Goal: Task Accomplishment & Management: Manage account settings

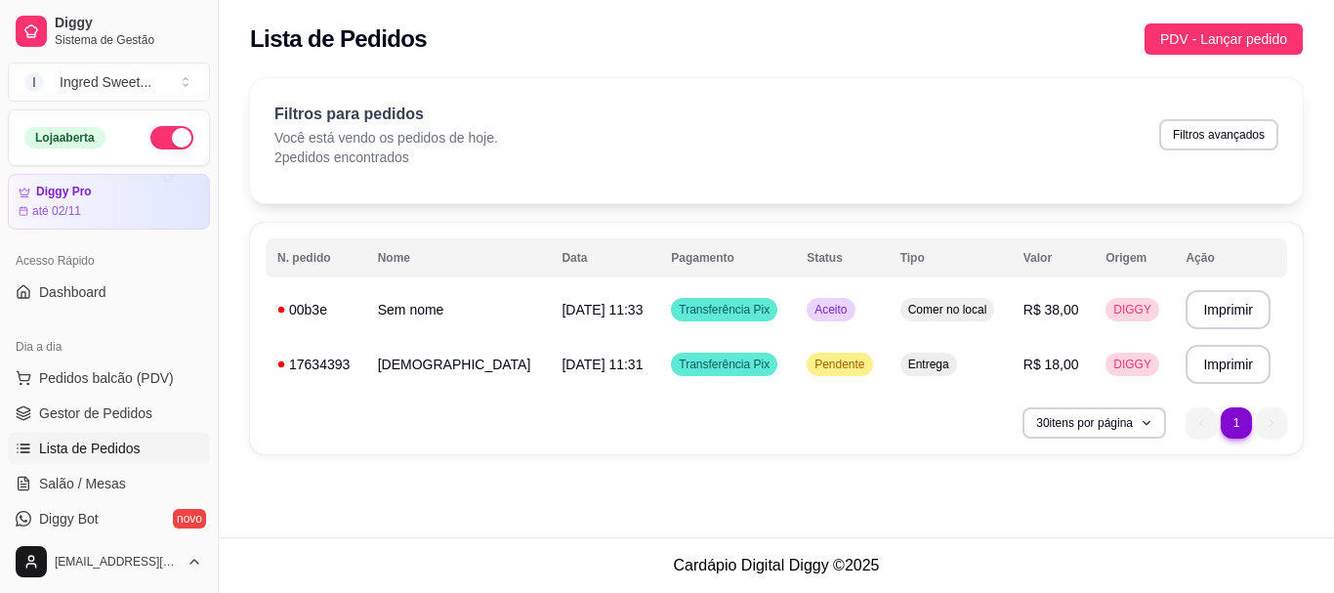
scroll to position [98, 0]
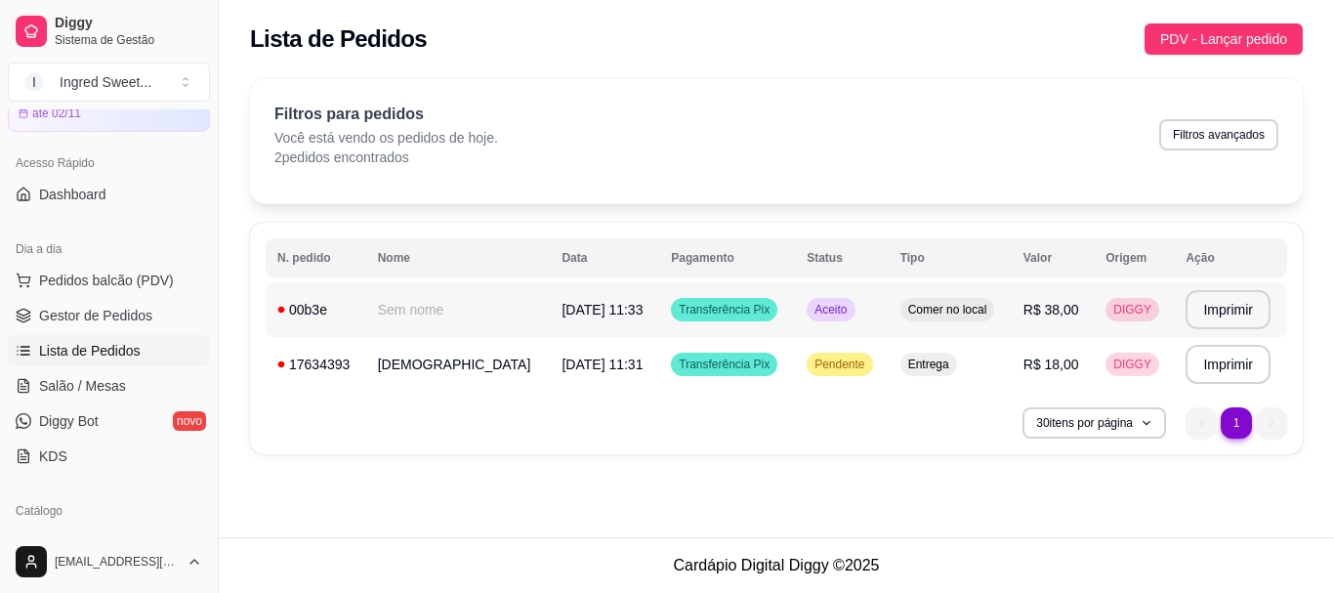
click at [1050, 302] on span "R$ 38,00" at bounding box center [1051, 310] width 56 height 16
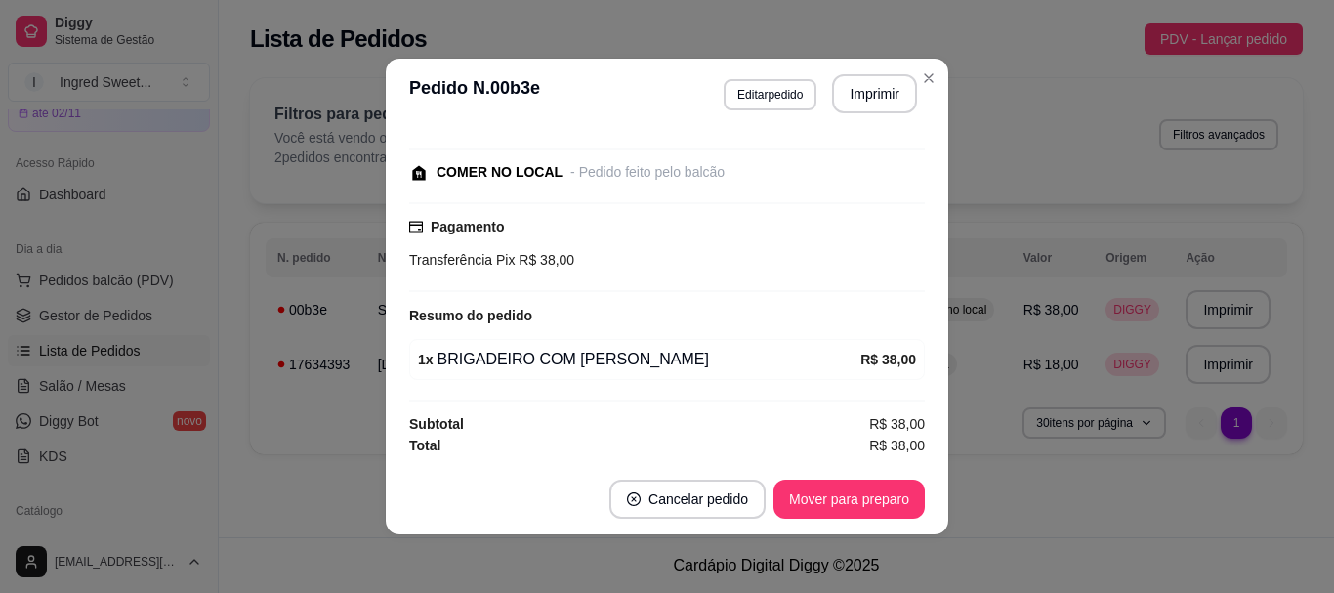
scroll to position [0, 0]
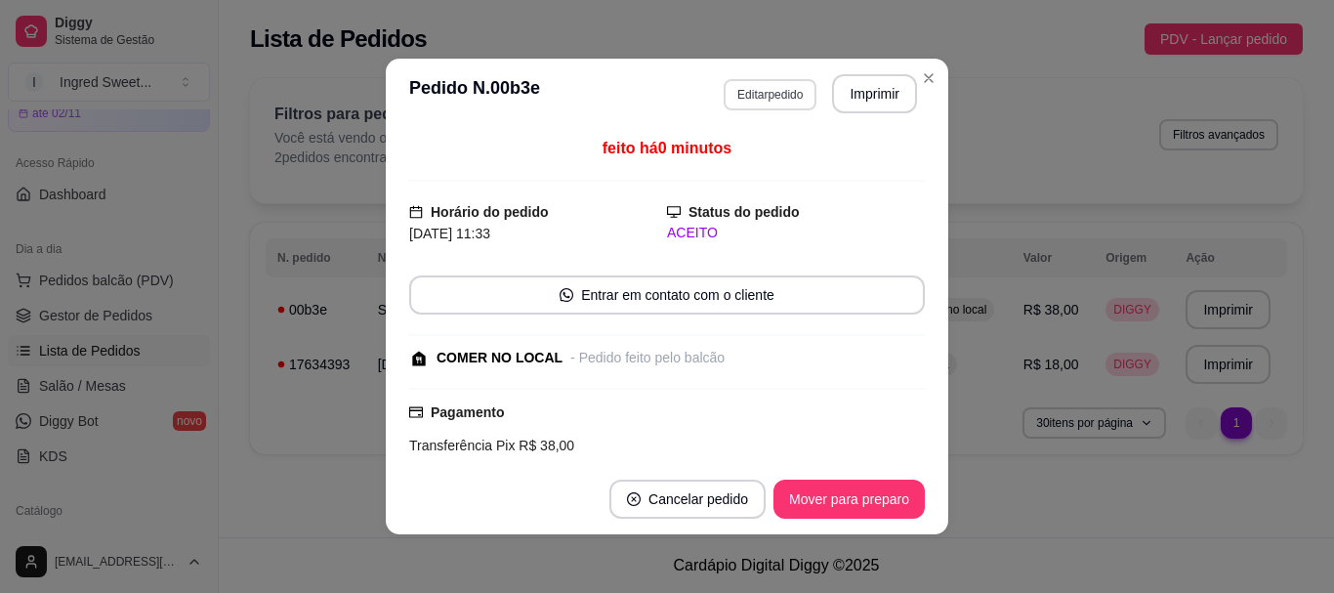
click at [780, 91] on button "Editar pedido" at bounding box center [769, 94] width 93 height 31
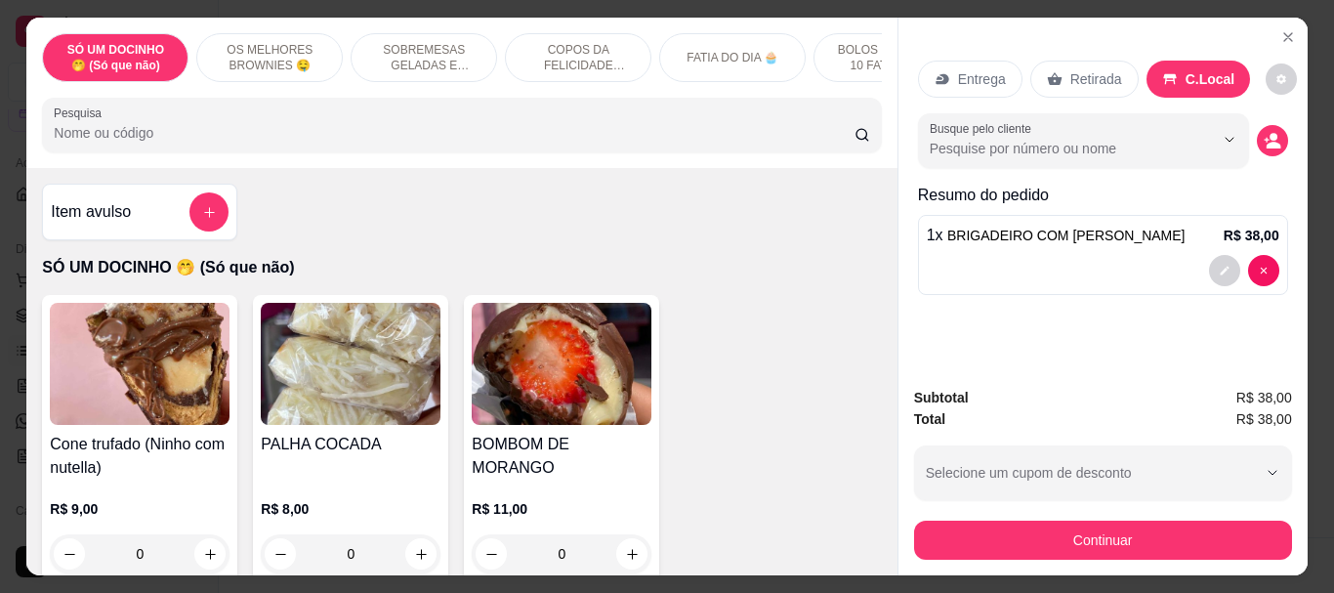
click at [965, 75] on p "Entrega" at bounding box center [982, 79] width 48 height 20
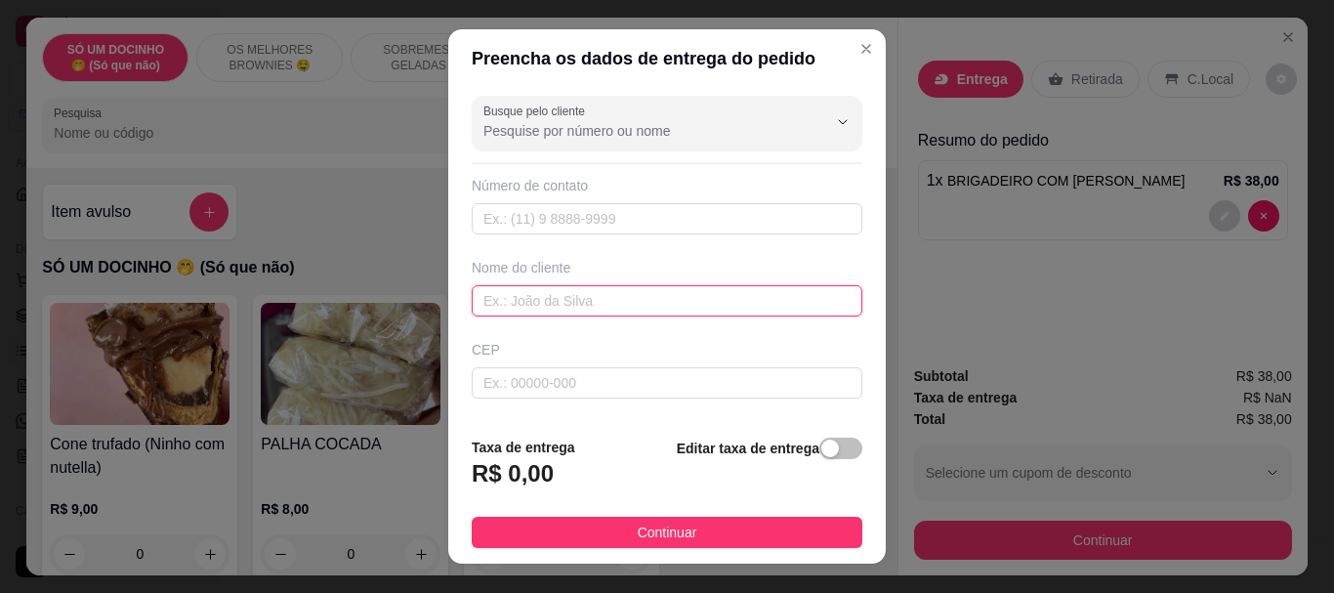
click at [621, 293] on input "text" at bounding box center [667, 300] width 391 height 31
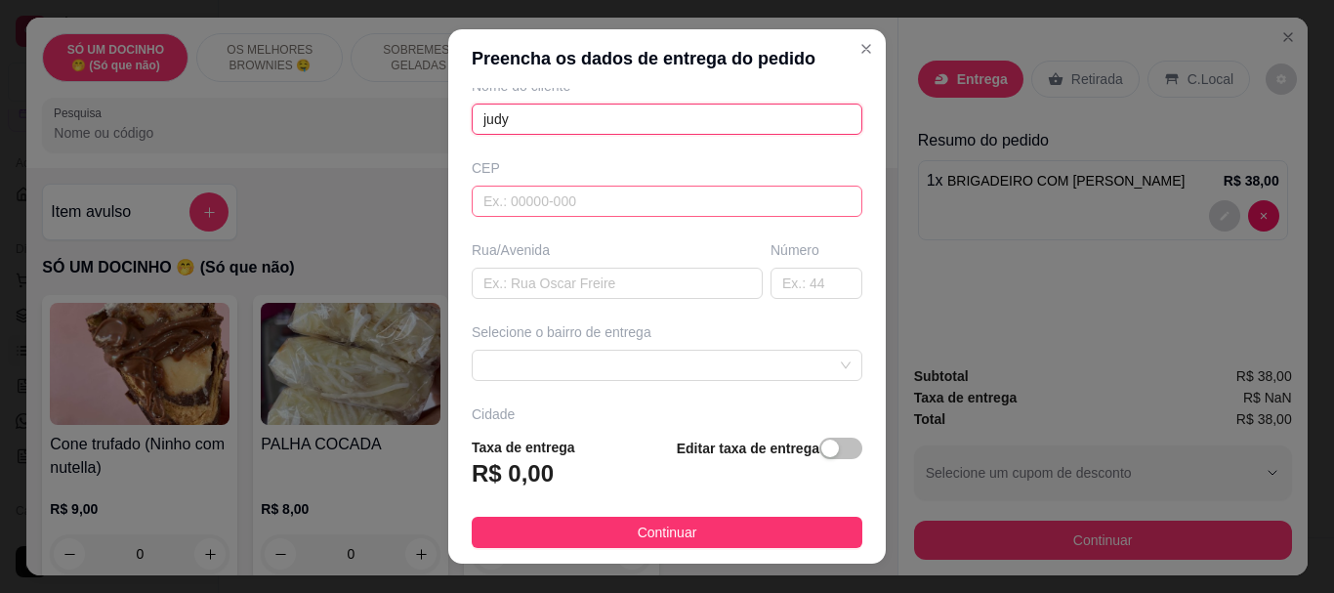
scroll to position [195, 0]
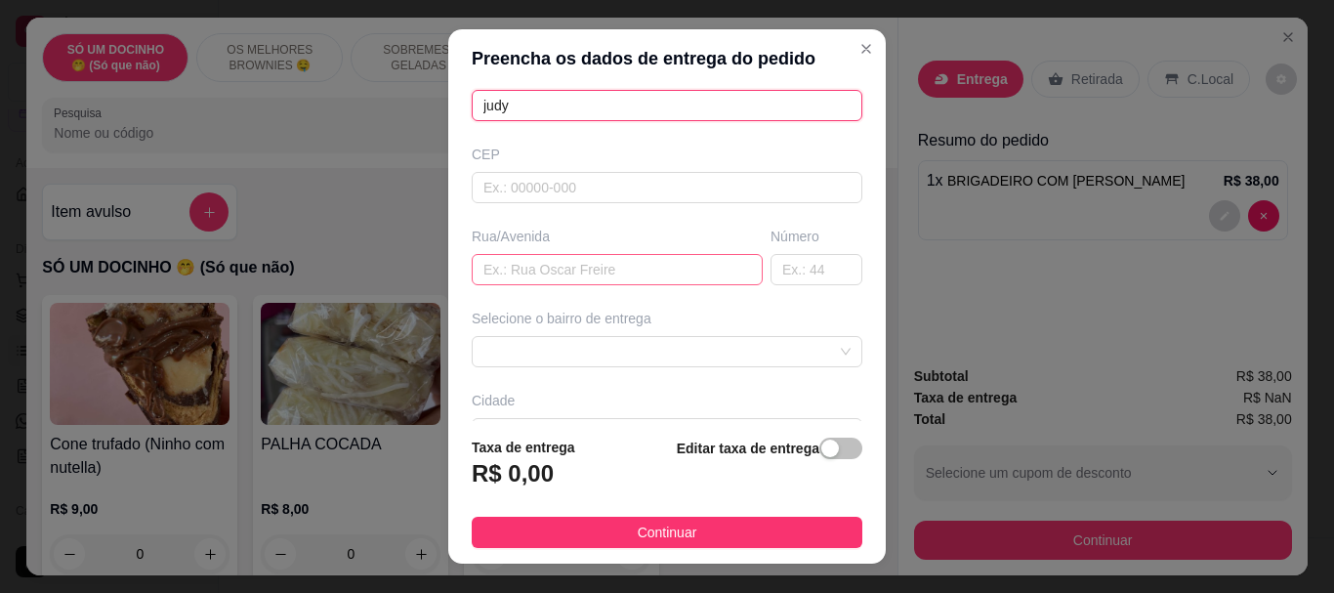
type input "judy"
click at [604, 266] on input "text" at bounding box center [617, 269] width 291 height 31
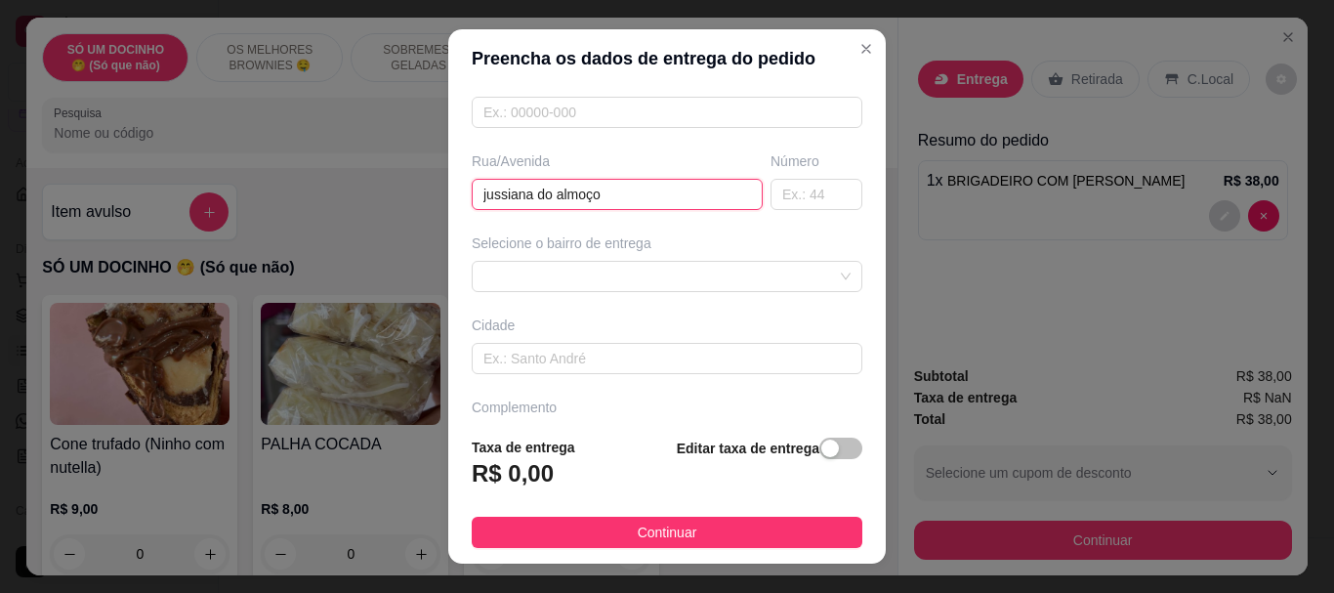
scroll to position [325, 0]
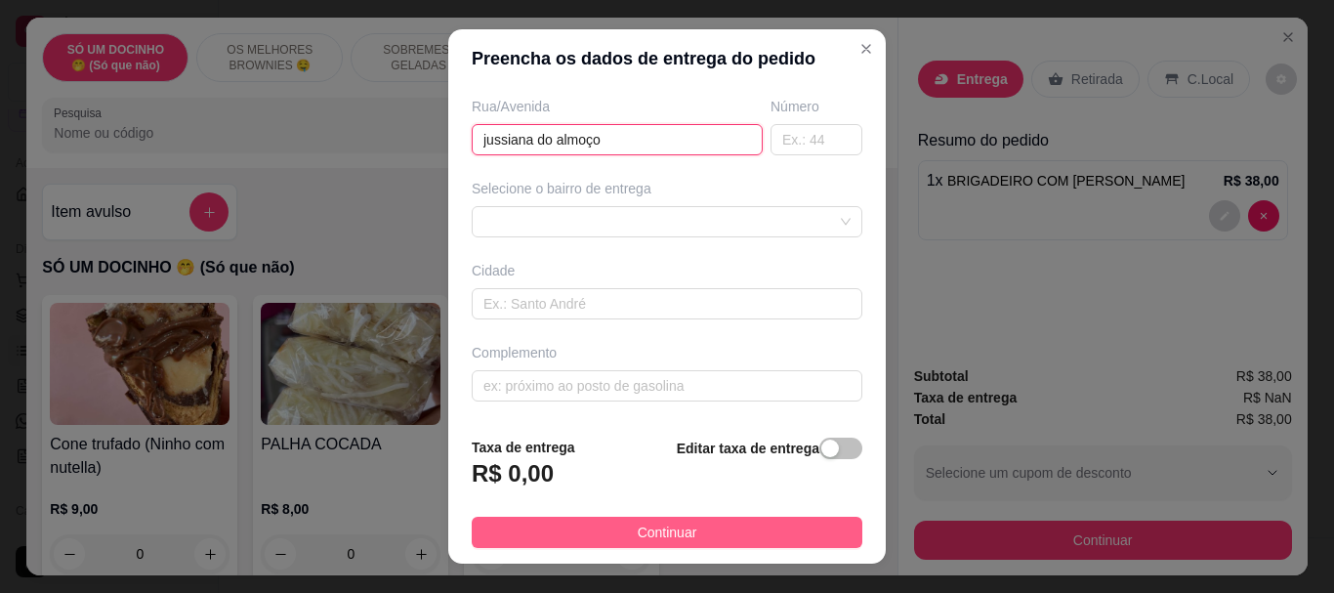
type input "jussiana do almoço"
click at [772, 532] on button "Continuar" at bounding box center [667, 531] width 391 height 31
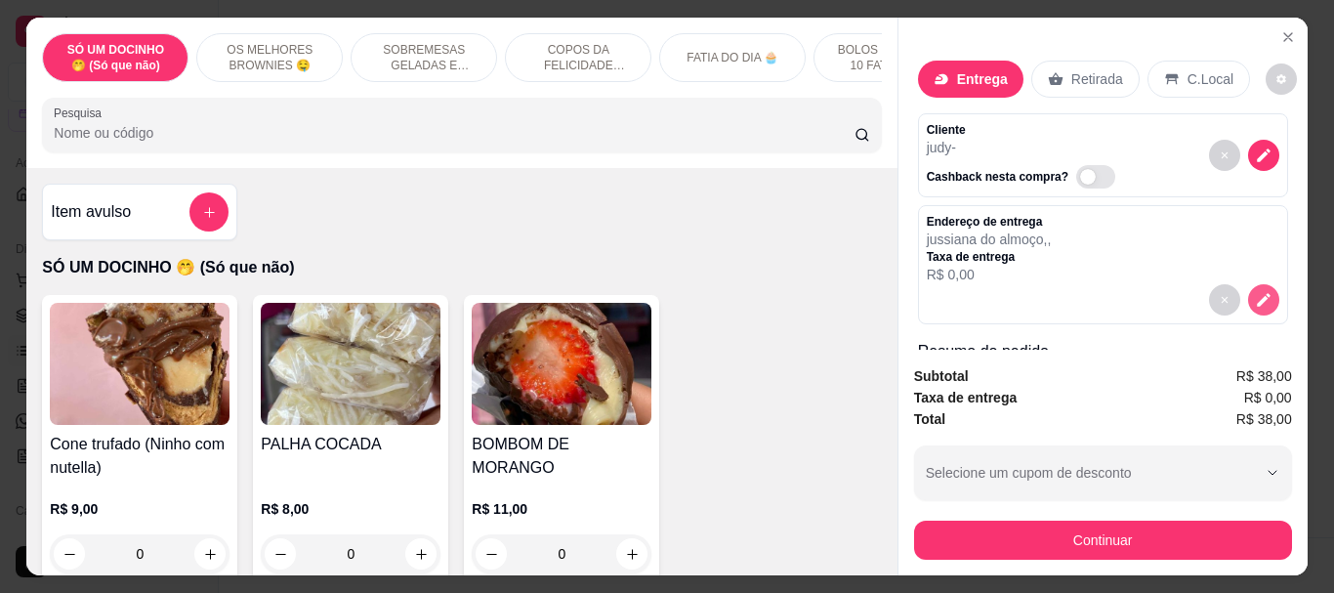
click at [1248, 303] on button "decrease-product-quantity" at bounding box center [1263, 299] width 31 height 31
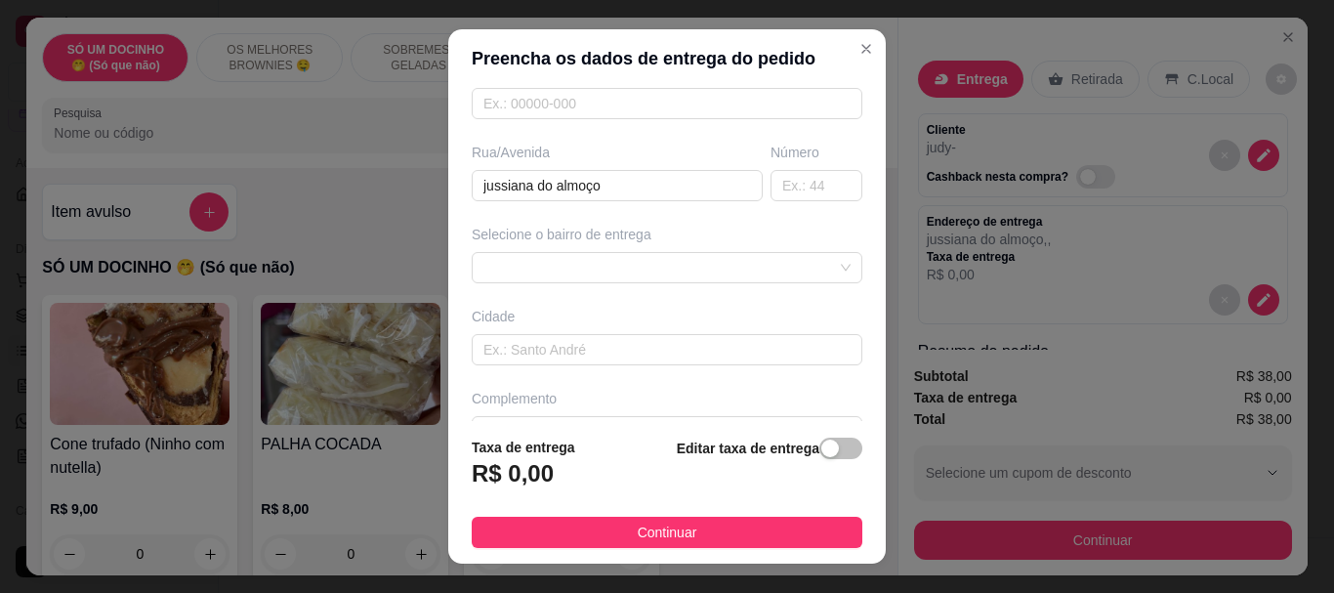
scroll to position [287, 0]
click at [817, 269] on div "646bf583e94708825841cbc3 646bf59ce94708825841cbc6 [GEOGRAPHIC_DATA] - [GEOGRAPH…" at bounding box center [667, 259] width 391 height 31
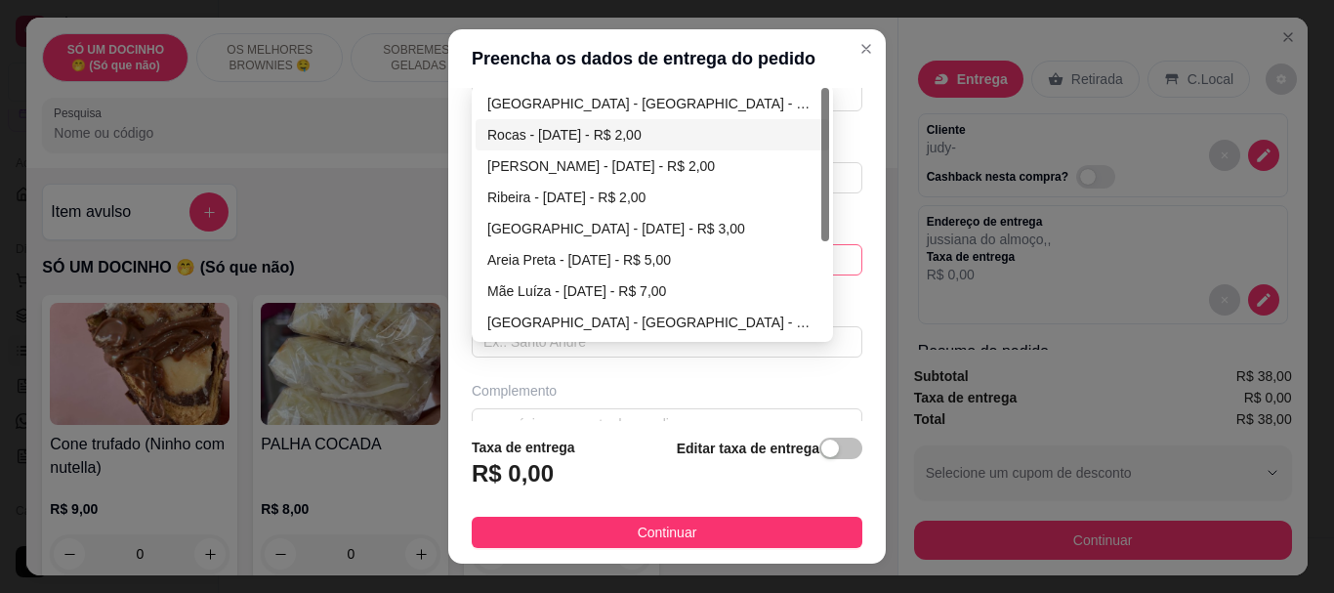
click at [602, 142] on div "Rocas - [DATE] - R$ 2,00" at bounding box center [652, 134] width 330 height 21
type input "[DATE]"
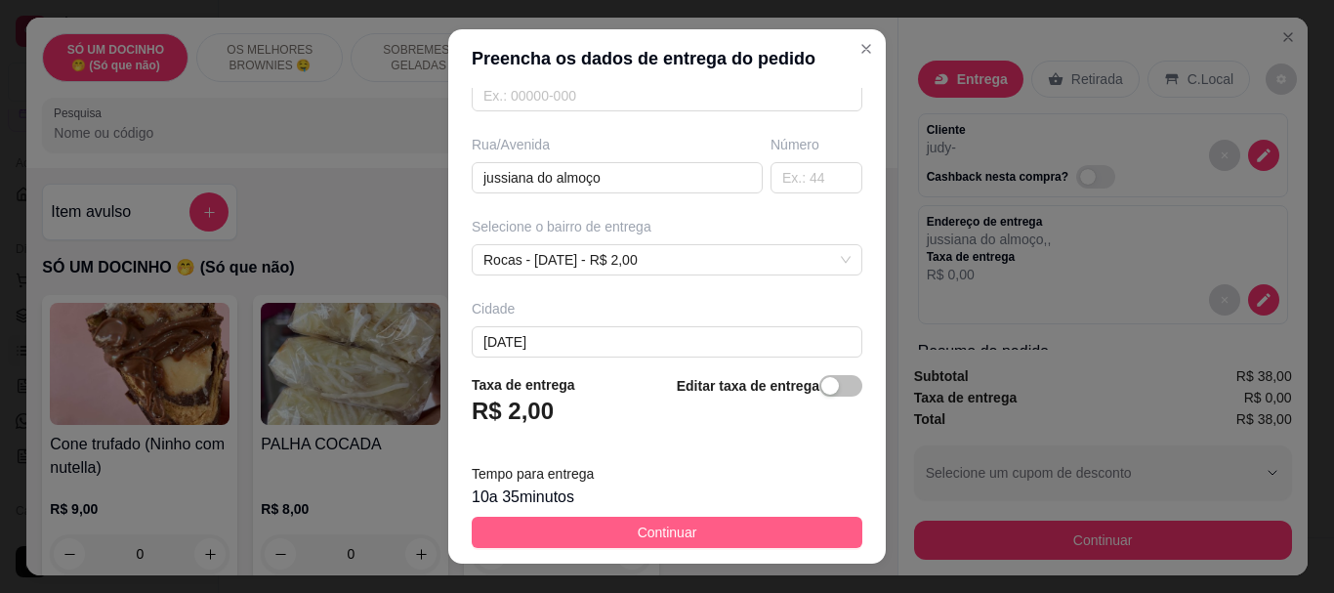
click at [639, 537] on span "Continuar" at bounding box center [668, 531] width 60 height 21
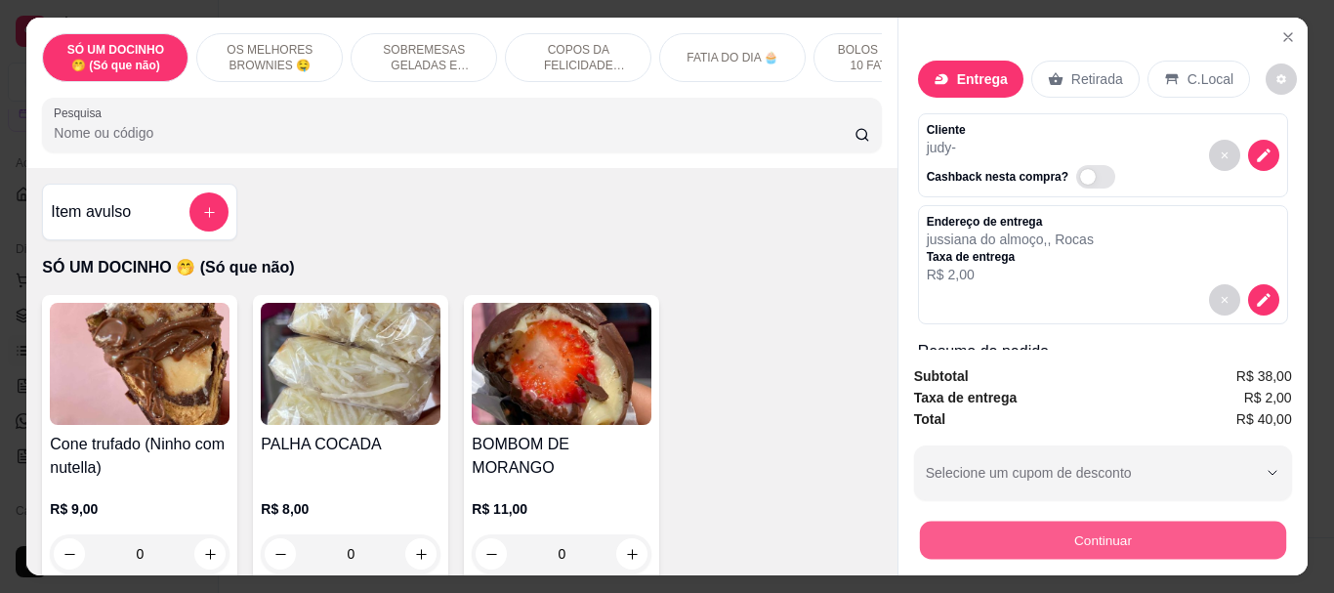
click at [1058, 520] on button "Continuar" at bounding box center [1102, 539] width 366 height 38
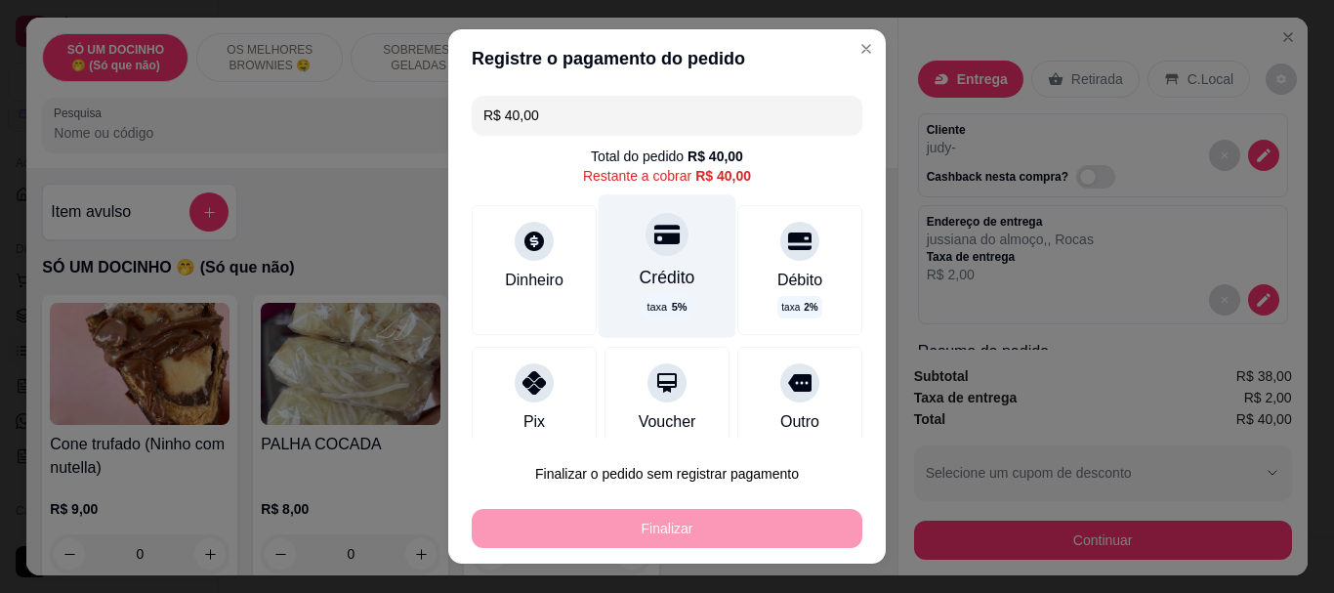
click at [654, 234] on icon at bounding box center [666, 236] width 25 height 20
type input "R$ 0,00"
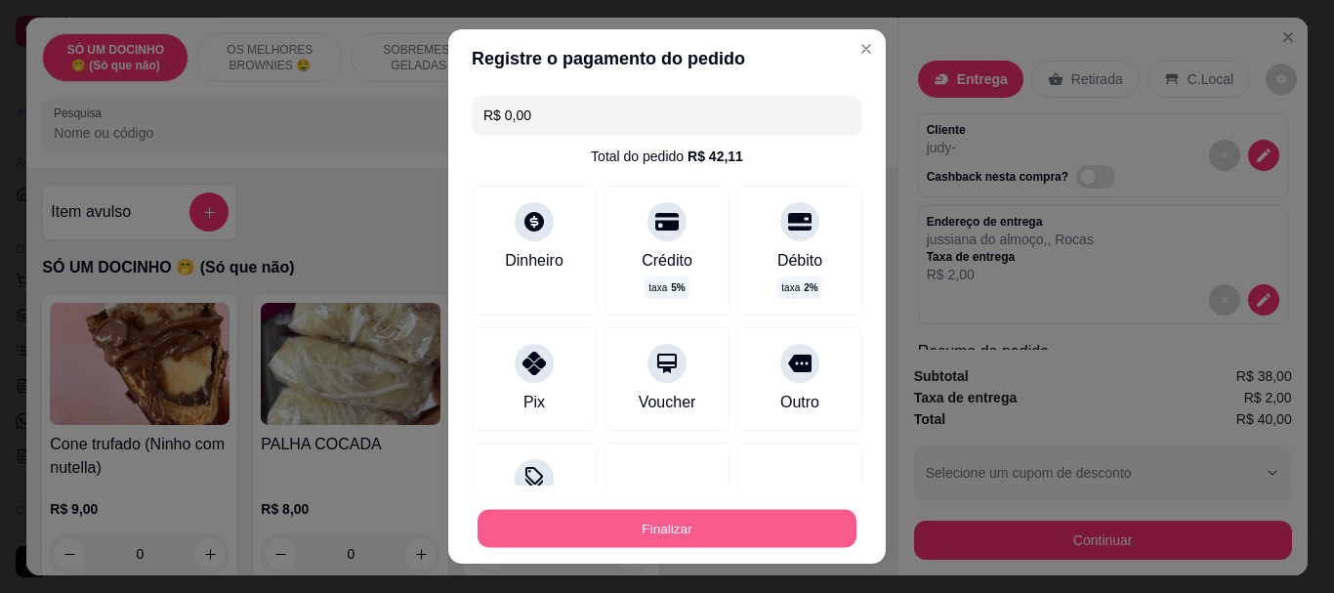
click at [650, 514] on button "Finalizar" at bounding box center [666, 528] width 379 height 38
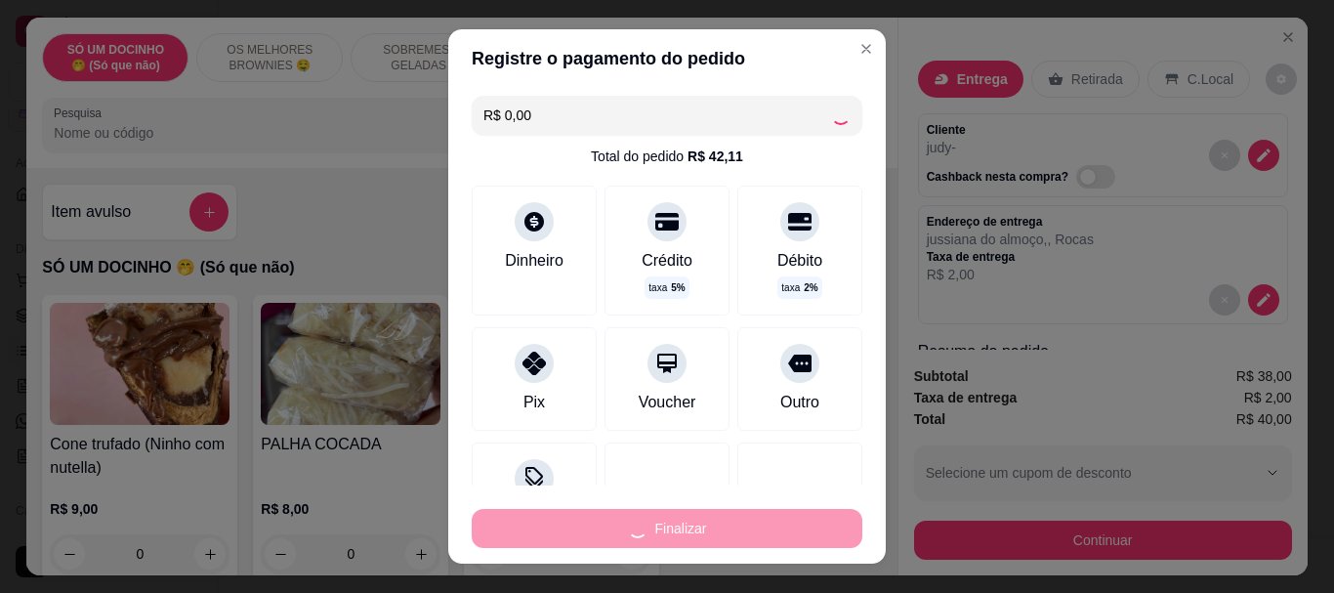
type input "0"
type input "-R$ 40,00"
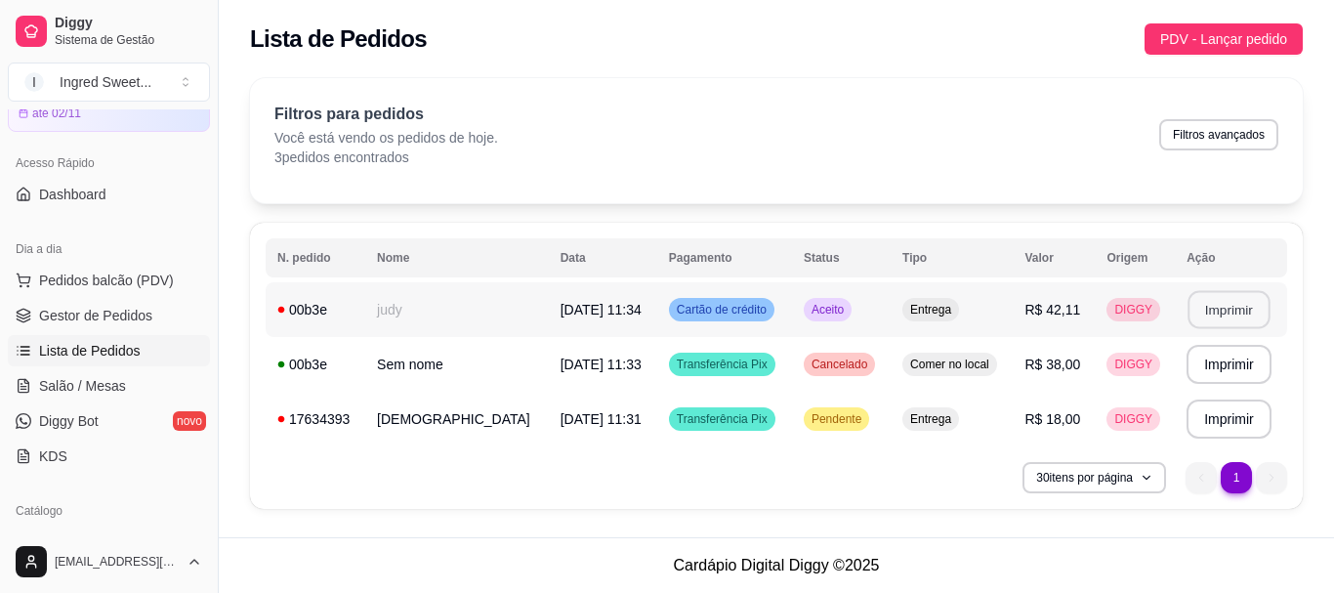
click at [1234, 292] on button "Imprimir" at bounding box center [1228, 310] width 82 height 38
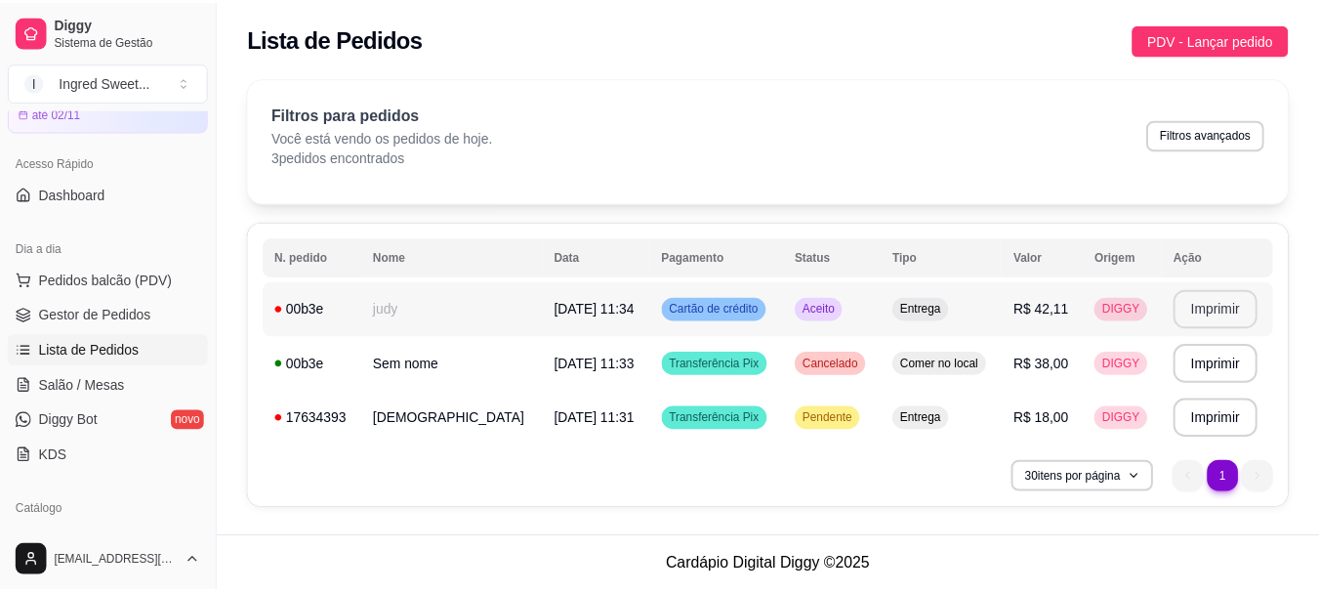
scroll to position [0, 0]
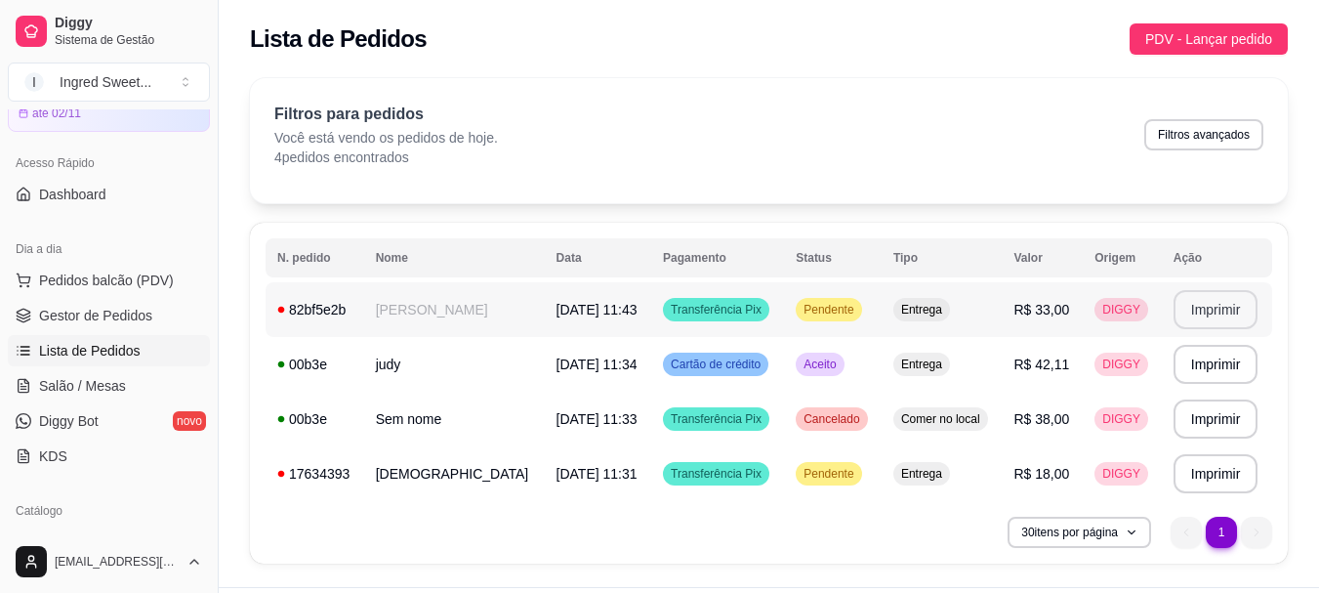
click at [1226, 321] on button "Imprimir" at bounding box center [1216, 309] width 85 height 39
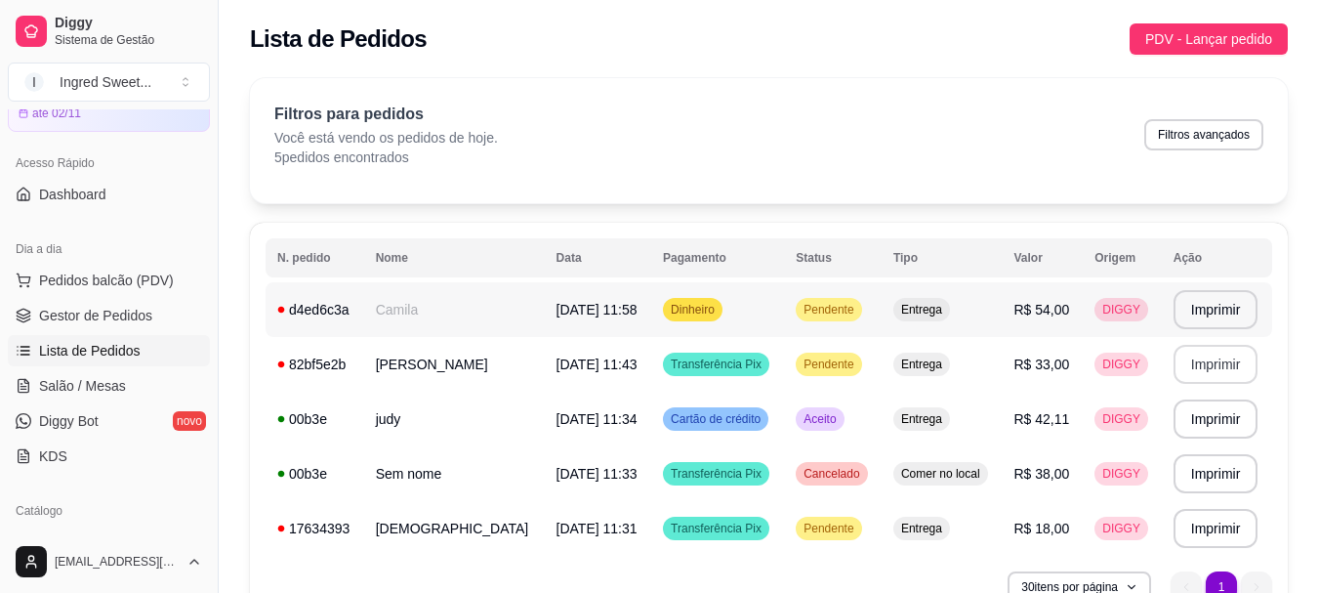
click at [902, 311] on span "Entrega" at bounding box center [921, 310] width 49 height 16
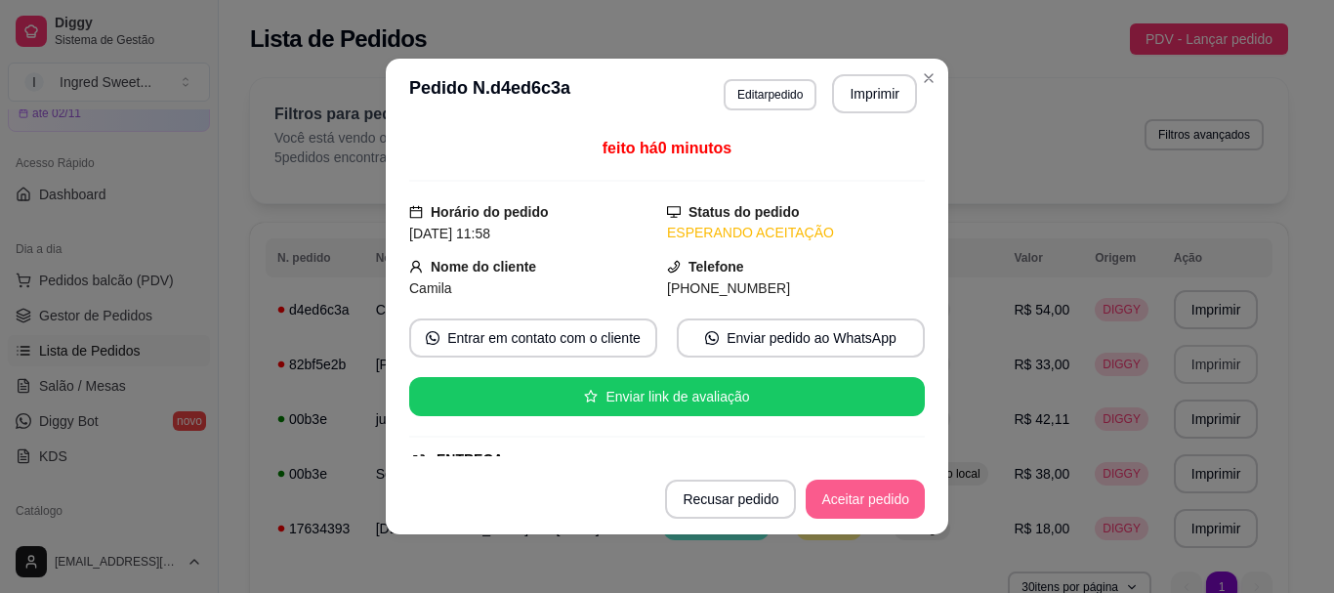
click at [844, 517] on button "Aceitar pedido" at bounding box center [864, 498] width 119 height 39
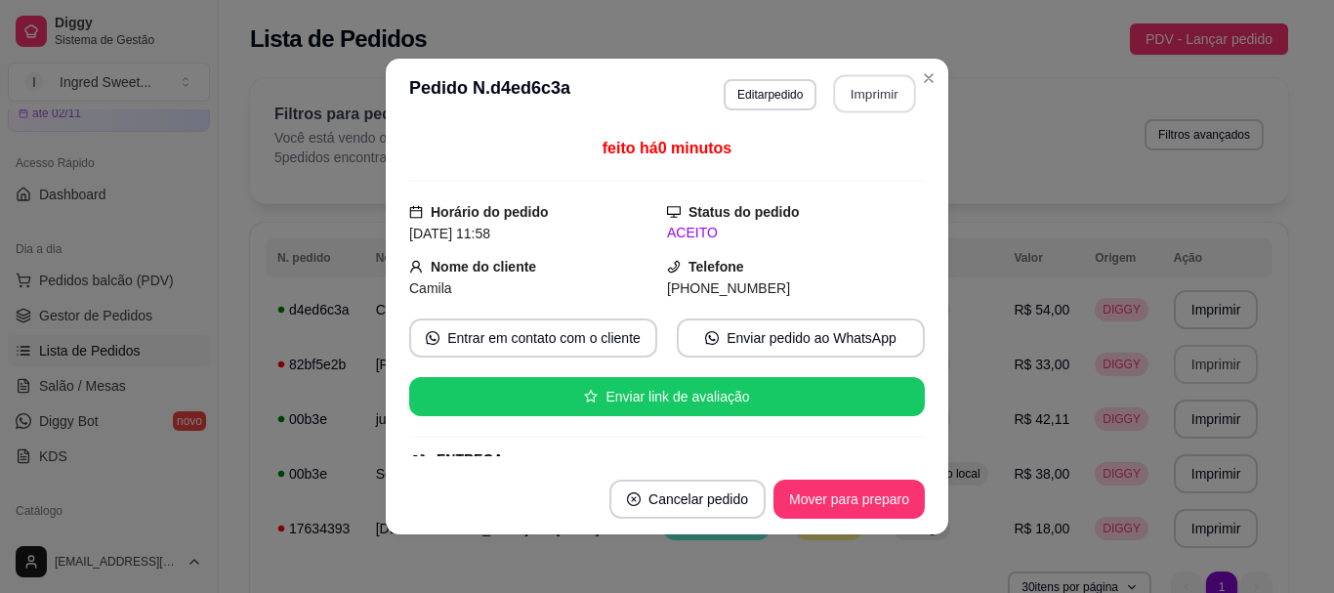
click at [863, 88] on button "Imprimir" at bounding box center [875, 94] width 82 height 38
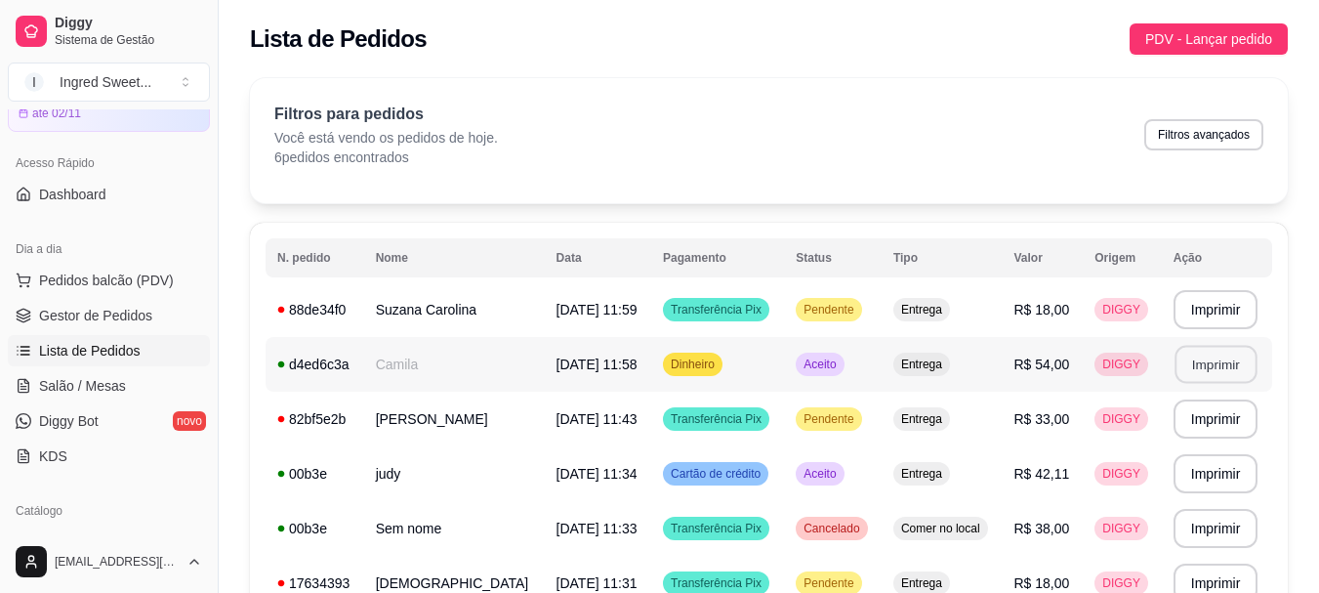
click at [1207, 373] on button "Imprimir" at bounding box center [1216, 365] width 82 height 38
click at [1236, 324] on button "Imprimir" at bounding box center [1216, 310] width 82 height 38
click at [1221, 317] on button "Imprimir" at bounding box center [1216, 310] width 82 height 38
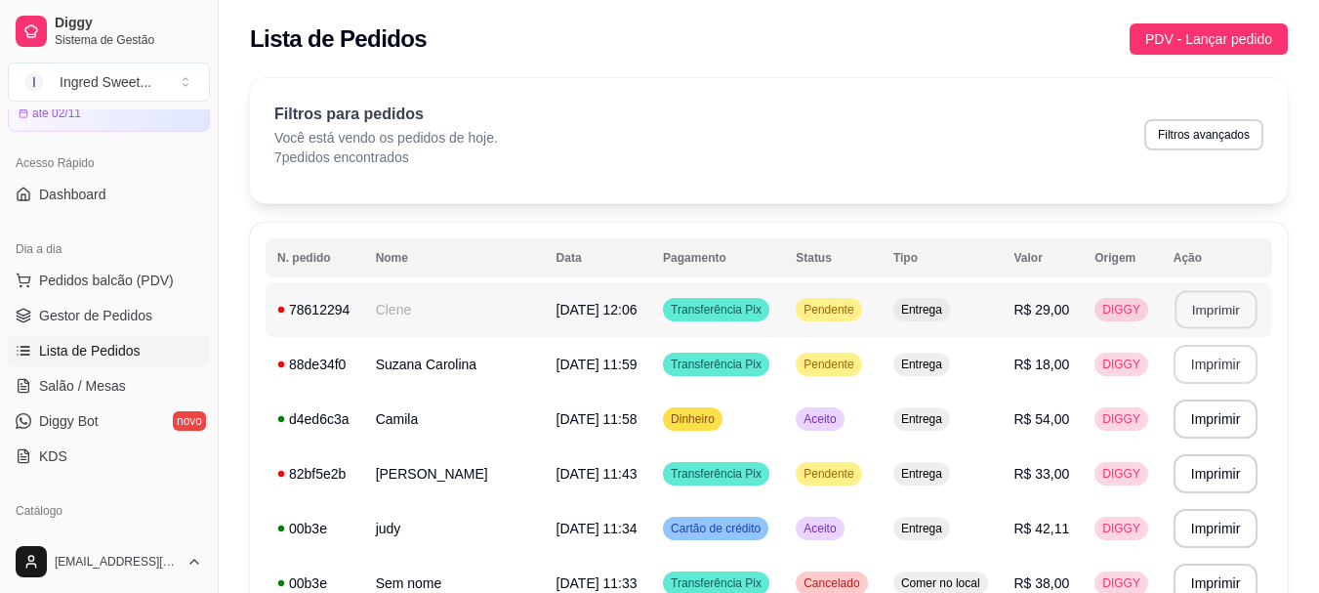
click at [1196, 307] on button "Imprimir" at bounding box center [1216, 310] width 82 height 38
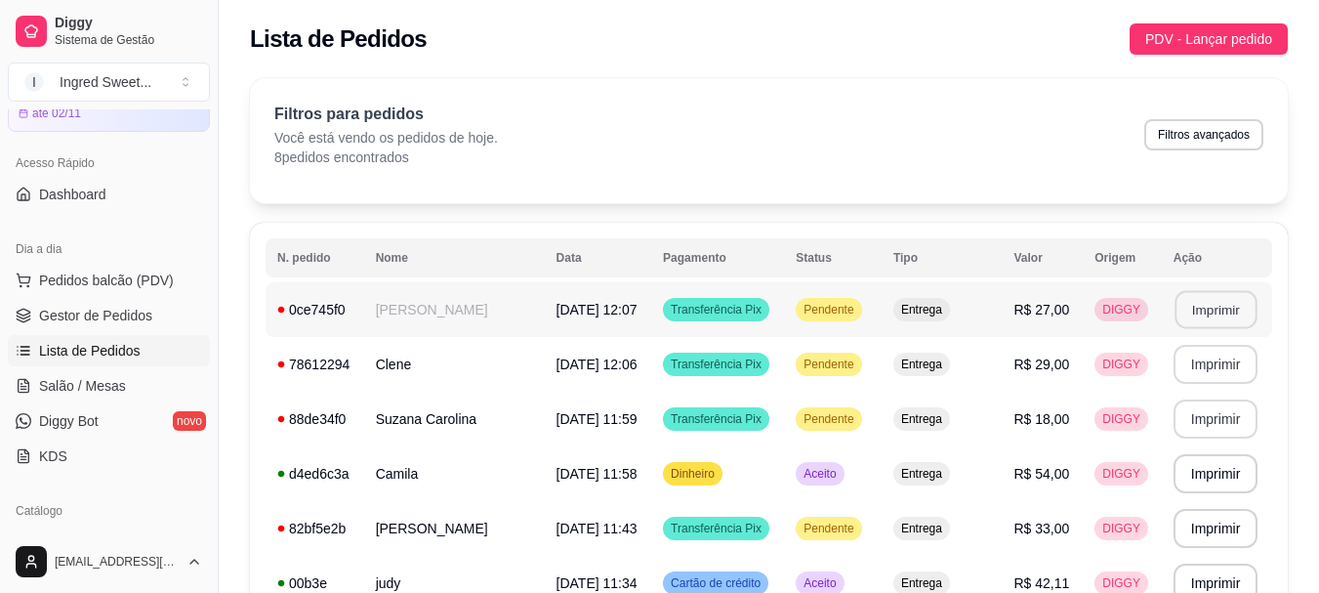
click at [1201, 306] on button "Imprimir" at bounding box center [1216, 310] width 82 height 38
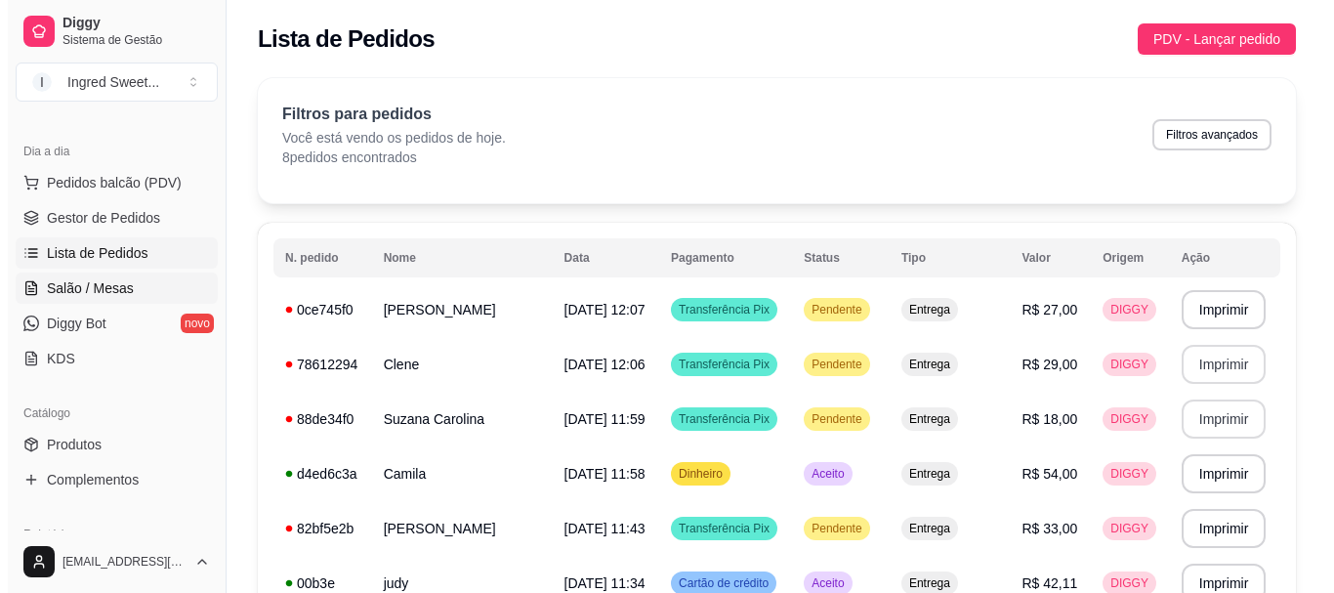
scroll to position [98, 0]
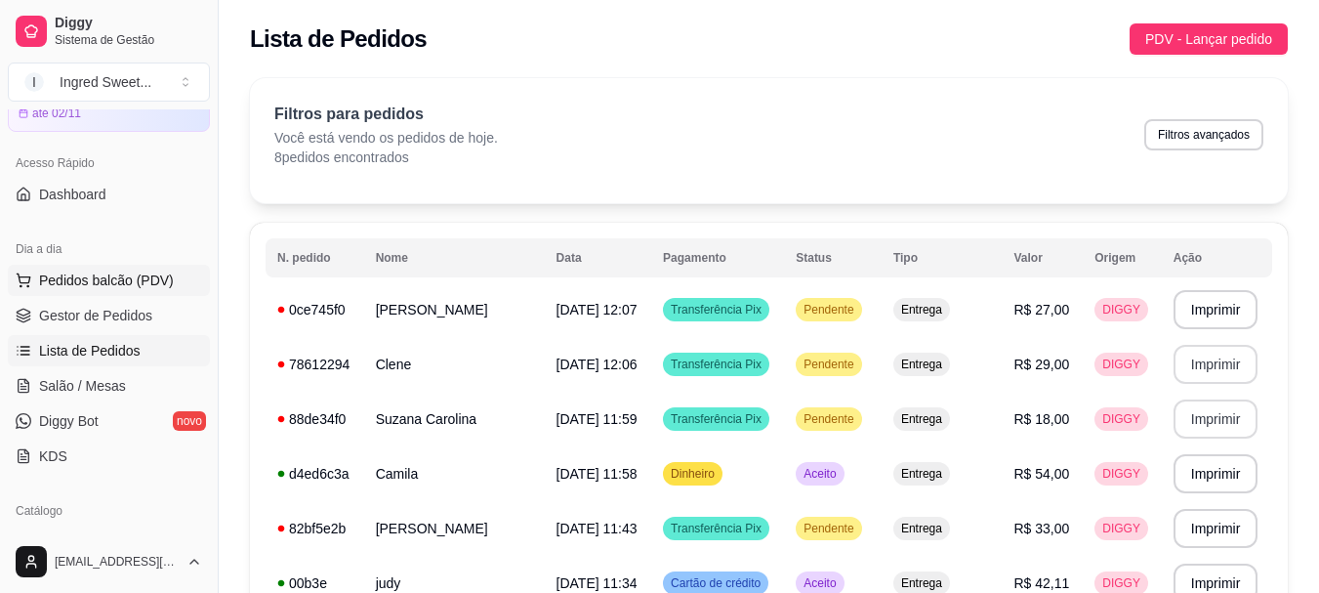
click at [100, 273] on span "Pedidos balcão (PDV)" at bounding box center [106, 280] width 135 height 20
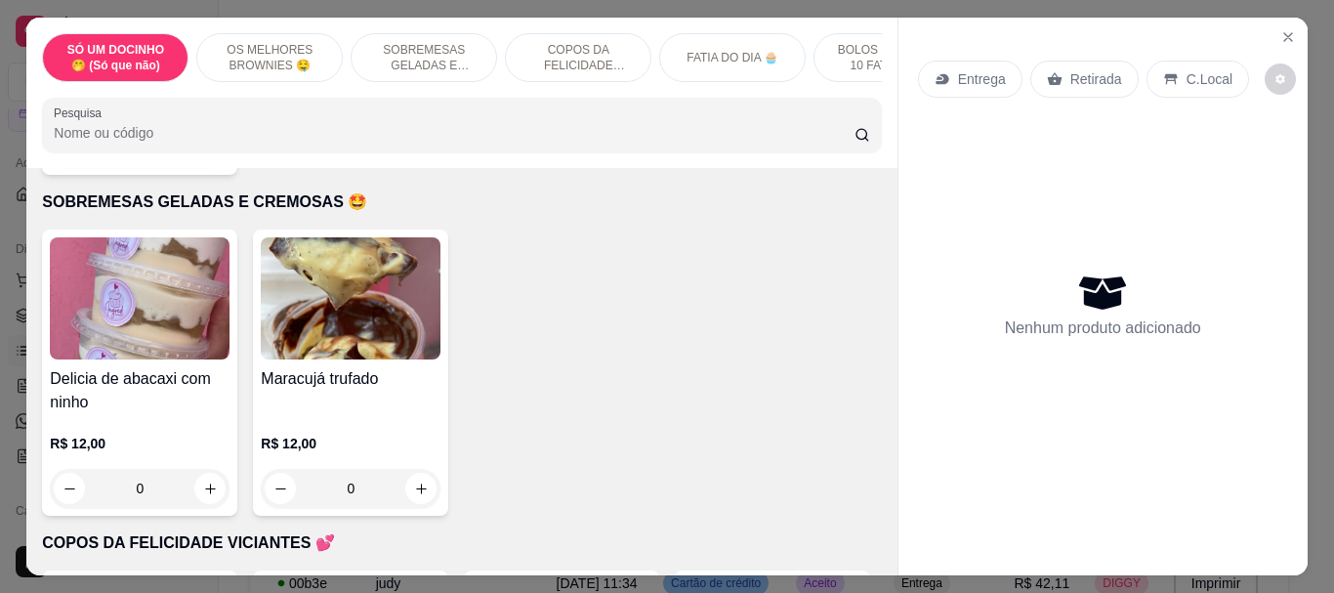
scroll to position [1074, 0]
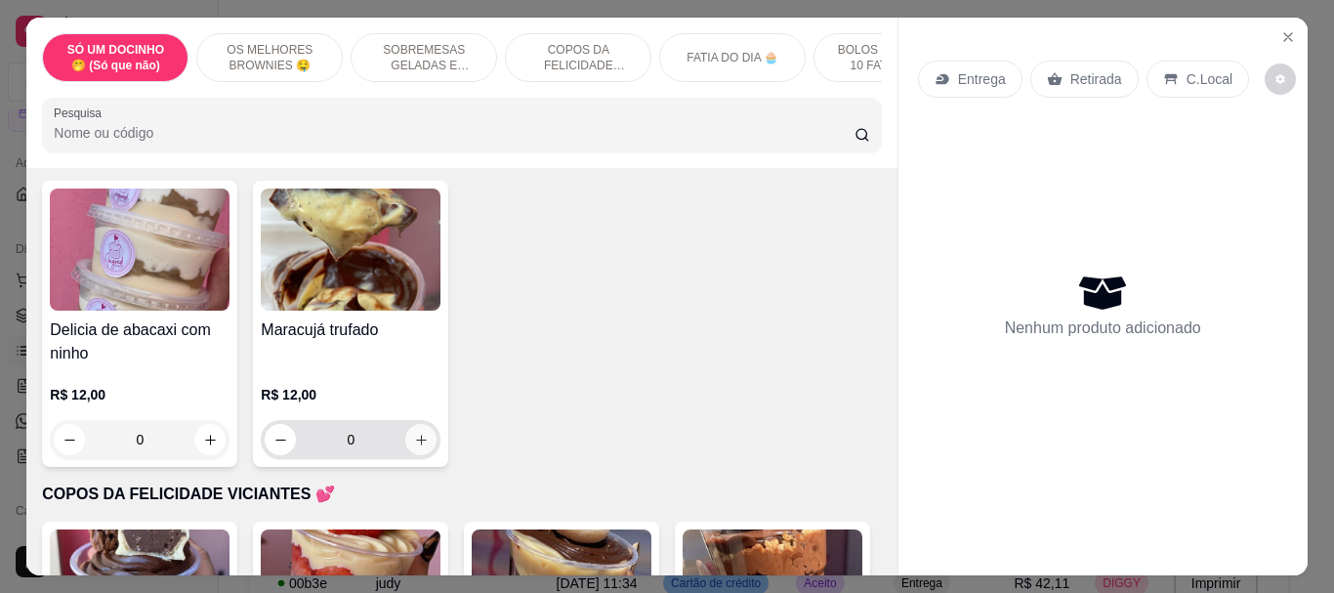
click at [421, 447] on icon "increase-product-quantity" at bounding box center [421, 440] width 15 height 15
type input "1"
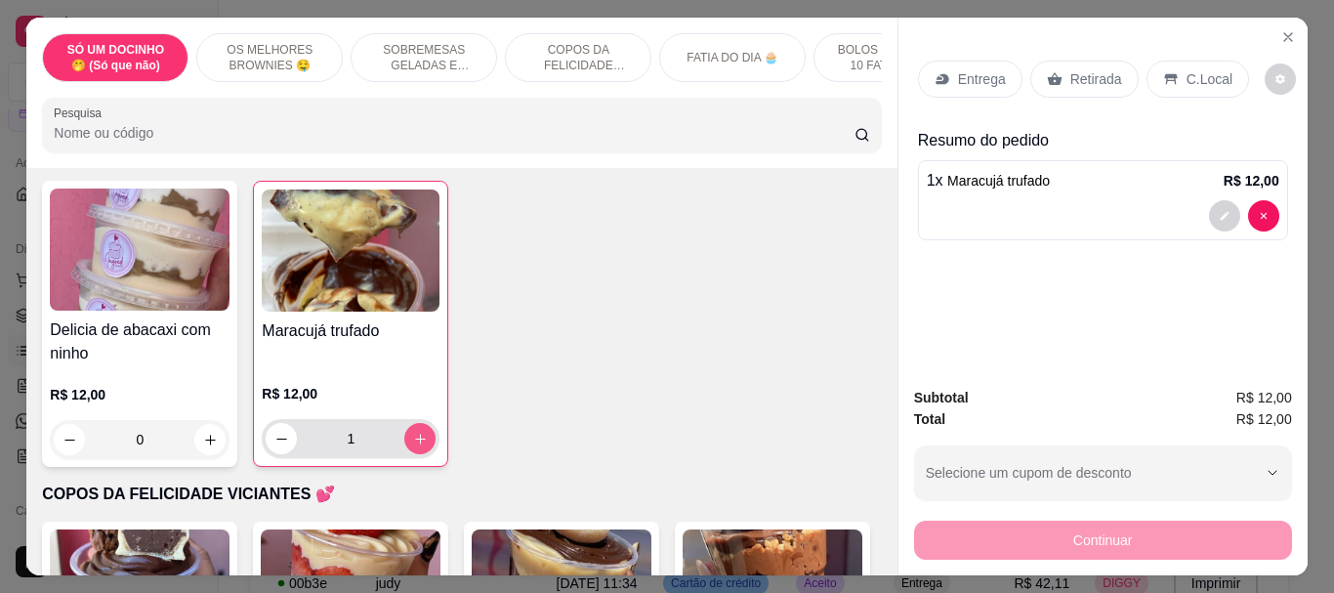
scroll to position [781, 0]
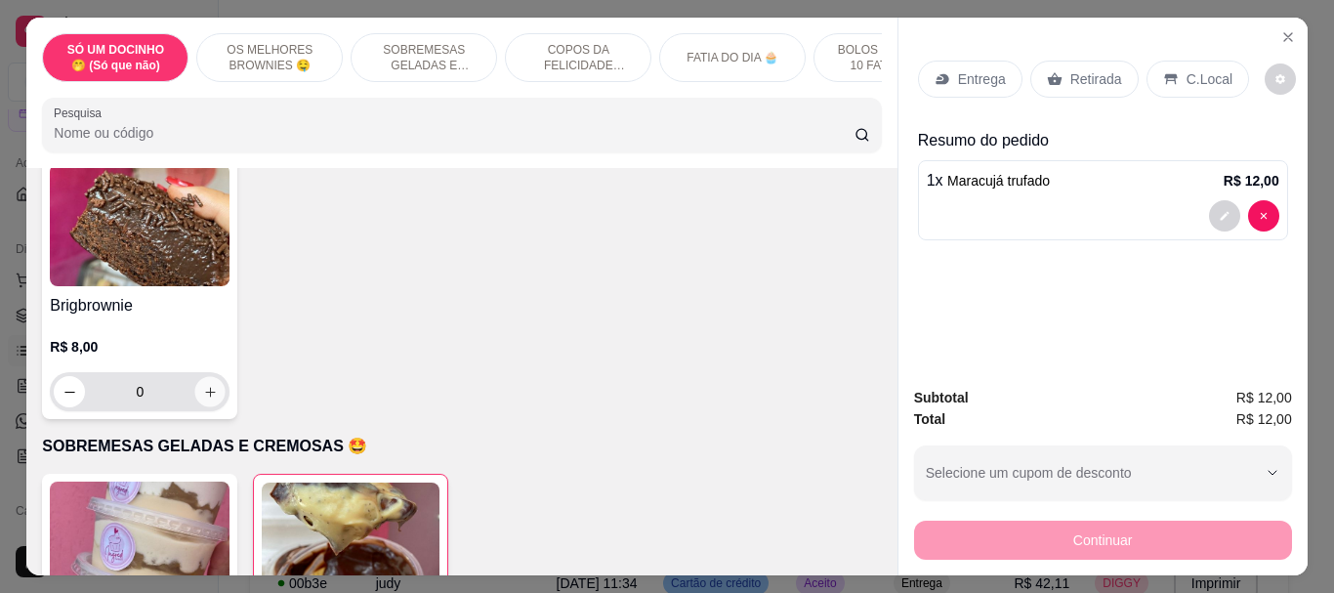
click at [218, 399] on icon "increase-product-quantity" at bounding box center [210, 392] width 15 height 15
type input "1"
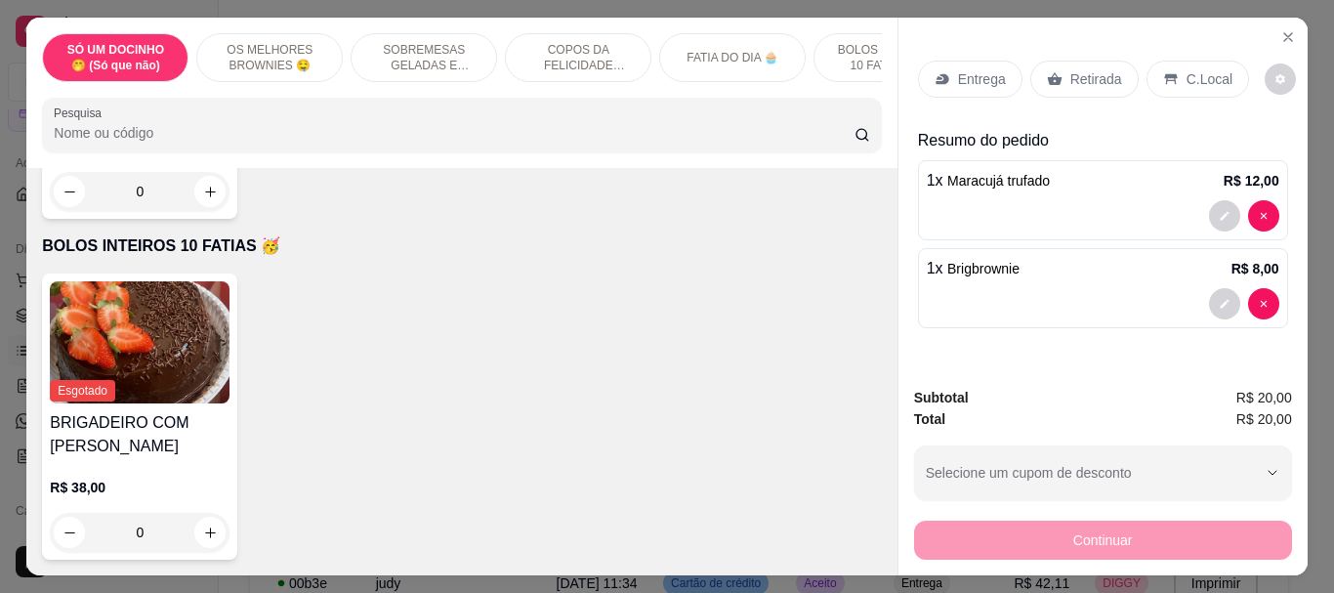
scroll to position [2249, 0]
click at [1193, 81] on p "C.Local" at bounding box center [1209, 79] width 46 height 20
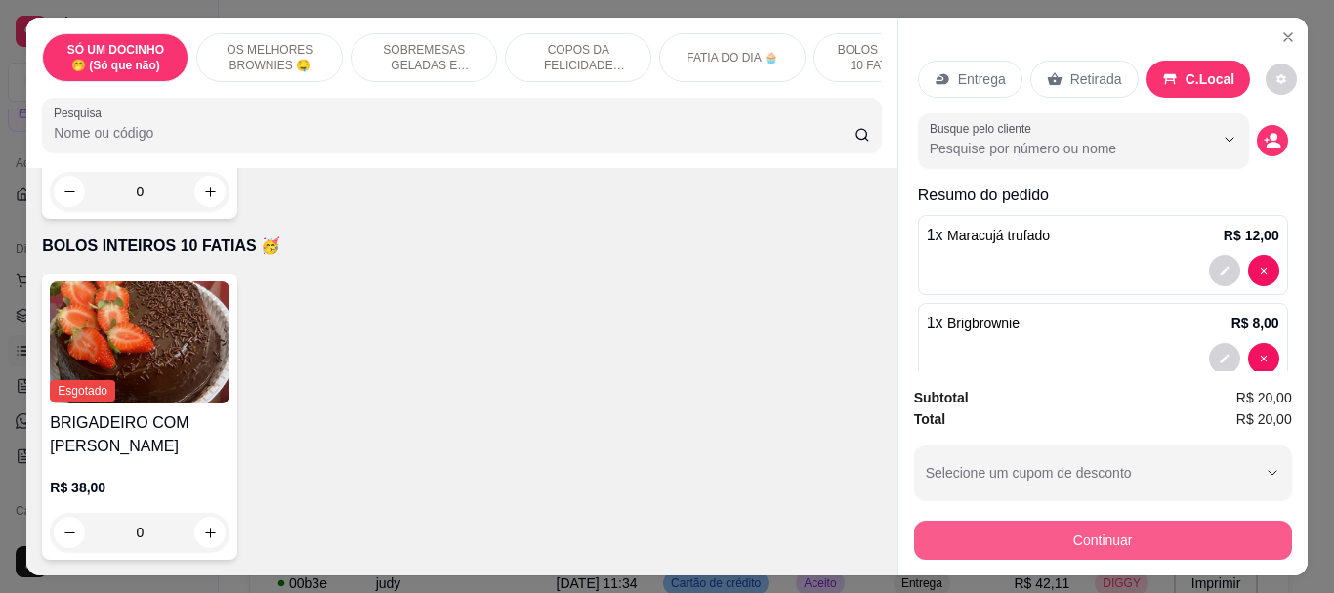
click at [1142, 526] on button "Continuar" at bounding box center [1103, 539] width 378 height 39
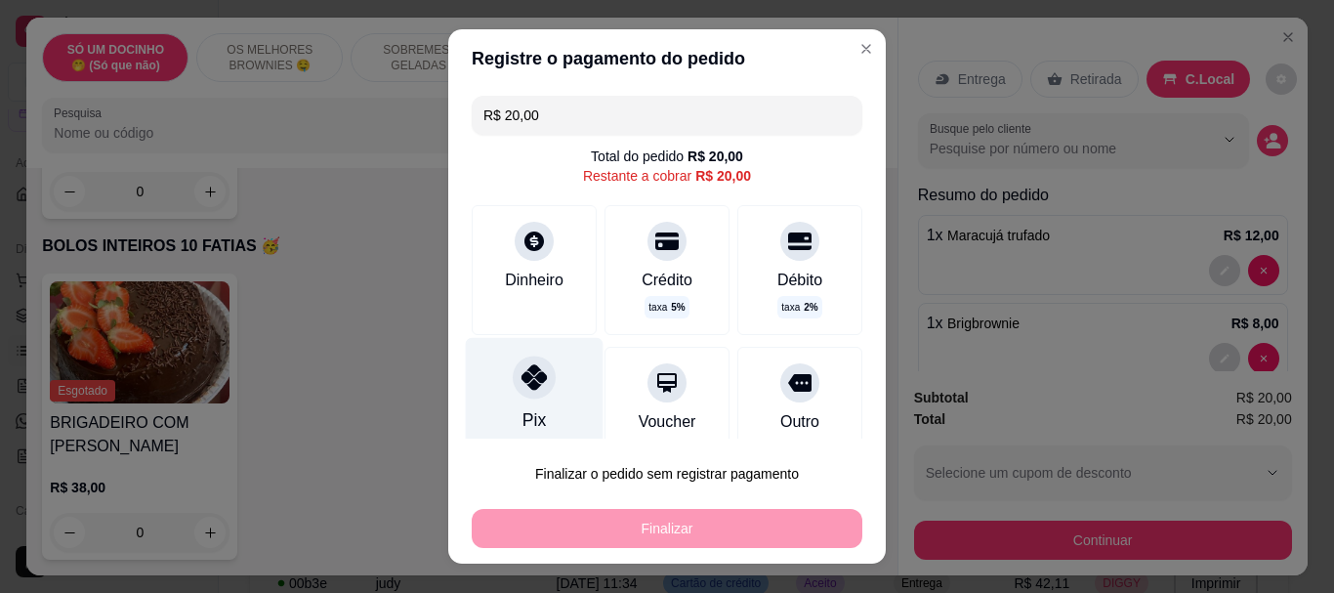
click at [523, 384] on icon at bounding box center [533, 377] width 25 height 25
type input "R$ 0,00"
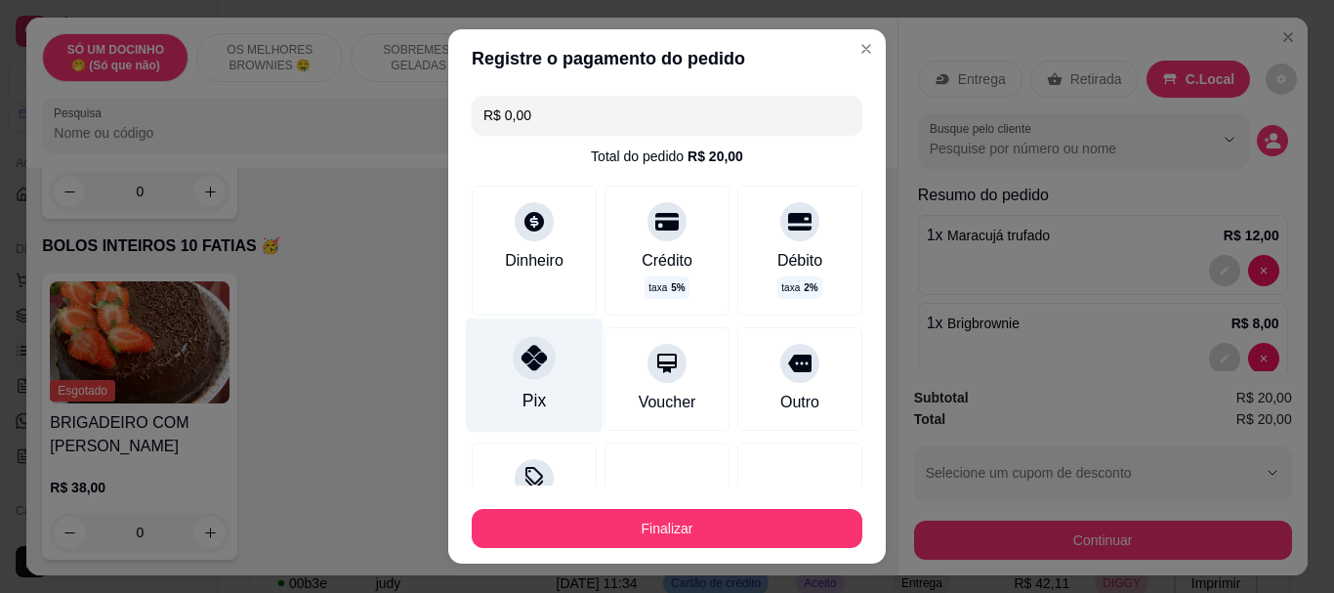
click at [541, 370] on div "Pix" at bounding box center [535, 375] width 138 height 114
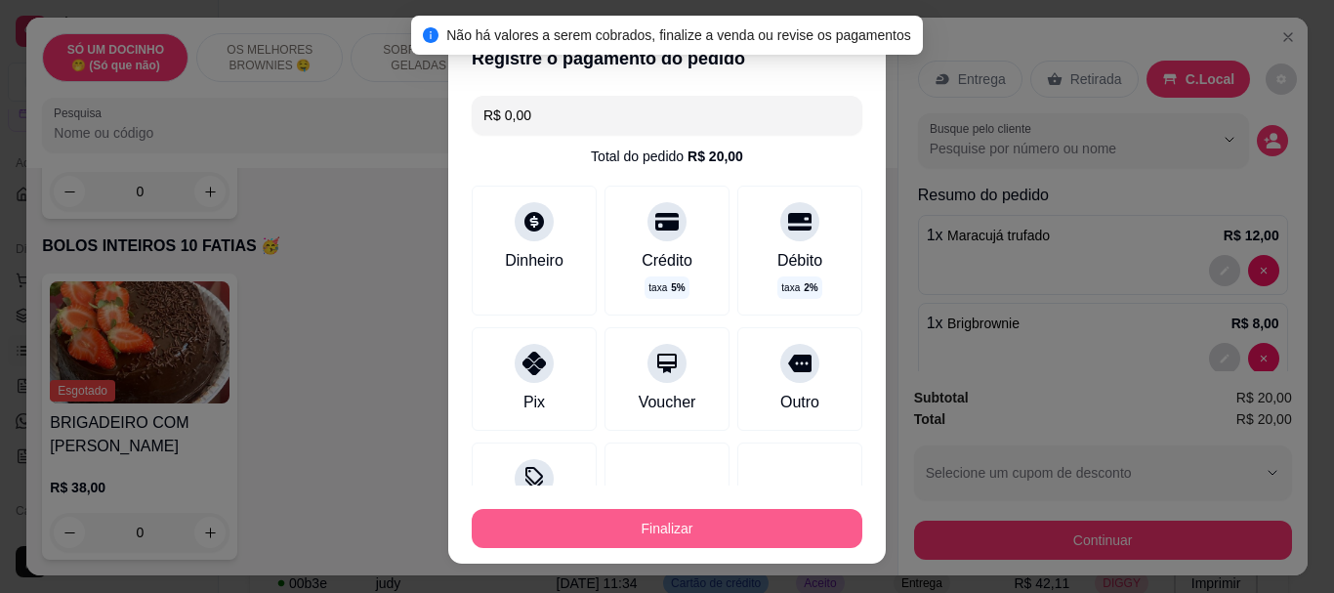
click at [657, 534] on button "Finalizar" at bounding box center [667, 528] width 391 height 39
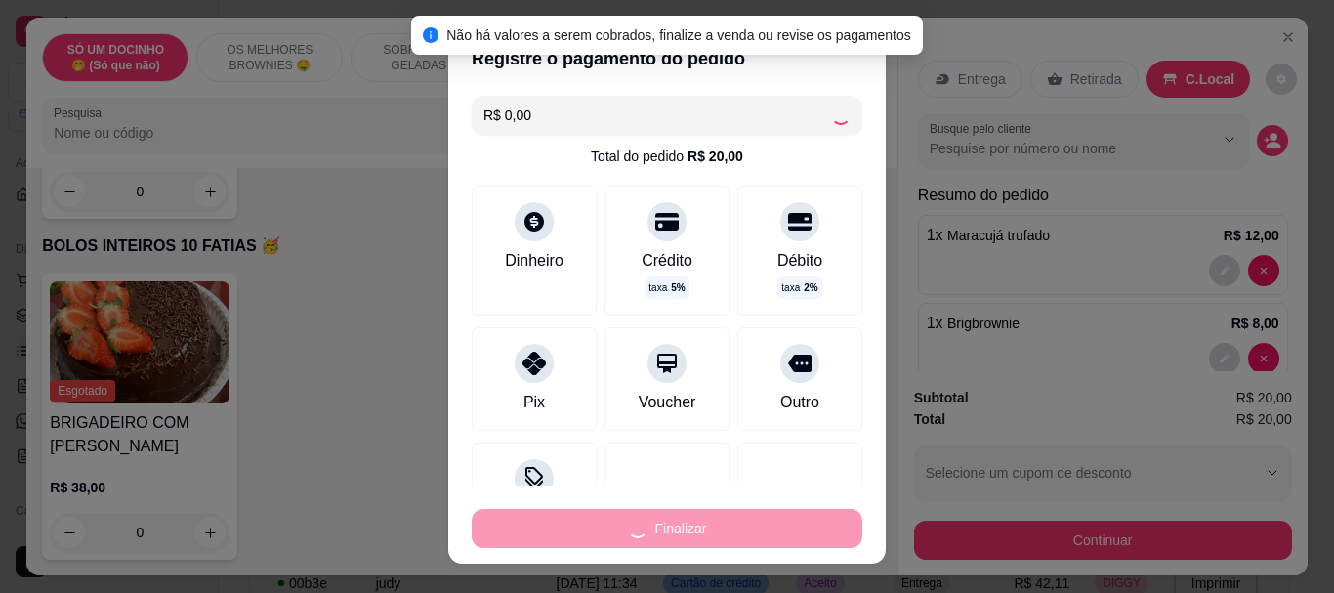
type input "0"
type input "-R$ 20,00"
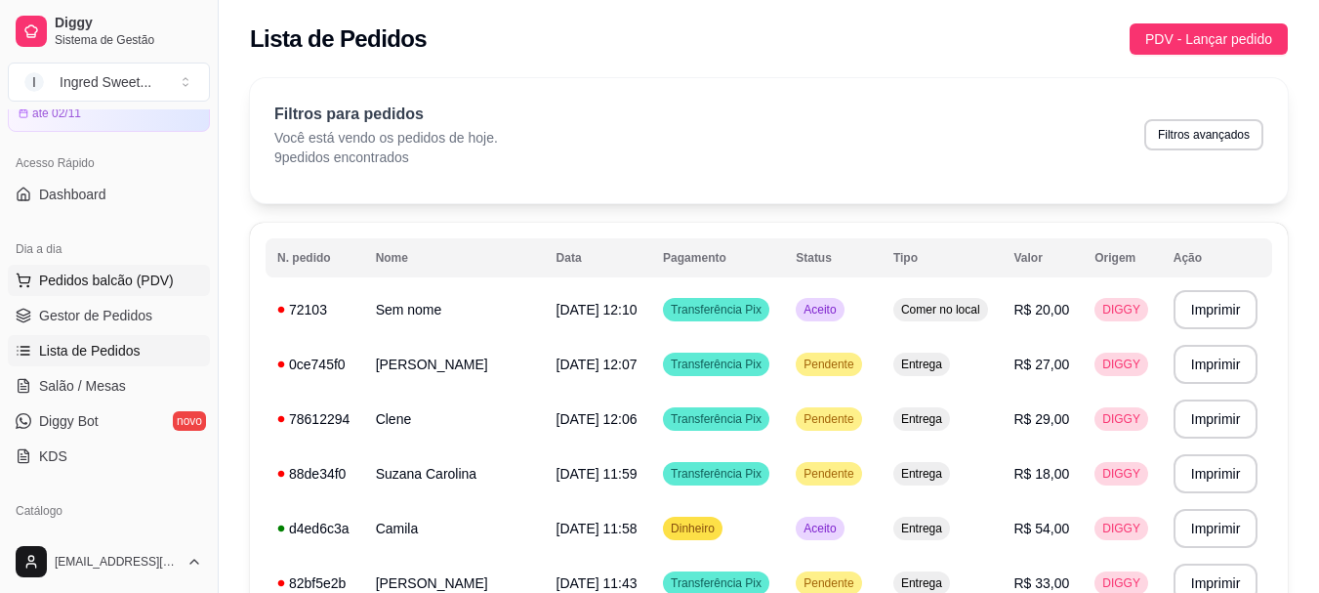
click at [60, 269] on button "Pedidos balcão (PDV)" at bounding box center [109, 280] width 202 height 31
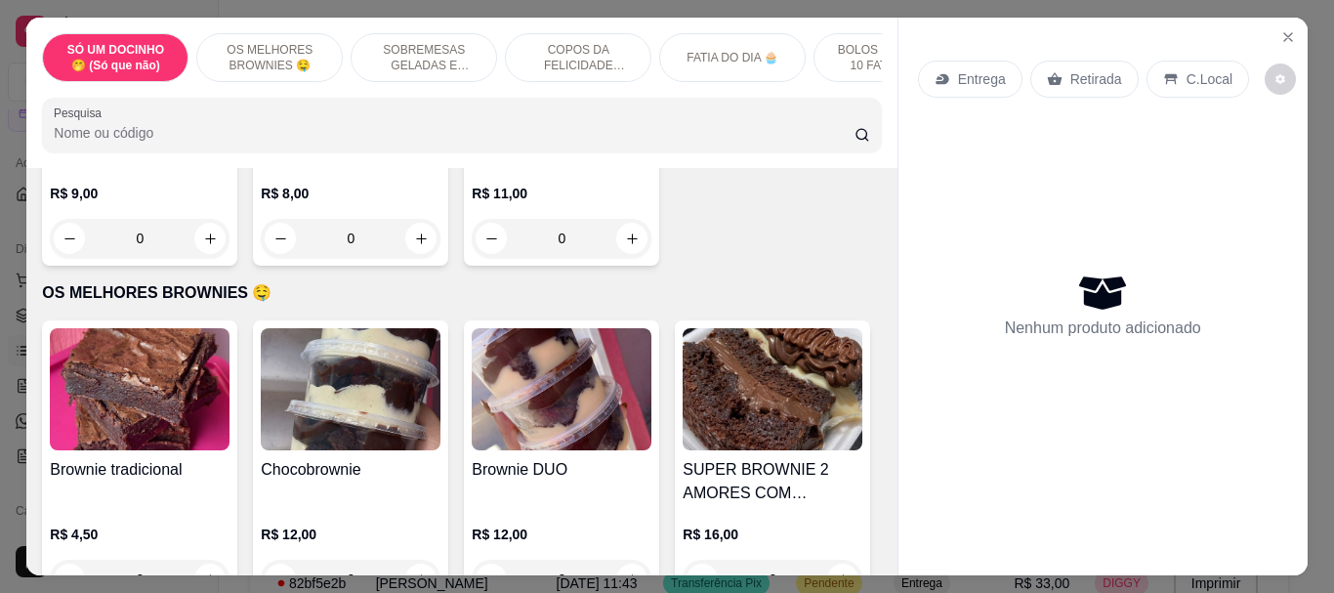
scroll to position [293, 0]
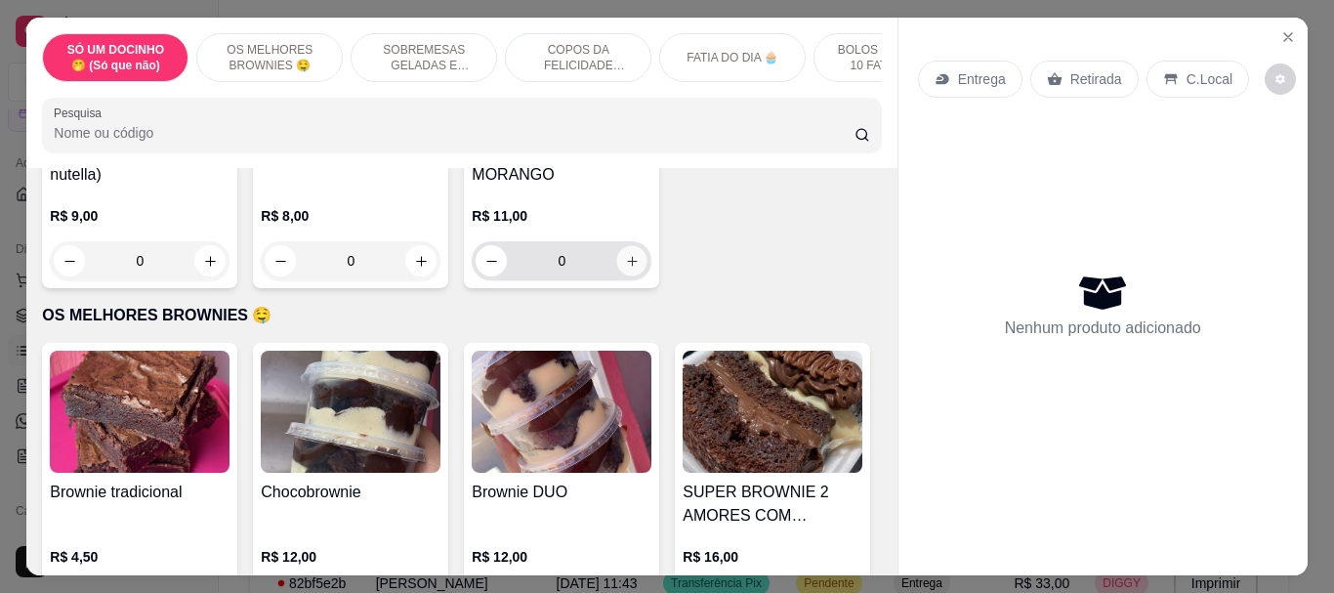
click at [629, 268] on icon "increase-product-quantity" at bounding box center [632, 261] width 15 height 15
type input "1"
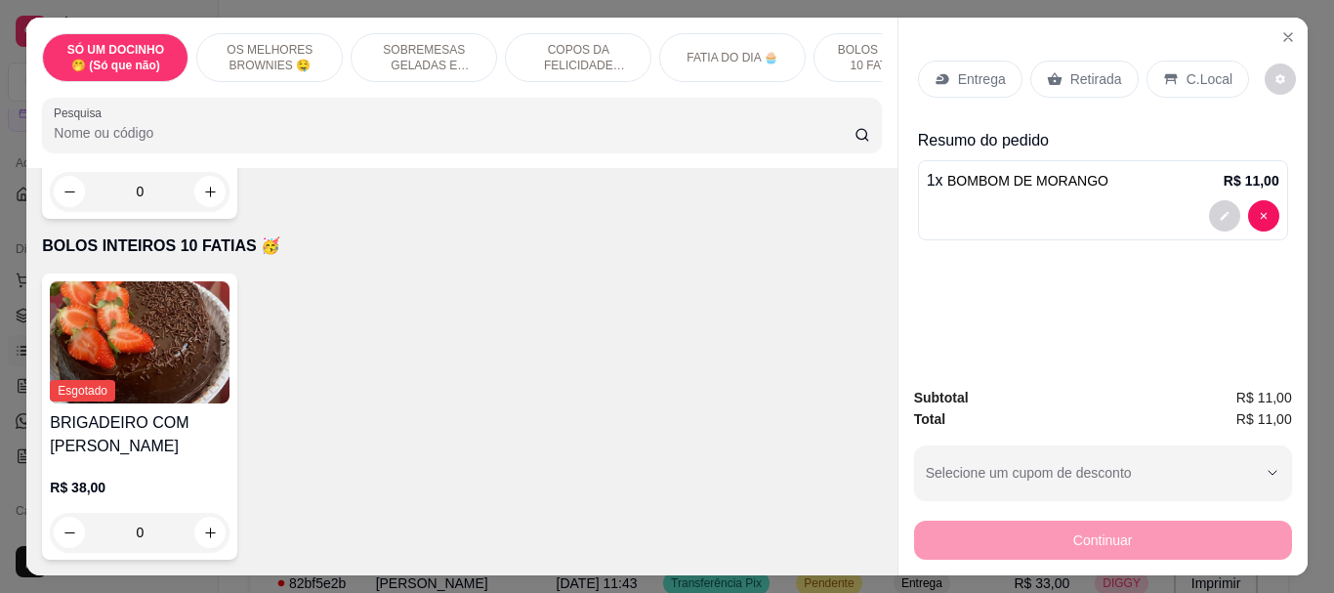
scroll to position [2148, 0]
click at [206, 207] on button "increase-product-quantity" at bounding box center [210, 192] width 30 height 30
type input "1"
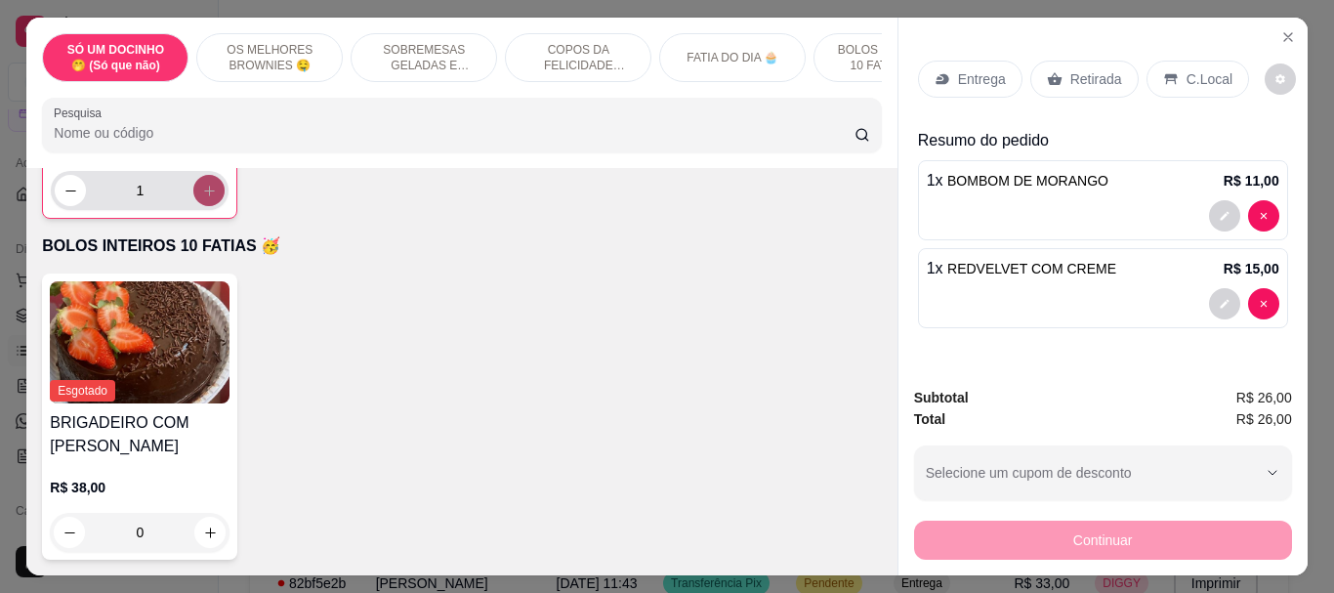
scroll to position [2149, 0]
click at [1203, 81] on p "C.Local" at bounding box center [1209, 79] width 46 height 20
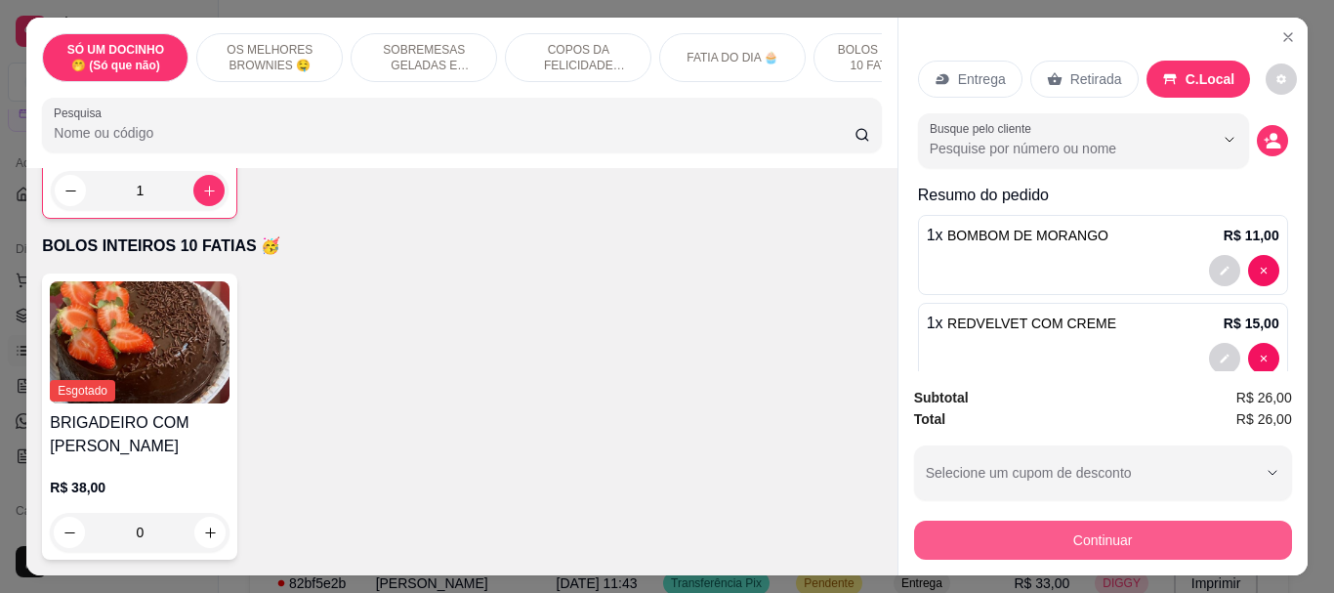
click at [1016, 537] on button "Continuar" at bounding box center [1103, 539] width 378 height 39
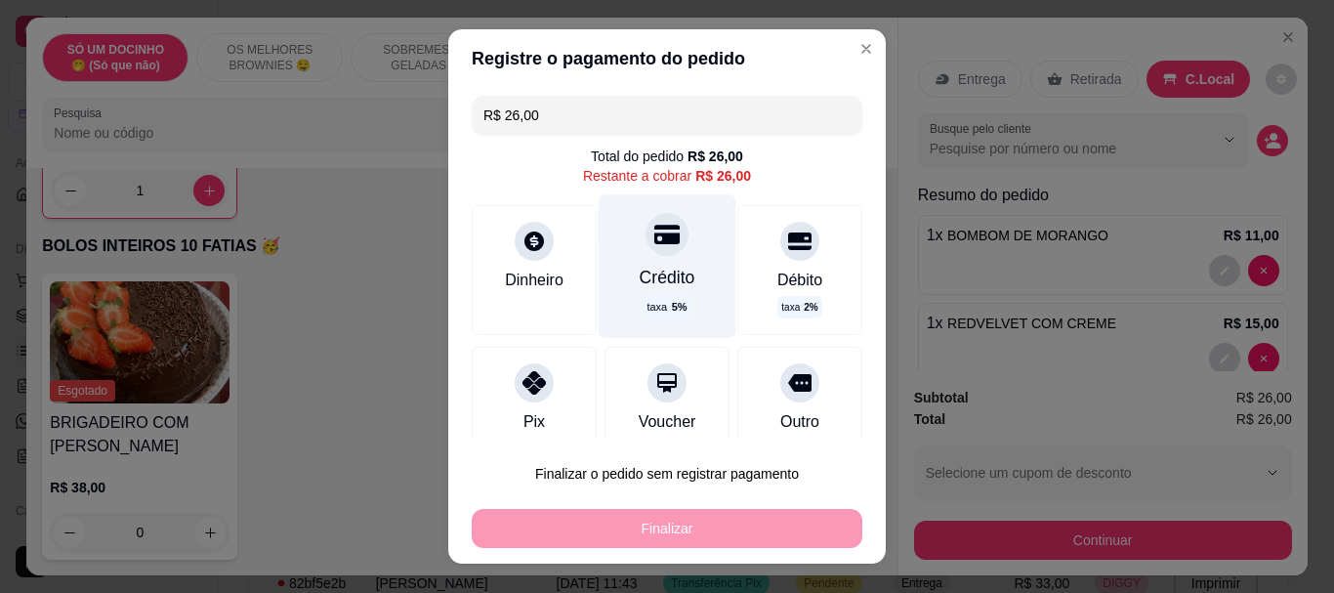
click at [665, 262] on div "Crédito taxa 5 %" at bounding box center [667, 266] width 138 height 143
type input "R$ 0,00"
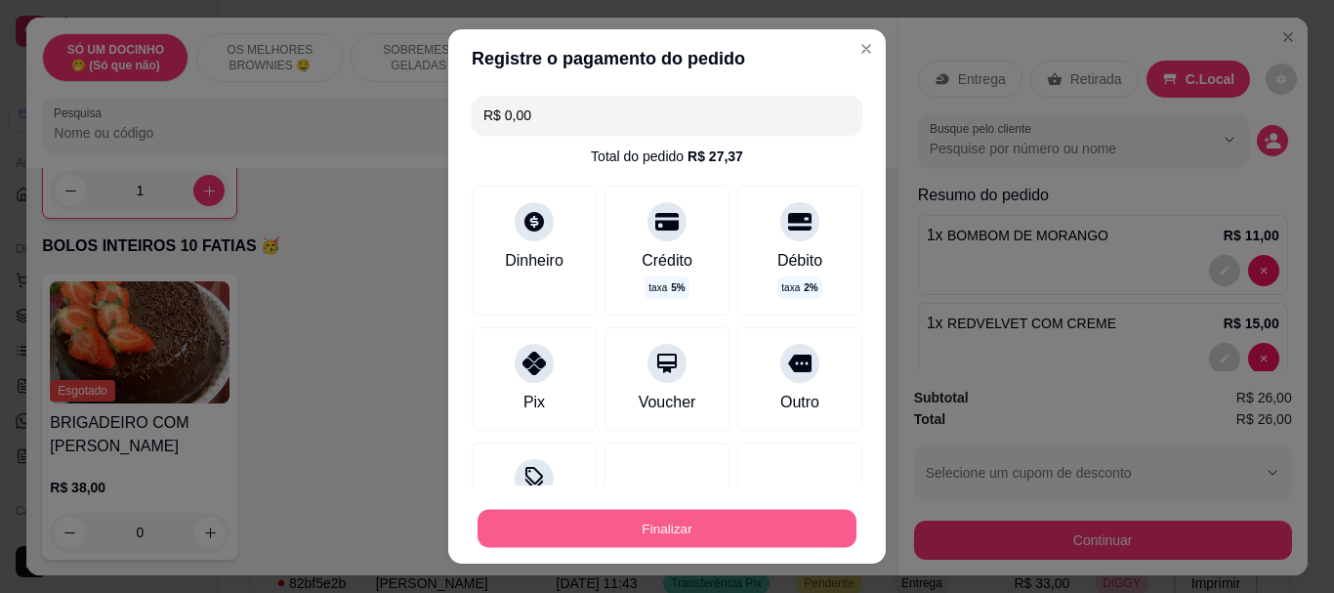
click at [613, 528] on button "Finalizar" at bounding box center [666, 528] width 379 height 38
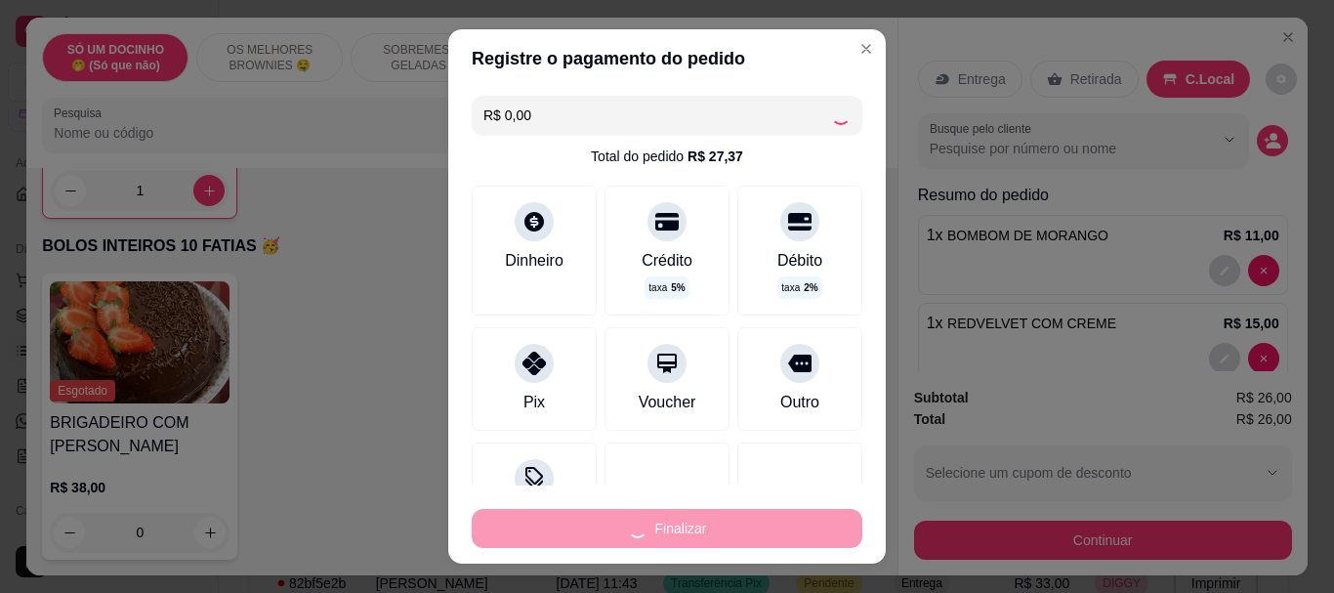
type input "0"
type input "-R$ 26,00"
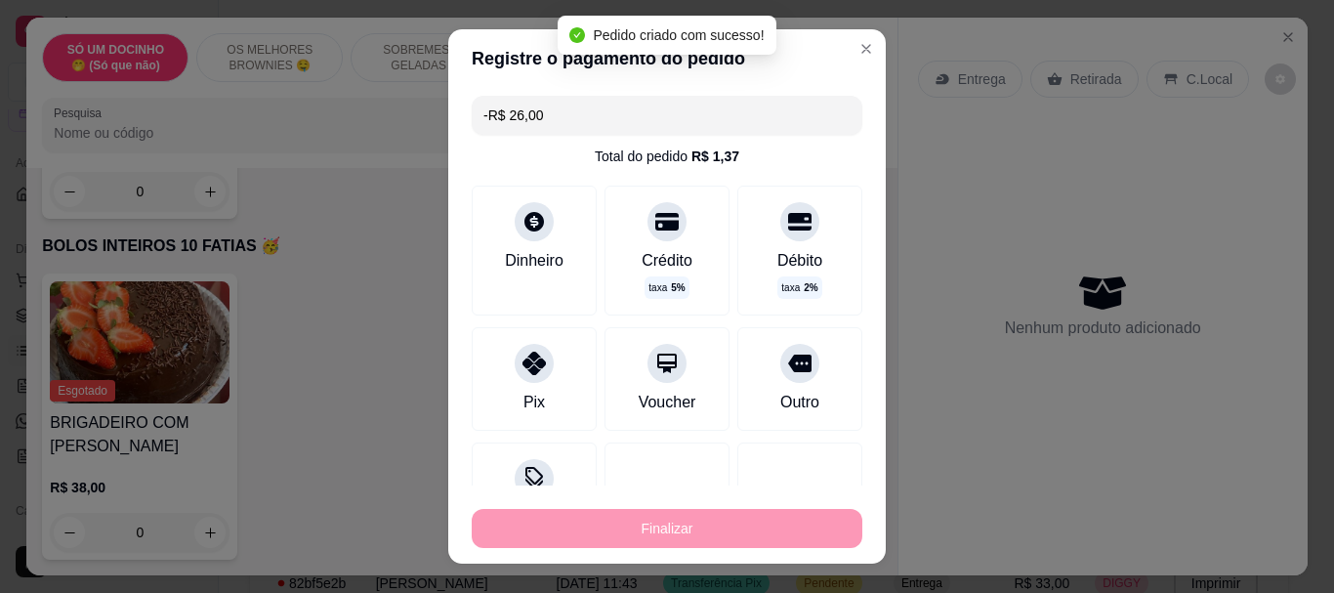
scroll to position [2148, 0]
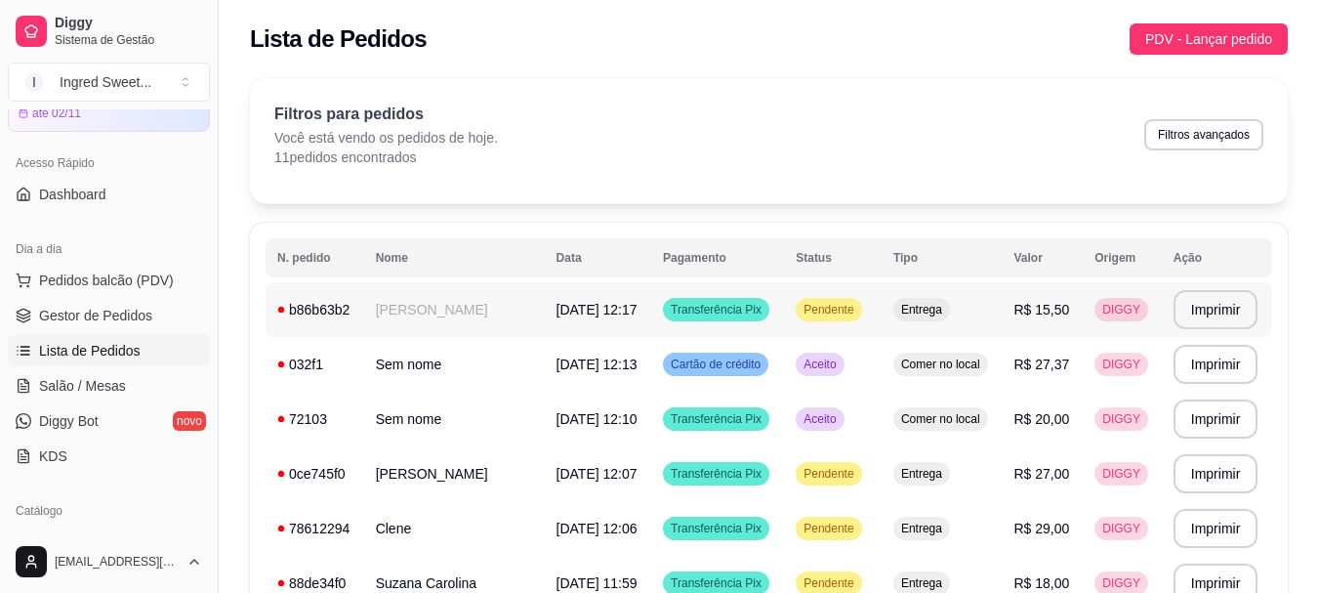
click at [722, 329] on td "Transferência Pix" at bounding box center [717, 309] width 133 height 55
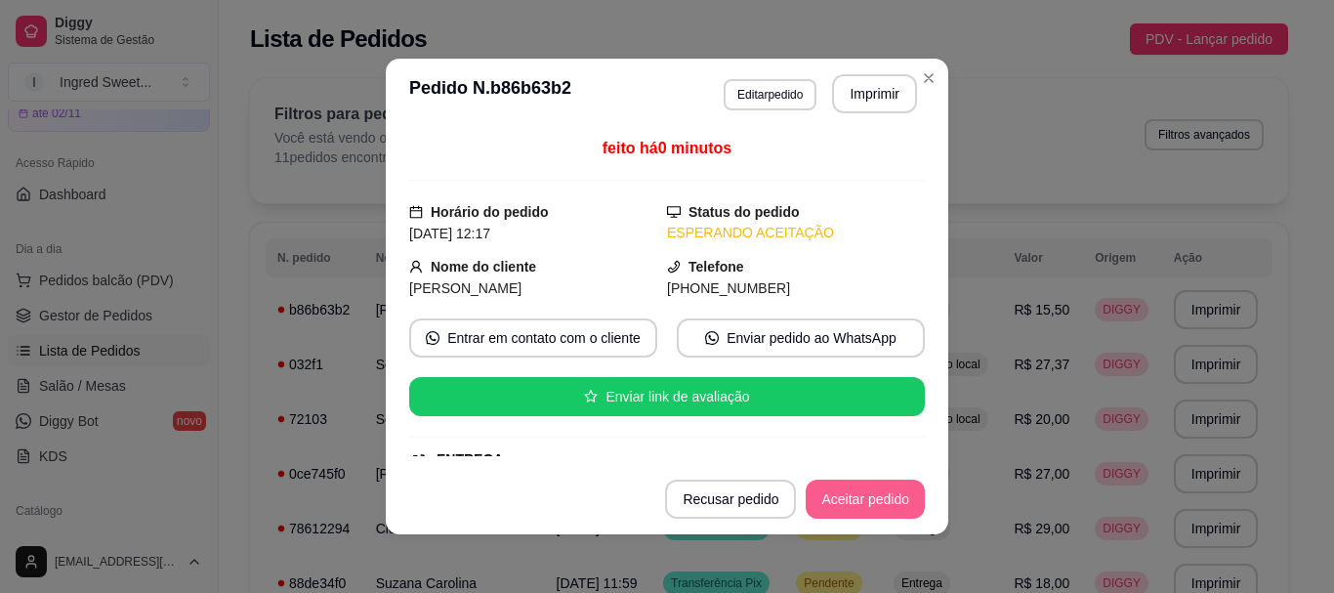
click at [881, 501] on button "Aceitar pedido" at bounding box center [864, 498] width 119 height 39
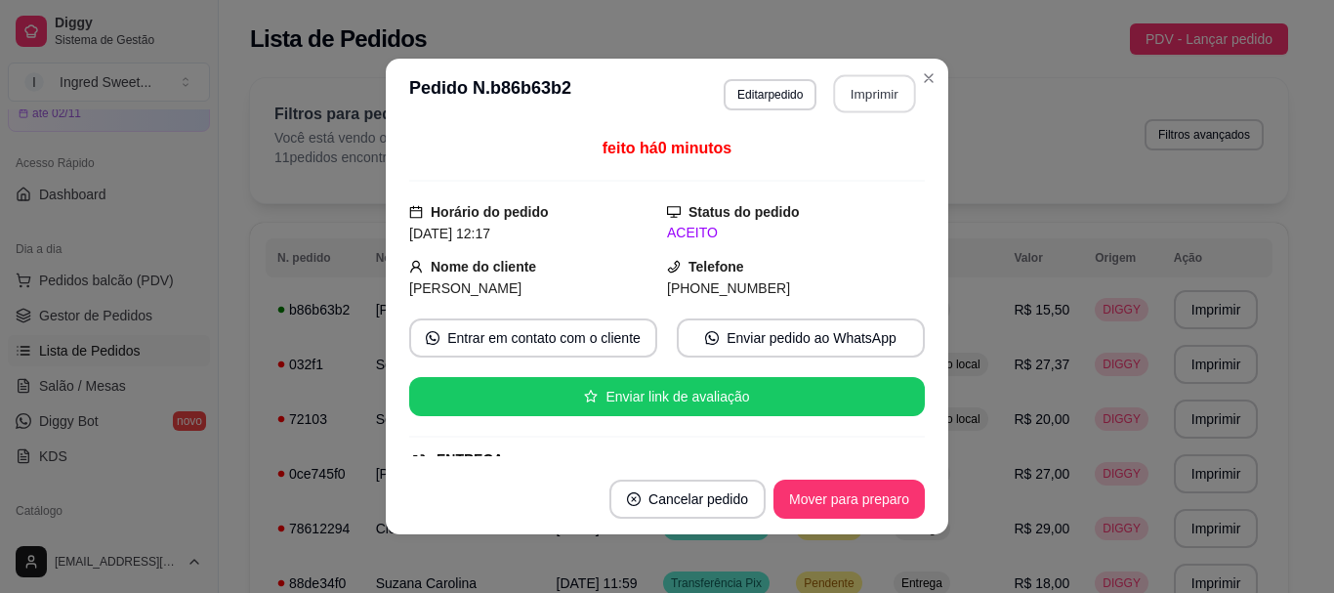
click at [891, 102] on button "Imprimir" at bounding box center [875, 94] width 82 height 38
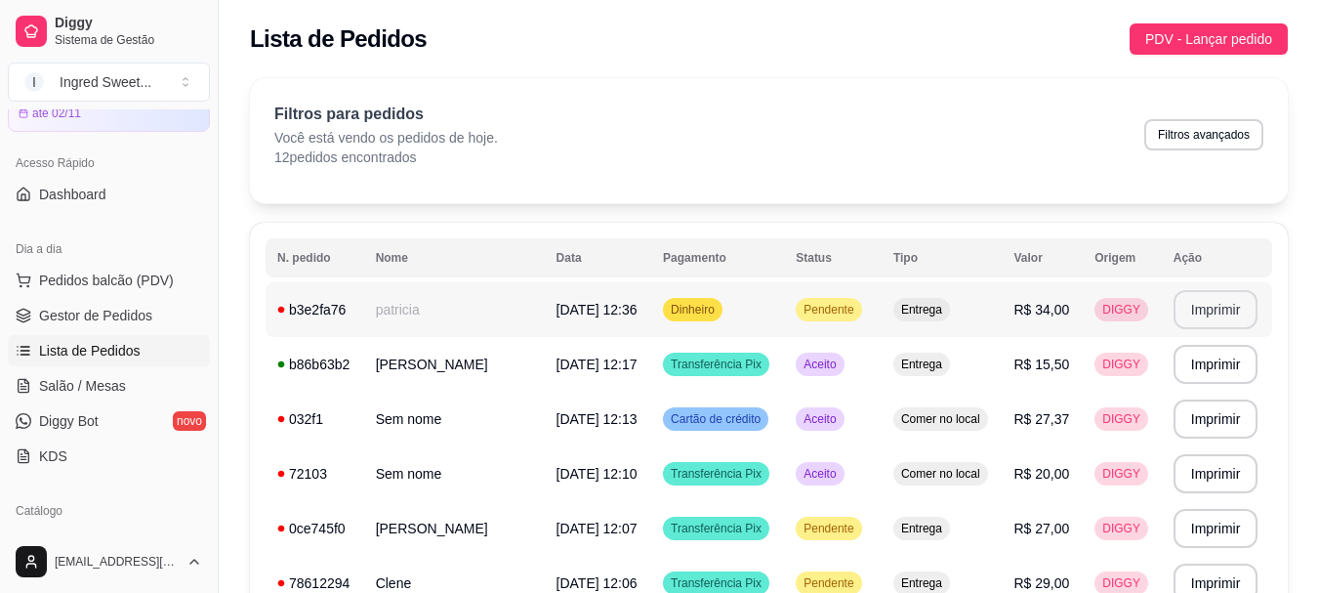
click at [1184, 312] on button "Imprimir" at bounding box center [1216, 309] width 85 height 39
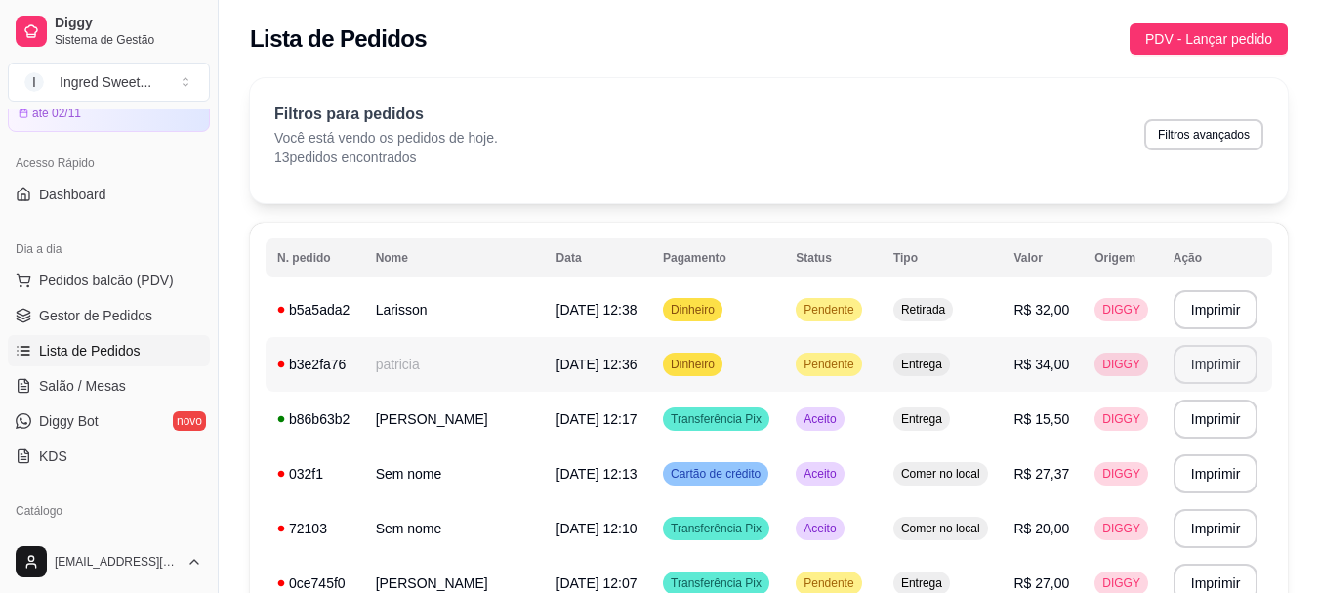
click at [598, 370] on span "[DATE] 12:36" at bounding box center [596, 364] width 81 height 16
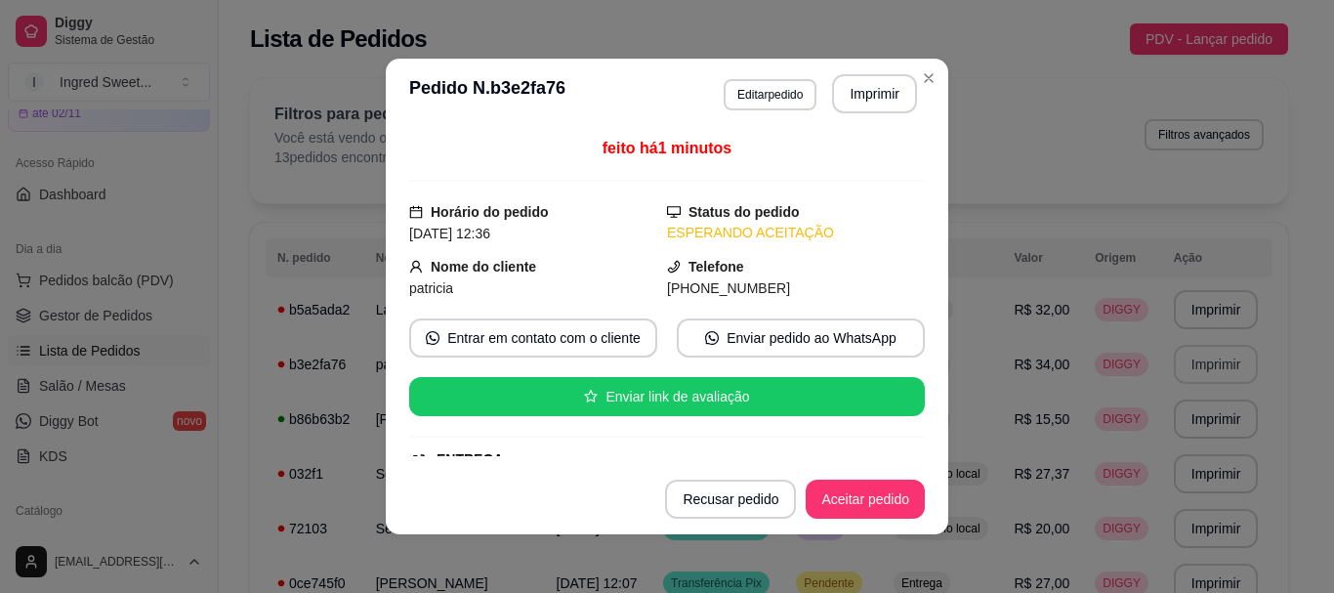
click at [832, 512] on button "Aceitar pedido" at bounding box center [864, 498] width 119 height 39
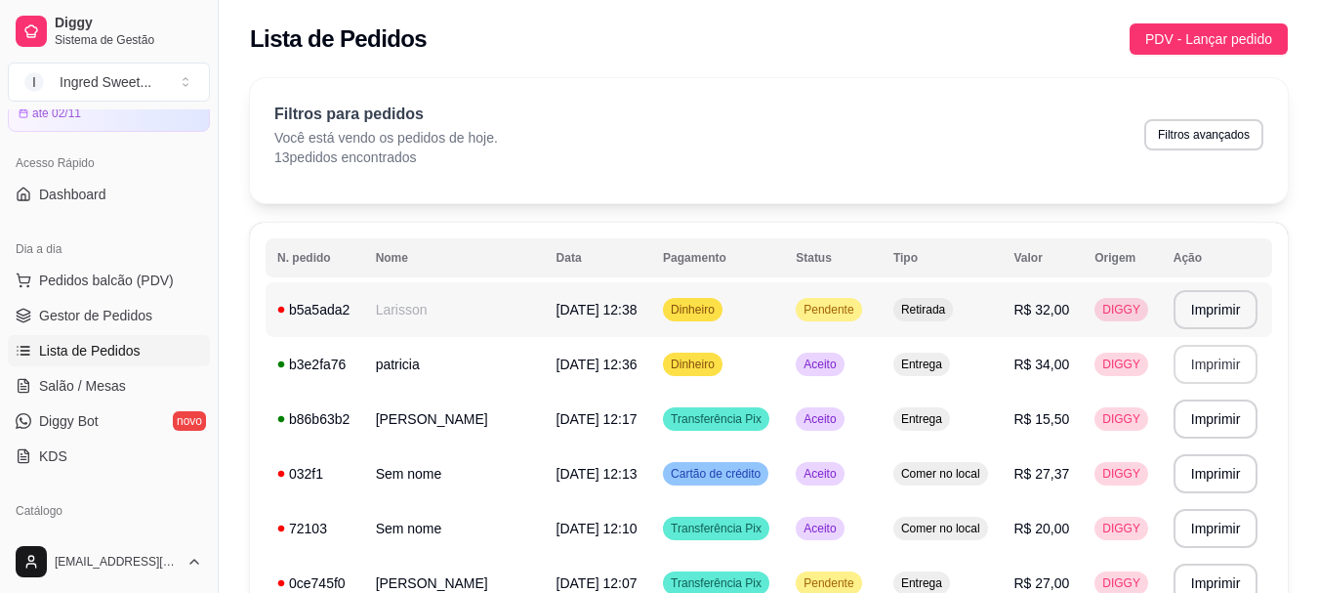
click at [1019, 303] on span "R$ 32,00" at bounding box center [1041, 310] width 56 height 16
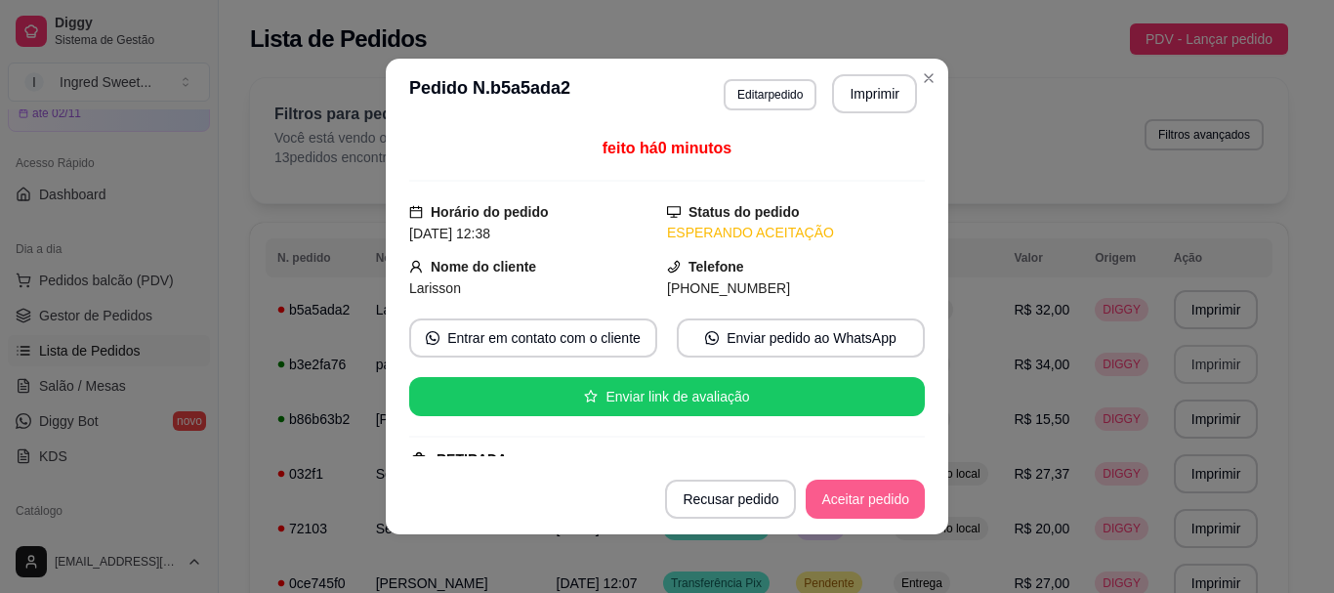
click at [844, 502] on button "Aceitar pedido" at bounding box center [864, 498] width 119 height 39
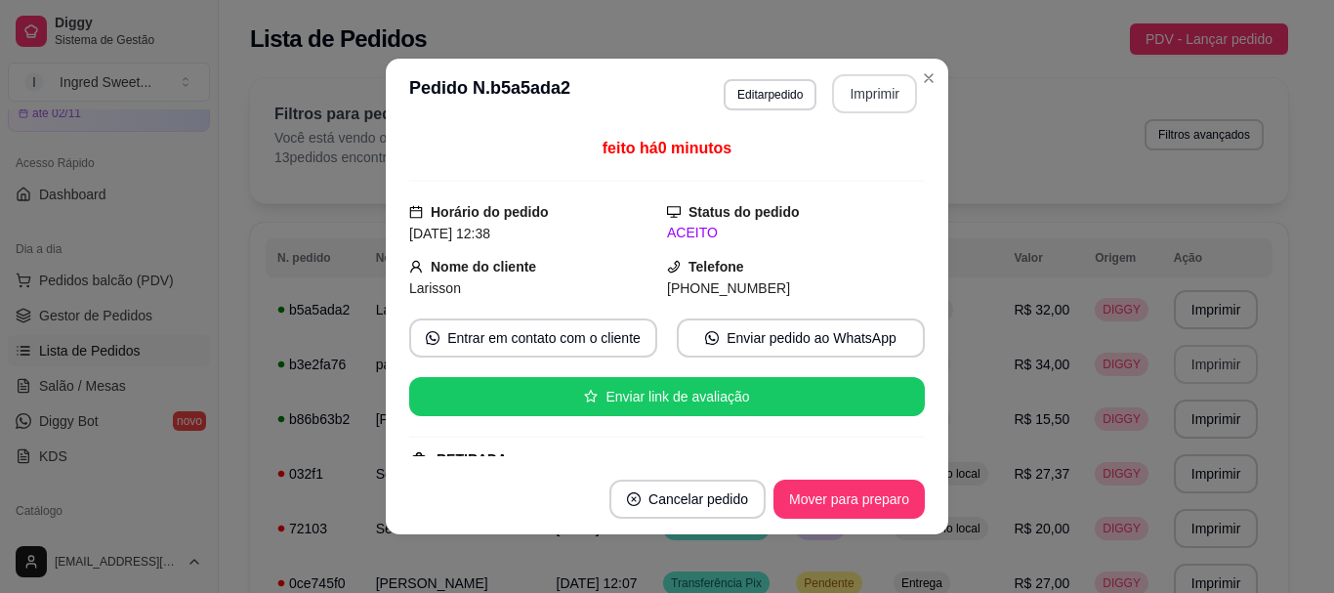
click at [861, 97] on button "Imprimir" at bounding box center [874, 93] width 85 height 39
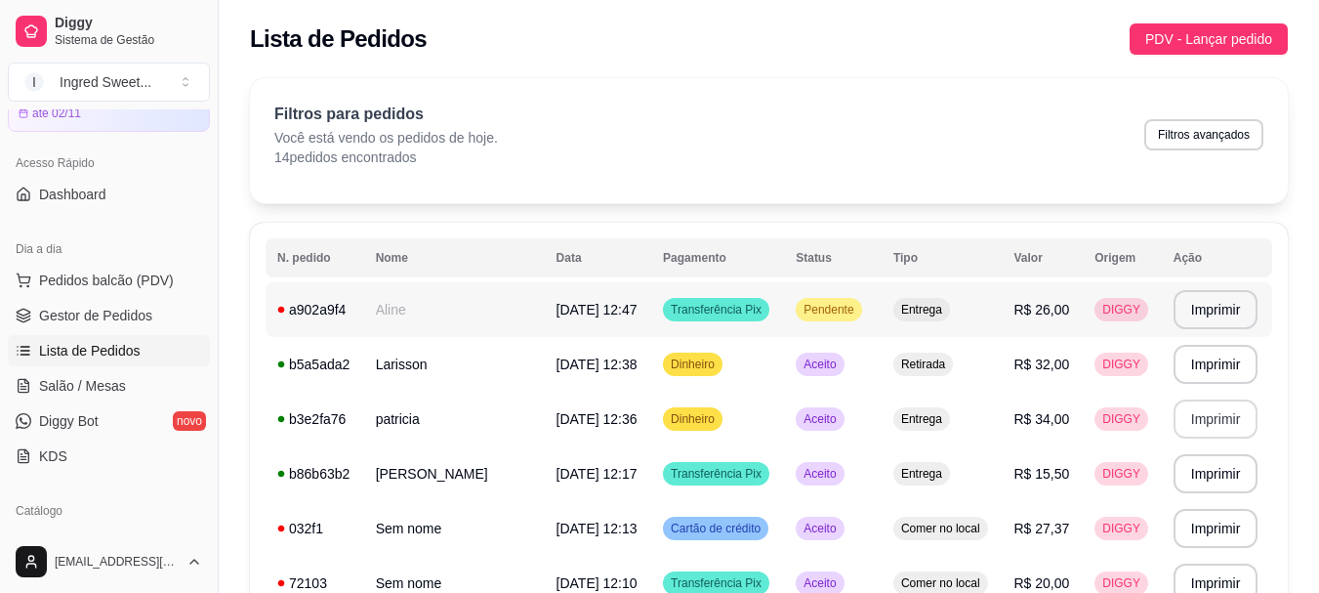
click at [580, 316] on span "[DATE] 12:47" at bounding box center [596, 310] width 81 height 16
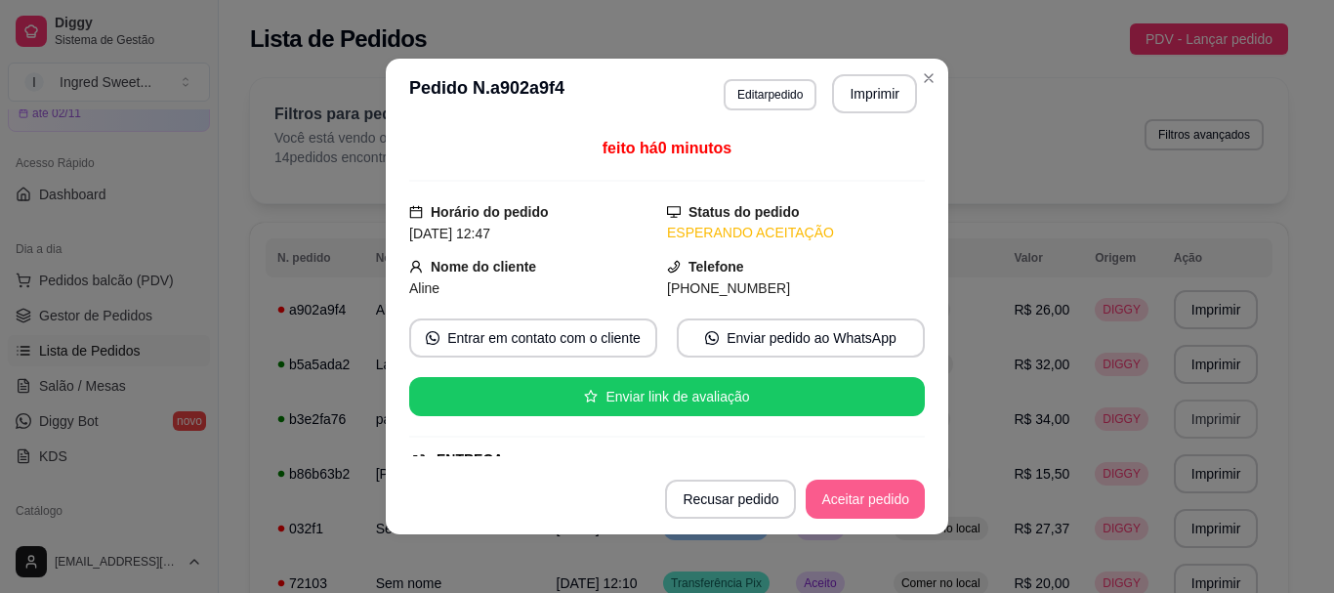
click at [857, 507] on button "Aceitar pedido" at bounding box center [864, 498] width 119 height 39
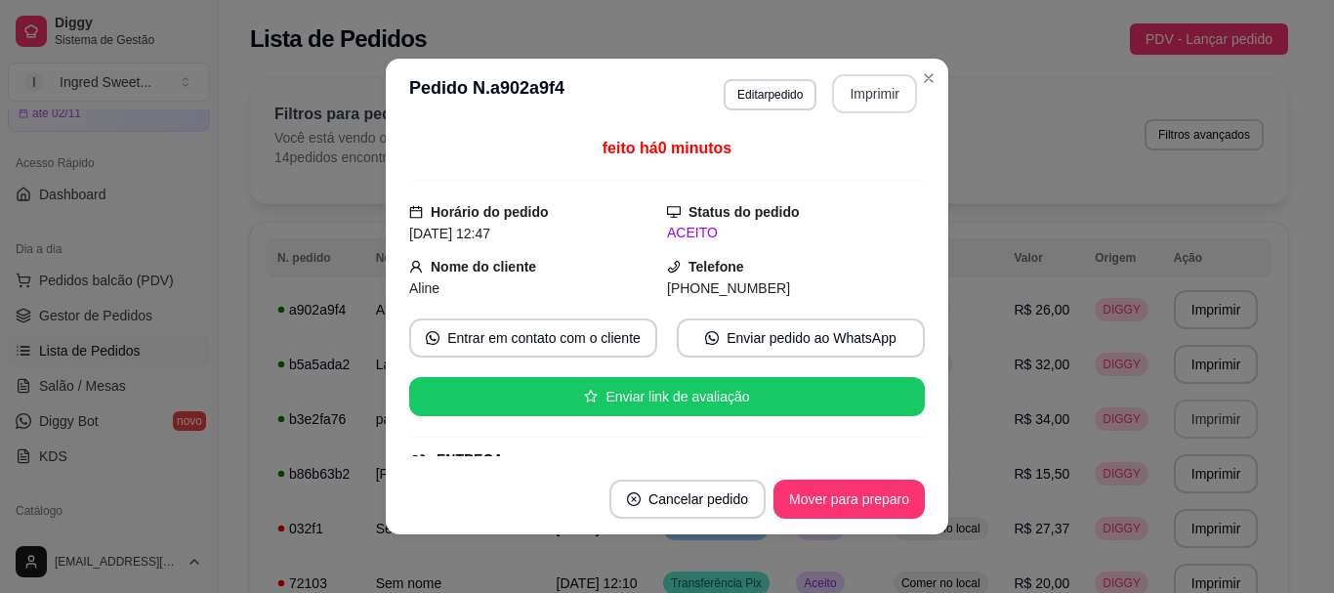
click at [852, 89] on button "Imprimir" at bounding box center [874, 93] width 85 height 39
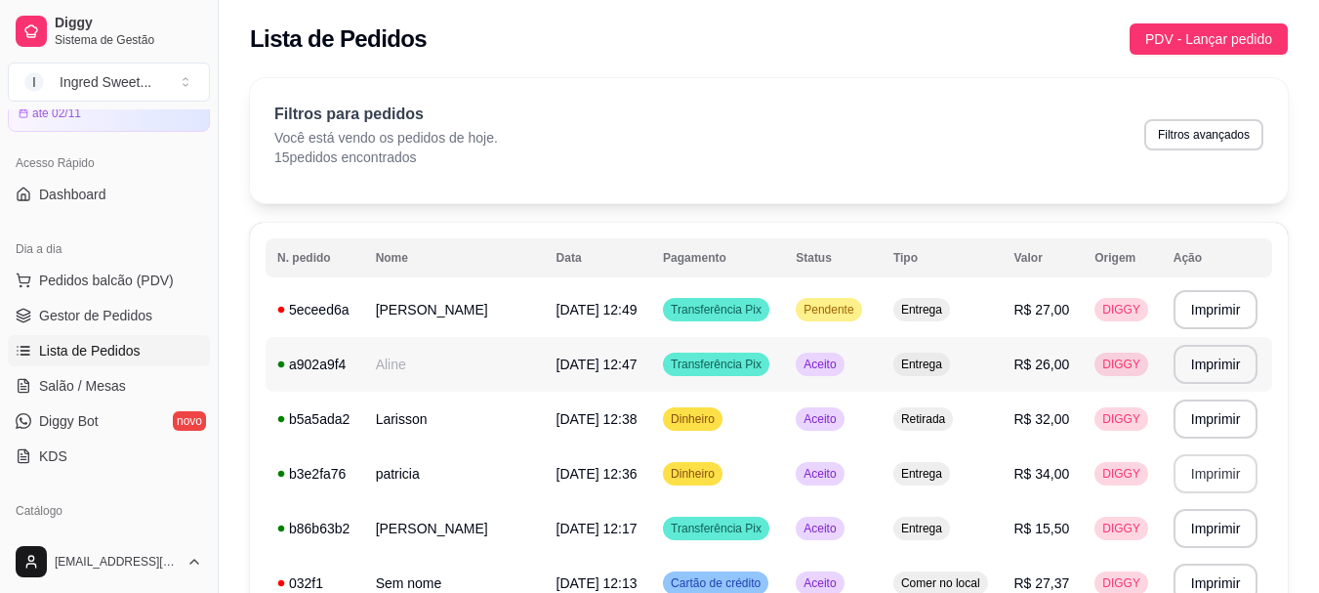
click at [838, 364] on td "Aceito" at bounding box center [833, 364] width 98 height 55
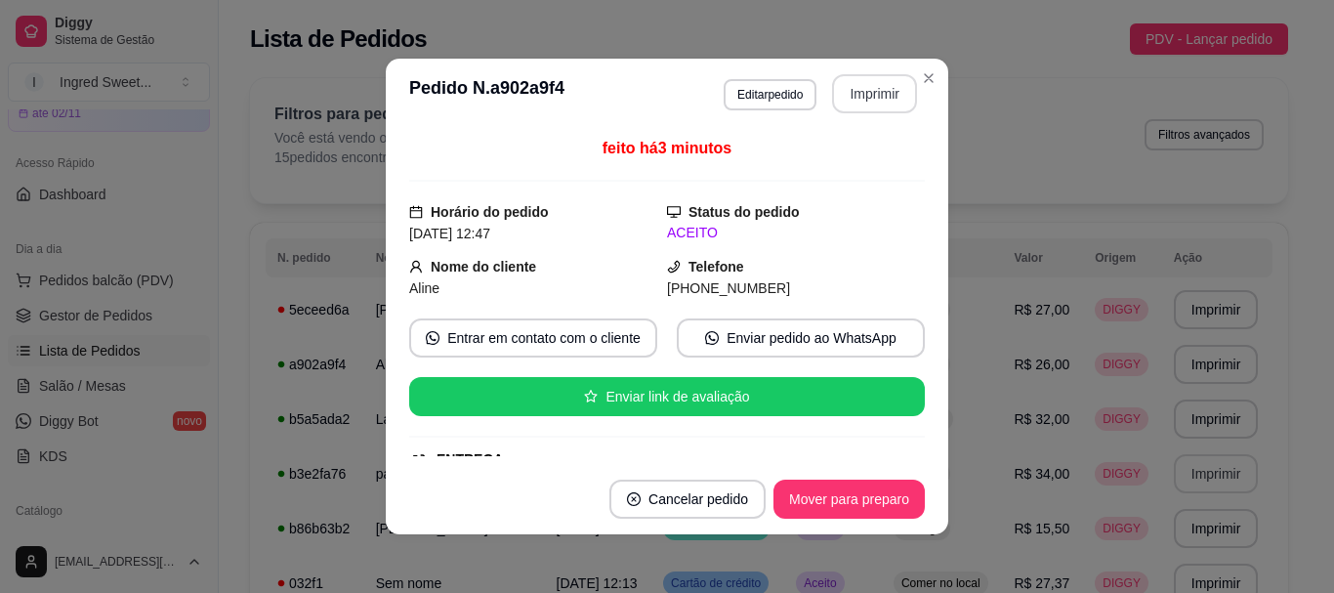
click at [877, 97] on button "Imprimir" at bounding box center [874, 93] width 85 height 39
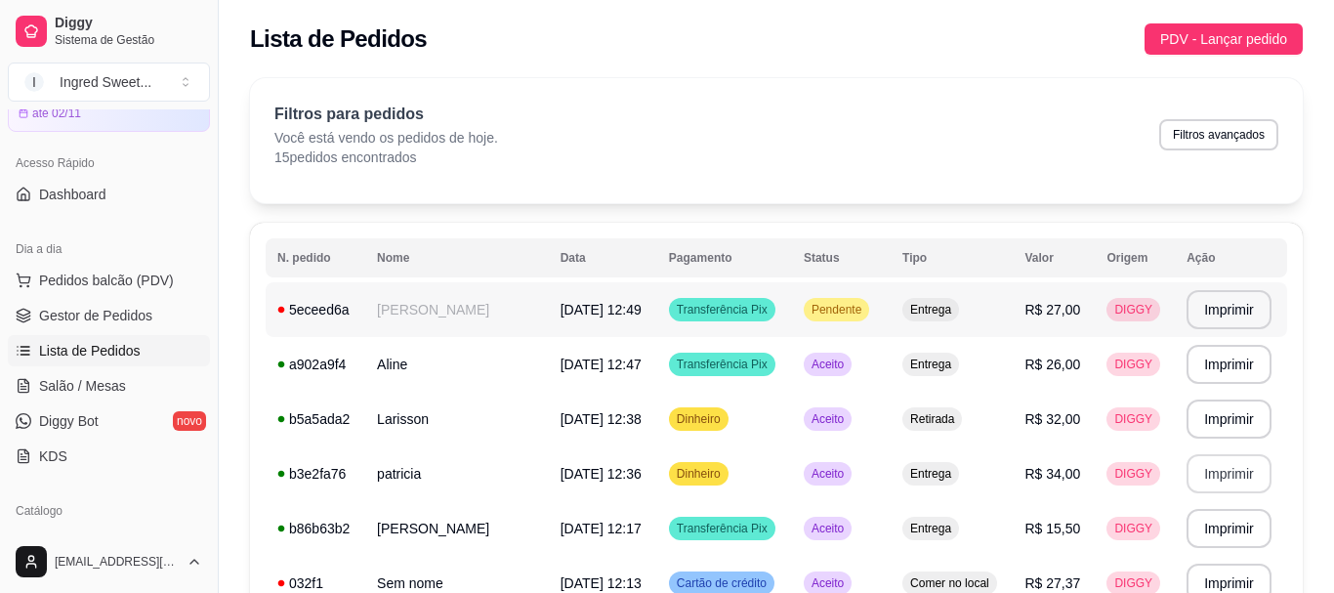
click at [792, 310] on td "Pendente" at bounding box center [841, 309] width 99 height 55
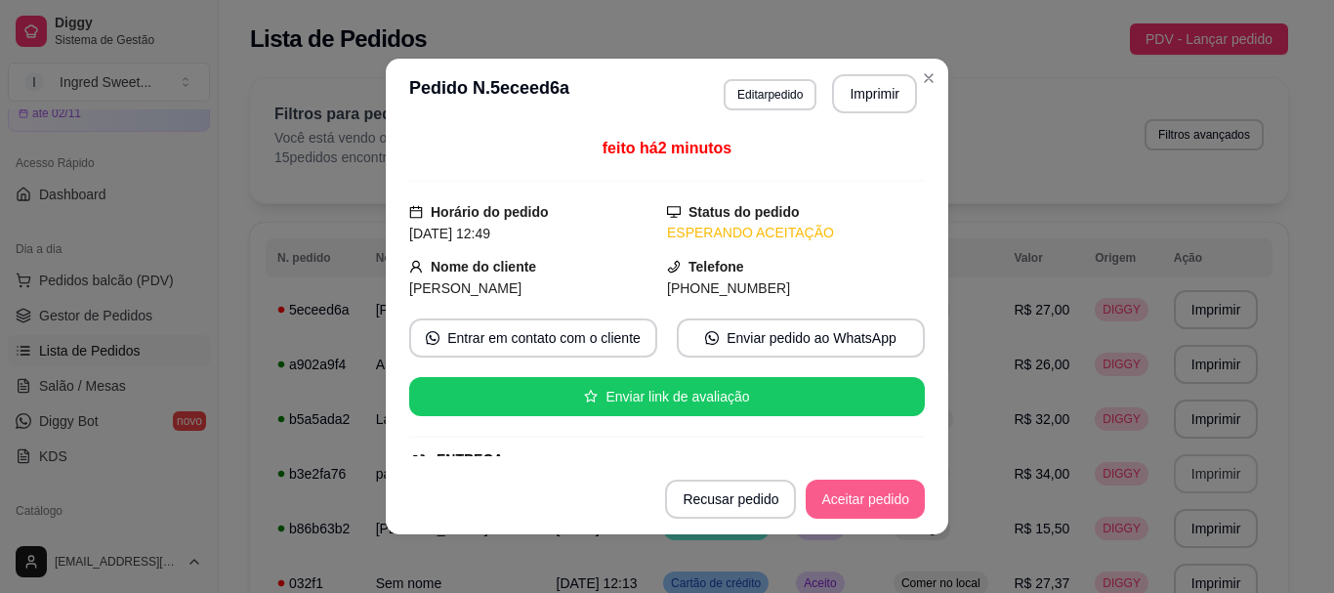
click at [862, 510] on button "Aceitar pedido" at bounding box center [864, 498] width 119 height 39
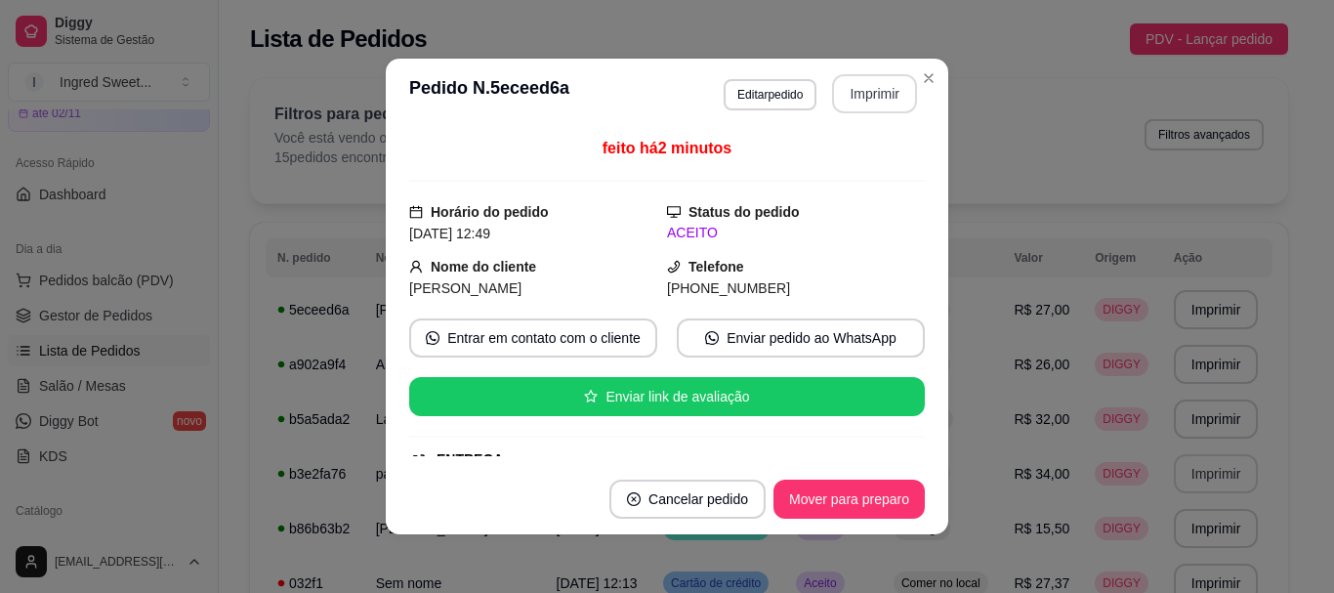
click at [849, 96] on button "Imprimir" at bounding box center [874, 93] width 85 height 39
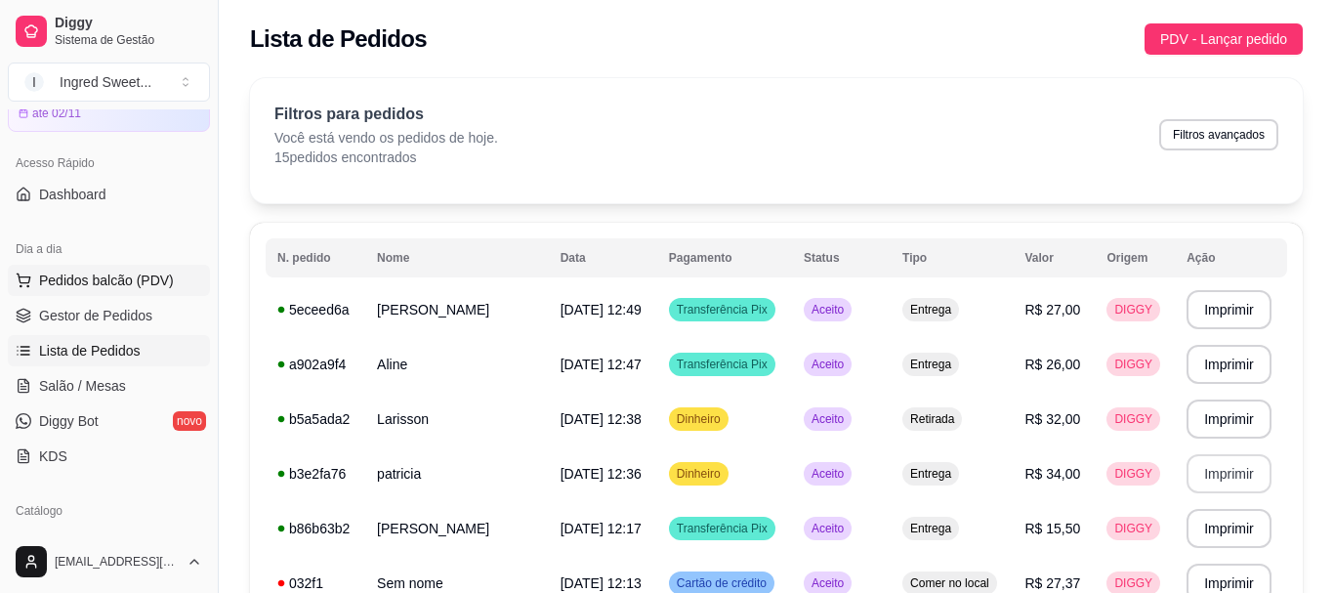
click at [125, 289] on span "Pedidos balcão (PDV)" at bounding box center [106, 280] width 135 height 20
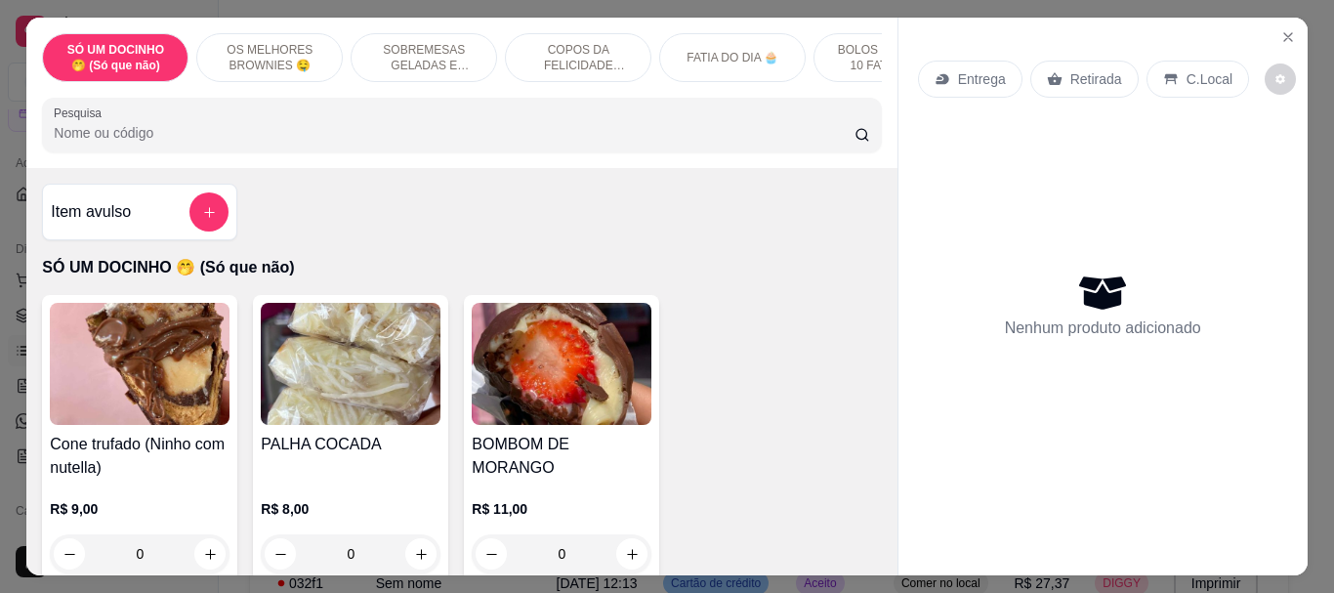
type input "1"
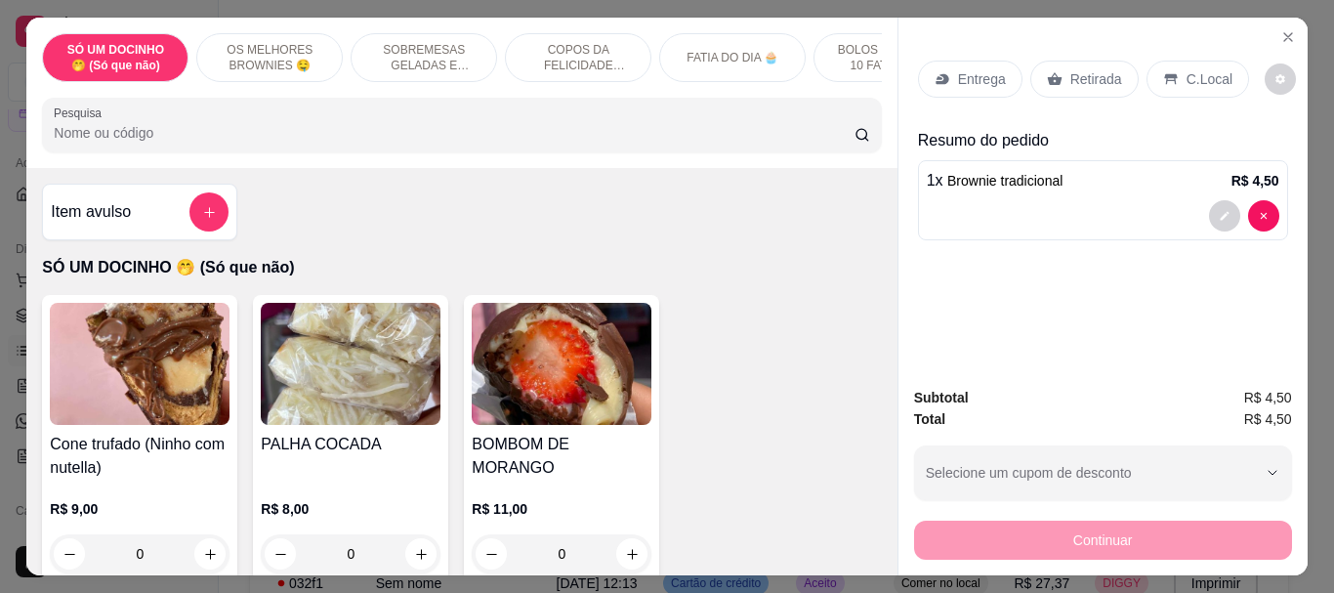
type input "1"
click at [1216, 69] on p "C.Local" at bounding box center [1209, 79] width 46 height 20
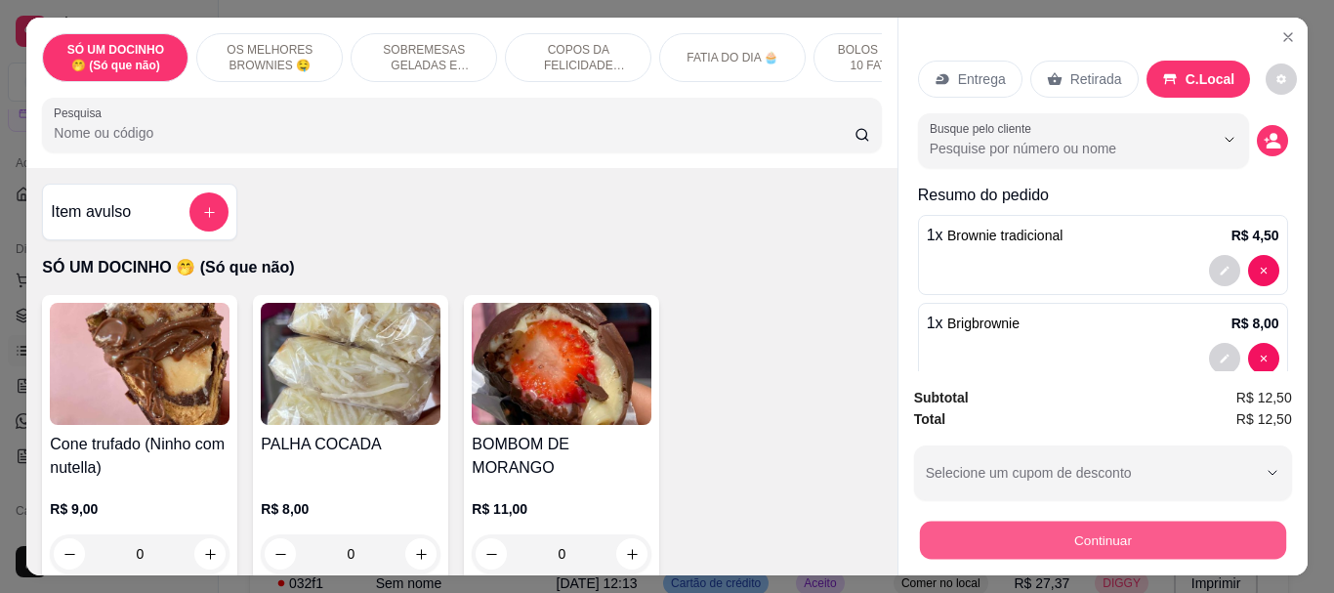
click at [1110, 542] on button "Continuar" at bounding box center [1102, 539] width 366 height 38
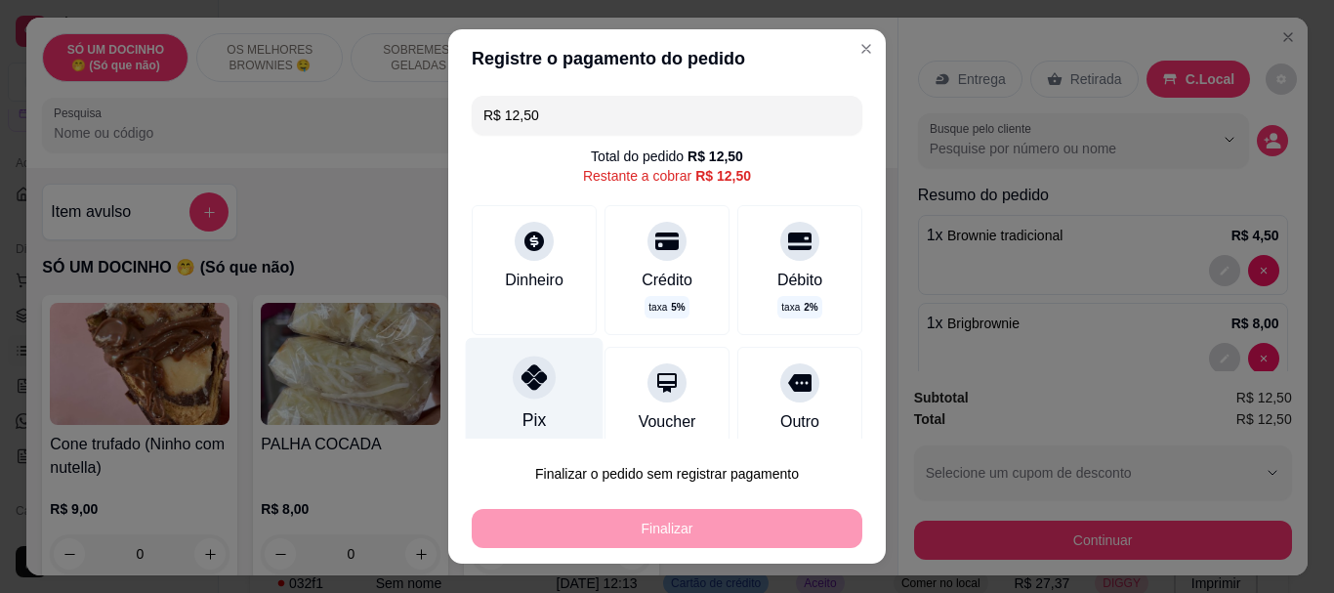
click at [490, 358] on div "Pix" at bounding box center [535, 395] width 138 height 114
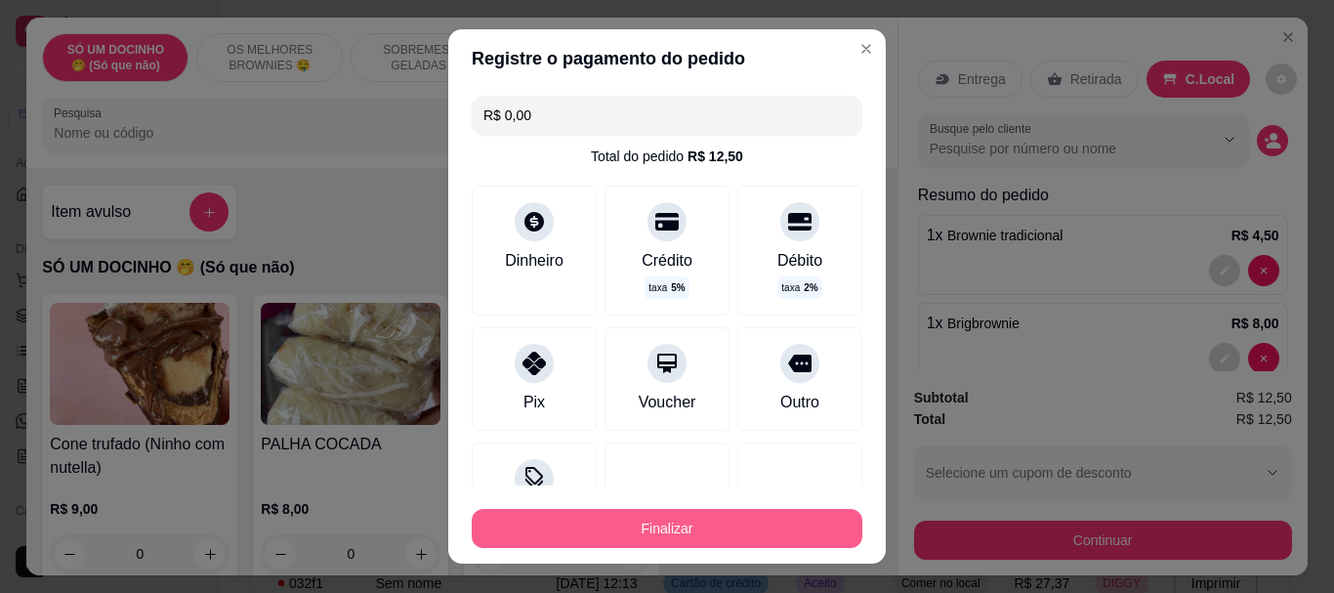
click at [610, 525] on button "Finalizar" at bounding box center [667, 528] width 391 height 39
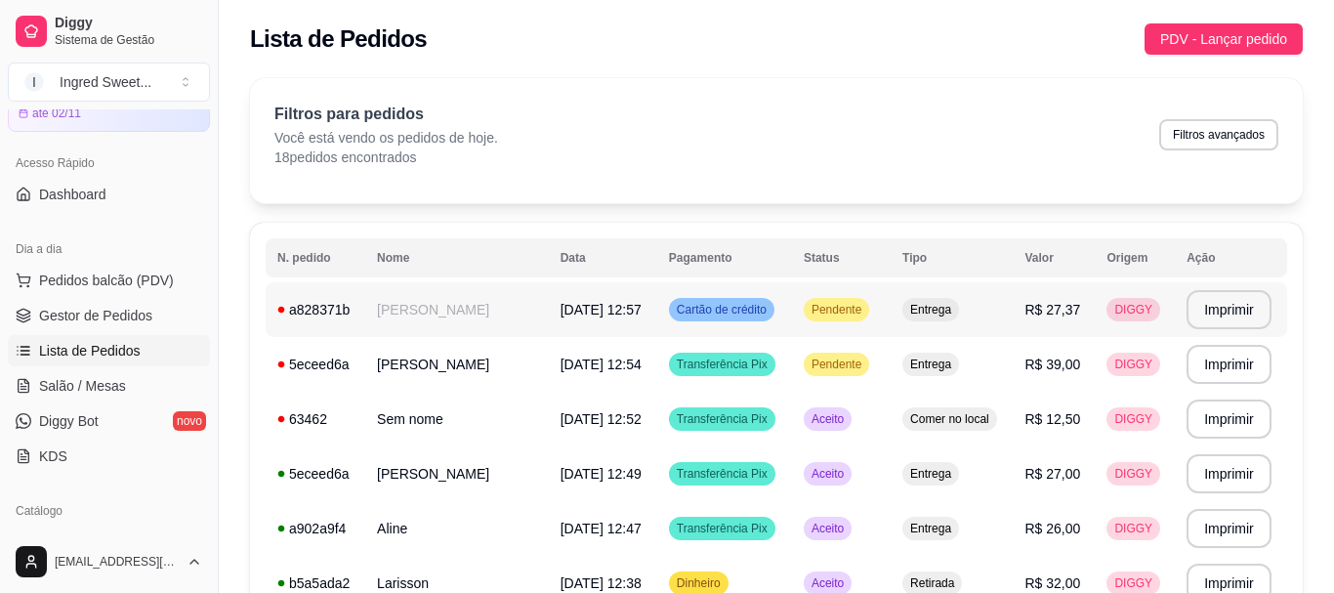
click at [720, 306] on span "Cartão de crédito" at bounding box center [722, 310] width 98 height 16
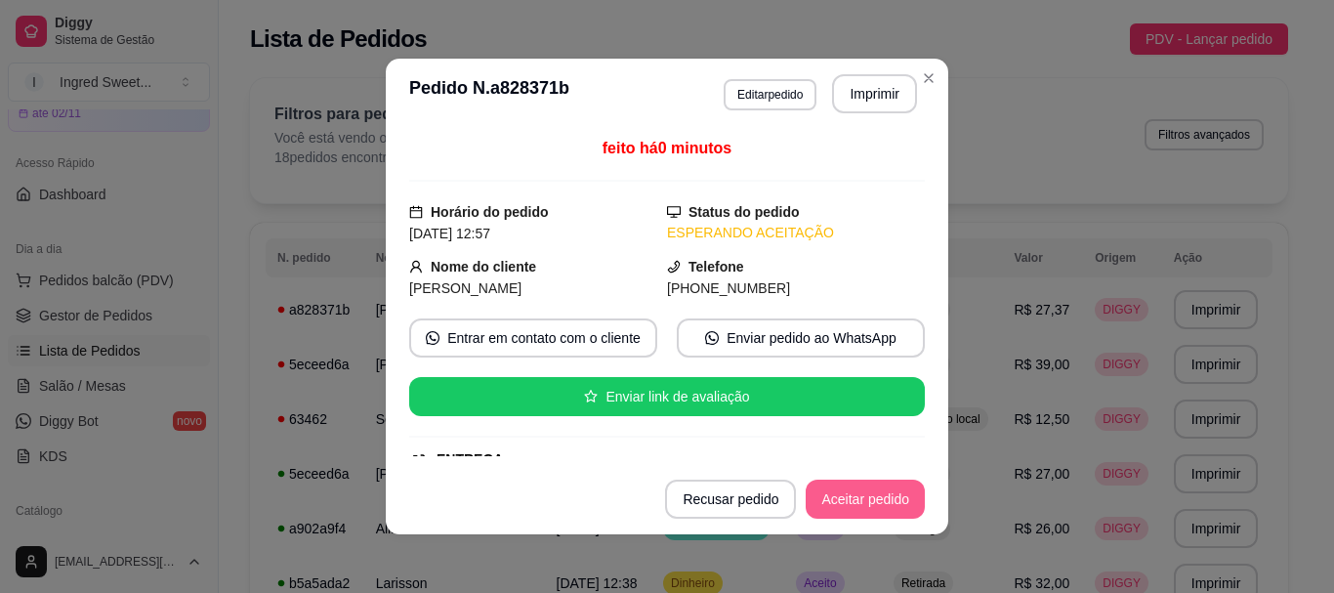
click at [885, 505] on button "Aceitar pedido" at bounding box center [864, 498] width 119 height 39
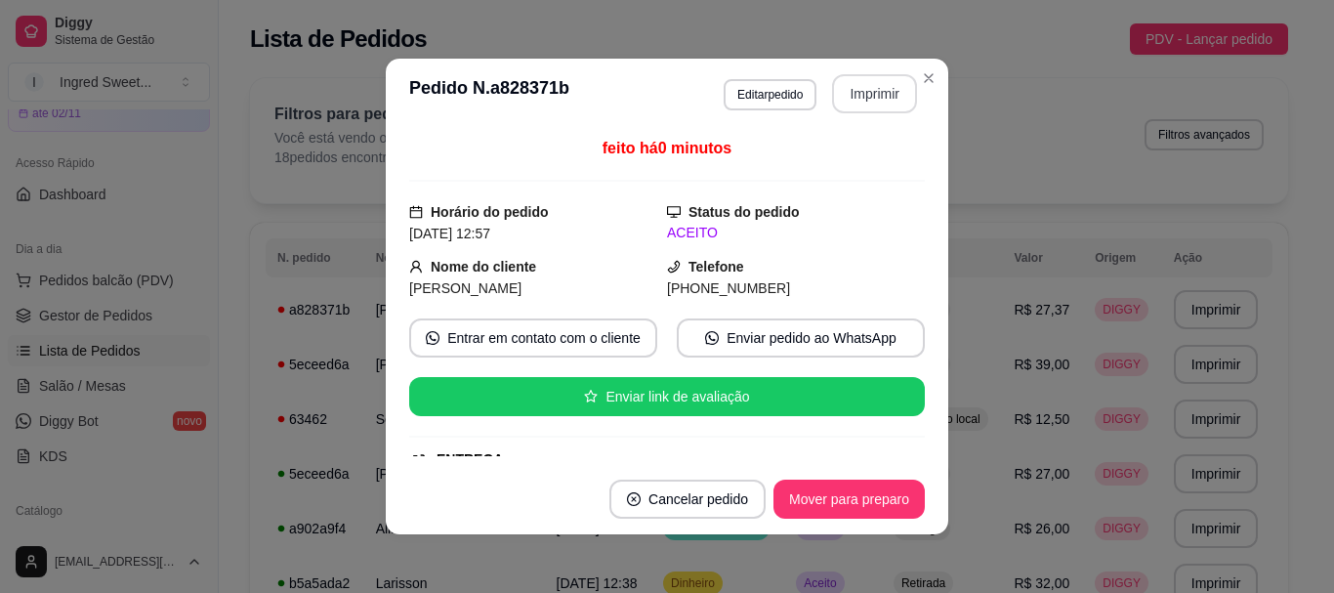
click at [868, 102] on button "Imprimir" at bounding box center [874, 93] width 85 height 39
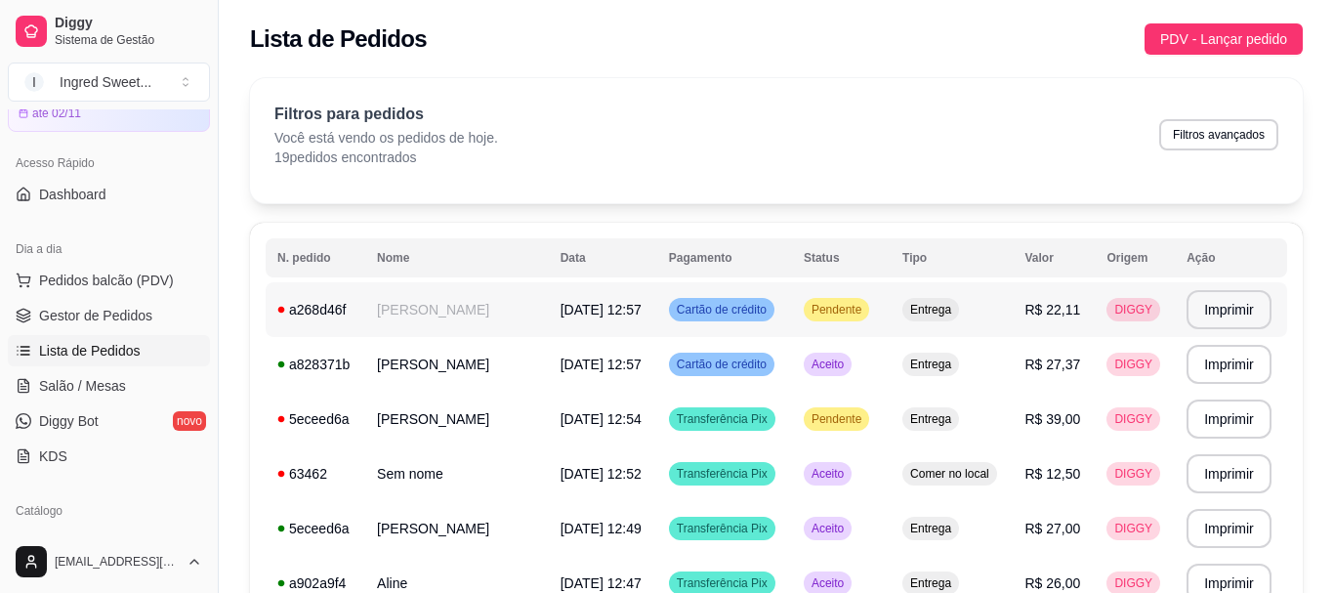
click at [890, 325] on td "Entrega" at bounding box center [951, 309] width 122 height 55
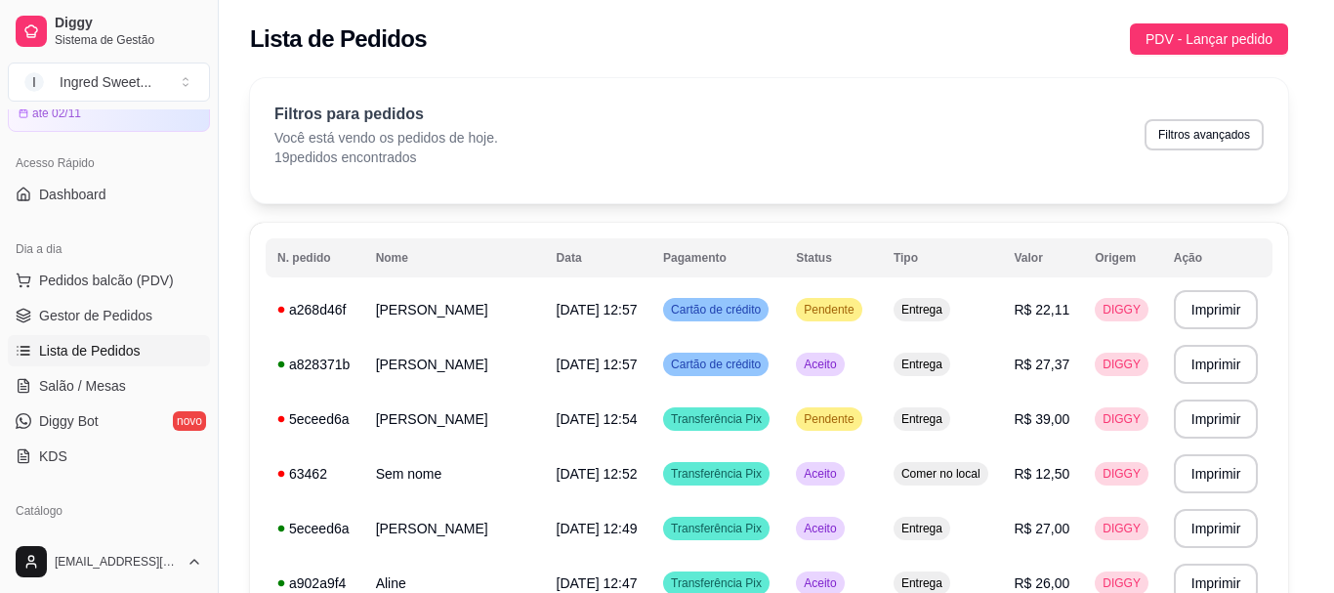
click at [917, 499] on button "Aceitar pedido" at bounding box center [866, 499] width 119 height 39
click at [885, 494] on button "Aceitar pedido" at bounding box center [866, 499] width 119 height 39
click at [859, 496] on button "Aceitar pedido" at bounding box center [866, 499] width 119 height 39
click at [860, 496] on button "Aceitar pedido" at bounding box center [866, 499] width 119 height 39
click at [860, 496] on button "Aceitar pedido" at bounding box center [864, 498] width 119 height 39
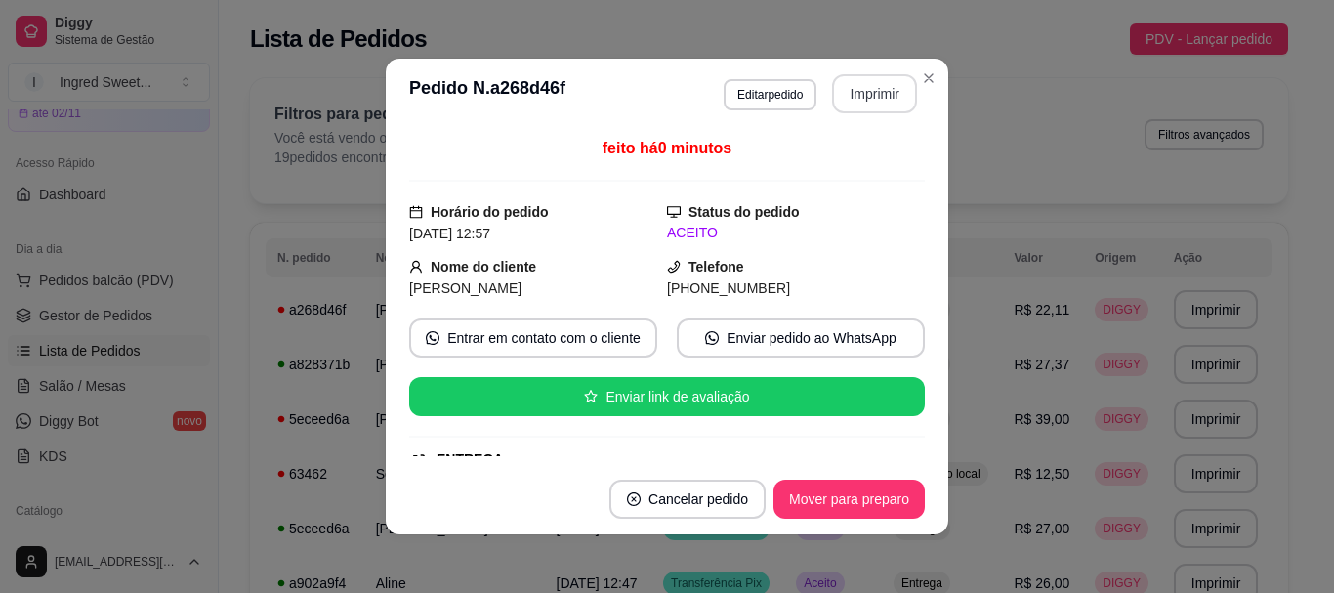
click at [874, 79] on button "Imprimir" at bounding box center [874, 93] width 85 height 39
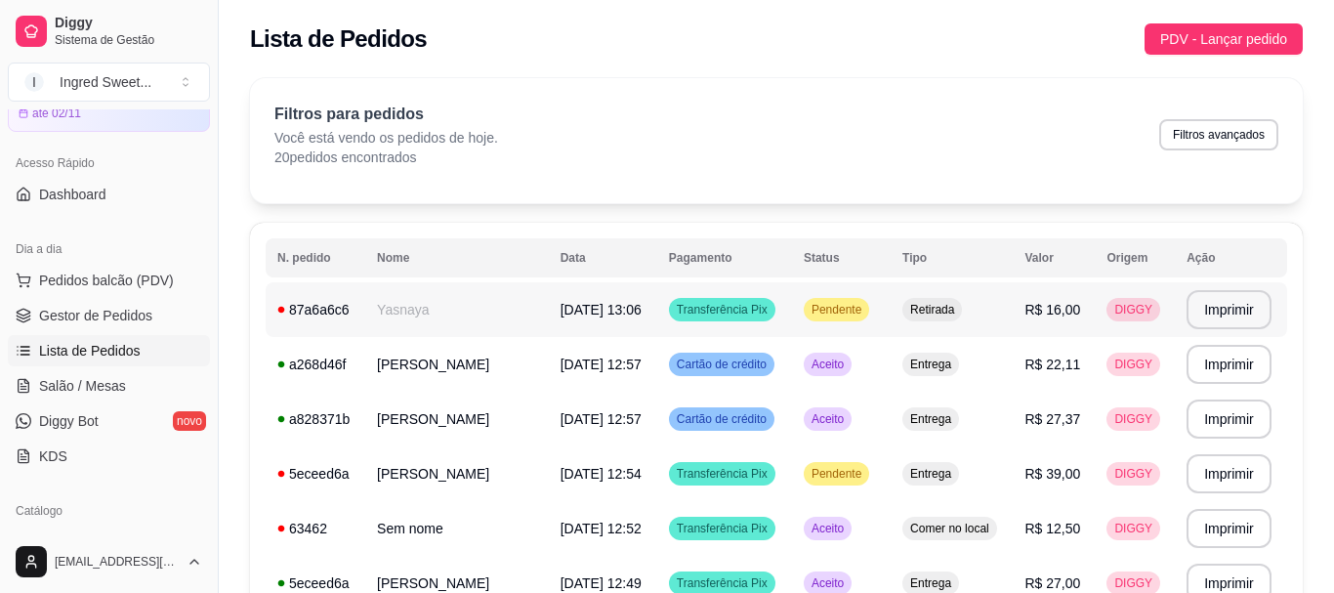
click at [757, 298] on td "Transferência Pix" at bounding box center [724, 309] width 135 height 55
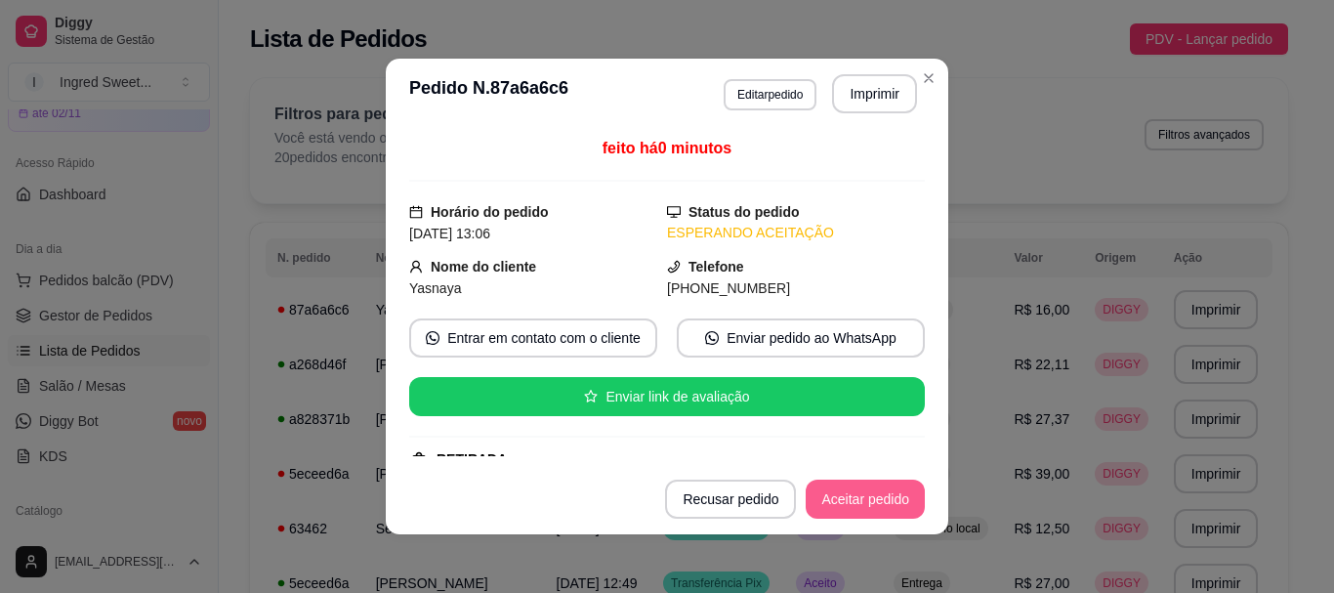
click at [849, 486] on button "Aceitar pedido" at bounding box center [864, 498] width 119 height 39
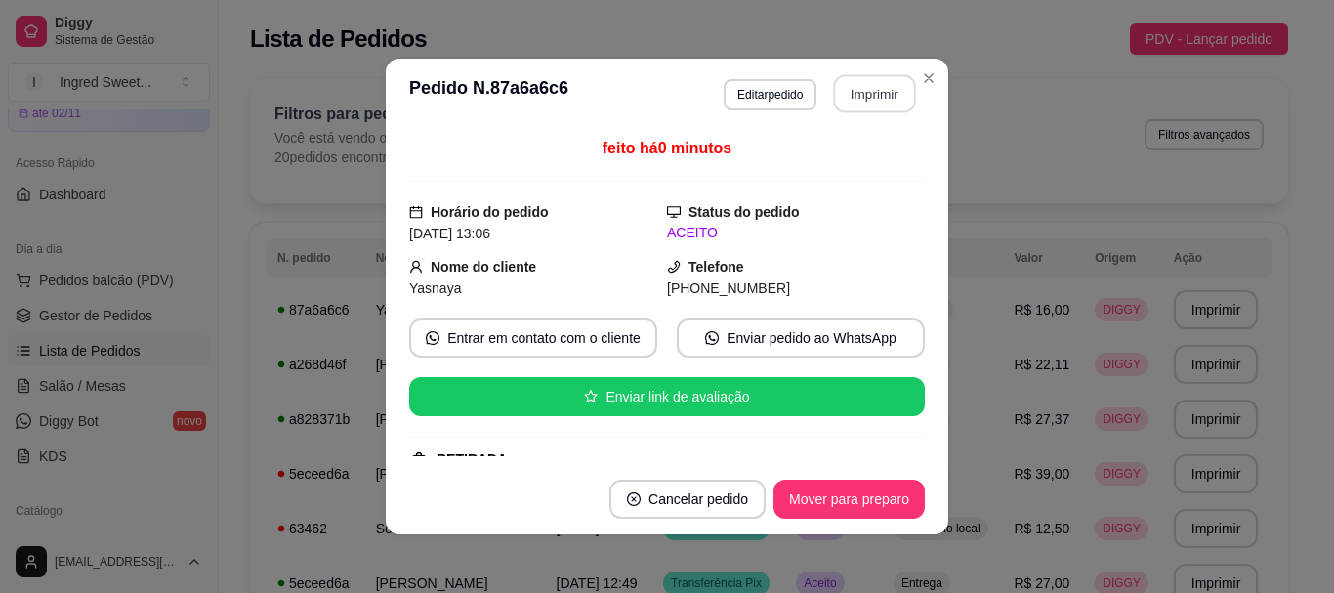
click at [879, 99] on button "Imprimir" at bounding box center [875, 94] width 82 height 38
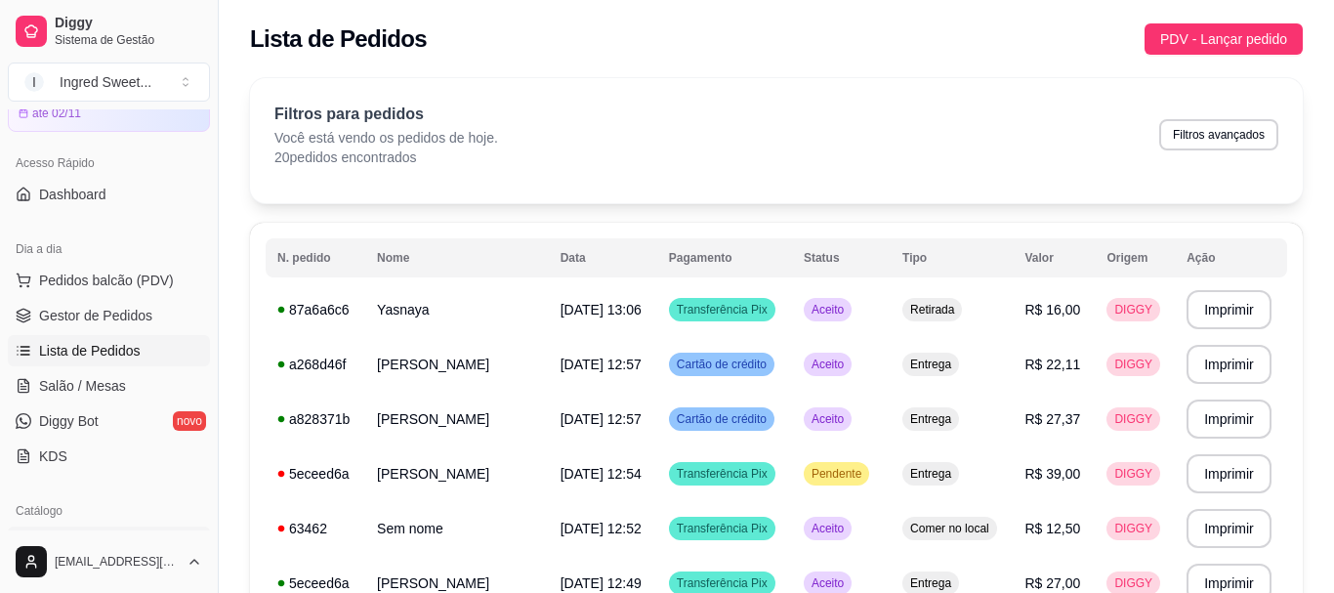
click at [111, 526] on link "Produtos" at bounding box center [109, 541] width 202 height 31
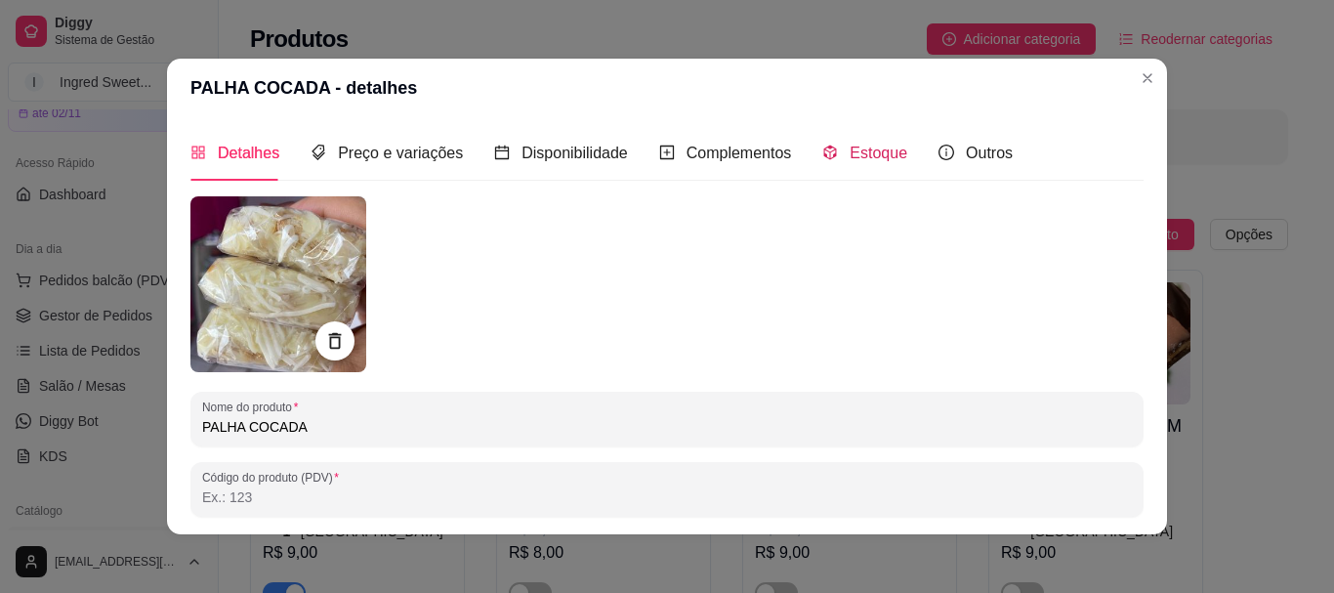
click at [858, 153] on span "Estoque" at bounding box center [878, 152] width 58 height 17
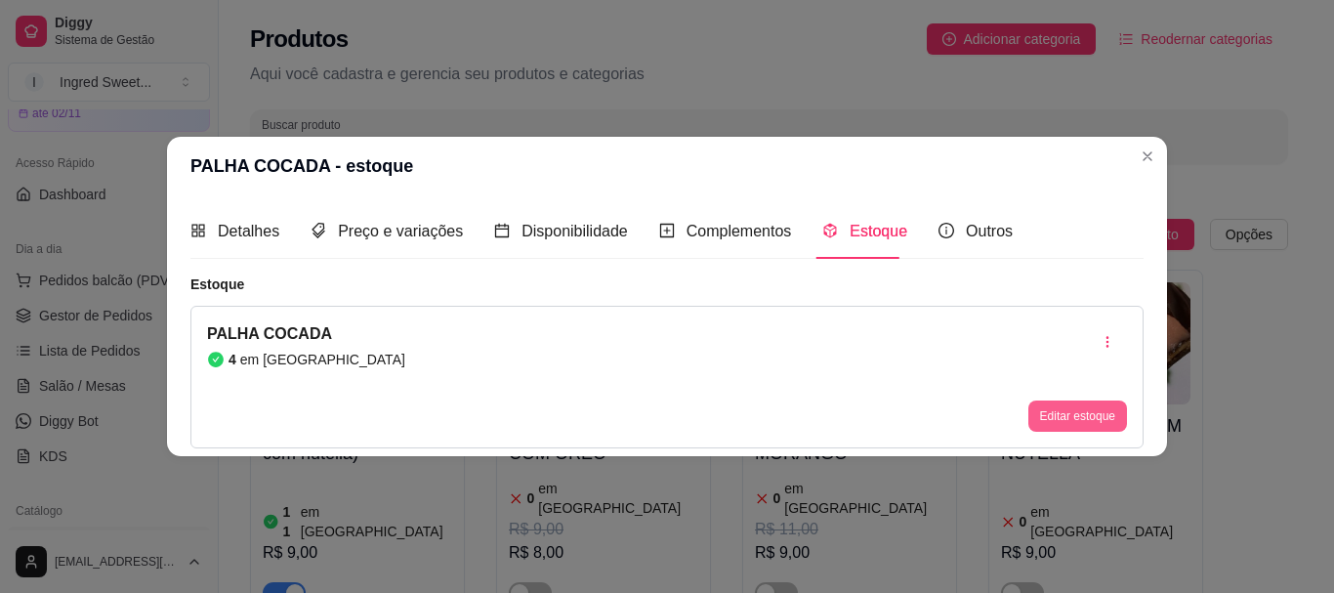
click at [1097, 409] on button "Editar estoque" at bounding box center [1077, 415] width 99 height 31
click at [532, 154] on input "4" at bounding box center [667, 164] width 586 height 20
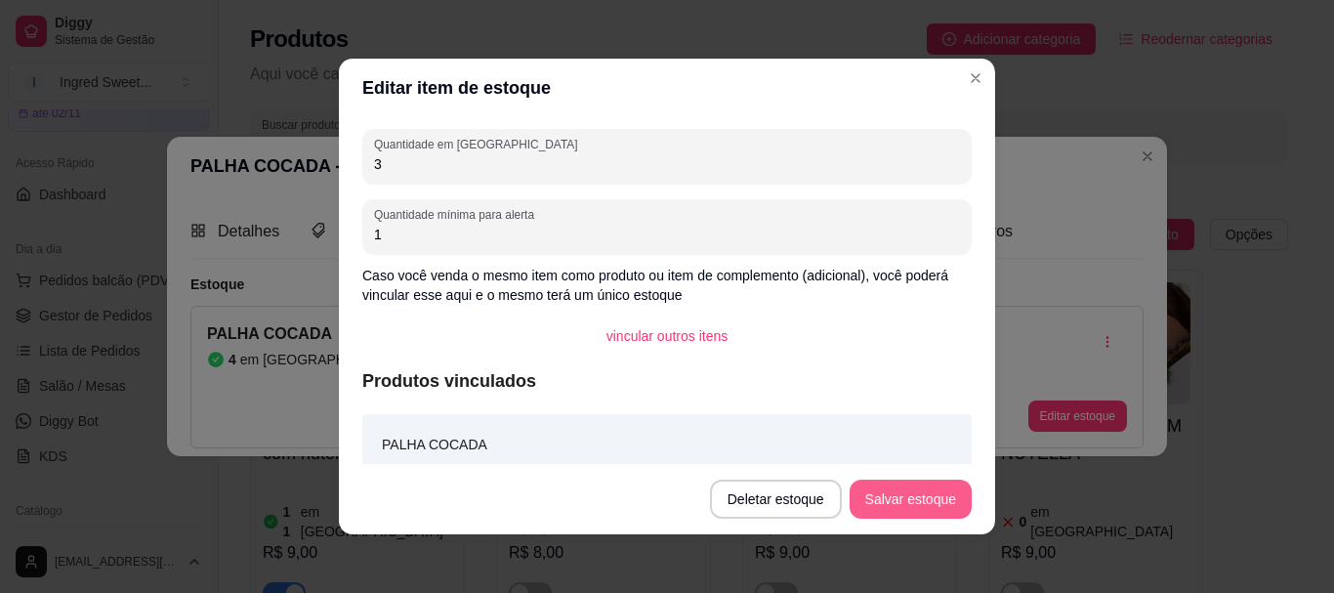
type input "3"
click at [928, 504] on button "Salvar estoque" at bounding box center [909, 499] width 119 height 38
click at [851, 490] on button "Salvar estoque" at bounding box center [910, 498] width 122 height 39
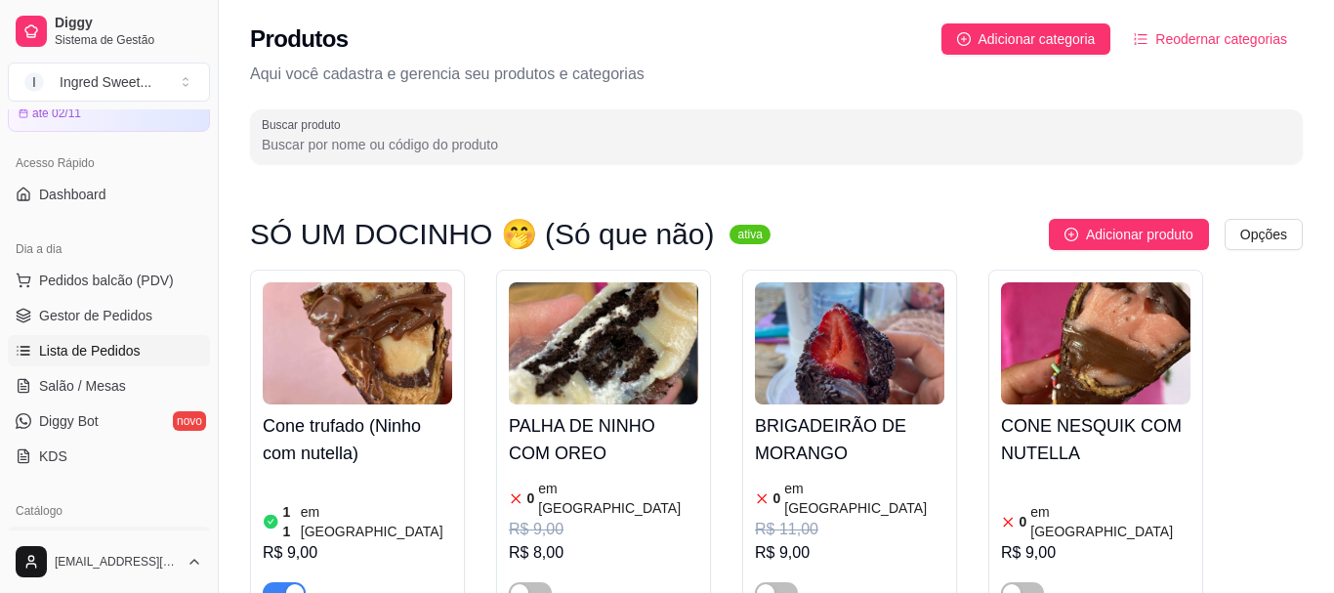
click at [57, 341] on span "Lista de Pedidos" at bounding box center [90, 351] width 102 height 20
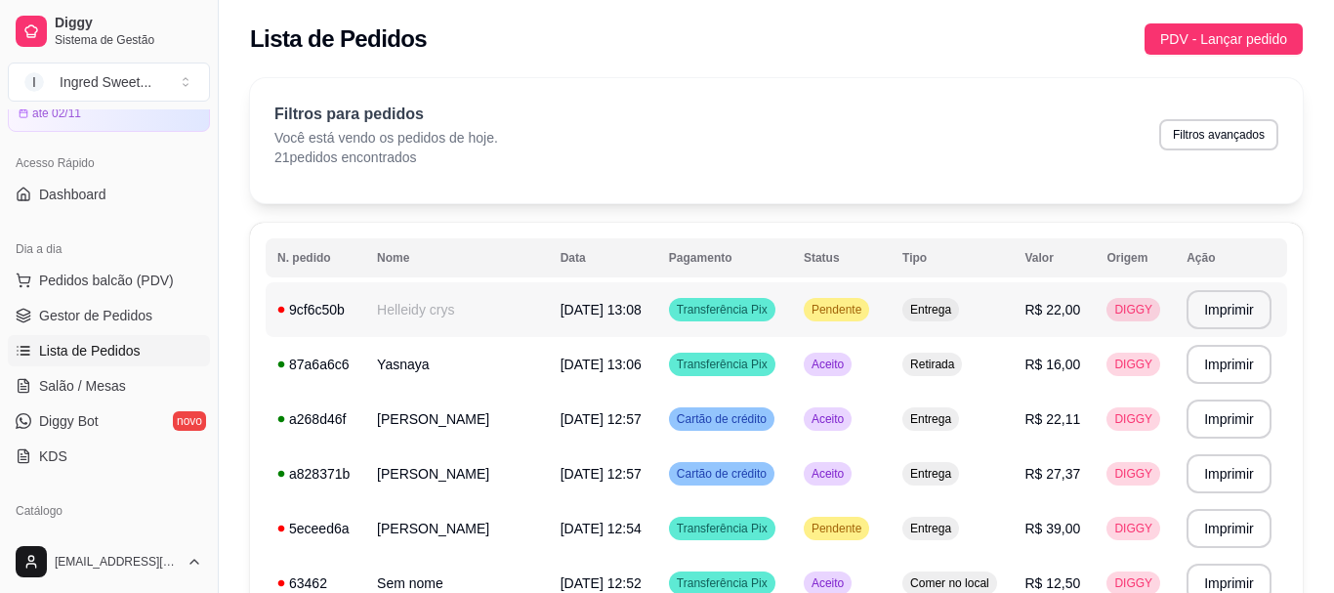
click at [862, 306] on td "Pendente" at bounding box center [841, 309] width 99 height 55
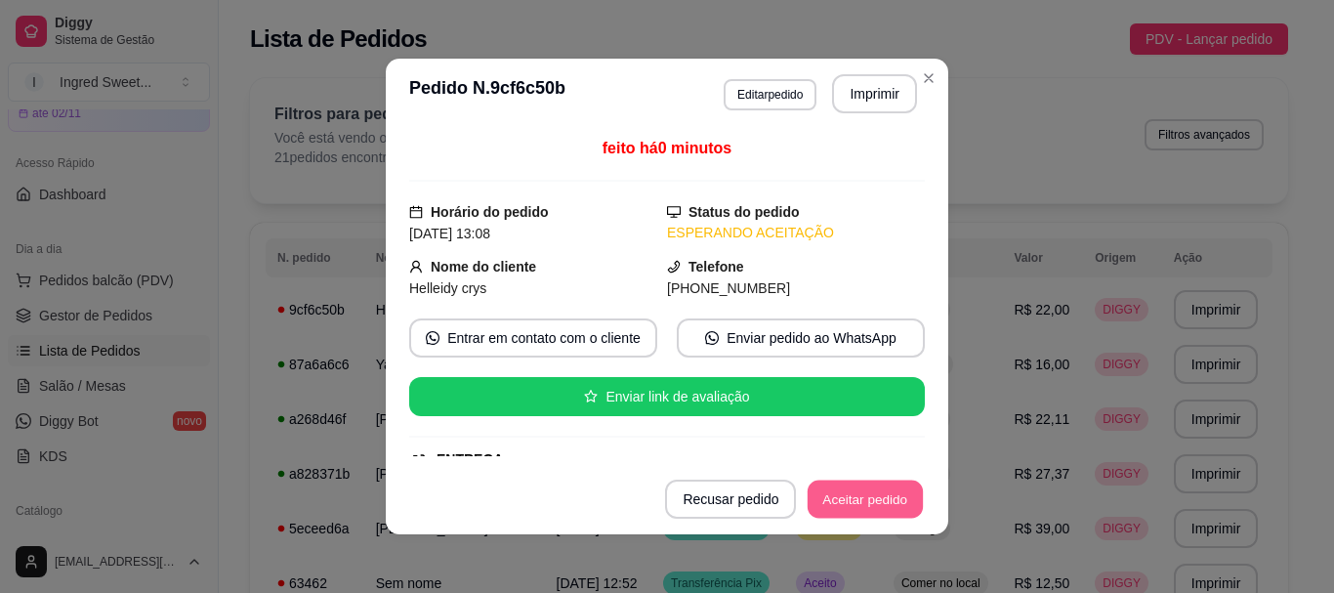
click at [912, 496] on button "Aceitar pedido" at bounding box center [864, 499] width 115 height 38
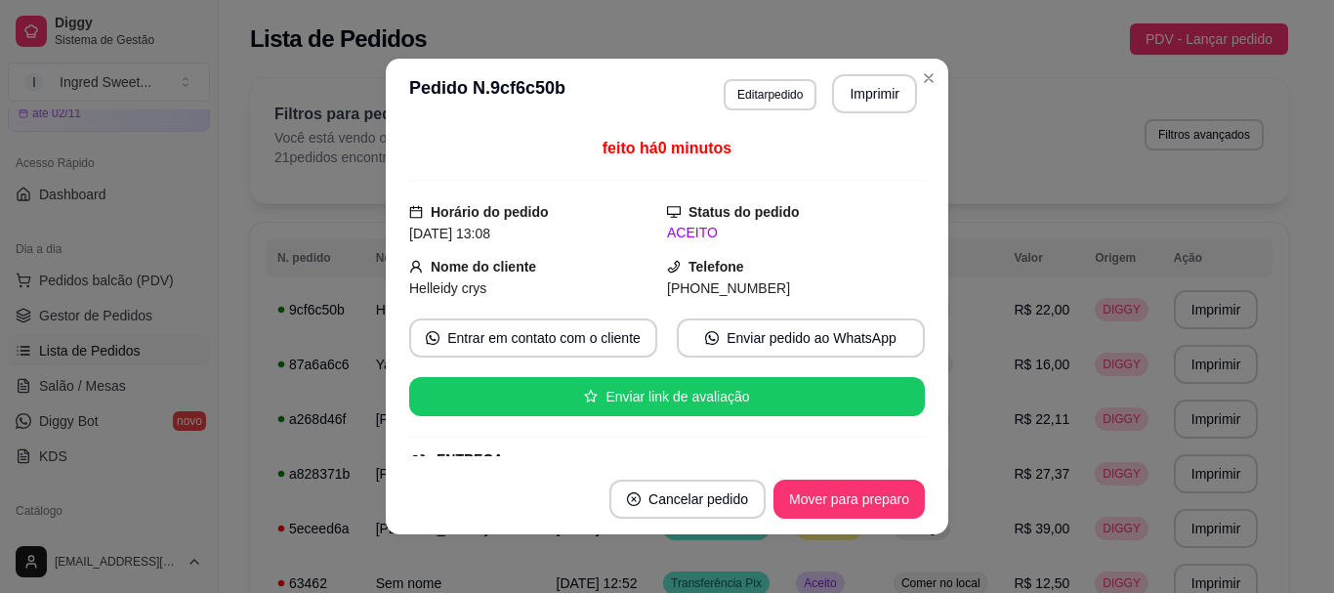
click at [848, 377] on button "Enviar link de avaliação" at bounding box center [666, 396] width 515 height 39
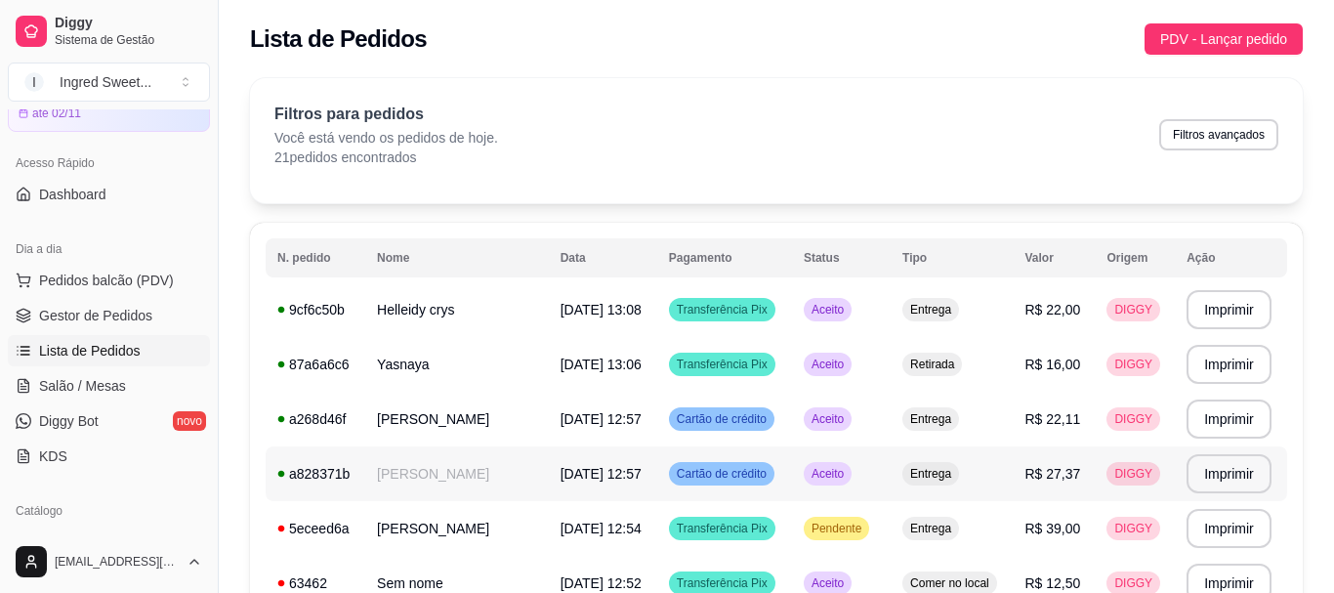
click at [804, 462] on div "Aceito" at bounding box center [828, 473] width 48 height 23
click at [549, 501] on td "[DATE] 12:54" at bounding box center [603, 528] width 108 height 55
click at [560, 302] on span "[DATE] 13:08" at bounding box center [600, 310] width 81 height 16
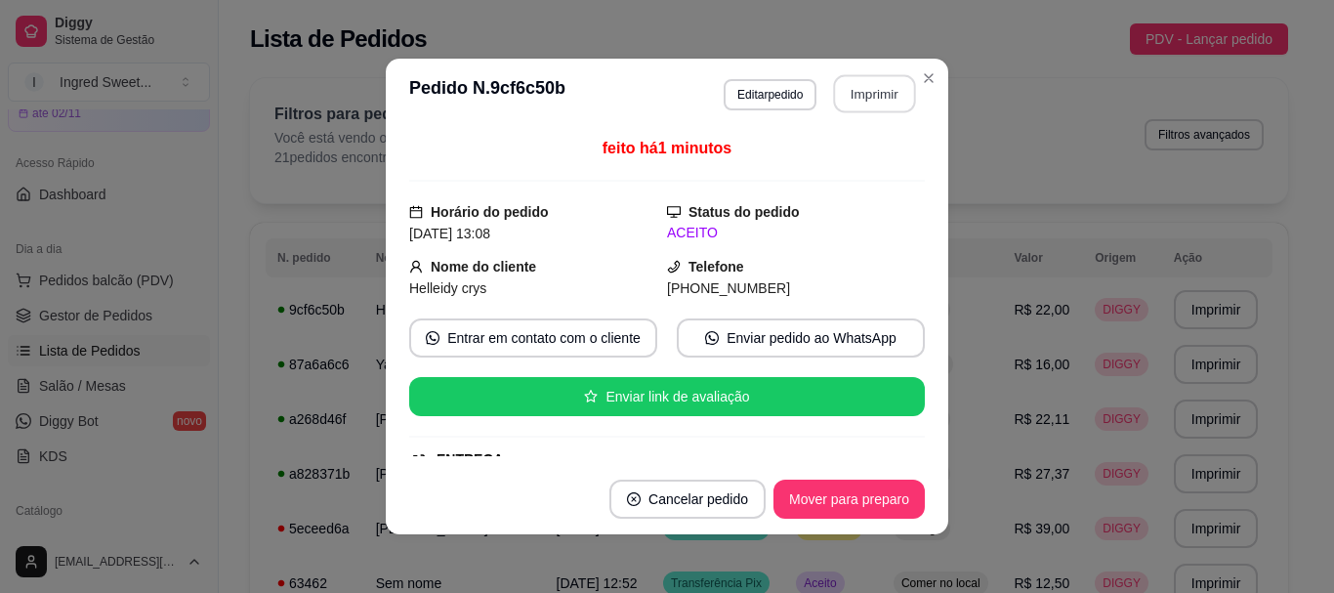
click at [864, 101] on button "Imprimir" at bounding box center [875, 94] width 82 height 38
click at [937, 192] on div "**********" at bounding box center [667, 296] width 1334 height 593
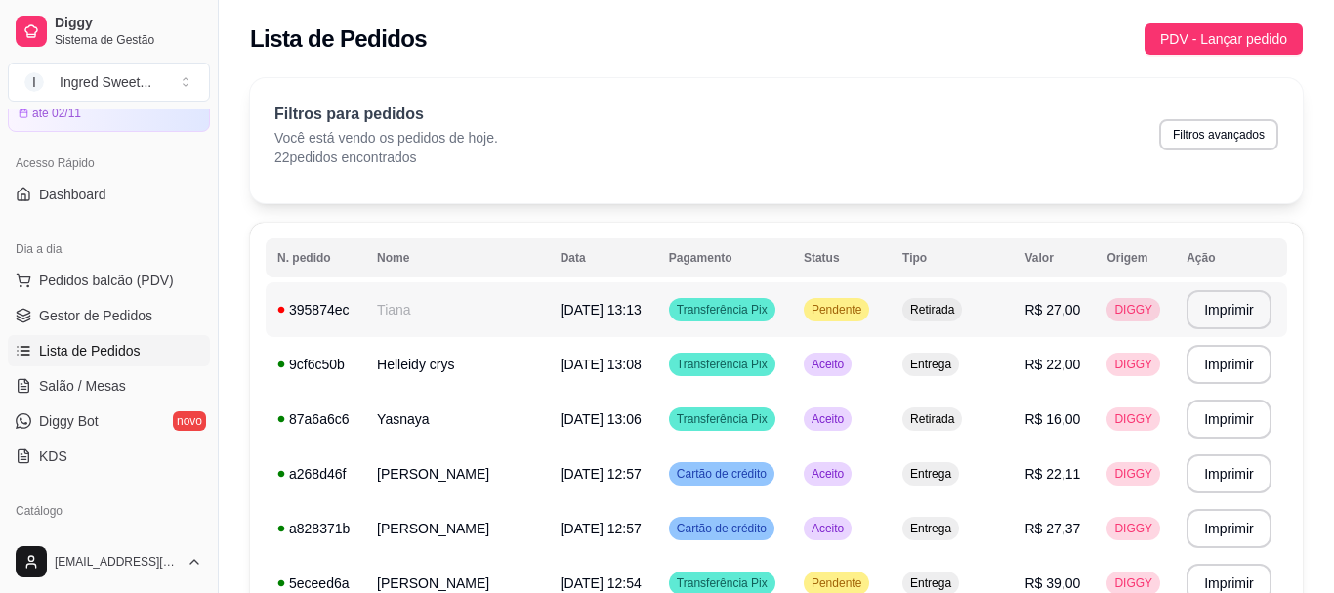
click at [673, 316] on span "Transferência Pix" at bounding box center [722, 310] width 99 height 16
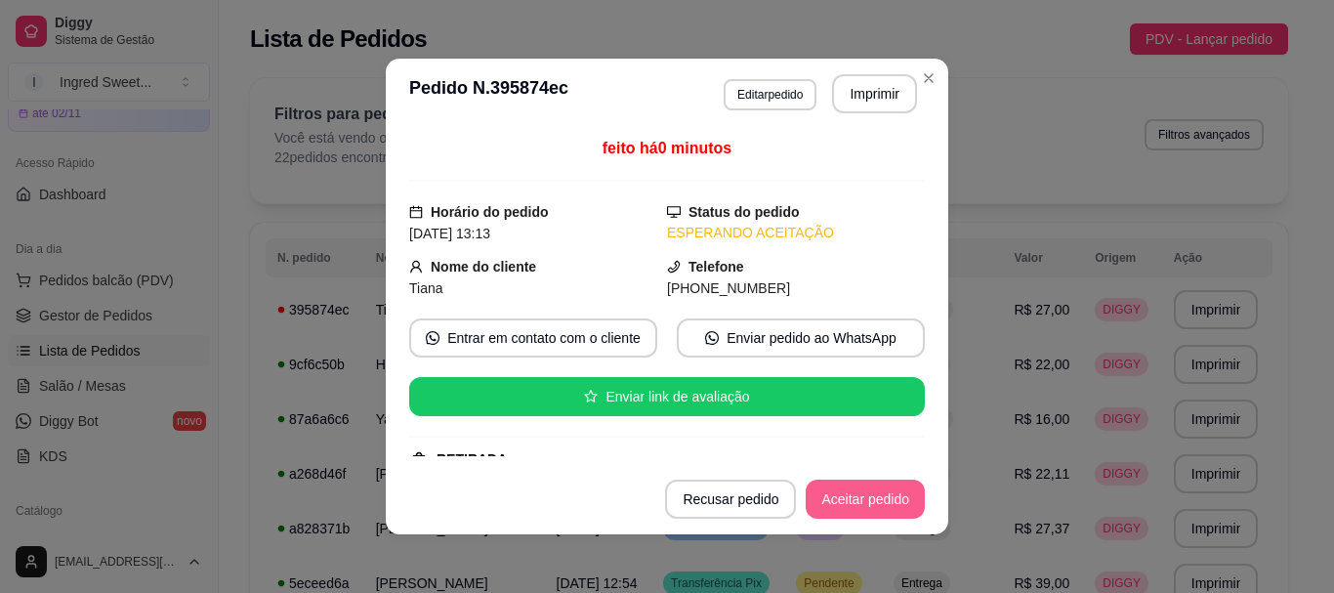
click at [844, 507] on button "Aceitar pedido" at bounding box center [864, 498] width 119 height 39
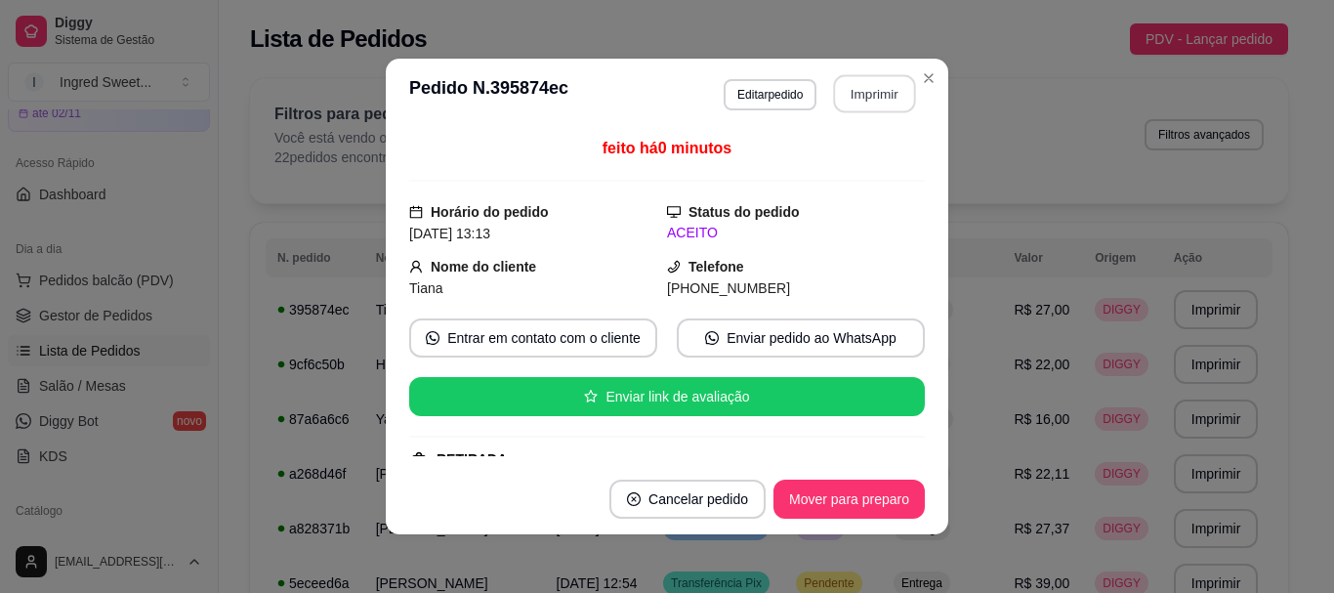
click at [872, 108] on button "Imprimir" at bounding box center [875, 94] width 82 height 38
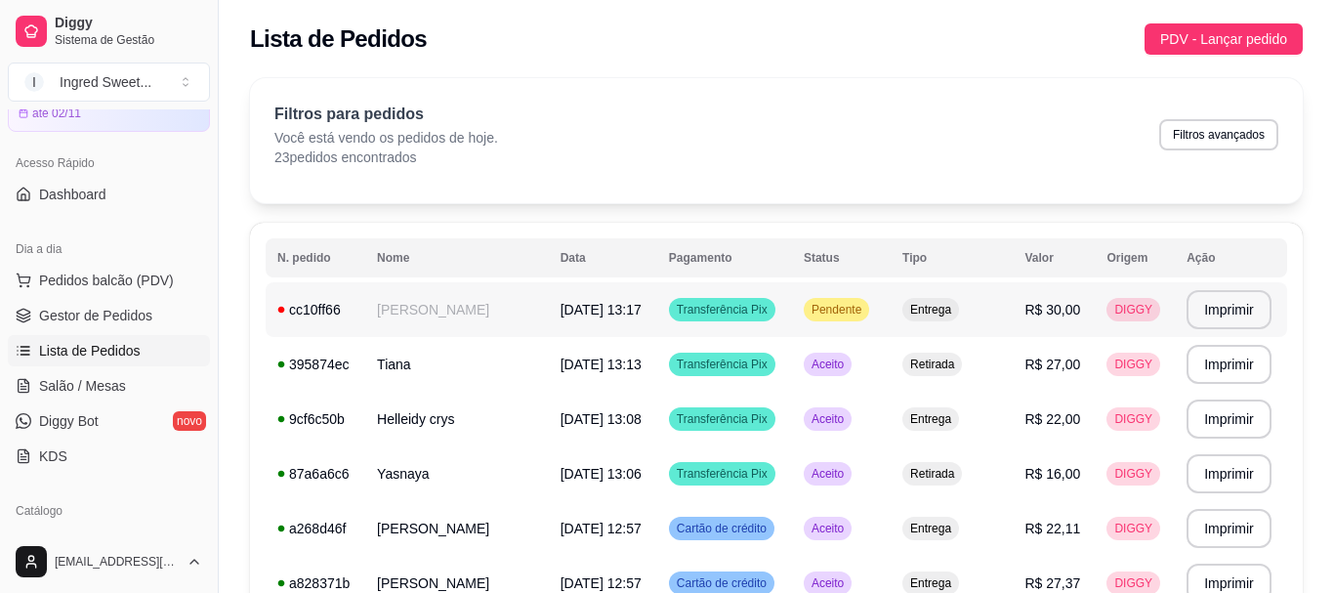
click at [943, 327] on td "Entrega" at bounding box center [951, 309] width 122 height 55
click at [862, 500] on td "Aceito" at bounding box center [841, 473] width 99 height 55
click at [1039, 307] on span "R$ 30,00" at bounding box center [1052, 310] width 56 height 16
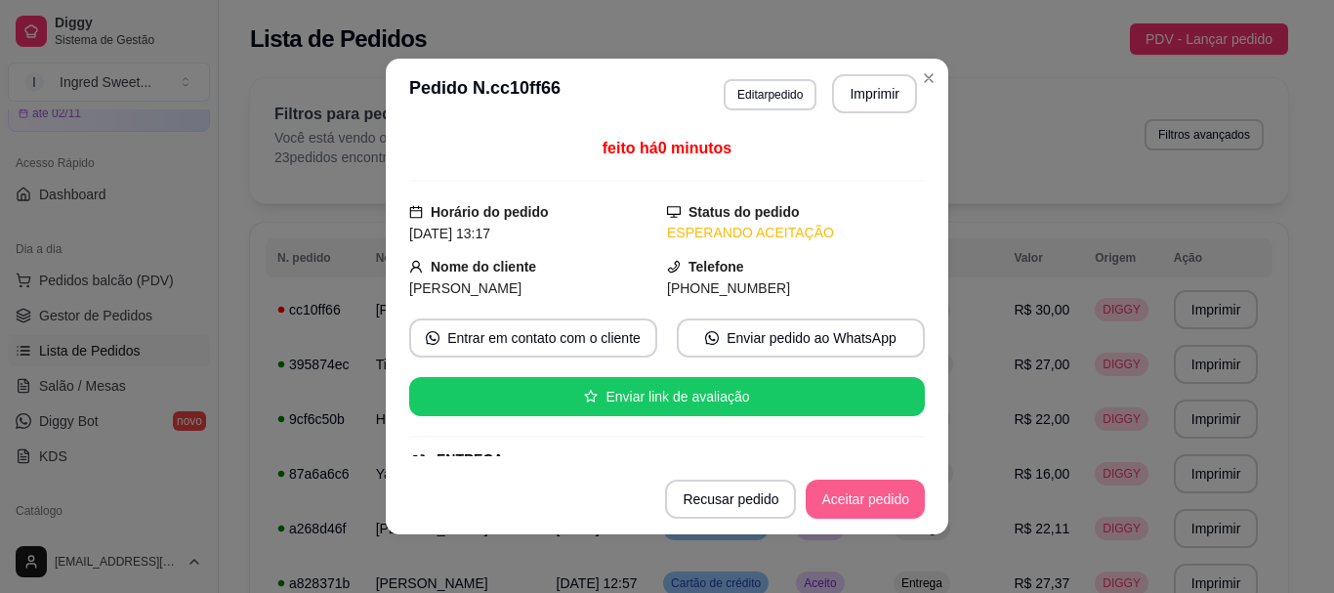
click at [870, 474] on footer "Recusar pedido Aceitar pedido" at bounding box center [667, 499] width 562 height 70
click at [871, 486] on button "Aceitar pedido" at bounding box center [864, 498] width 119 height 39
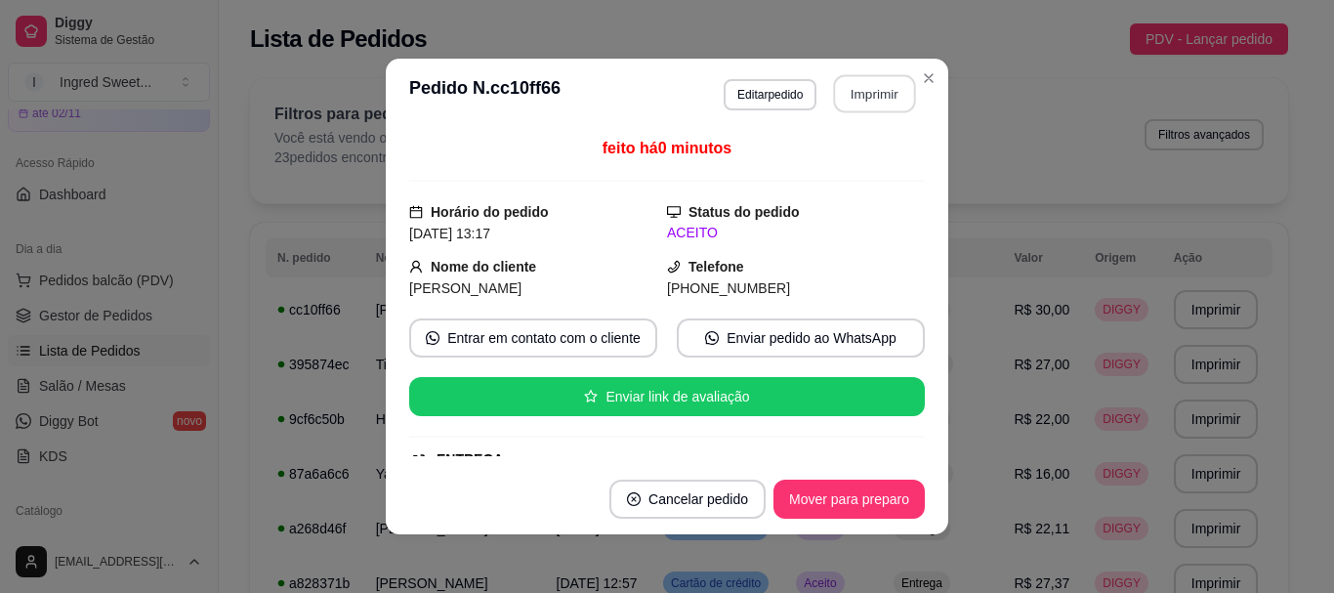
click at [886, 102] on button "Imprimir" at bounding box center [875, 94] width 82 height 38
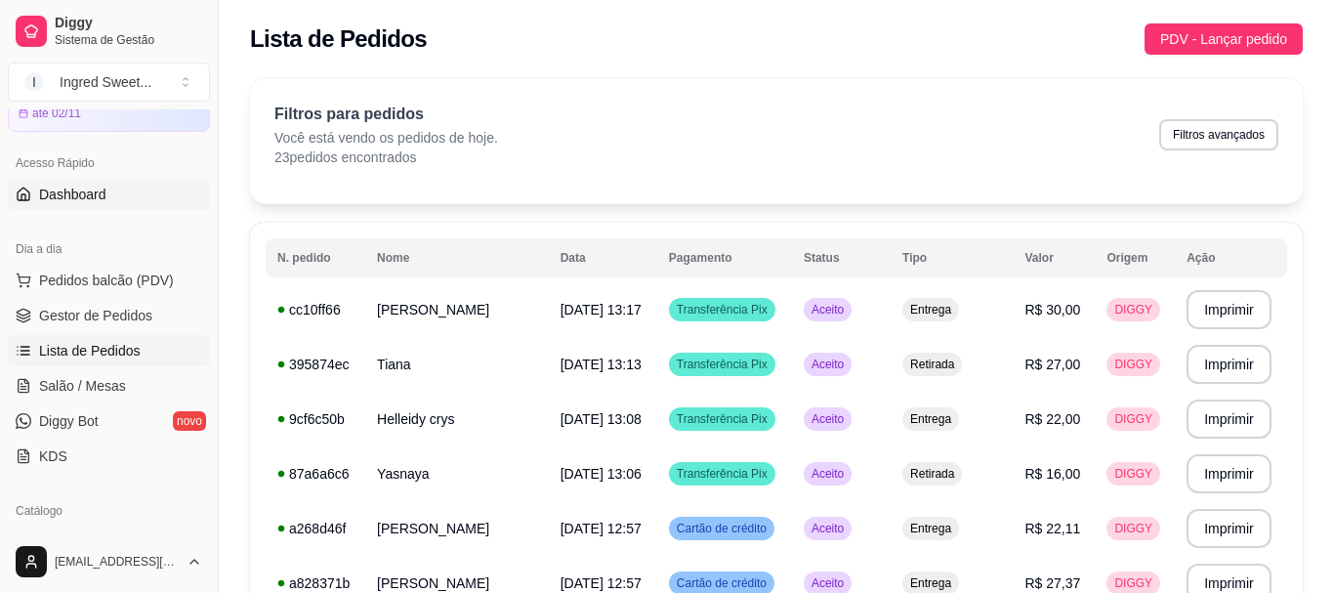
drag, startPoint x: 123, startPoint y: 274, endPoint x: 147, endPoint y: 208, distance: 70.7
click at [123, 273] on span "Pedidos balcão (PDV)" at bounding box center [106, 280] width 135 height 20
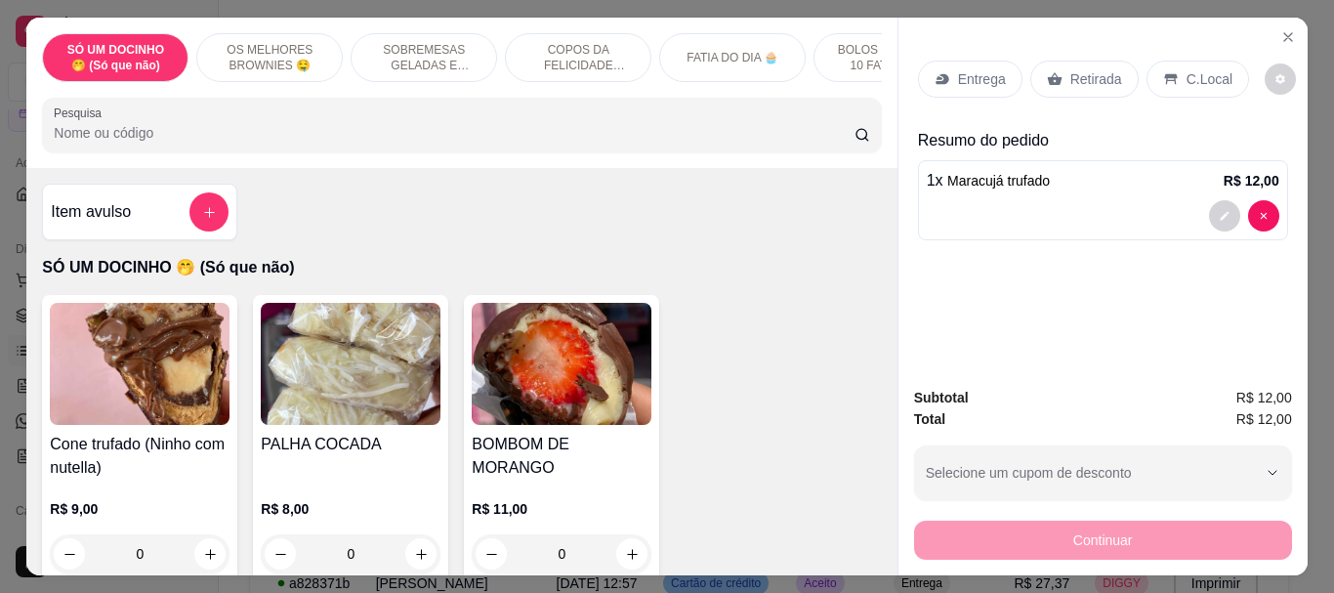
type input "1"
click at [1204, 75] on p "C.Local" at bounding box center [1209, 79] width 46 height 20
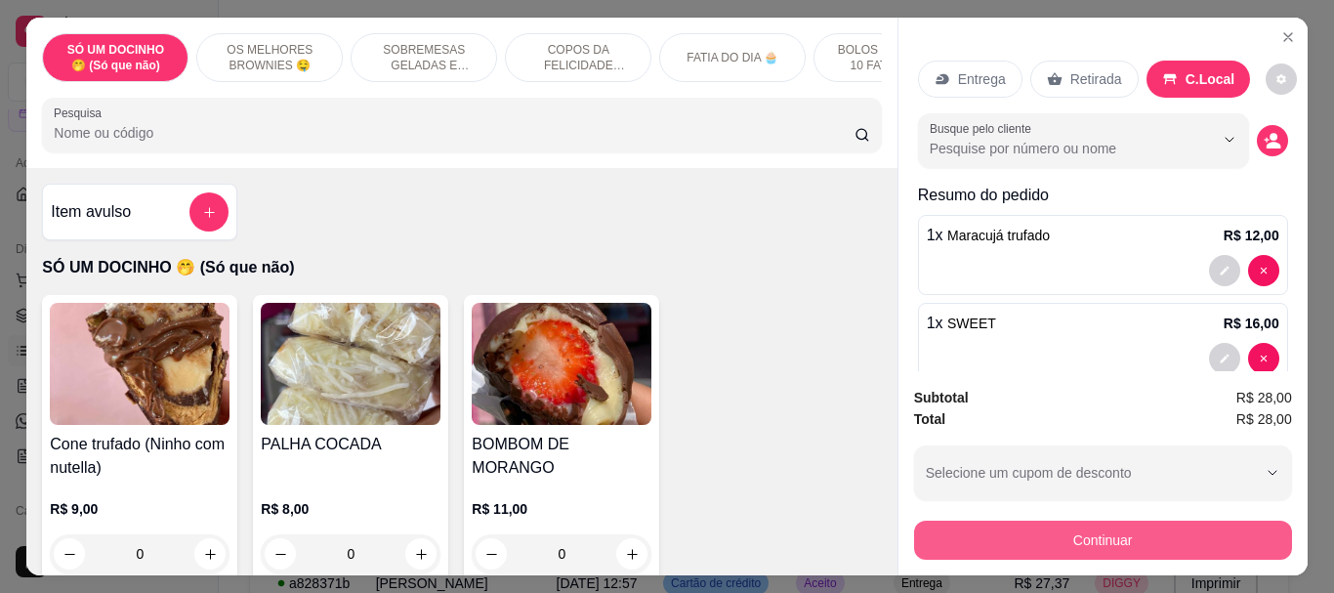
click at [962, 520] on button "Continuar" at bounding box center [1103, 539] width 378 height 39
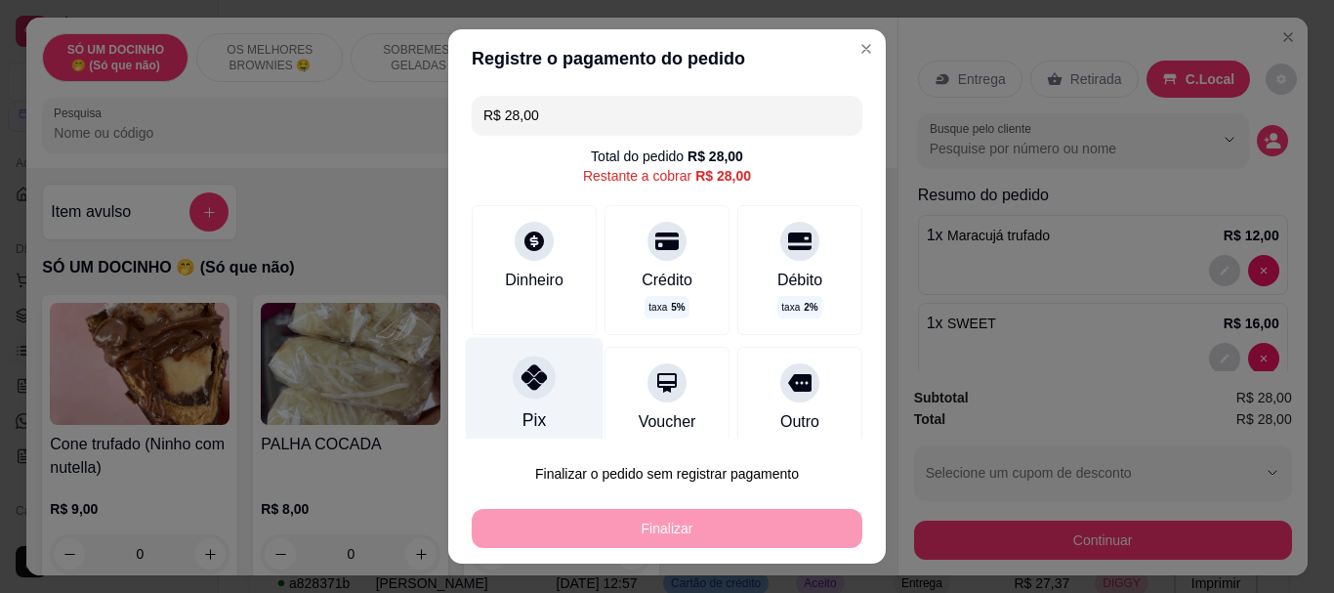
click at [540, 393] on div "Pix" at bounding box center [535, 395] width 138 height 114
type input "R$ 0,00"
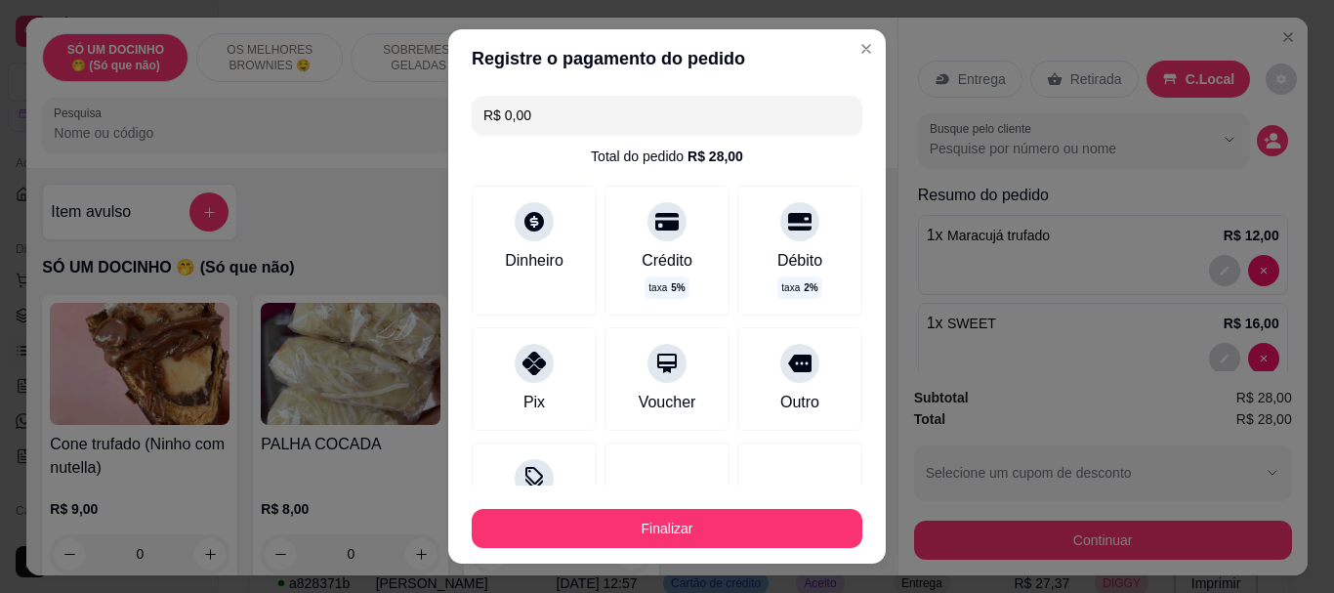
click at [630, 556] on footer "Finalizar" at bounding box center [666, 524] width 437 height 78
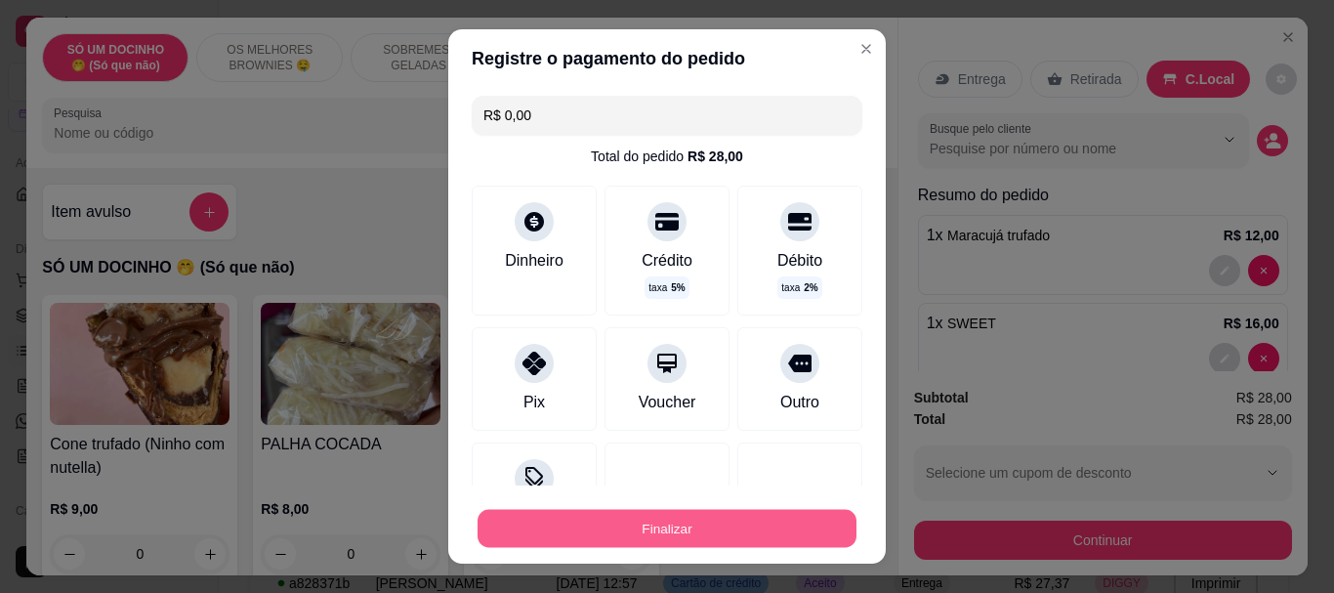
click at [642, 519] on button "Finalizar" at bounding box center [666, 528] width 379 height 38
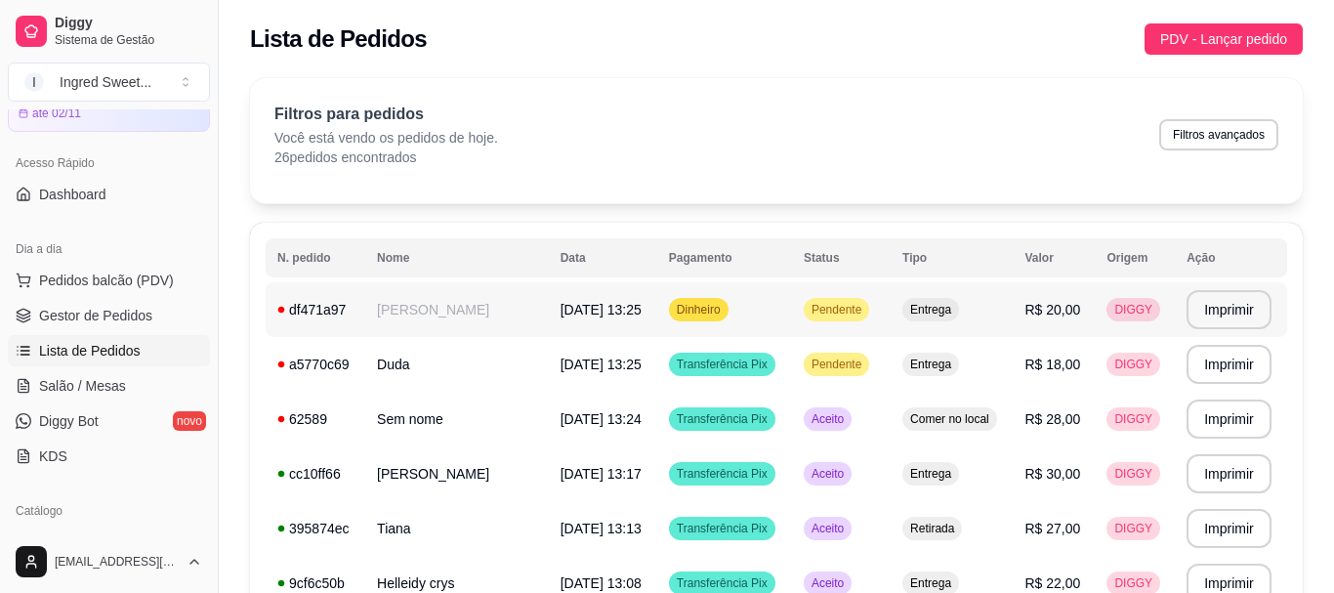
click at [712, 290] on td "Dinheiro" at bounding box center [724, 309] width 135 height 55
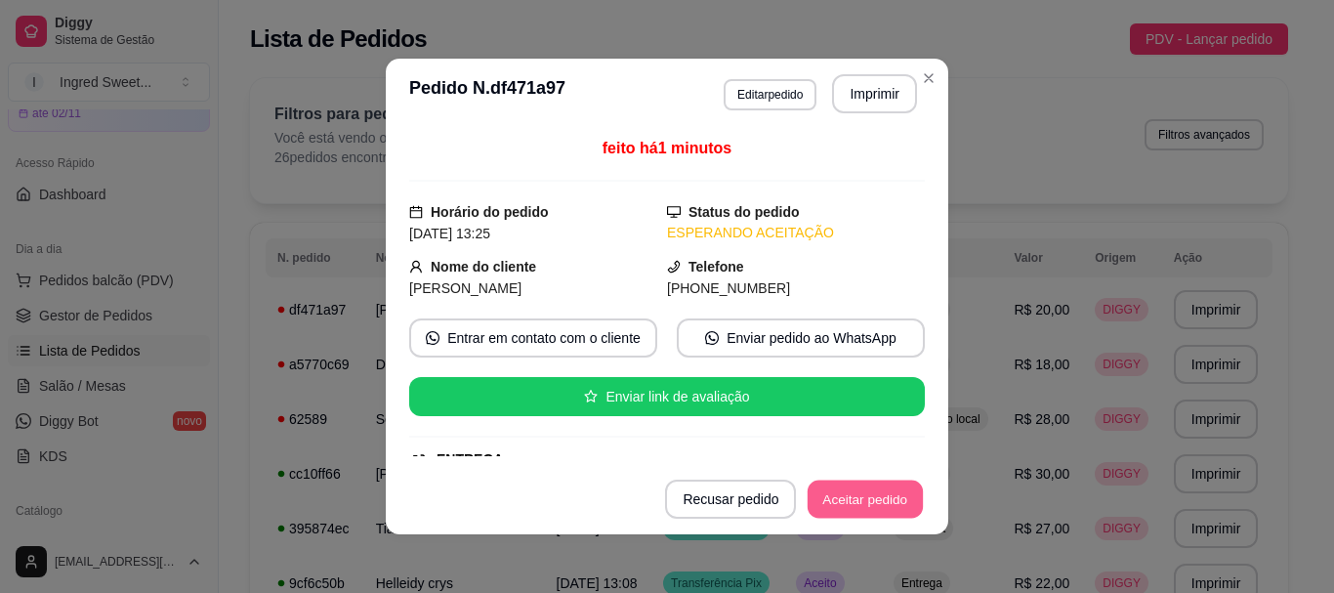
click at [826, 504] on button "Aceitar pedido" at bounding box center [864, 499] width 115 height 38
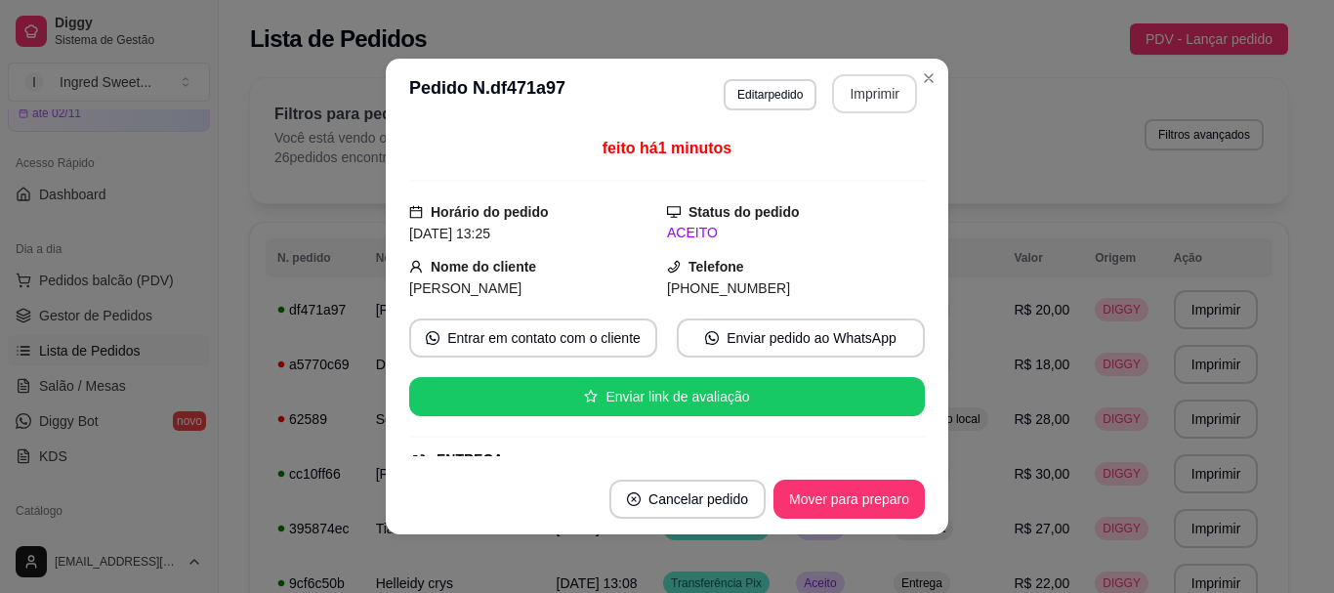
click at [861, 97] on button "Imprimir" at bounding box center [874, 93] width 85 height 39
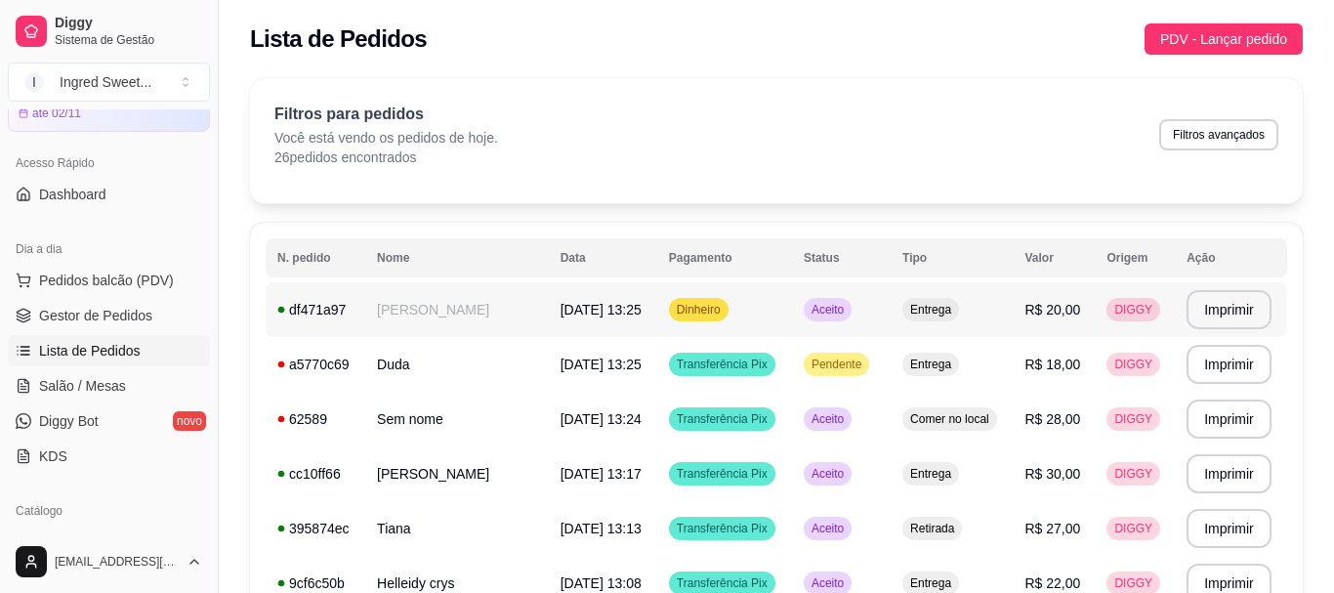
click at [1012, 308] on td "R$ 20,00" at bounding box center [1053, 309] width 82 height 55
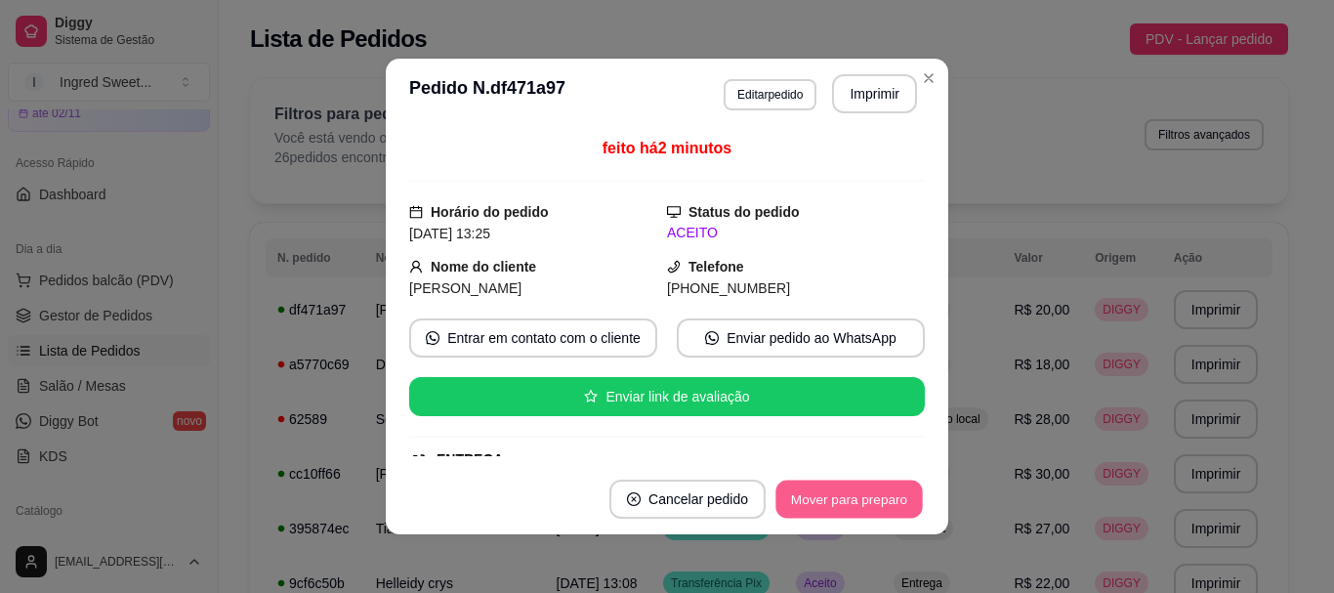
click at [866, 492] on button "Mover para preparo" at bounding box center [848, 499] width 146 height 38
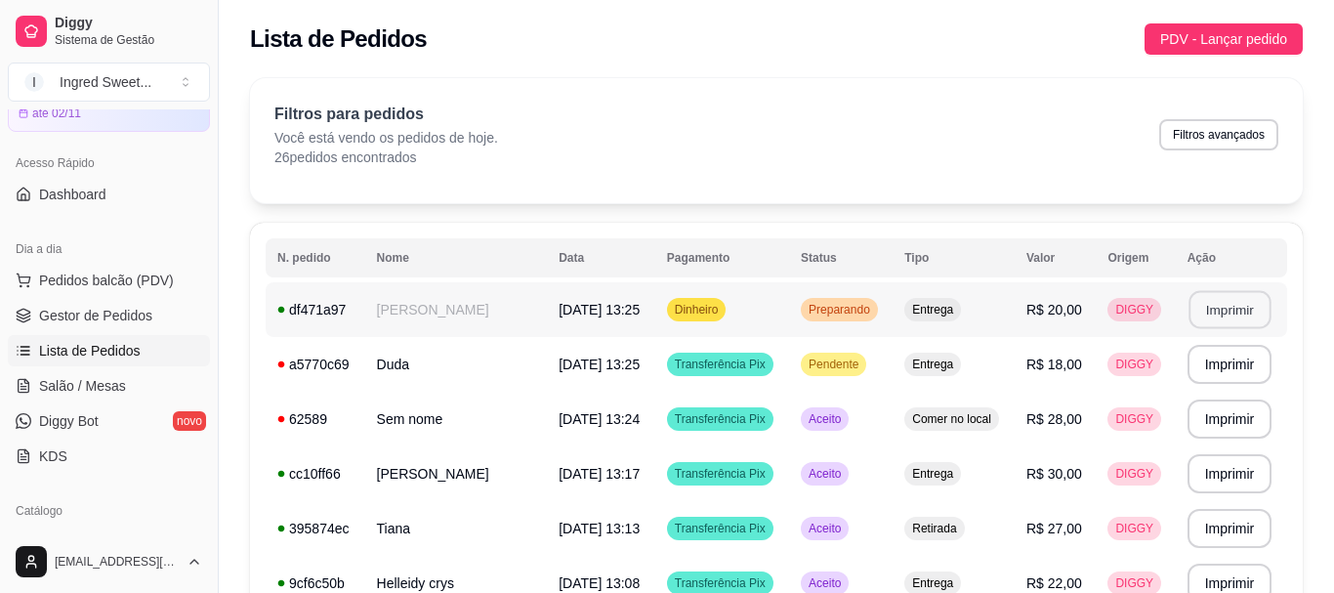
click at [1209, 310] on button "Imprimir" at bounding box center [1229, 310] width 82 height 38
click at [711, 388] on td "Transferência Pix" at bounding box center [722, 364] width 134 height 55
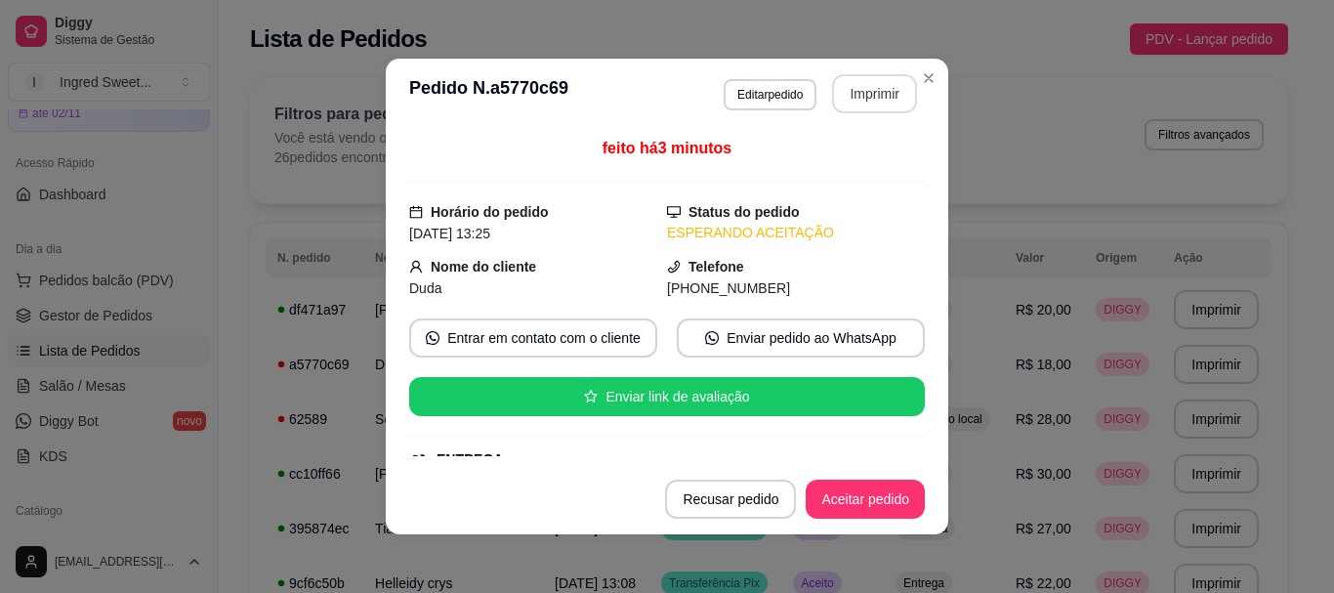
click at [859, 90] on button "Imprimir" at bounding box center [874, 93] width 85 height 39
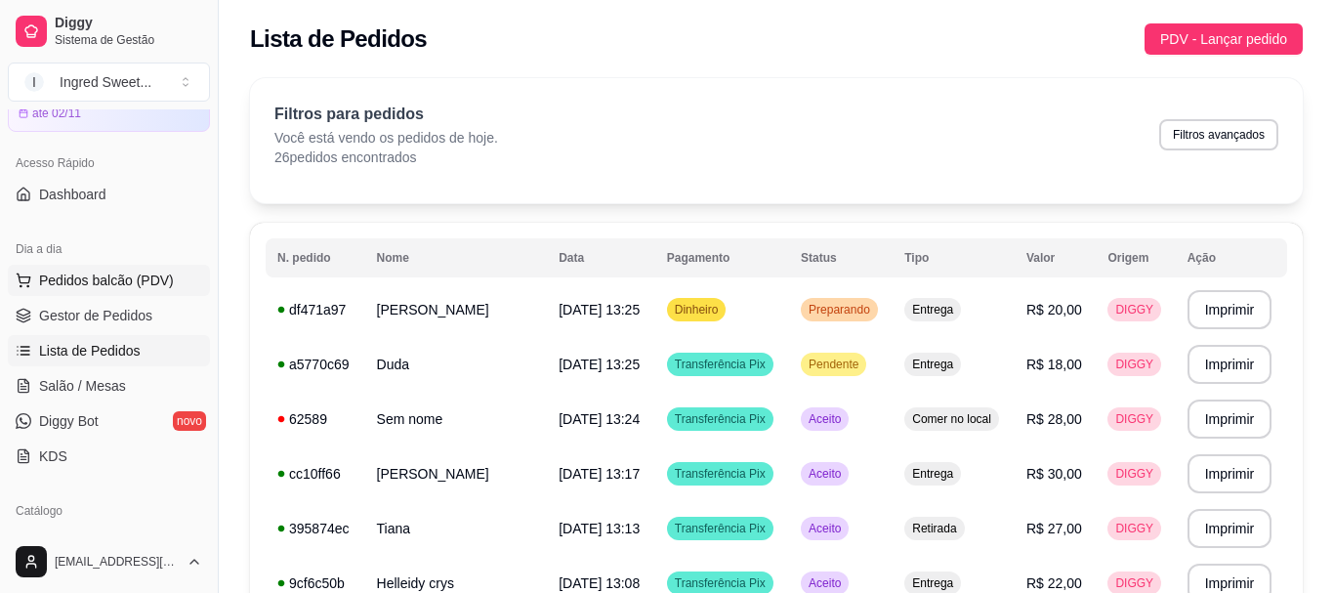
click at [186, 278] on button "Pedidos balcão (PDV)" at bounding box center [109, 280] width 202 height 31
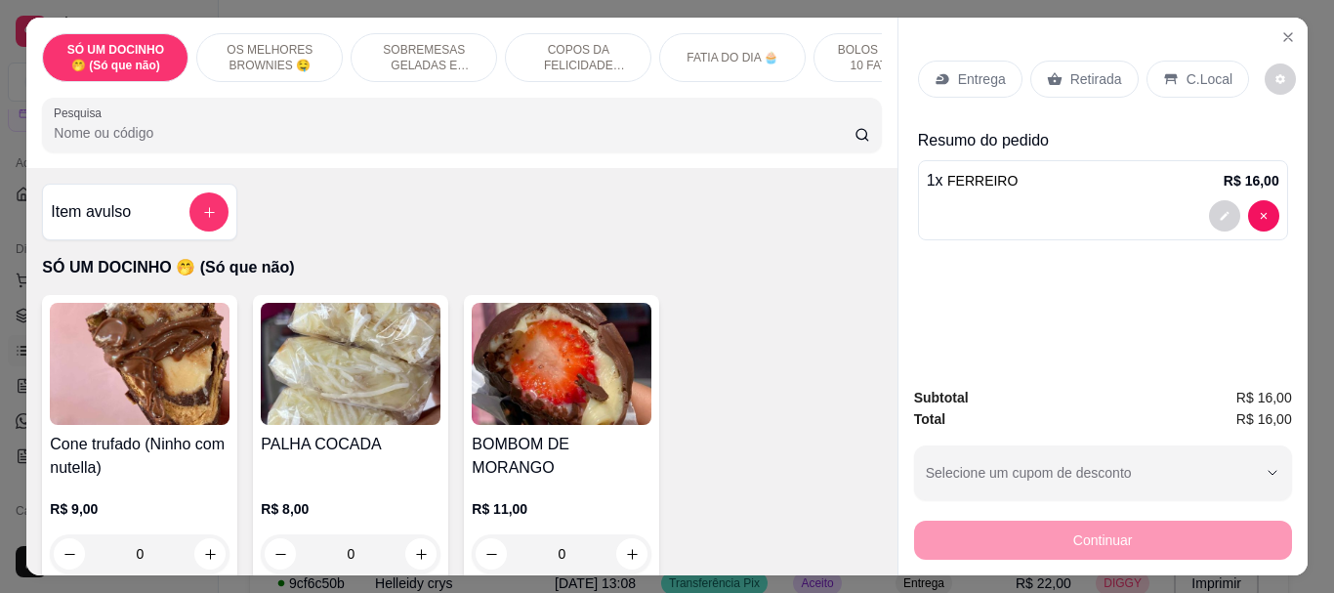
type input "1"
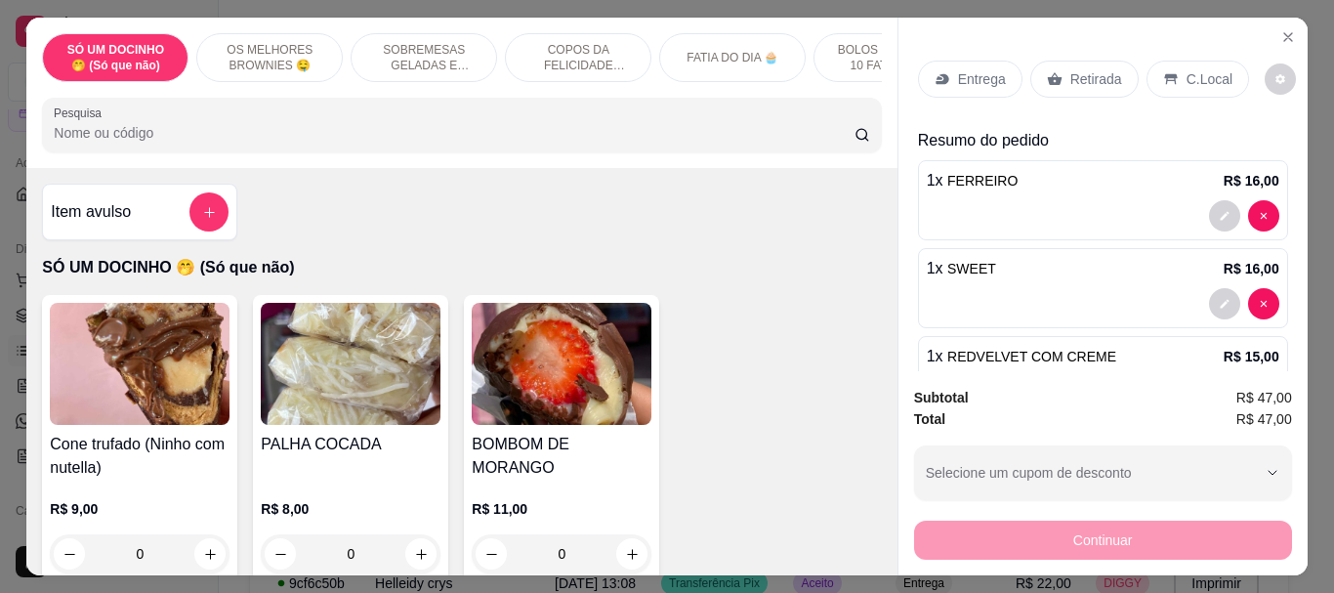
click at [1163, 71] on icon at bounding box center [1171, 79] width 16 height 16
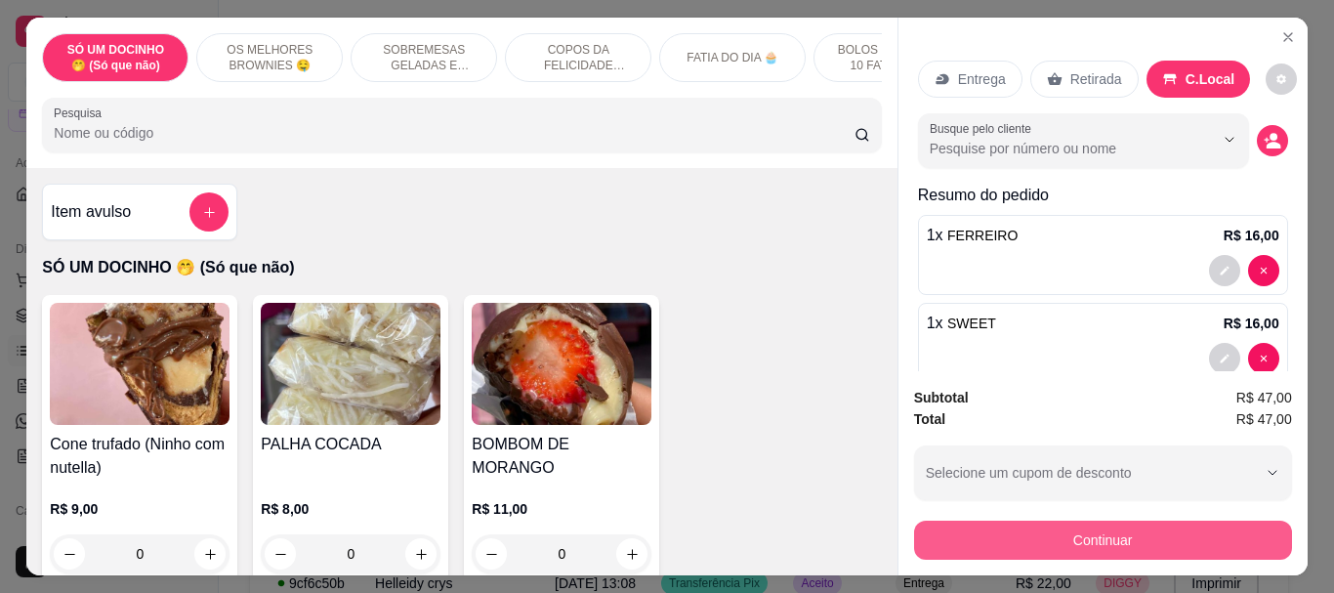
click at [1140, 540] on button "Continuar" at bounding box center [1103, 539] width 378 height 39
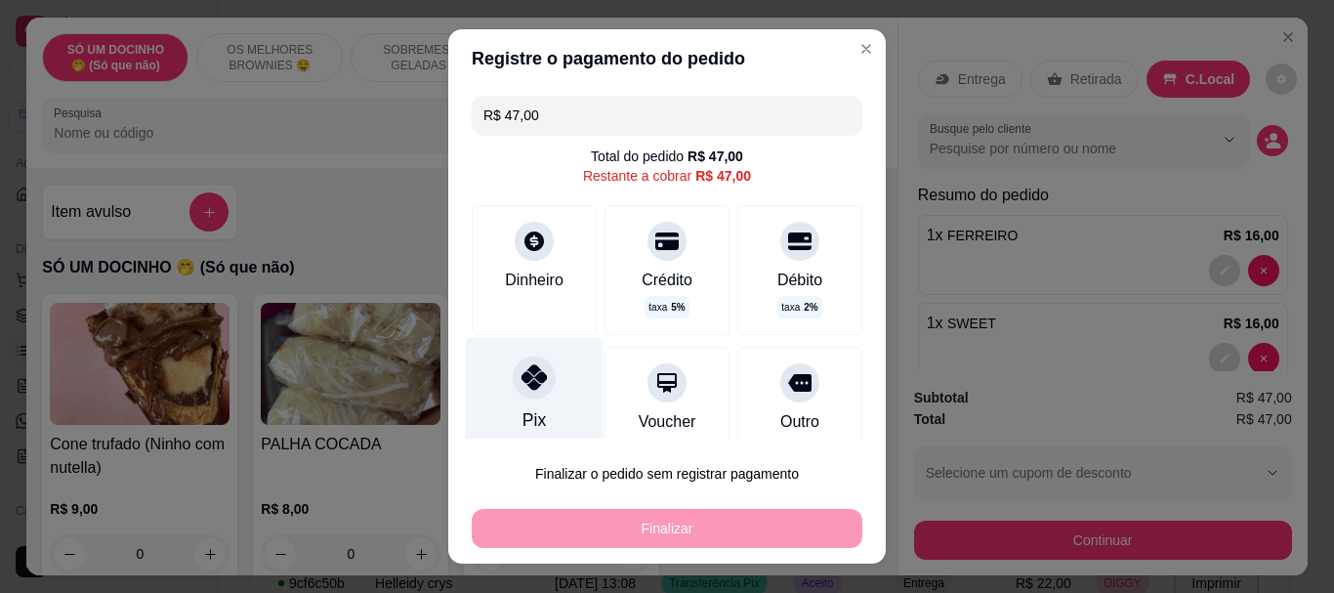
click at [513, 363] on div at bounding box center [534, 377] width 43 height 43
type input "R$ 0,00"
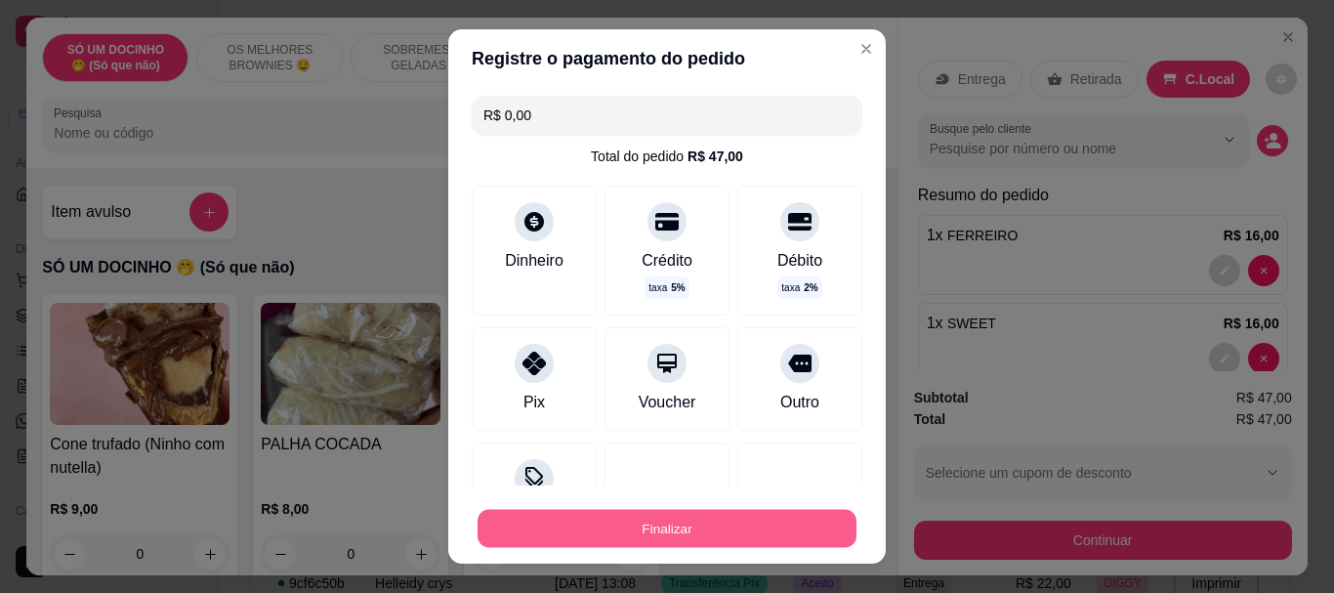
click at [641, 532] on button "Finalizar" at bounding box center [666, 528] width 379 height 38
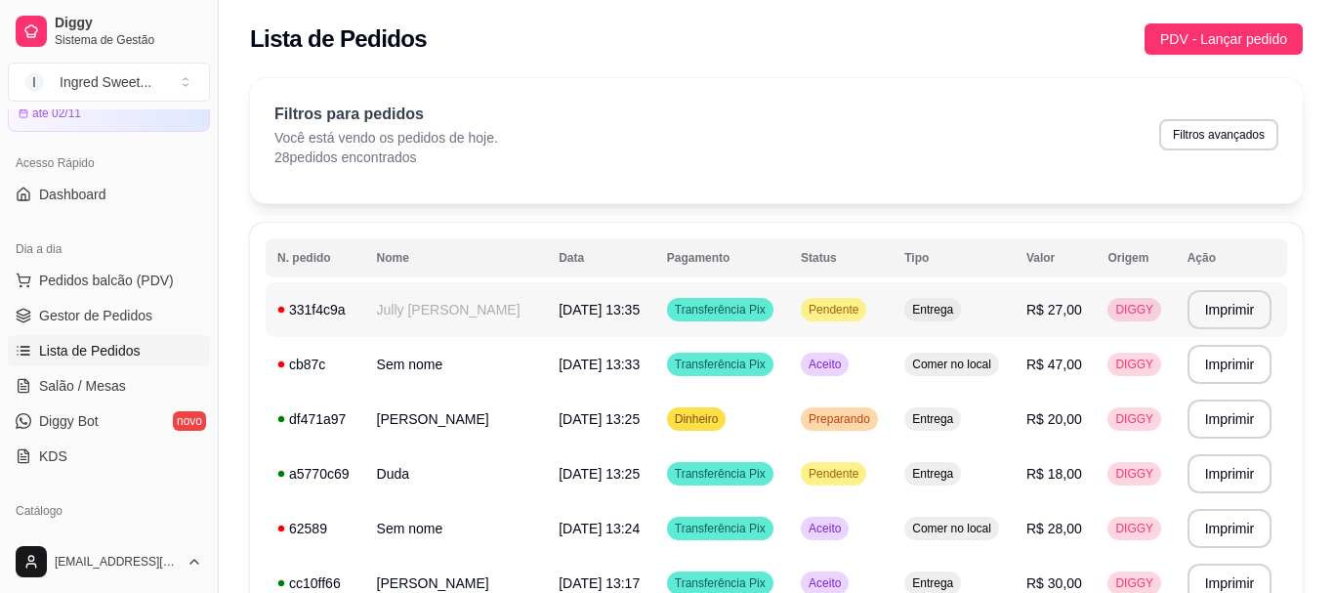
click at [636, 303] on td "[DATE] 13:35" at bounding box center [601, 309] width 108 height 55
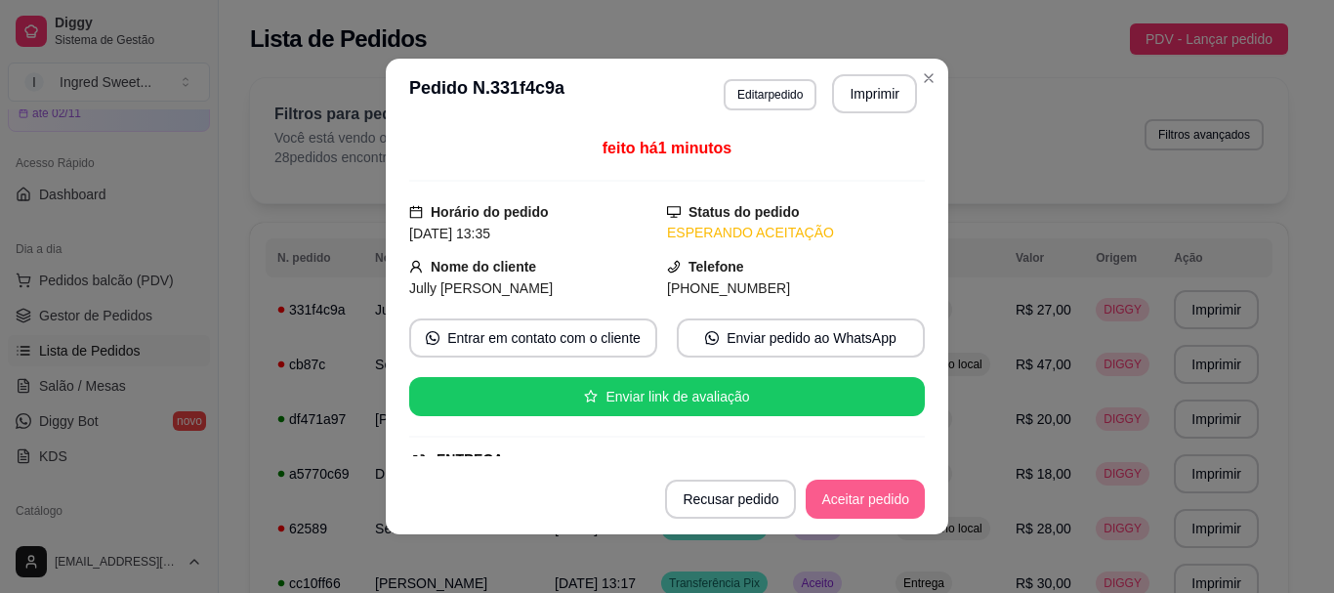
click at [814, 492] on button "Aceitar pedido" at bounding box center [864, 498] width 119 height 39
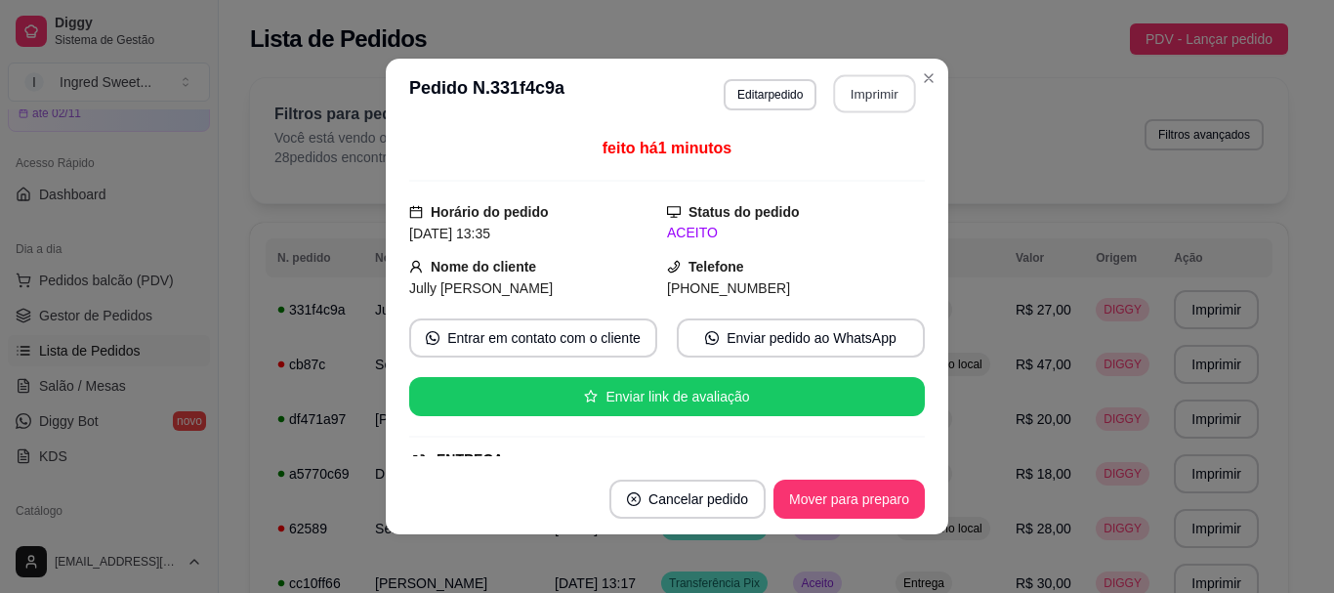
click at [856, 81] on button "Imprimir" at bounding box center [875, 94] width 82 height 38
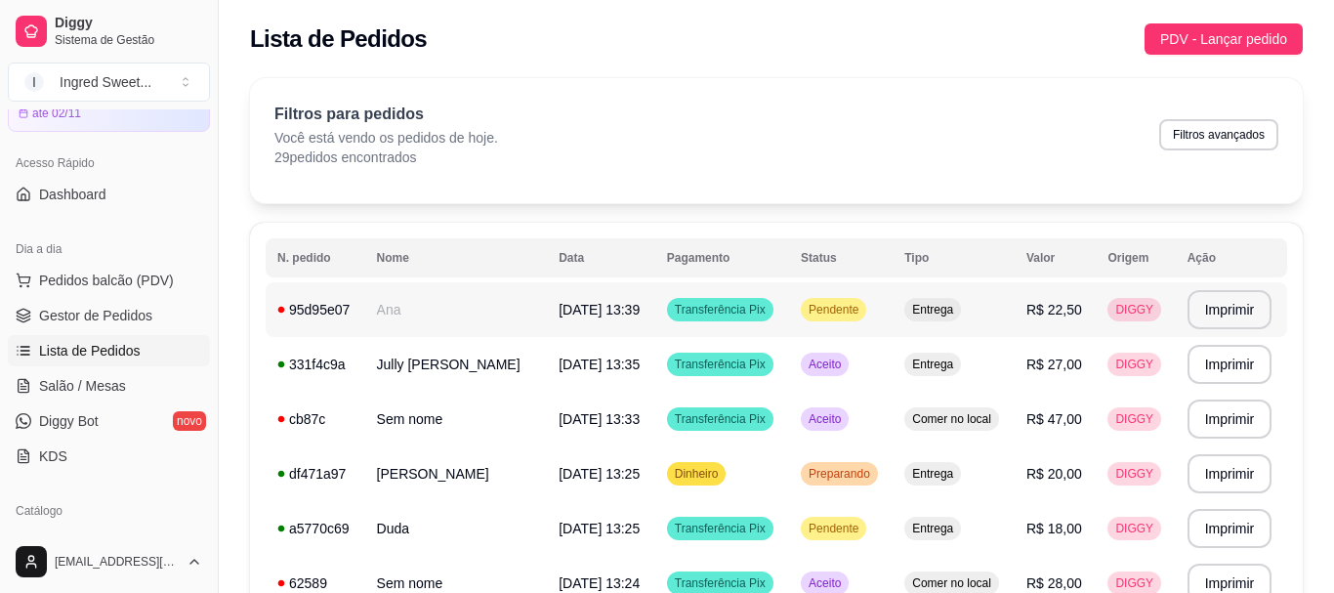
click at [961, 311] on td "Entrega" at bounding box center [953, 309] width 122 height 55
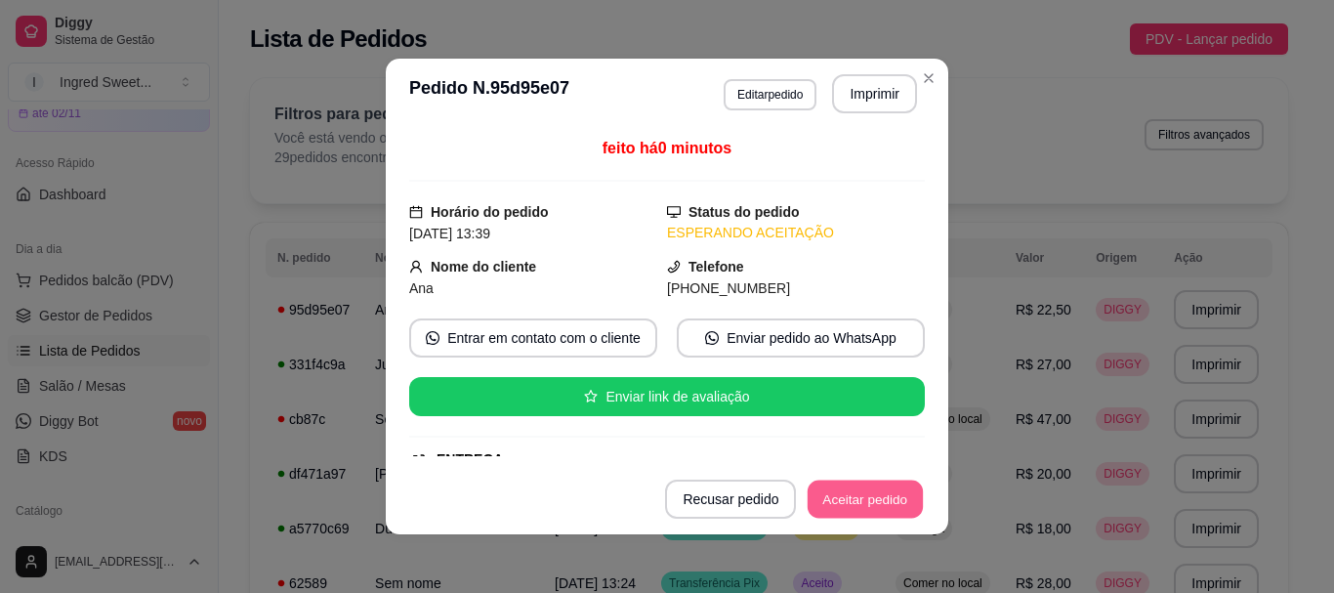
click at [887, 489] on button "Aceitar pedido" at bounding box center [864, 499] width 115 height 38
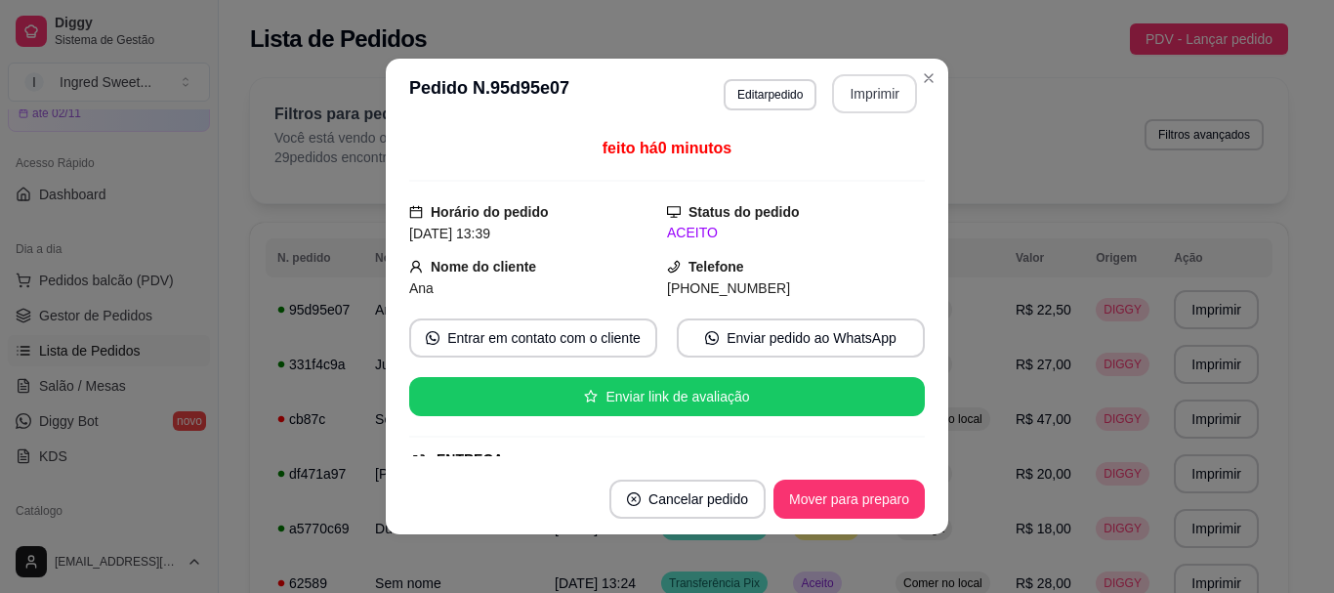
click at [859, 91] on button "Imprimir" at bounding box center [874, 93] width 85 height 39
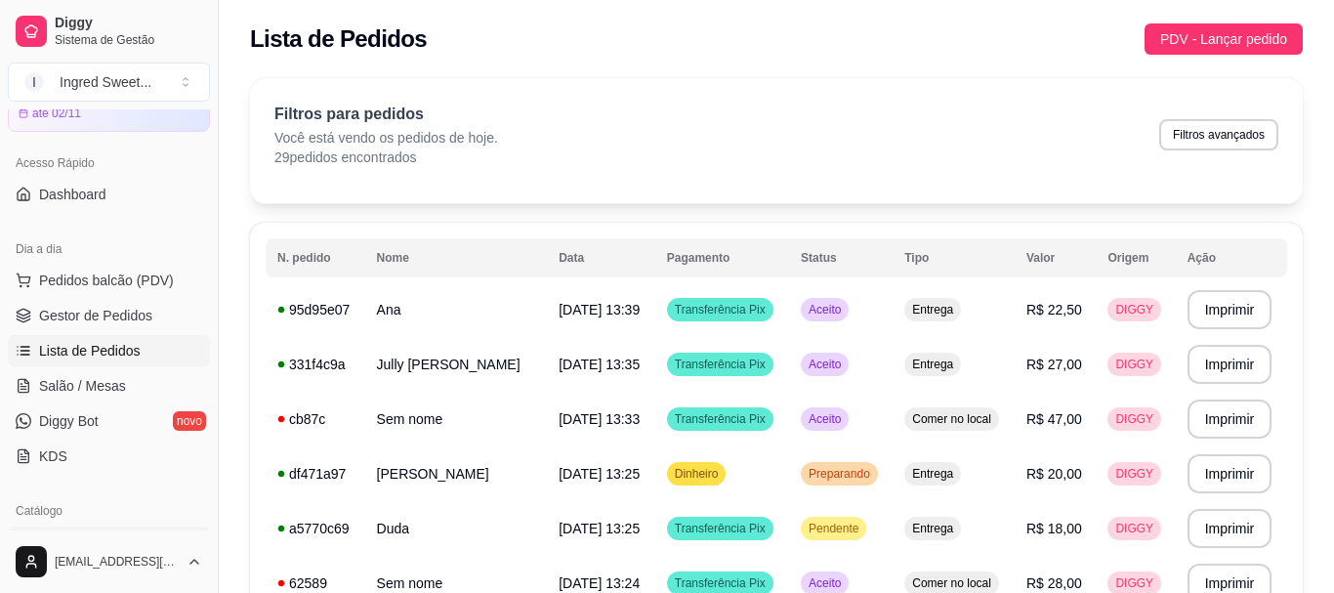
click at [102, 526] on link "Produtos" at bounding box center [109, 541] width 202 height 31
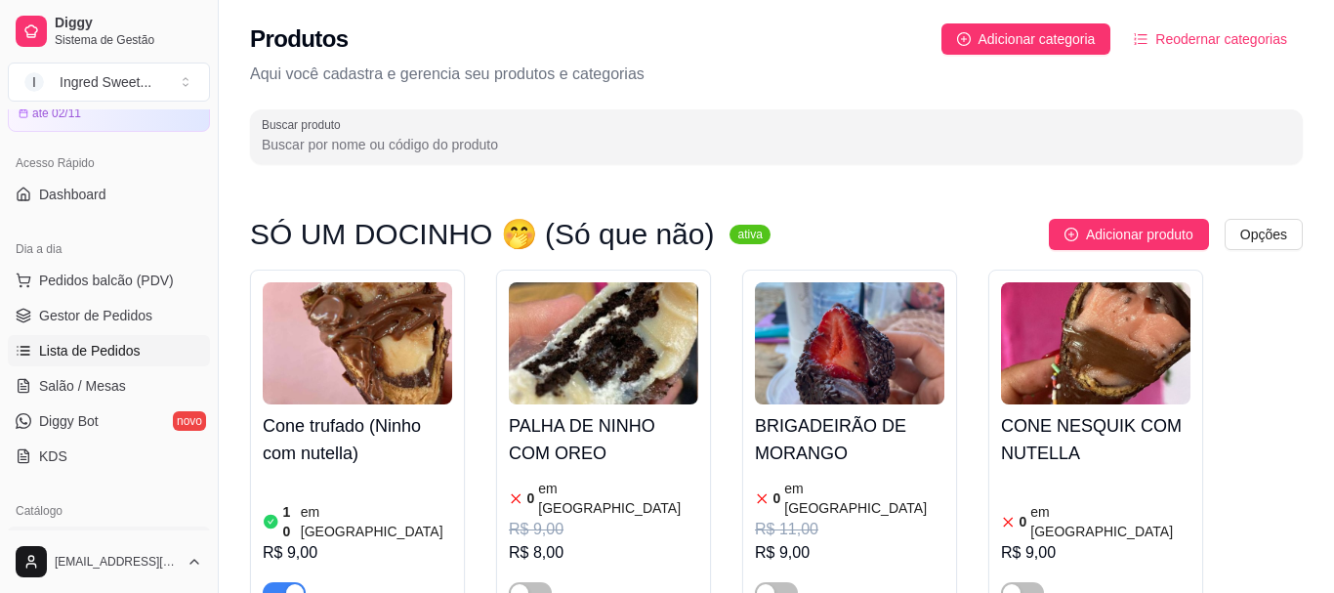
click at [101, 366] on link "Lista de Pedidos" at bounding box center [109, 350] width 202 height 31
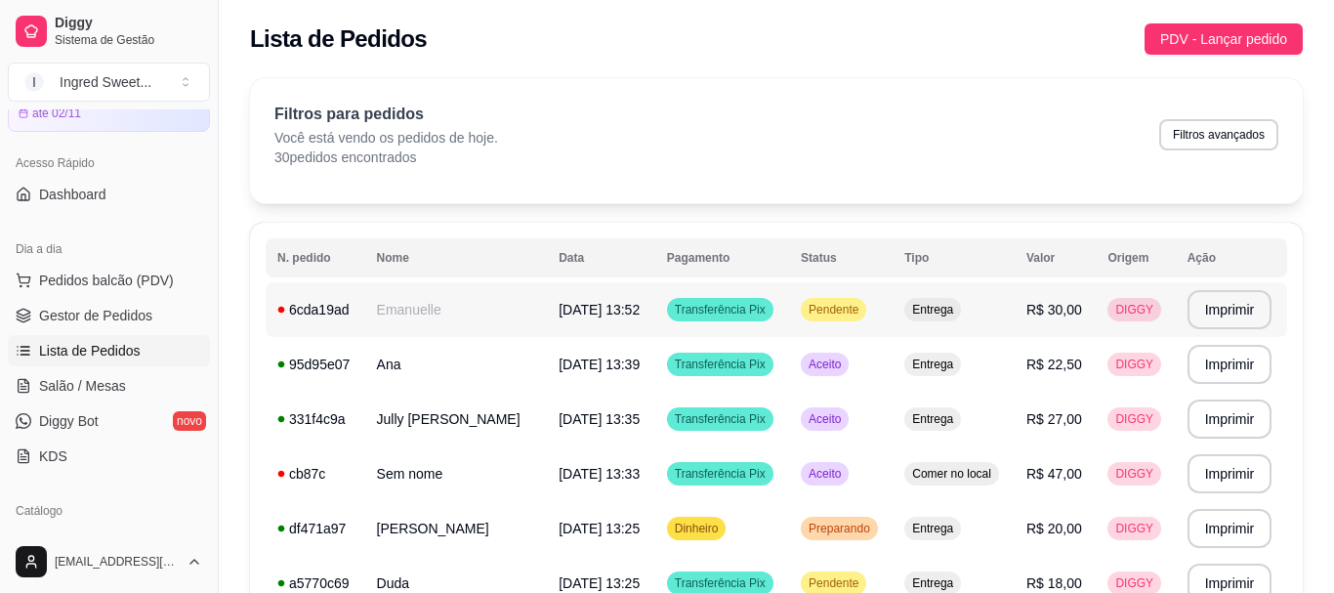
click at [736, 309] on span "Transferência Pix" at bounding box center [720, 310] width 99 height 16
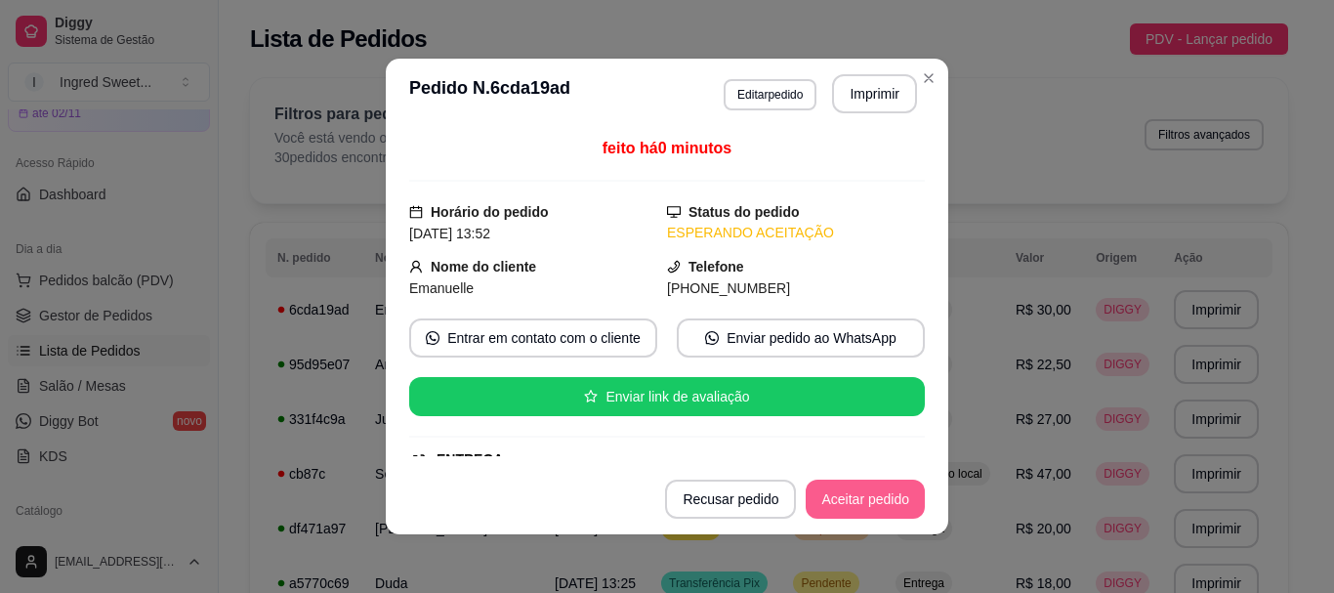
click at [875, 503] on button "Aceitar pedido" at bounding box center [864, 498] width 119 height 39
click at [850, 90] on button "Imprimir" at bounding box center [874, 93] width 85 height 39
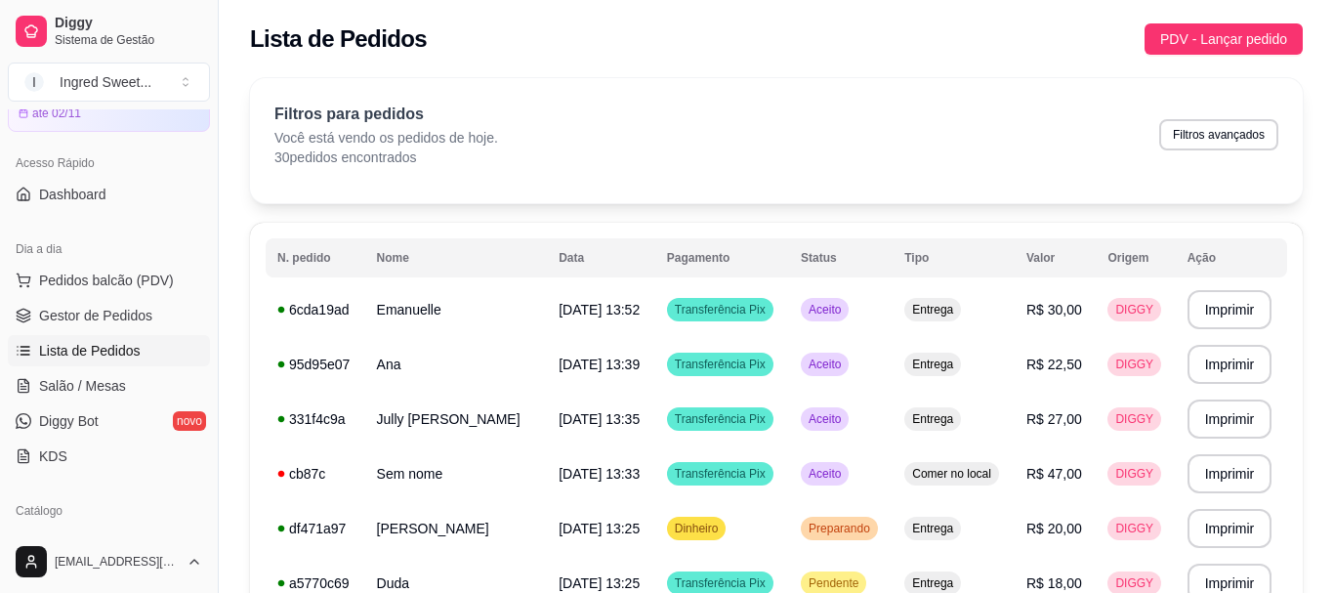
click at [113, 526] on ul "Produtos Complementos" at bounding box center [109, 559] width 202 height 66
click at [98, 495] on div "Catálogo" at bounding box center [109, 510] width 202 height 31
click at [84, 526] on link "Produtos" at bounding box center [109, 541] width 202 height 31
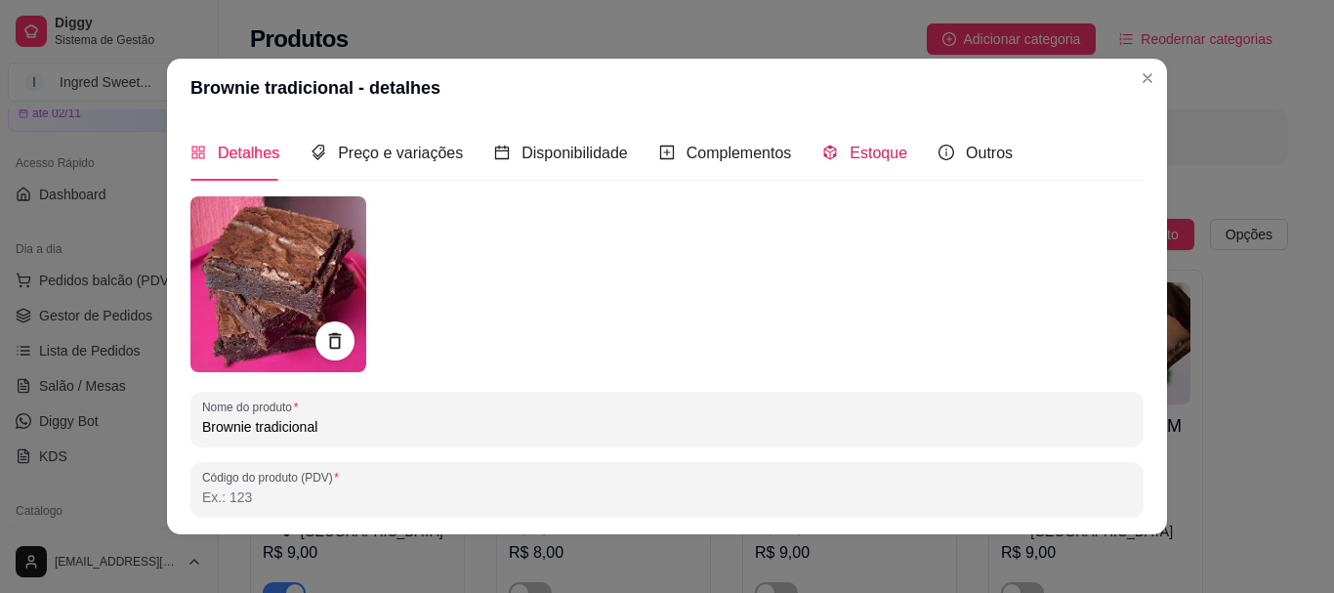
click at [862, 154] on span "Estoque" at bounding box center [878, 152] width 58 height 17
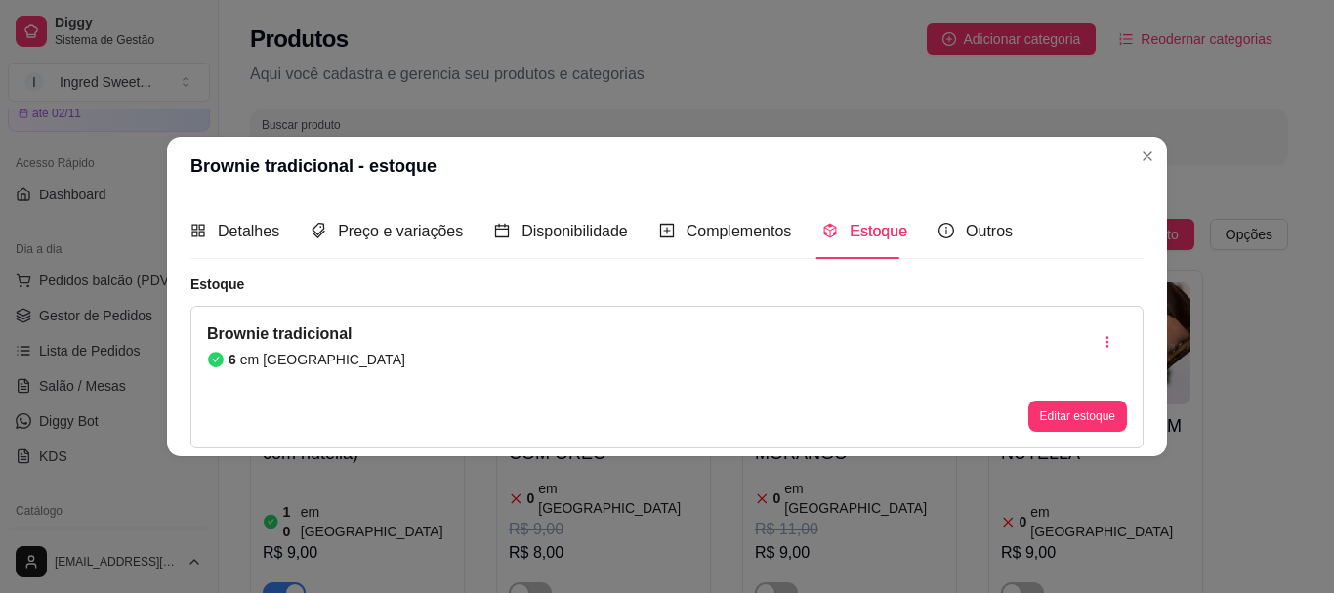
click at [1097, 431] on button "Editar estoque" at bounding box center [1077, 415] width 99 height 31
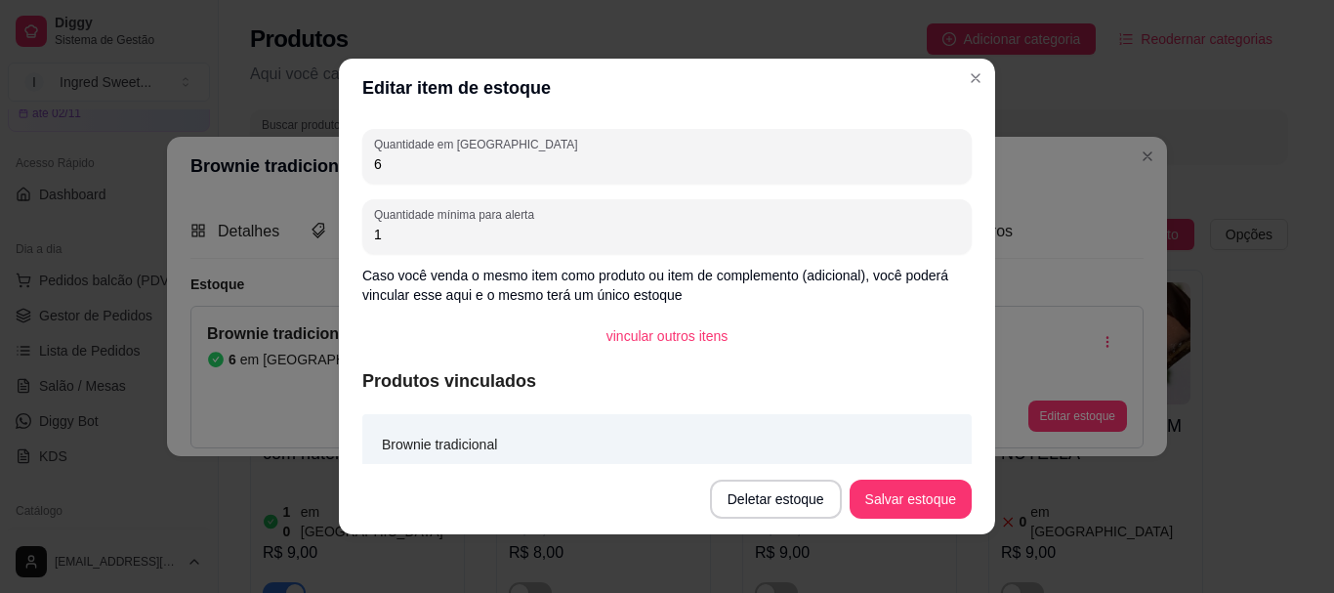
click at [421, 165] on input "6" at bounding box center [667, 164] width 586 height 20
click at [928, 507] on button "Salvar estoque" at bounding box center [909, 499] width 119 height 38
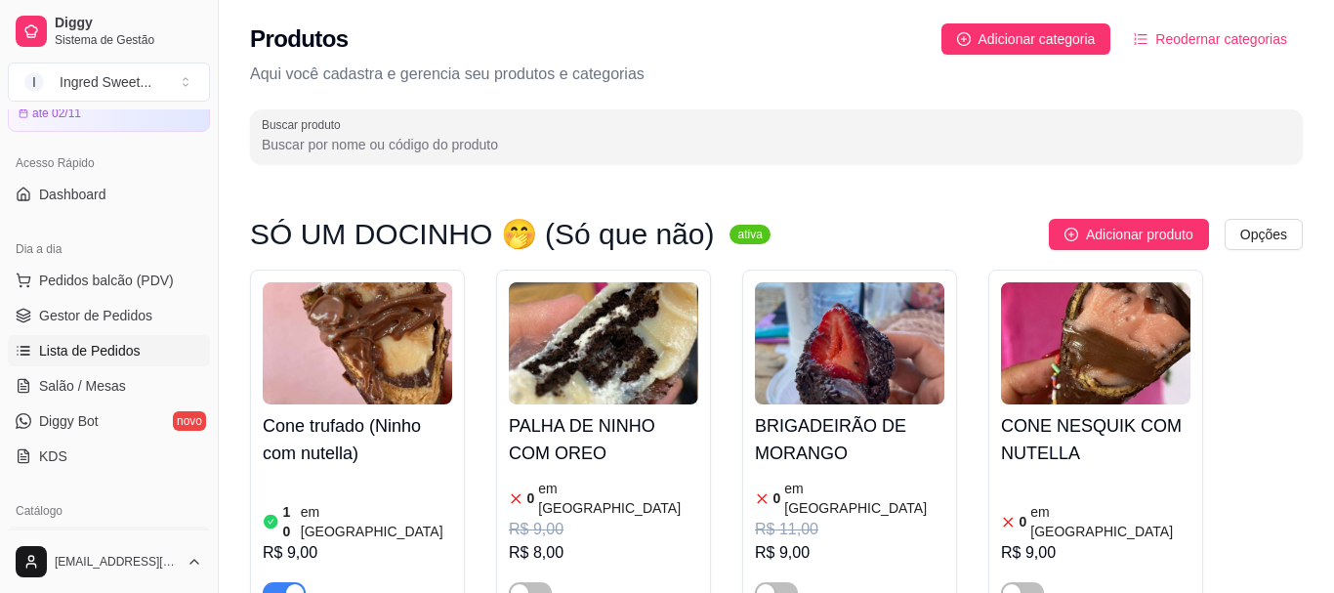
click at [112, 360] on span "Lista de Pedidos" at bounding box center [90, 351] width 102 height 20
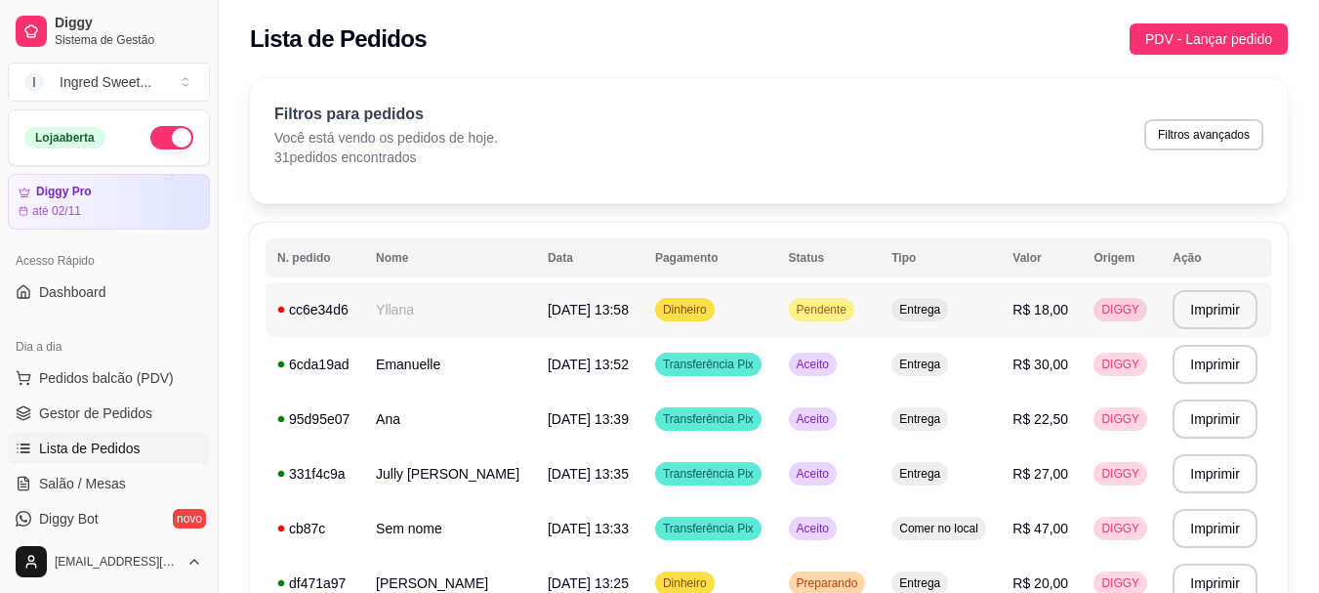
click at [548, 310] on span "[DATE] 13:58" at bounding box center [588, 310] width 81 height 16
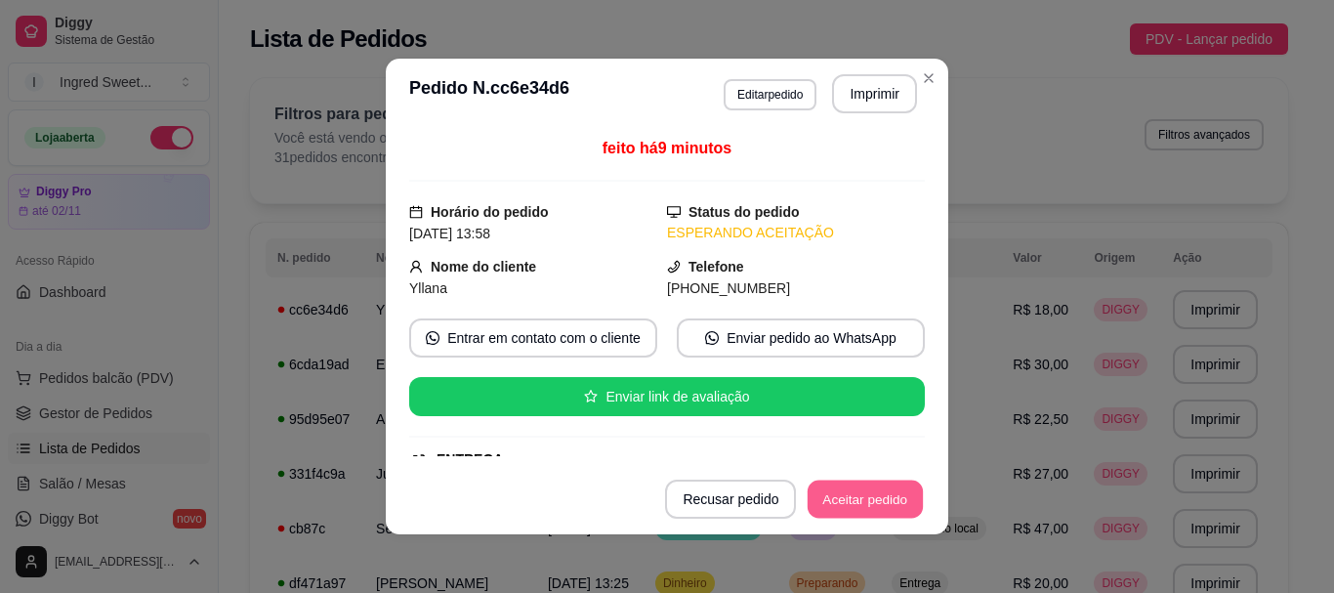
click at [864, 491] on button "Aceitar pedido" at bounding box center [864, 499] width 115 height 38
click at [857, 84] on button "Imprimir" at bounding box center [874, 93] width 85 height 39
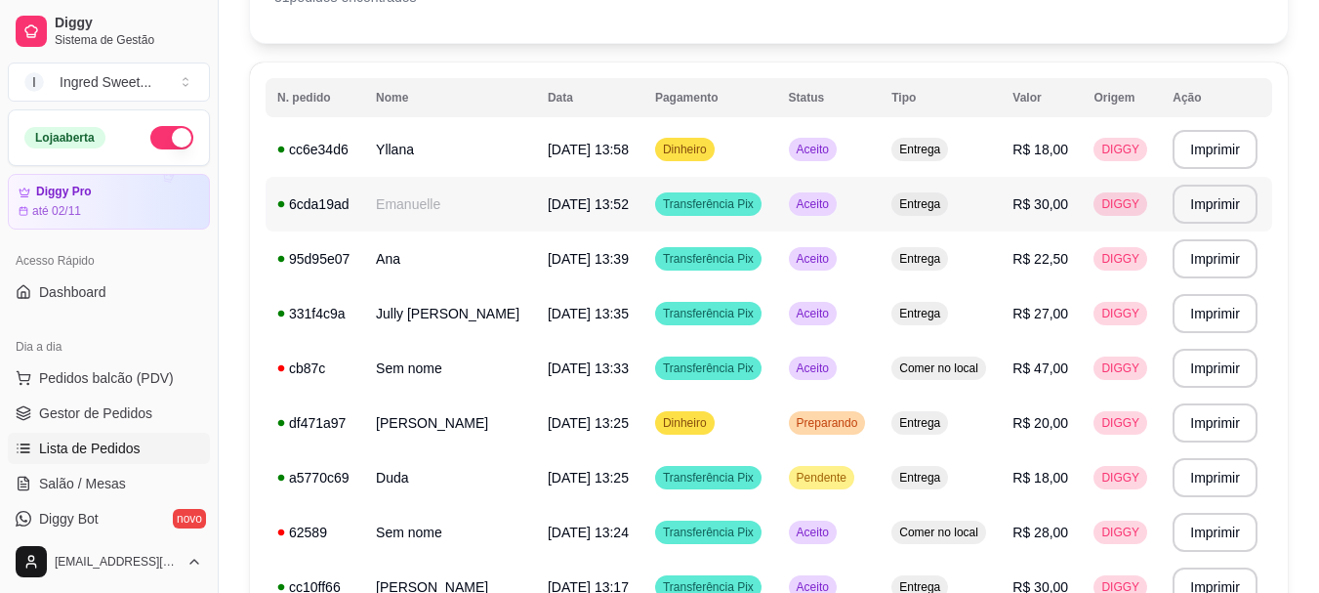
scroll to position [195, 0]
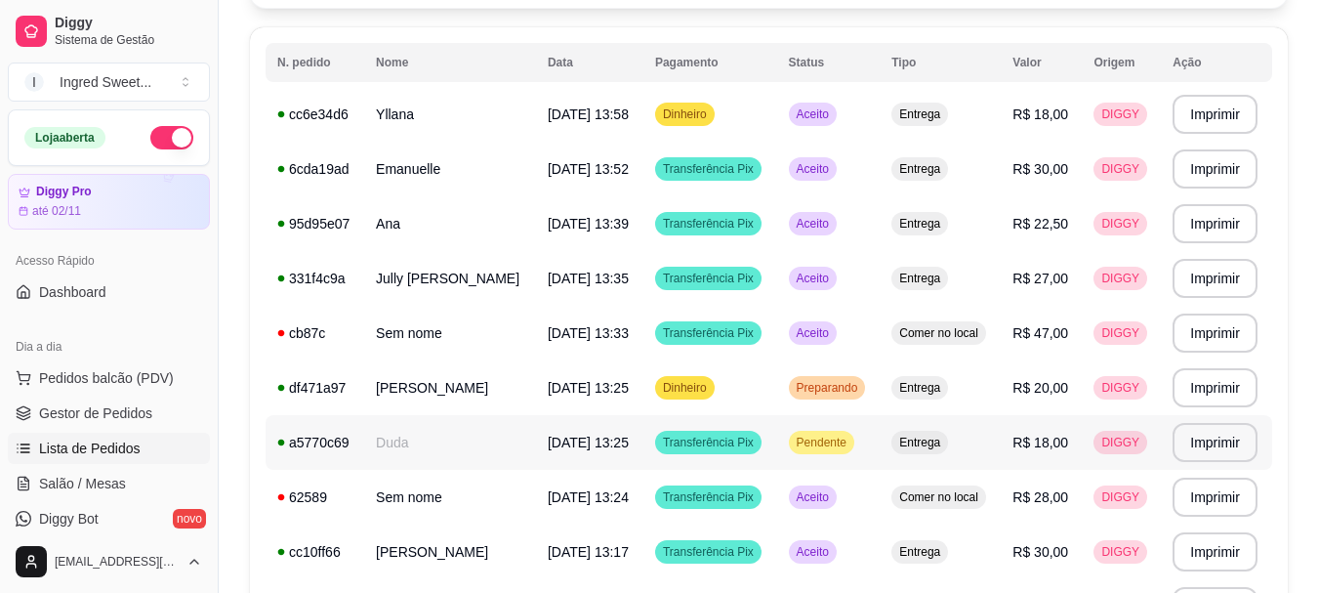
click at [596, 432] on td "[DATE] 13:25" at bounding box center [589, 442] width 107 height 55
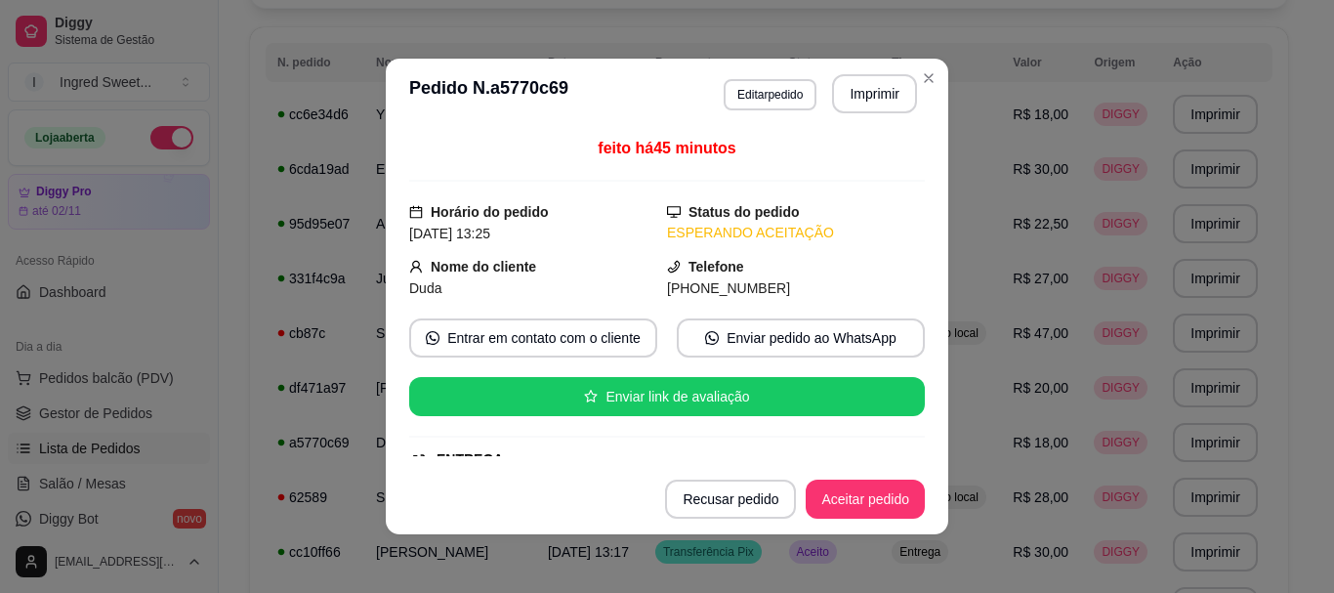
click at [851, 501] on button "Aceitar pedido" at bounding box center [864, 498] width 119 height 39
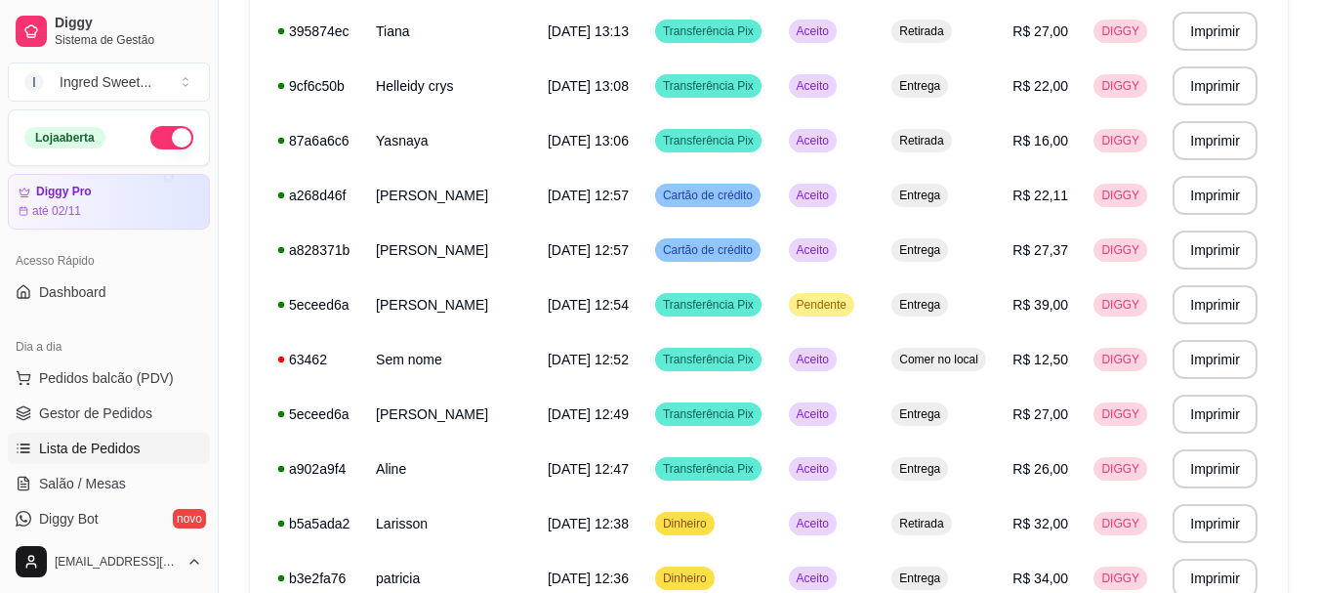
scroll to position [781, 0]
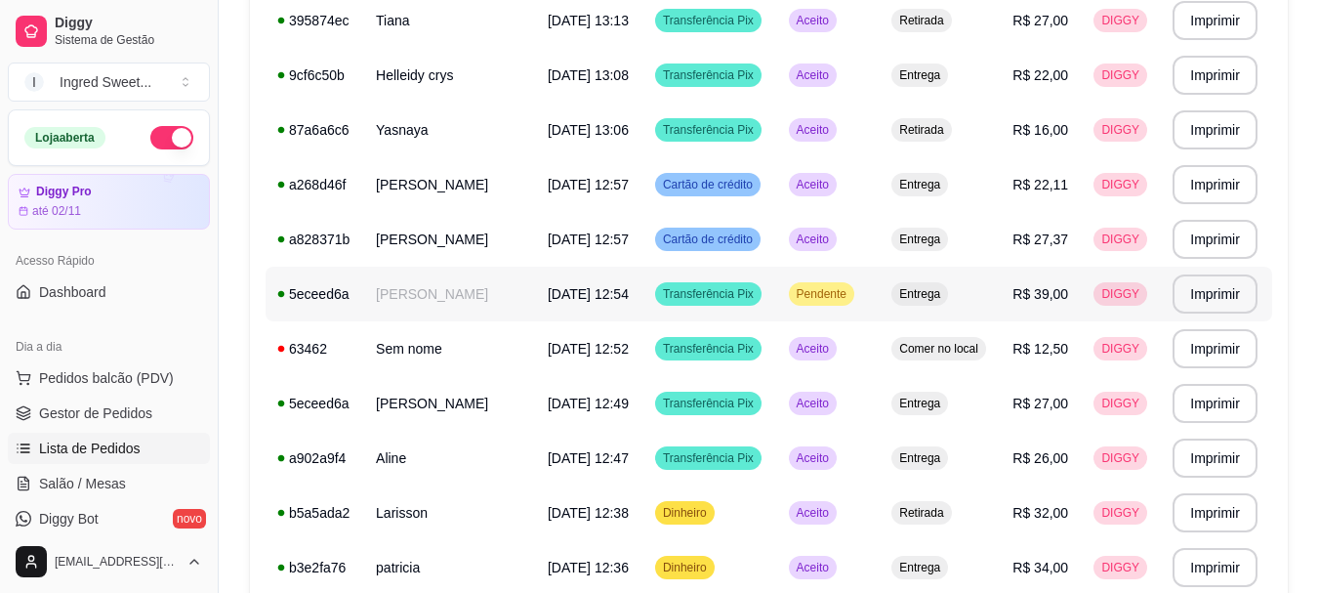
click at [864, 295] on td "Pendente" at bounding box center [828, 294] width 103 height 55
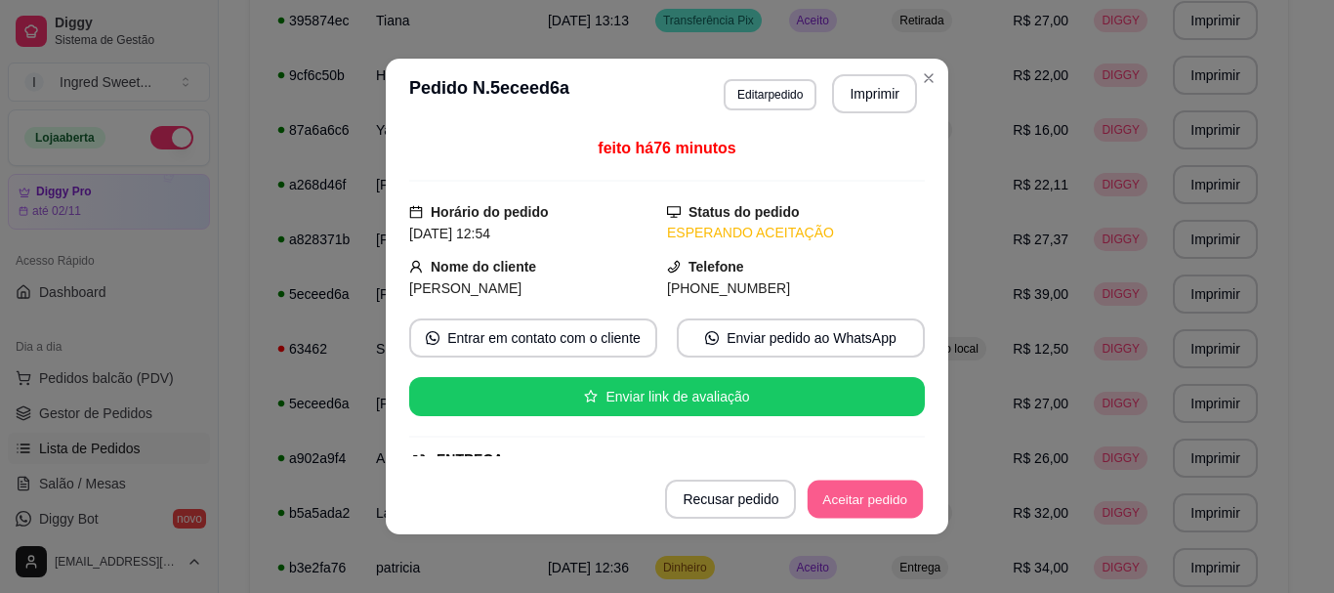
click at [857, 517] on button "Aceitar pedido" at bounding box center [864, 499] width 115 height 38
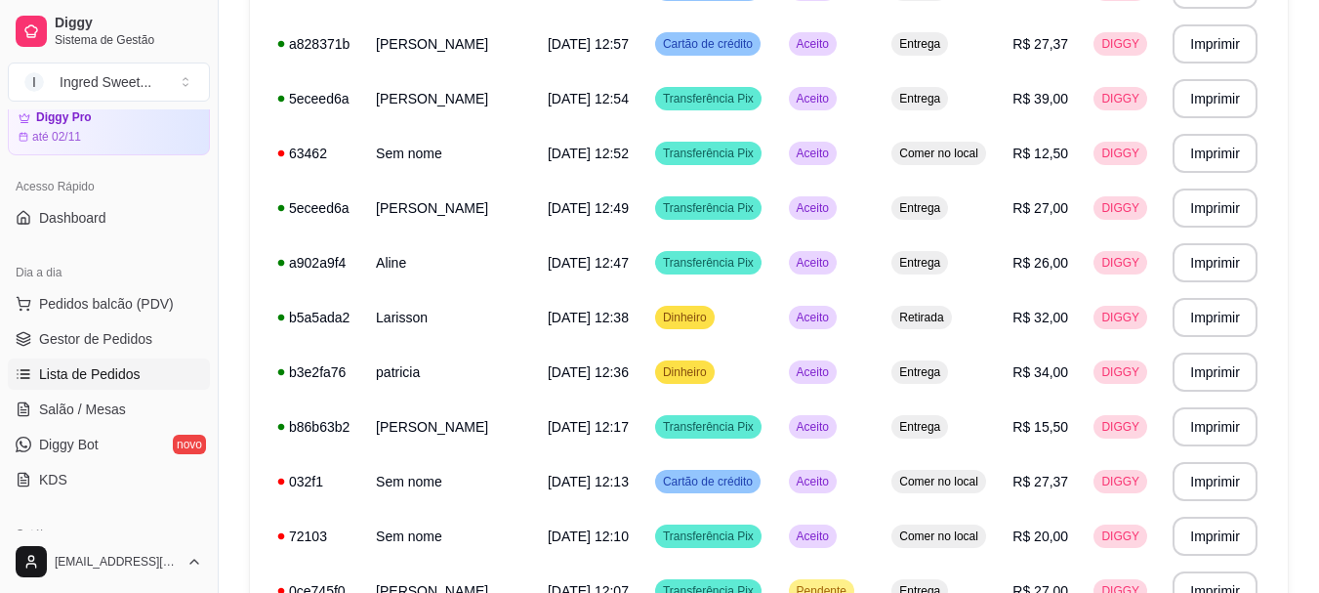
scroll to position [195, 0]
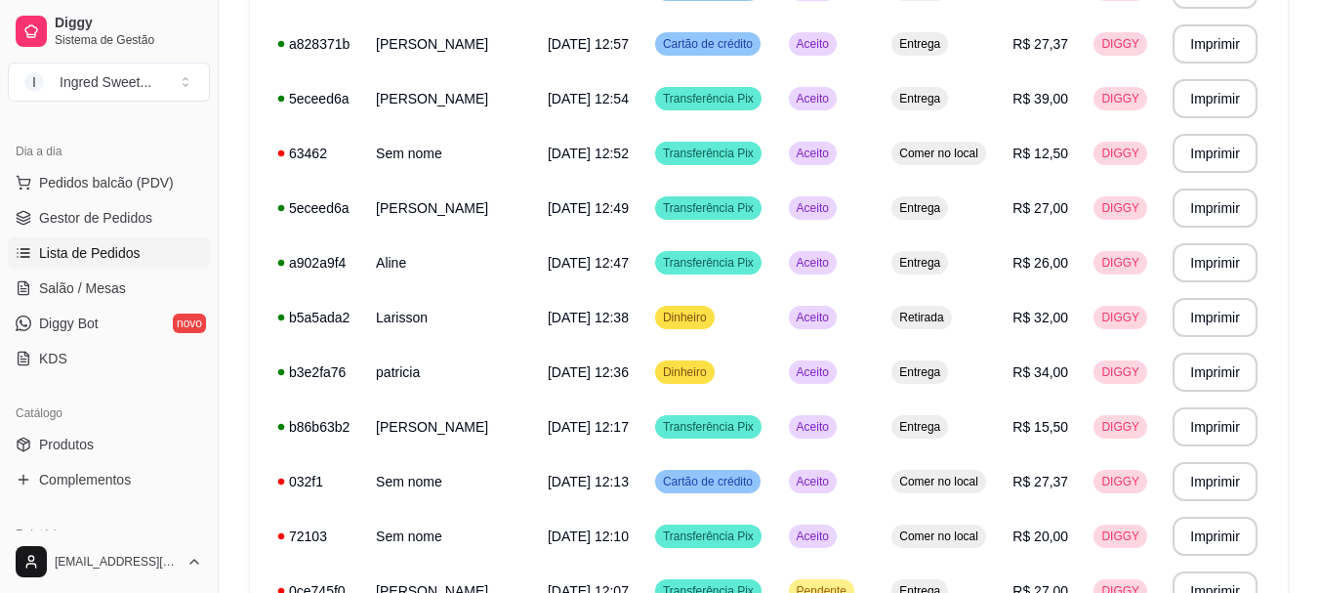
click at [116, 463] on ul "Produtos Complementos" at bounding box center [109, 462] width 202 height 66
click at [111, 446] on link "Produtos" at bounding box center [109, 444] width 202 height 31
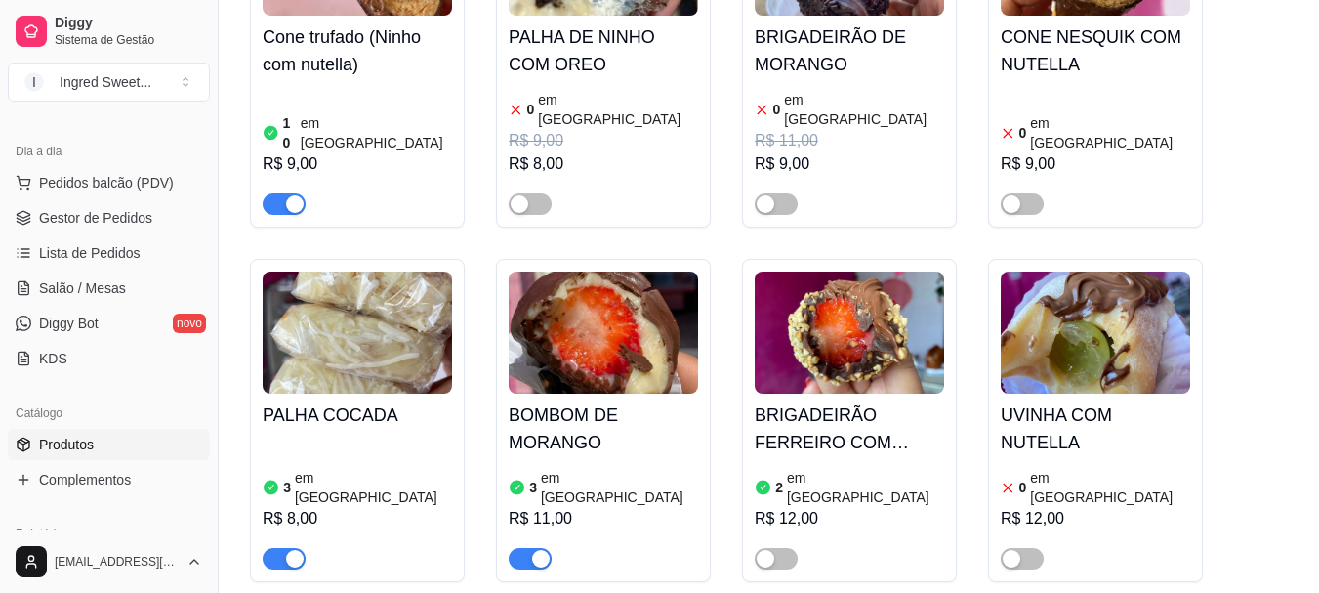
scroll to position [391, 0]
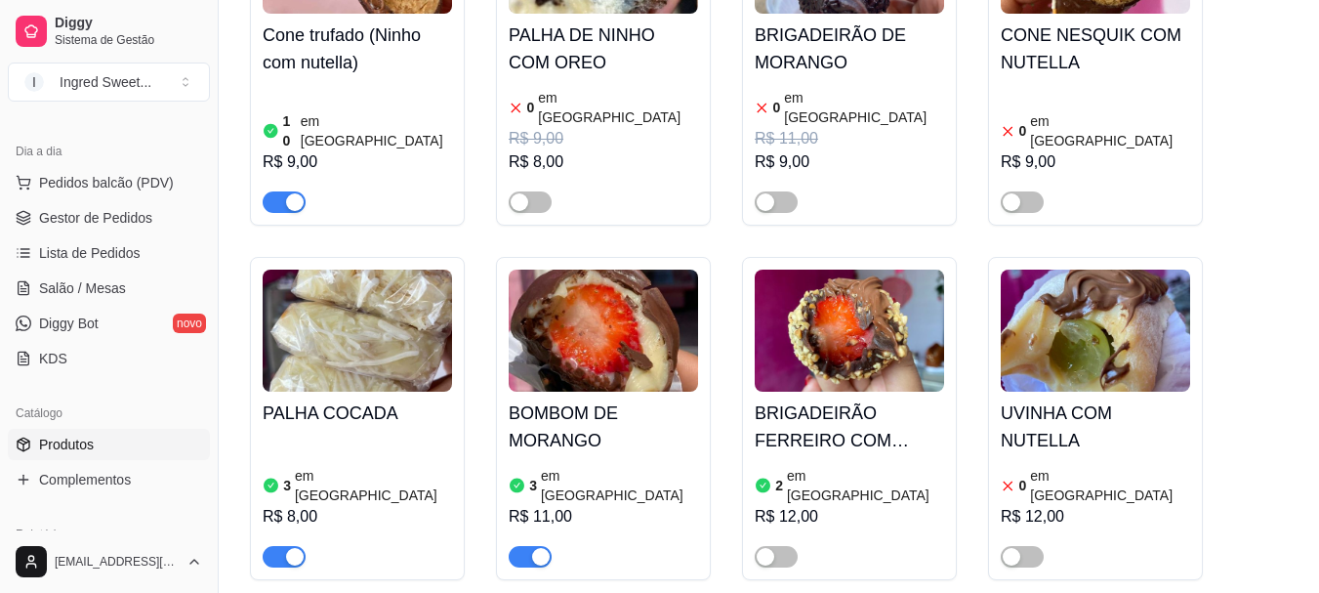
click at [620, 422] on h4 "BOMBOM DE MORANGO" at bounding box center [603, 426] width 189 height 55
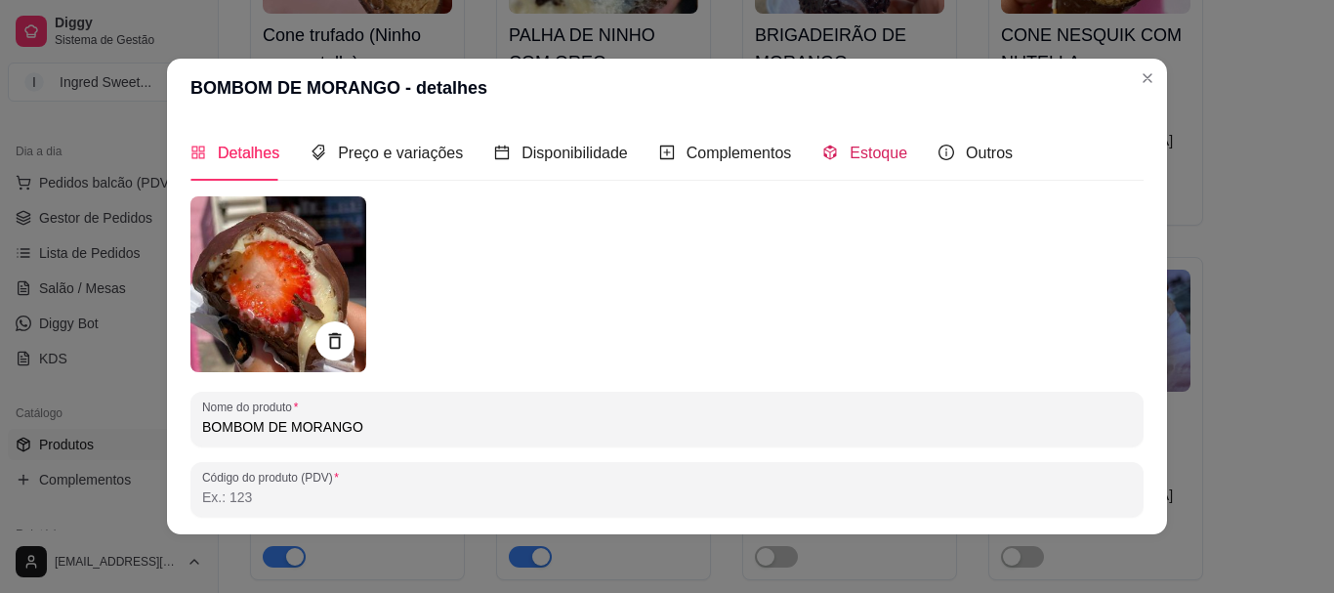
click at [849, 150] on span "Estoque" at bounding box center [878, 152] width 58 height 17
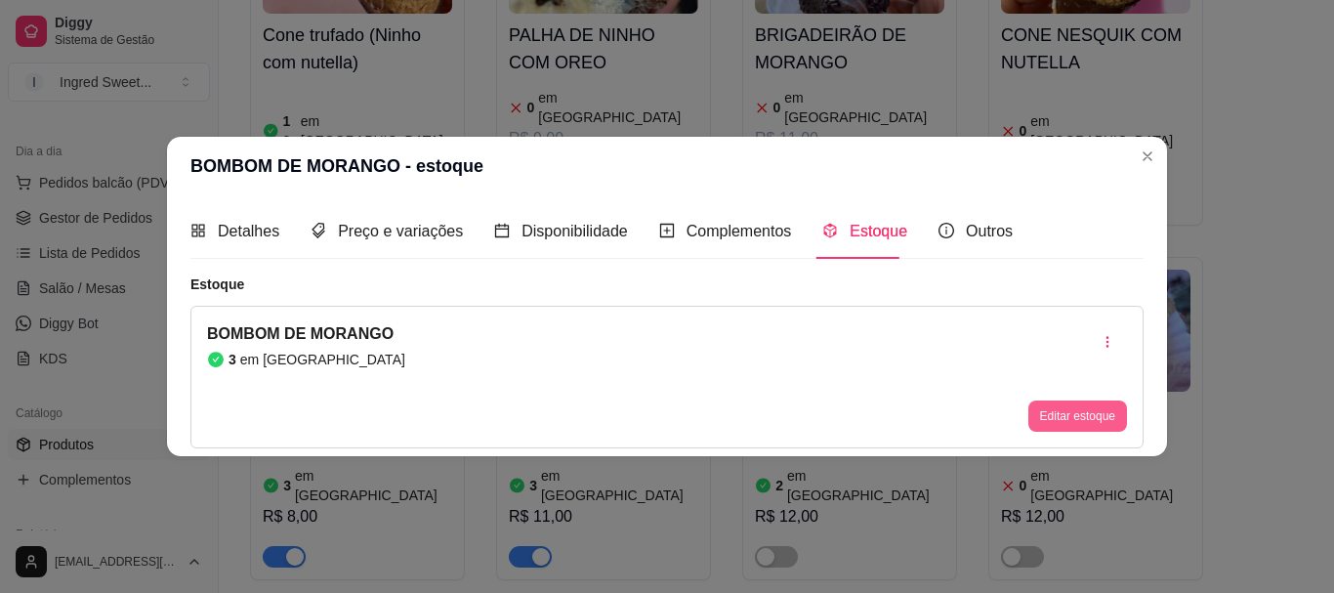
click at [1066, 420] on button "Editar estoque" at bounding box center [1077, 415] width 99 height 31
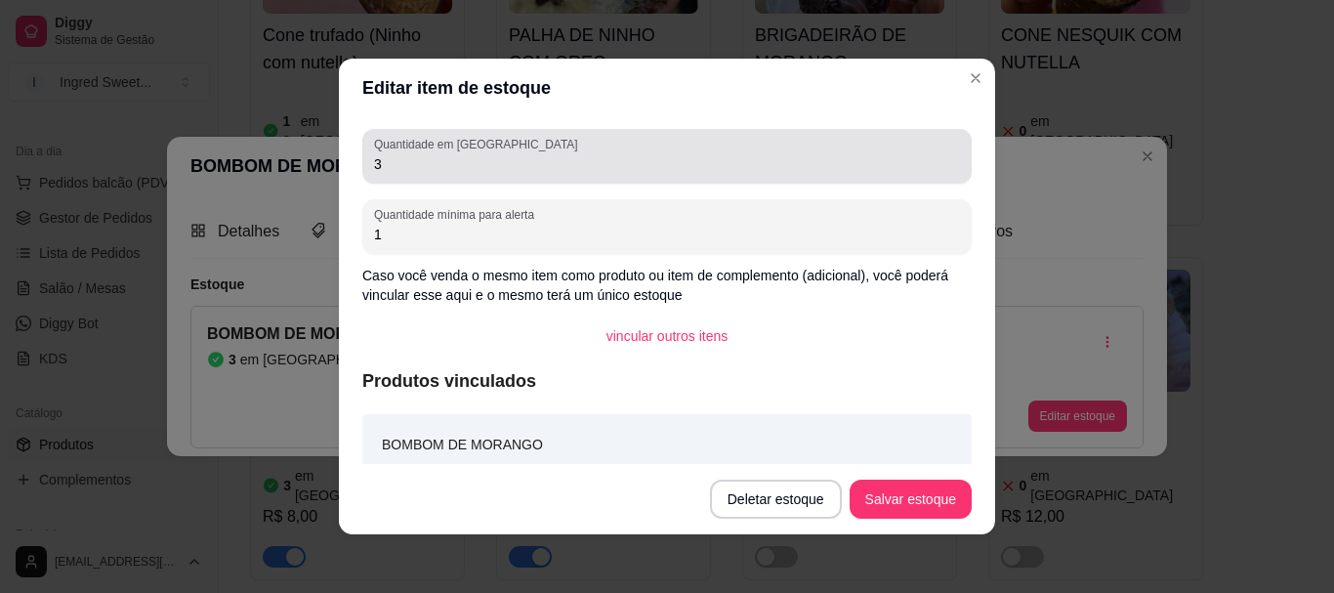
click at [382, 164] on input "3" at bounding box center [667, 164] width 586 height 20
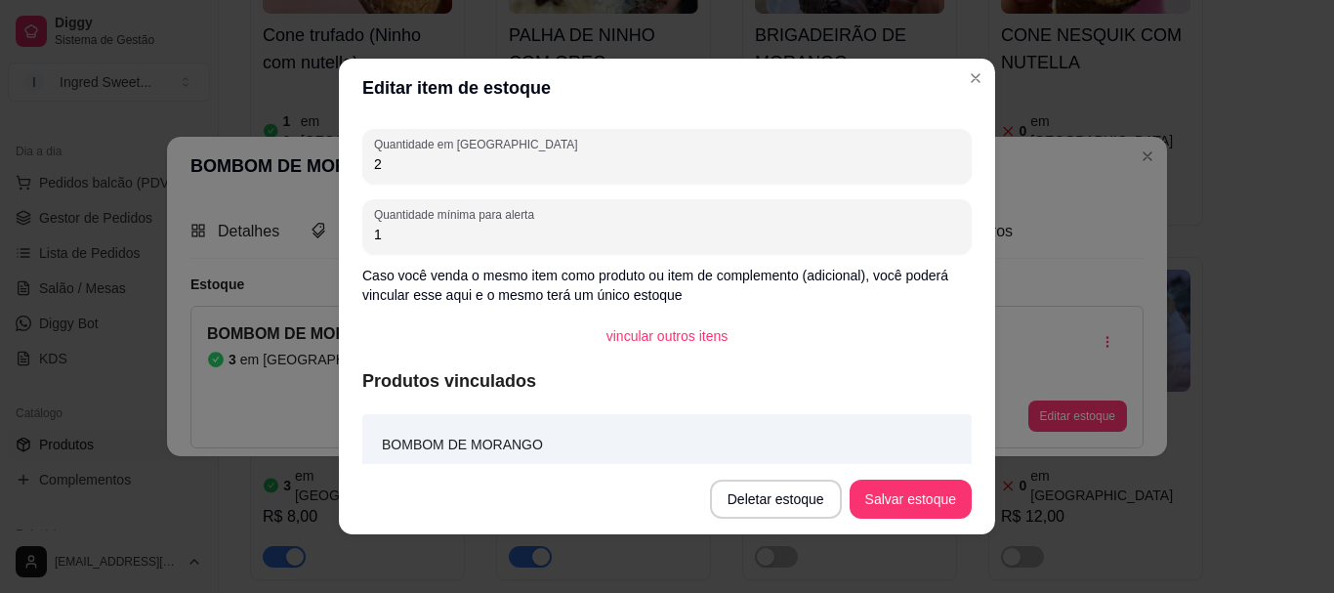
type input "2"
click at [940, 494] on button "Salvar estoque" at bounding box center [909, 499] width 119 height 38
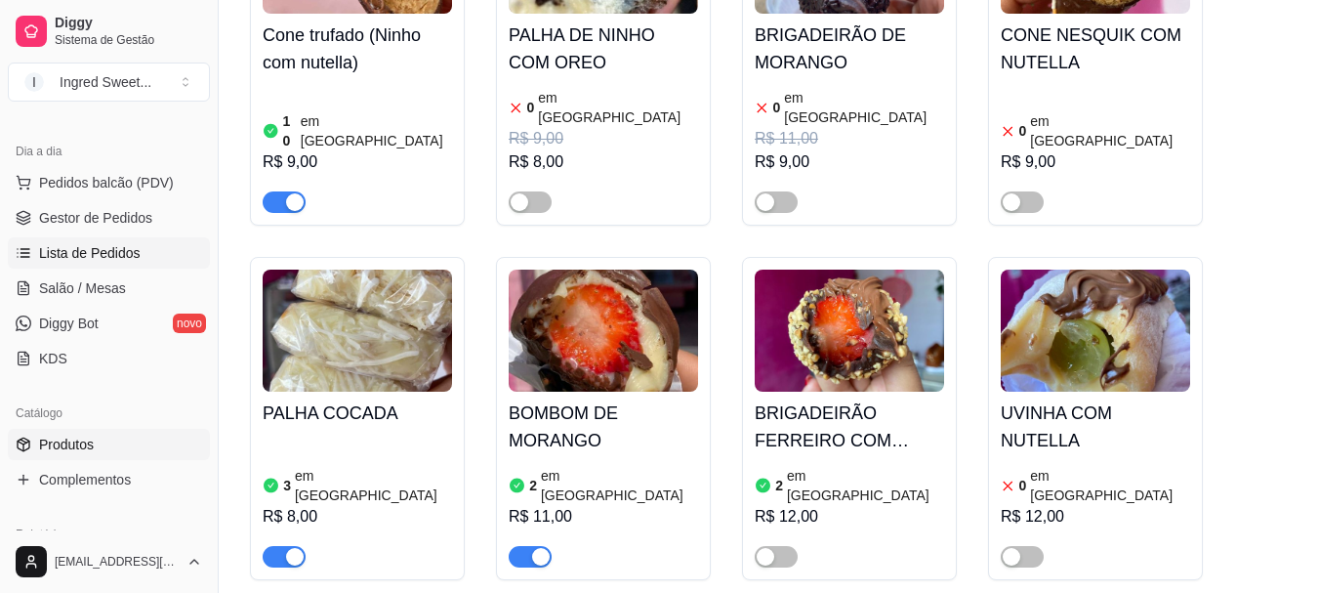
click at [107, 255] on span "Lista de Pedidos" at bounding box center [90, 253] width 102 height 20
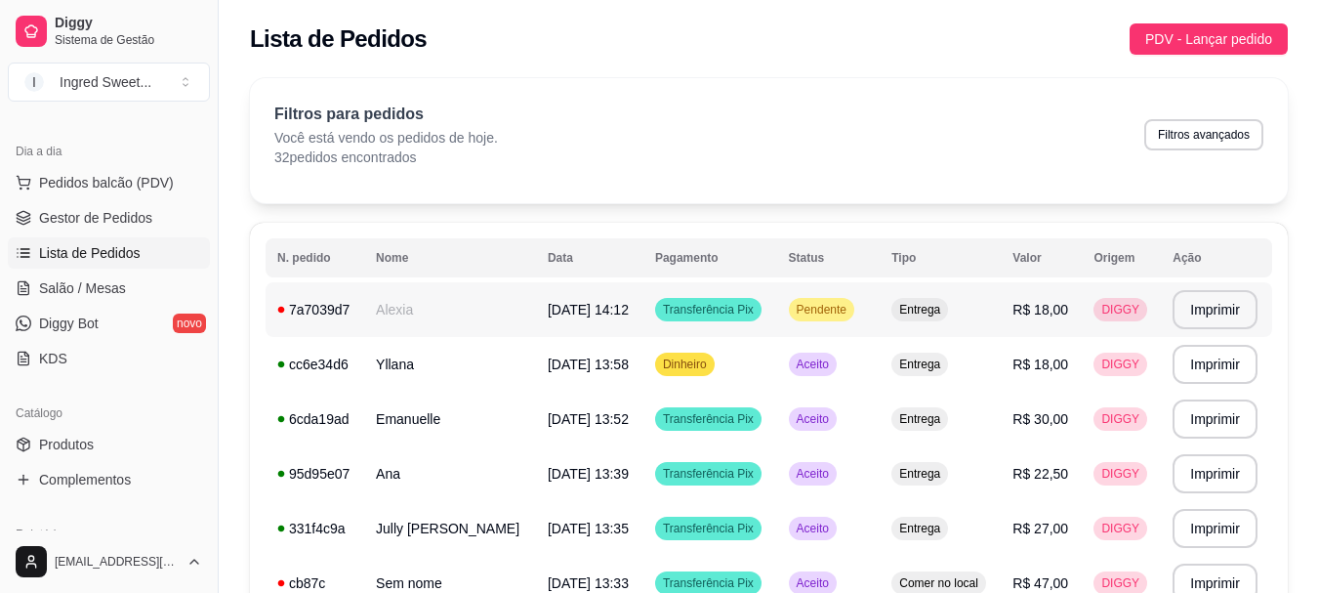
click at [556, 294] on td "[DATE] 14:12" at bounding box center [589, 309] width 107 height 55
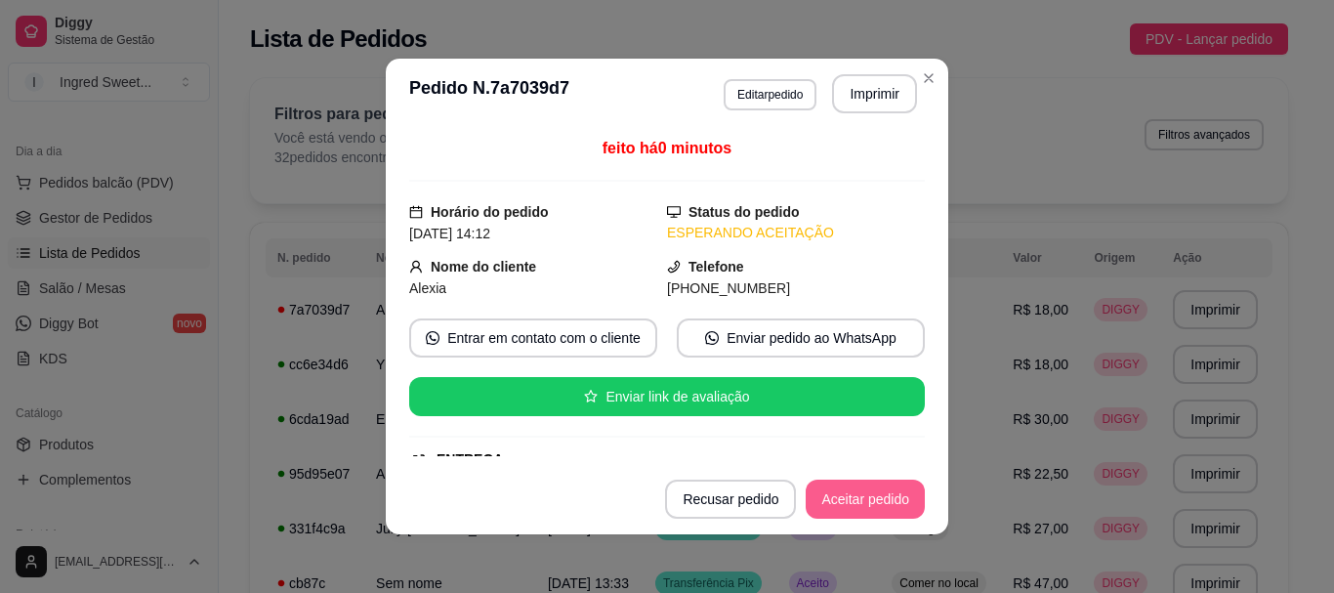
click at [816, 500] on button "Aceitar pedido" at bounding box center [864, 498] width 119 height 39
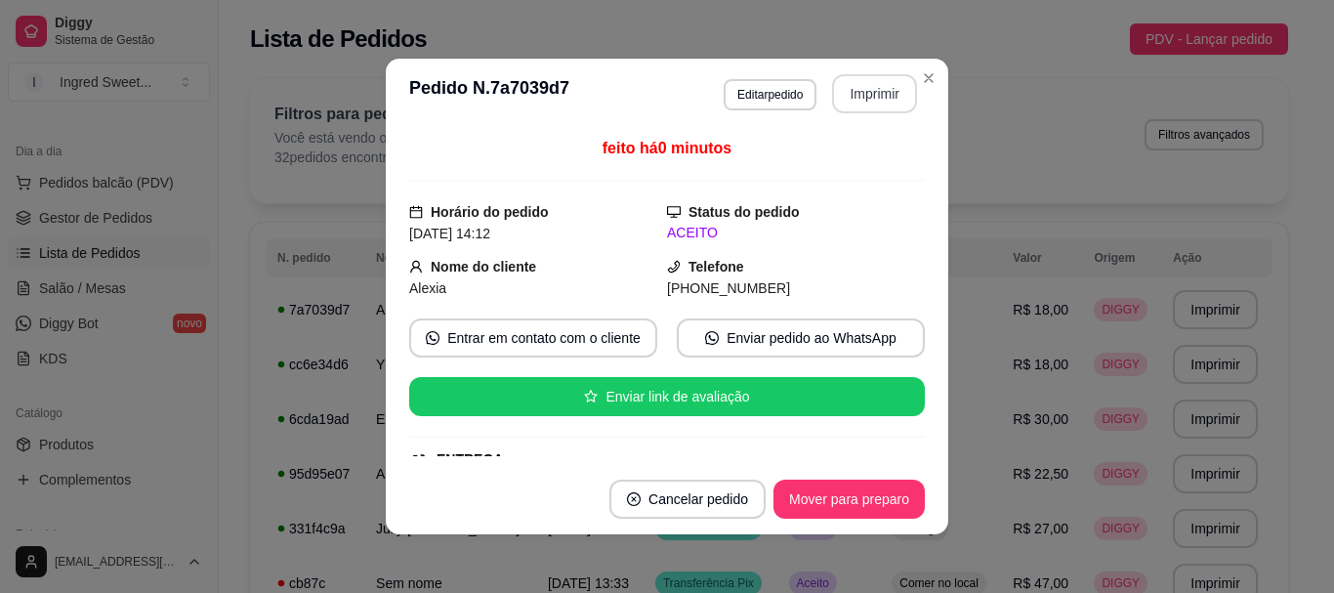
click at [848, 106] on button "Imprimir" at bounding box center [874, 93] width 85 height 39
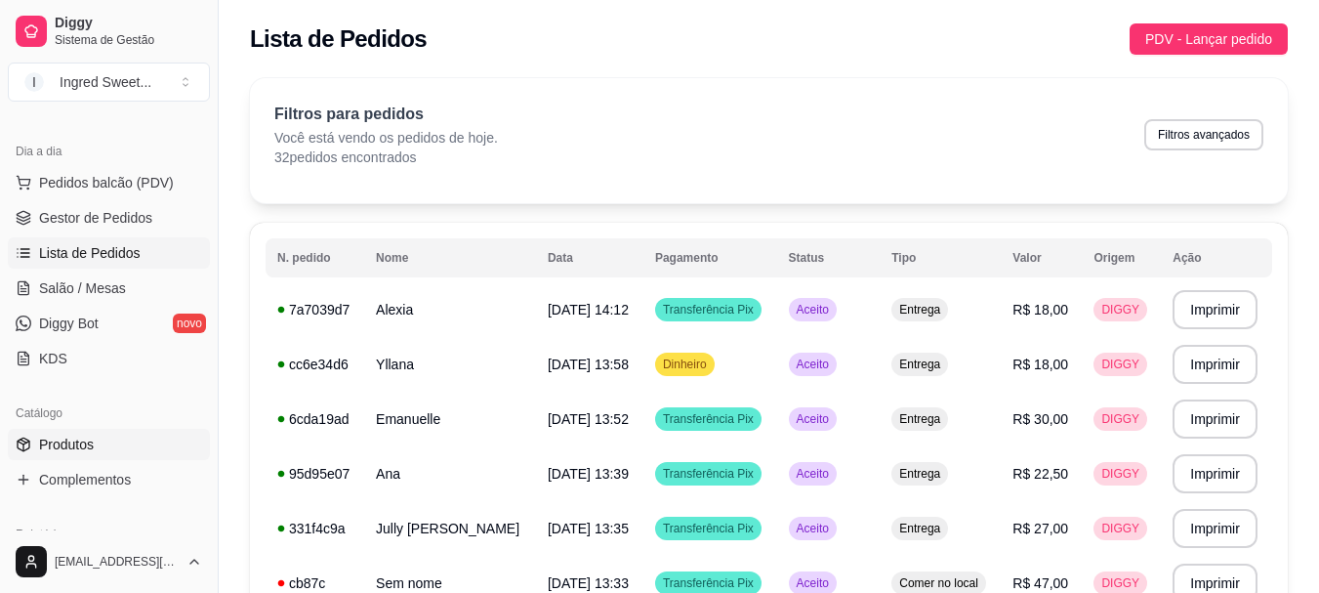
click at [139, 456] on link "Produtos" at bounding box center [109, 444] width 202 height 31
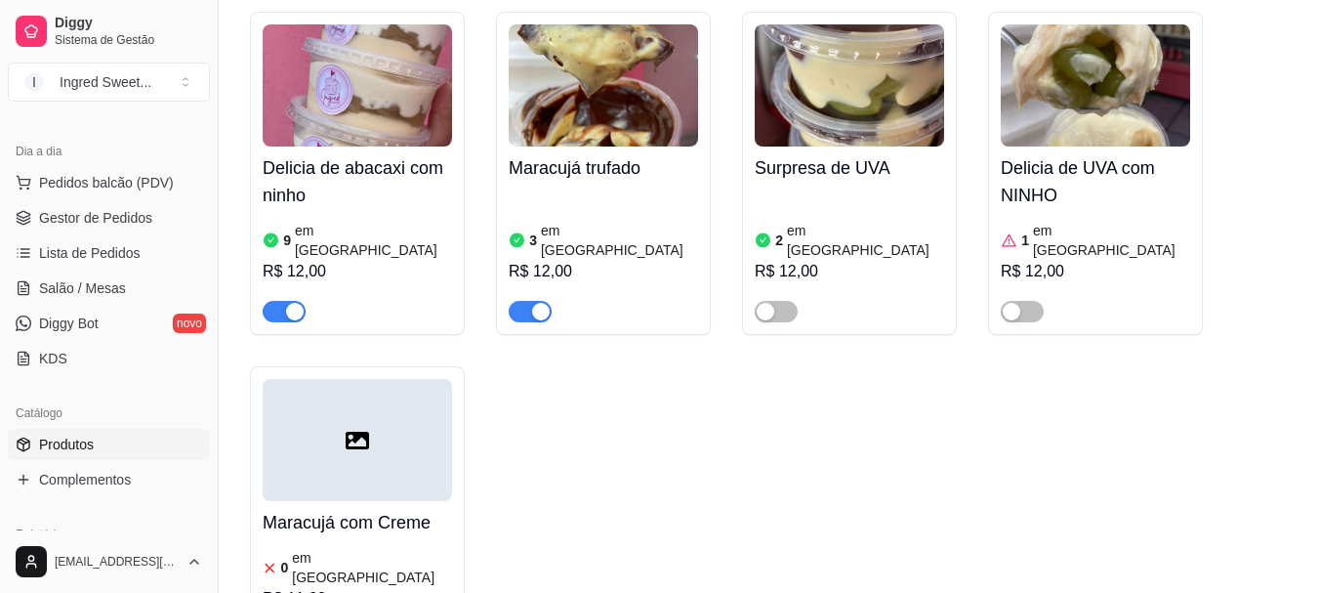
scroll to position [1464, 0]
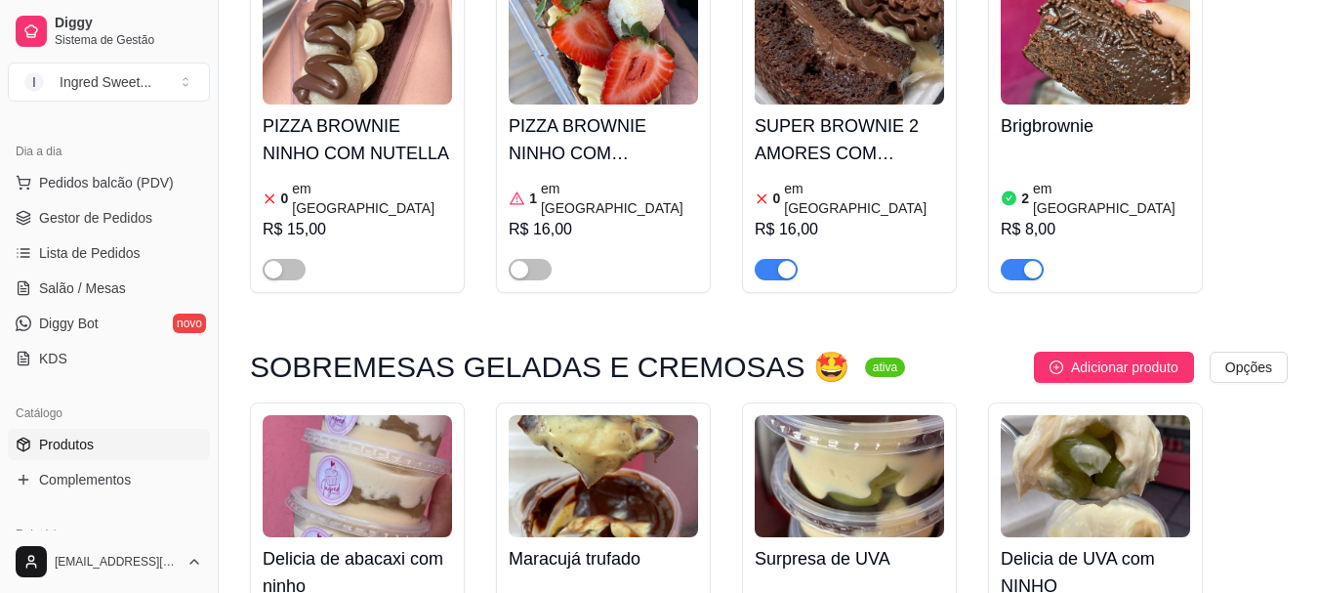
click at [772, 259] on span "button" at bounding box center [776, 269] width 43 height 21
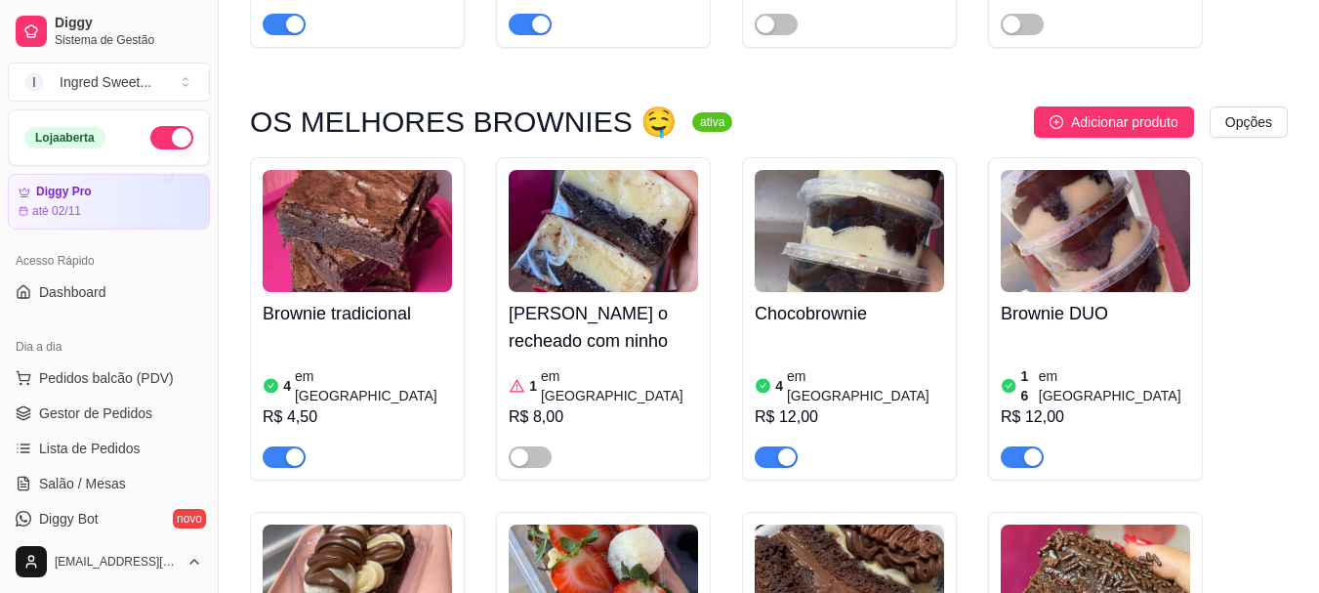
scroll to position [488, 0]
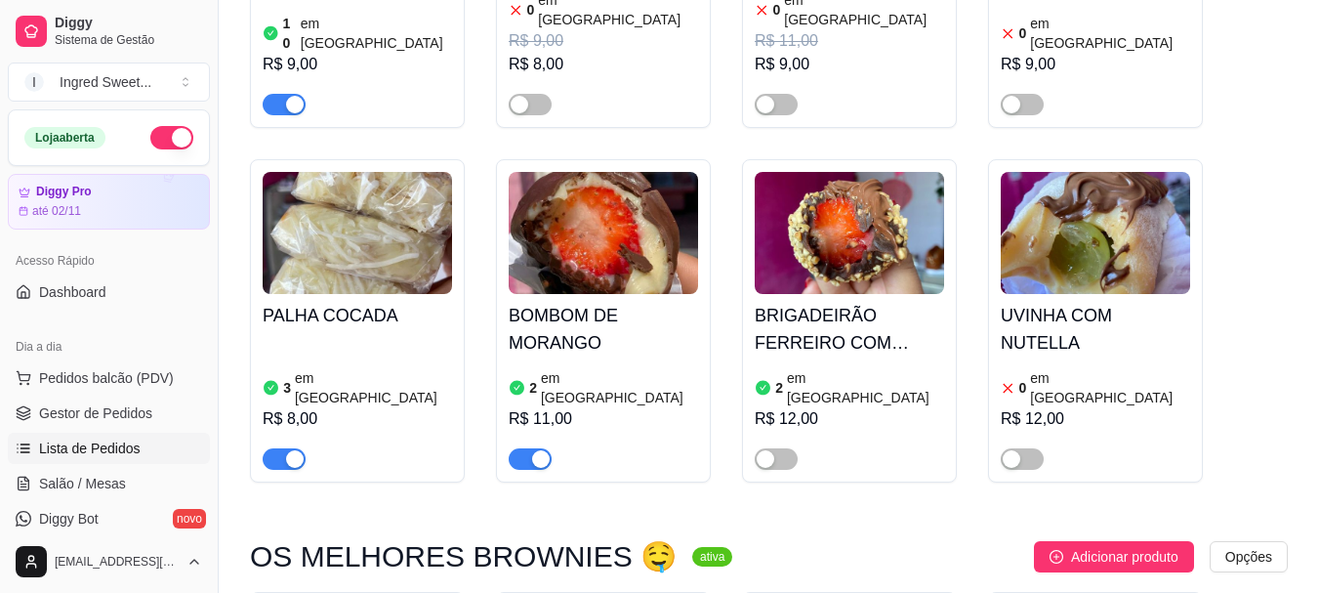
click at [93, 453] on span "Lista de Pedidos" at bounding box center [90, 448] width 102 height 20
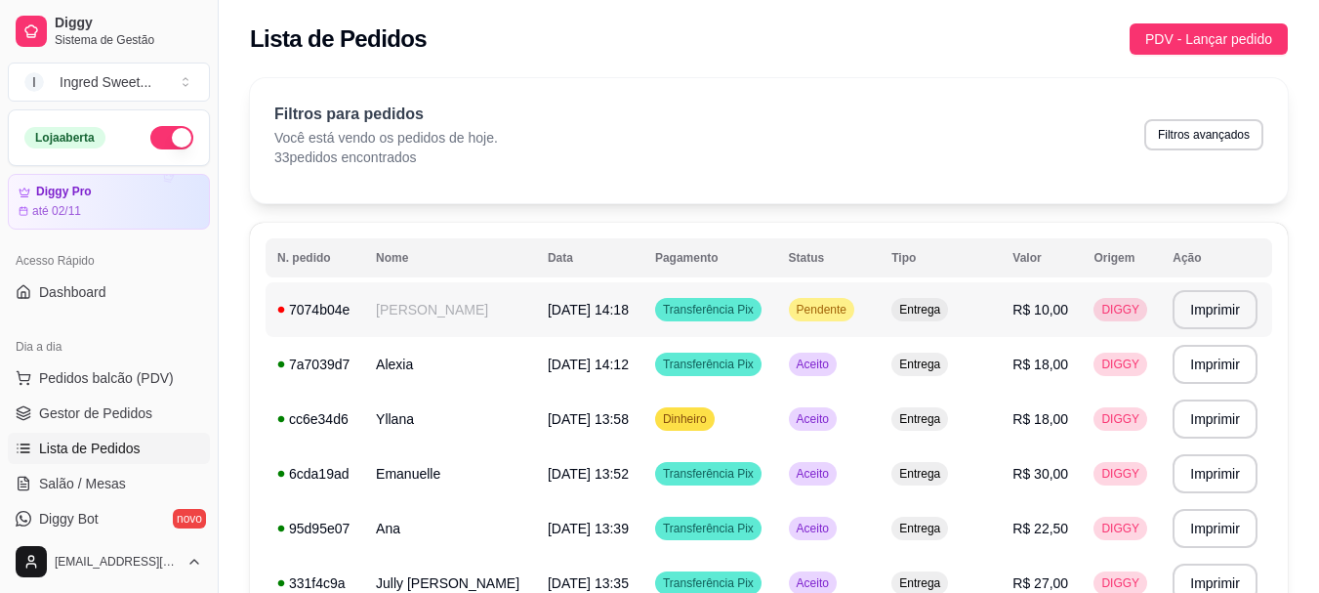
click at [638, 318] on td "[DATE] 14:18" at bounding box center [589, 309] width 107 height 55
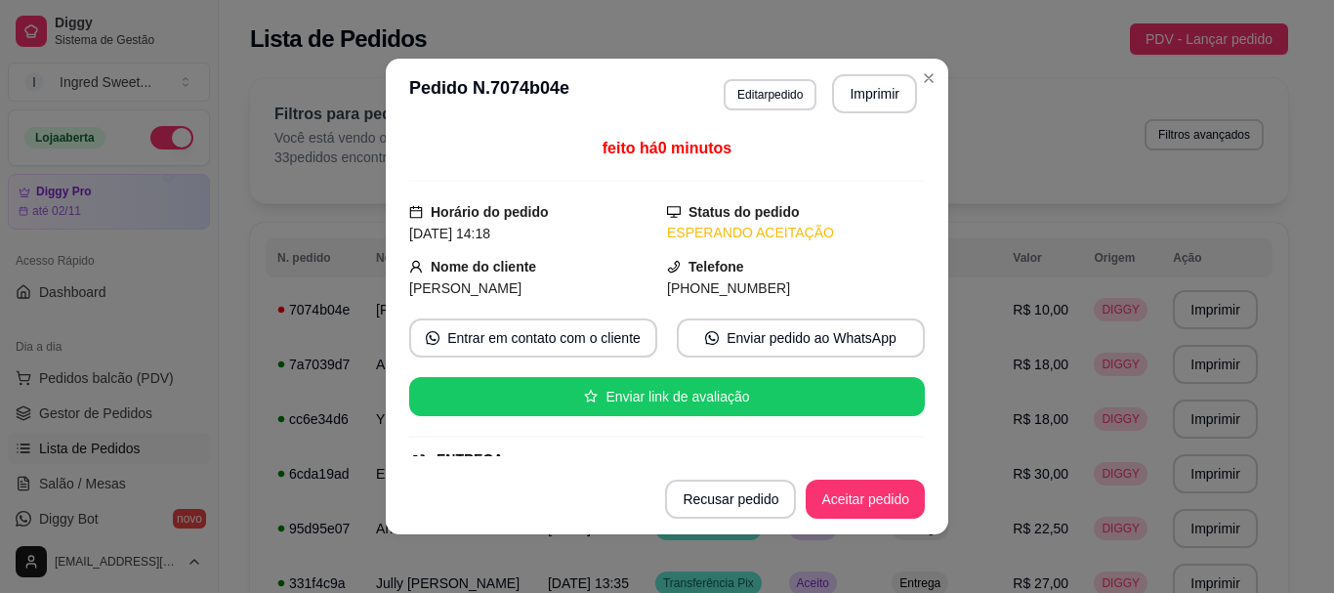
click at [857, 518] on footer "Recusar pedido Aceitar pedido" at bounding box center [667, 499] width 562 height 70
click at [857, 499] on button "Aceitar pedido" at bounding box center [864, 499] width 115 height 38
click at [851, 104] on button "Imprimir" at bounding box center [875, 94] width 82 height 38
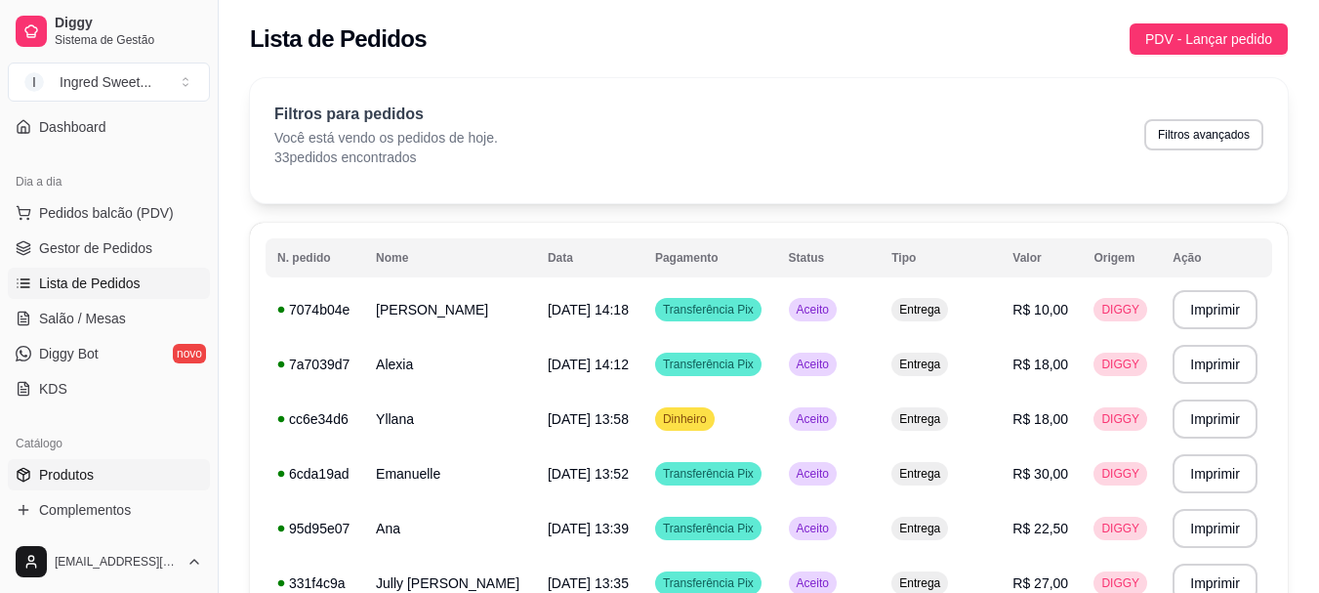
scroll to position [293, 0]
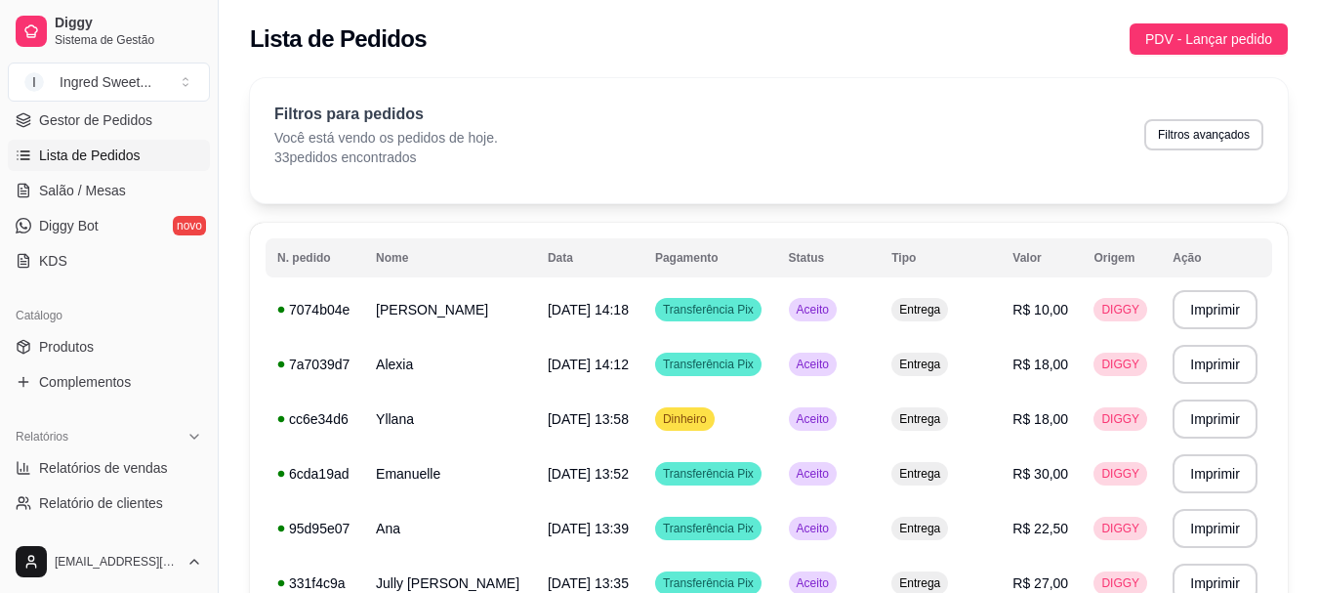
click at [90, 363] on ul "Produtos Complementos" at bounding box center [109, 364] width 202 height 66
click at [90, 350] on span "Produtos" at bounding box center [66, 347] width 55 height 20
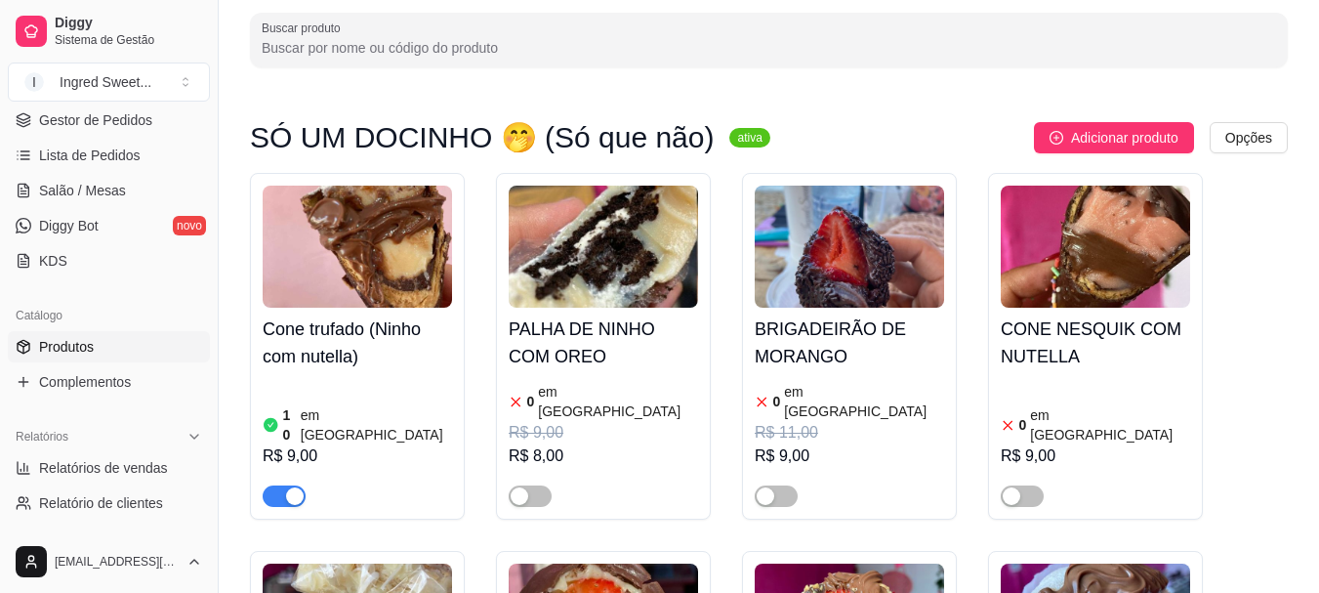
scroll to position [98, 0]
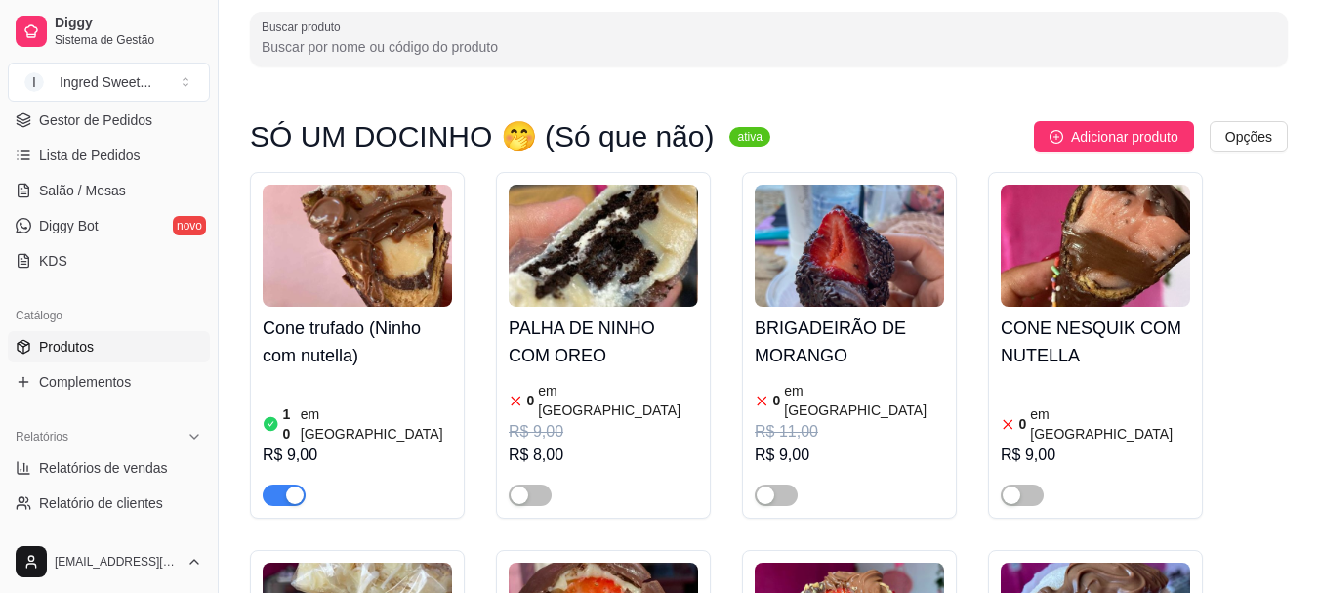
click at [367, 443] on div "R$ 9,00" at bounding box center [357, 454] width 189 height 23
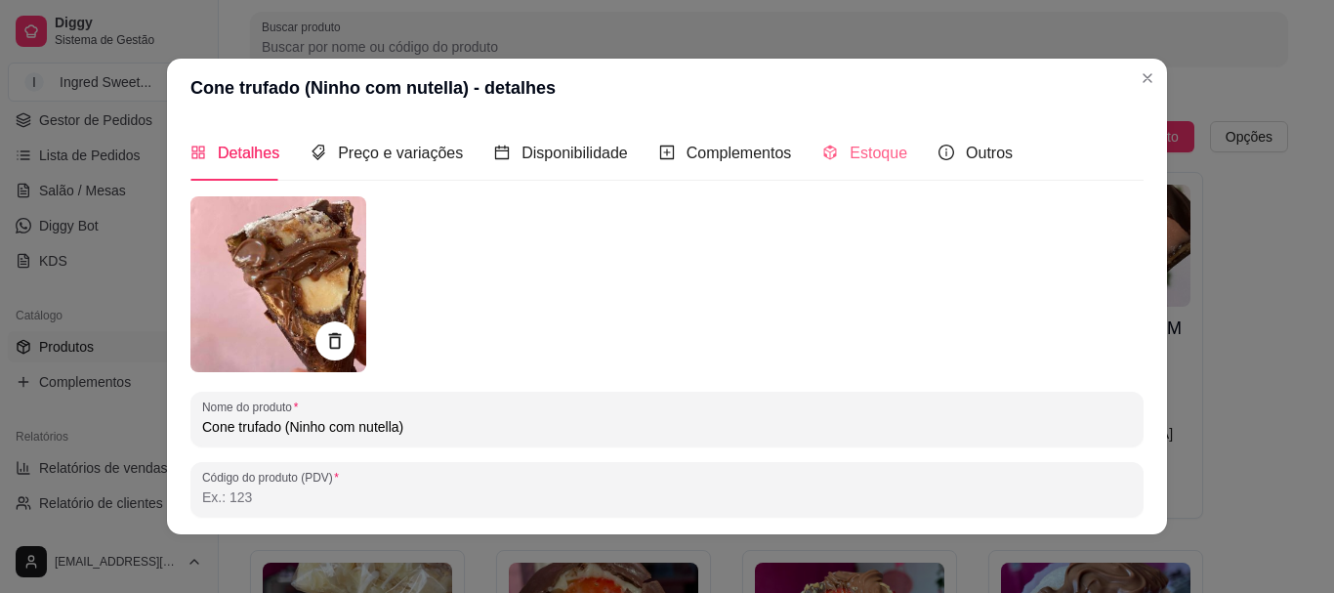
click at [824, 172] on div "Estoque" at bounding box center [864, 153] width 85 height 56
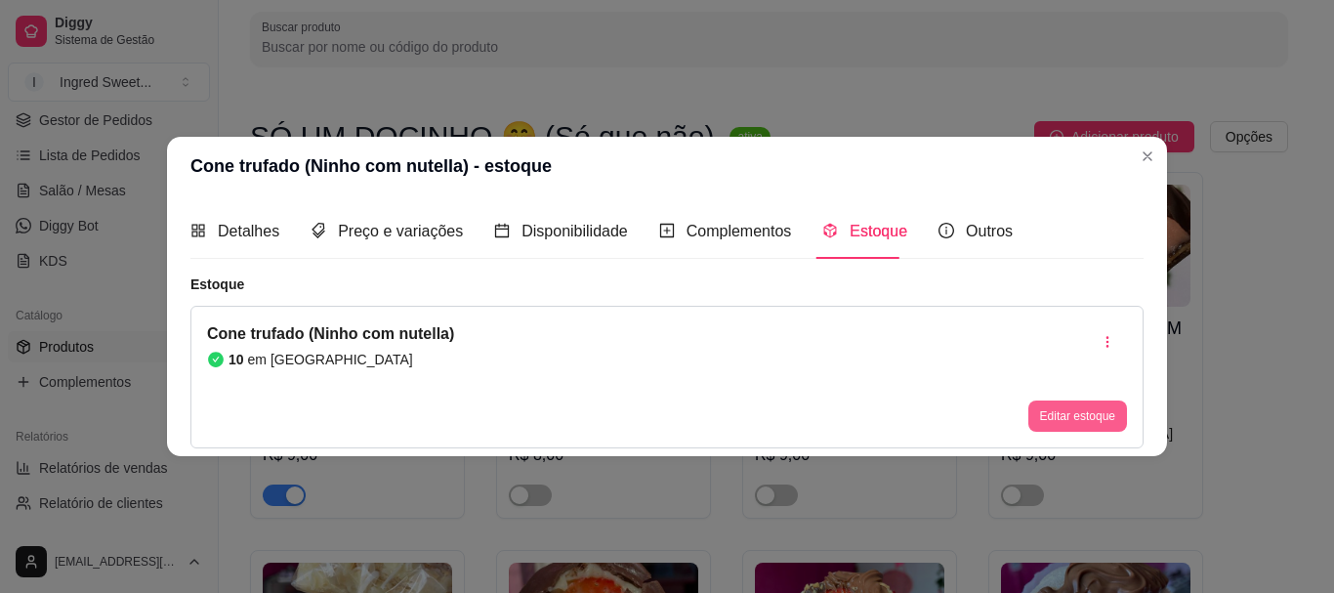
click at [1093, 430] on button "Editar estoque" at bounding box center [1077, 415] width 99 height 31
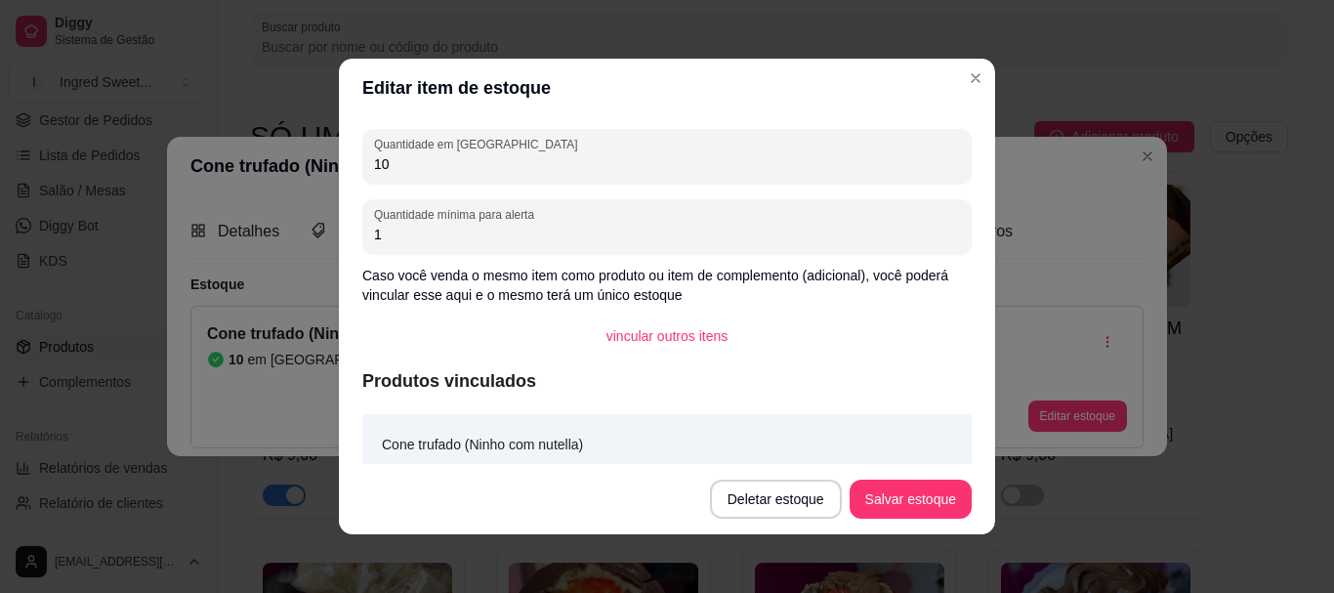
click at [585, 182] on div "Quantidade em estoque 10" at bounding box center [666, 156] width 609 height 55
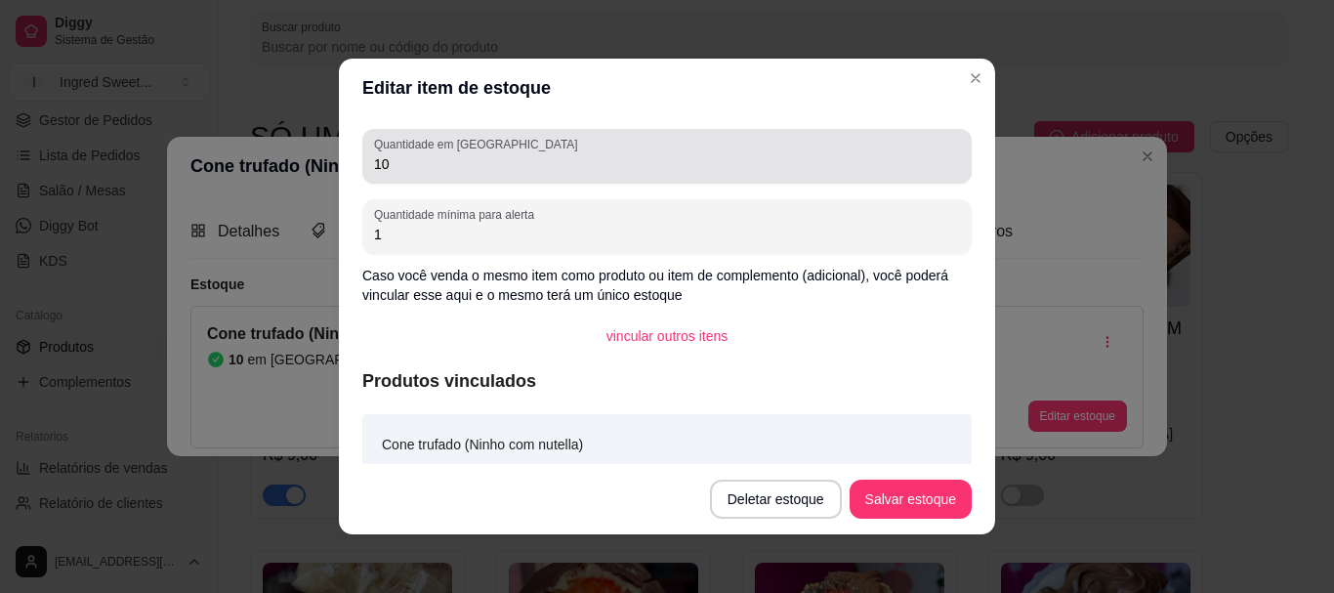
click at [571, 174] on div "10" at bounding box center [667, 156] width 586 height 39
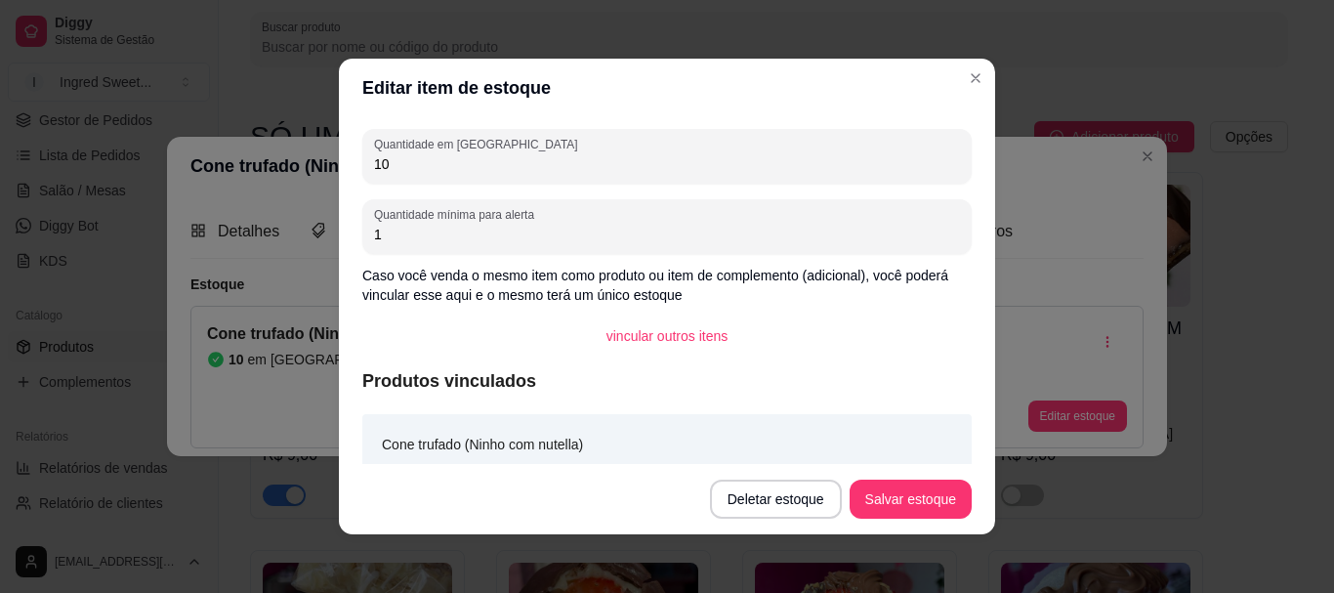
type input "1"
type input "8"
click at [906, 507] on button "Salvar estoque" at bounding box center [909, 499] width 119 height 38
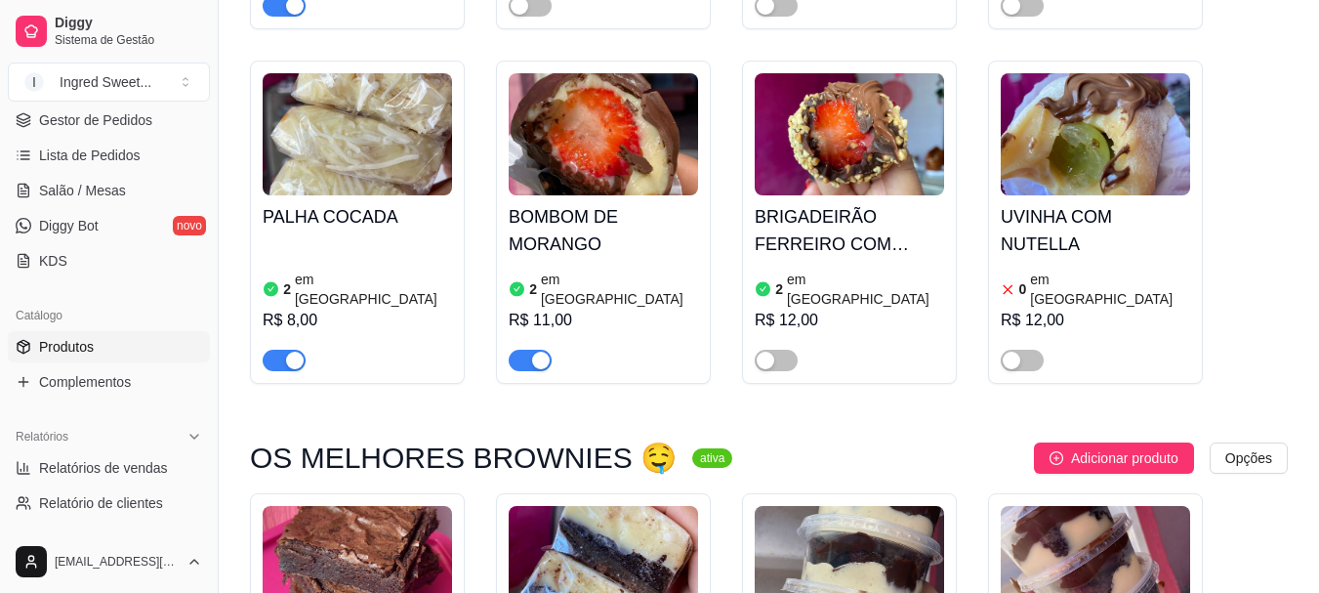
scroll to position [586, 0]
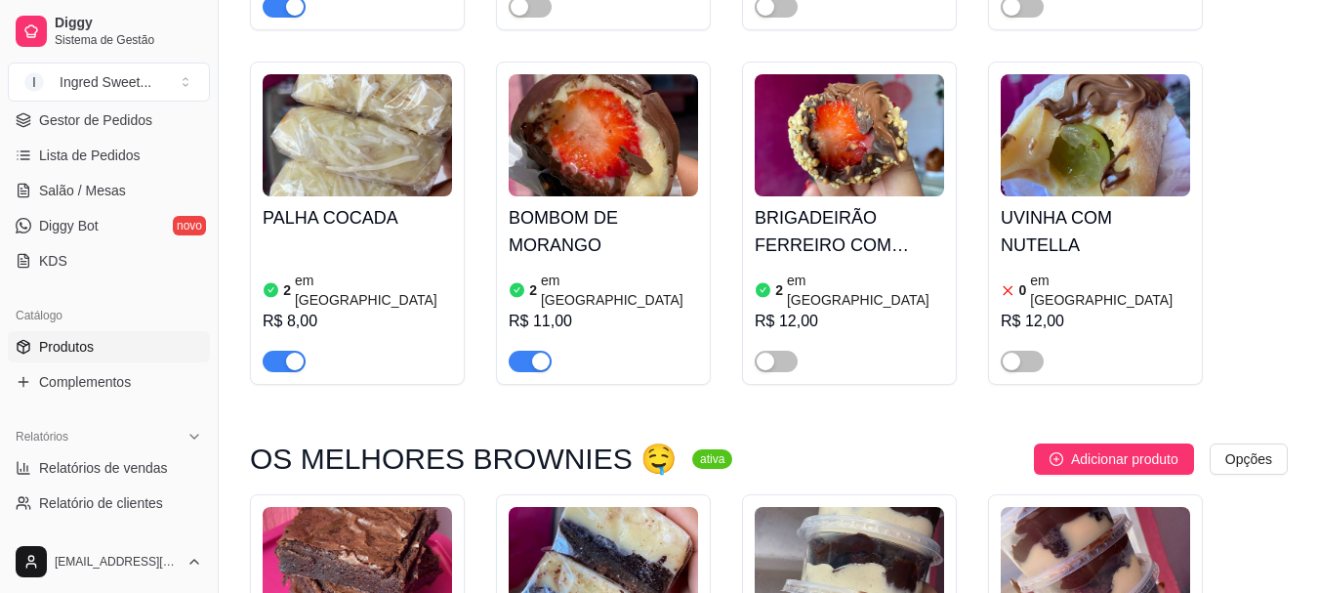
click at [85, 138] on ul "Pedidos balcão (PDV) Gestor de Pedidos Lista de Pedidos Salão / Mesas Diggy Bot…" at bounding box center [109, 172] width 202 height 207
click at [93, 141] on link "Lista de Pedidos" at bounding box center [109, 155] width 202 height 31
